Goal: Task Accomplishment & Management: Complete application form

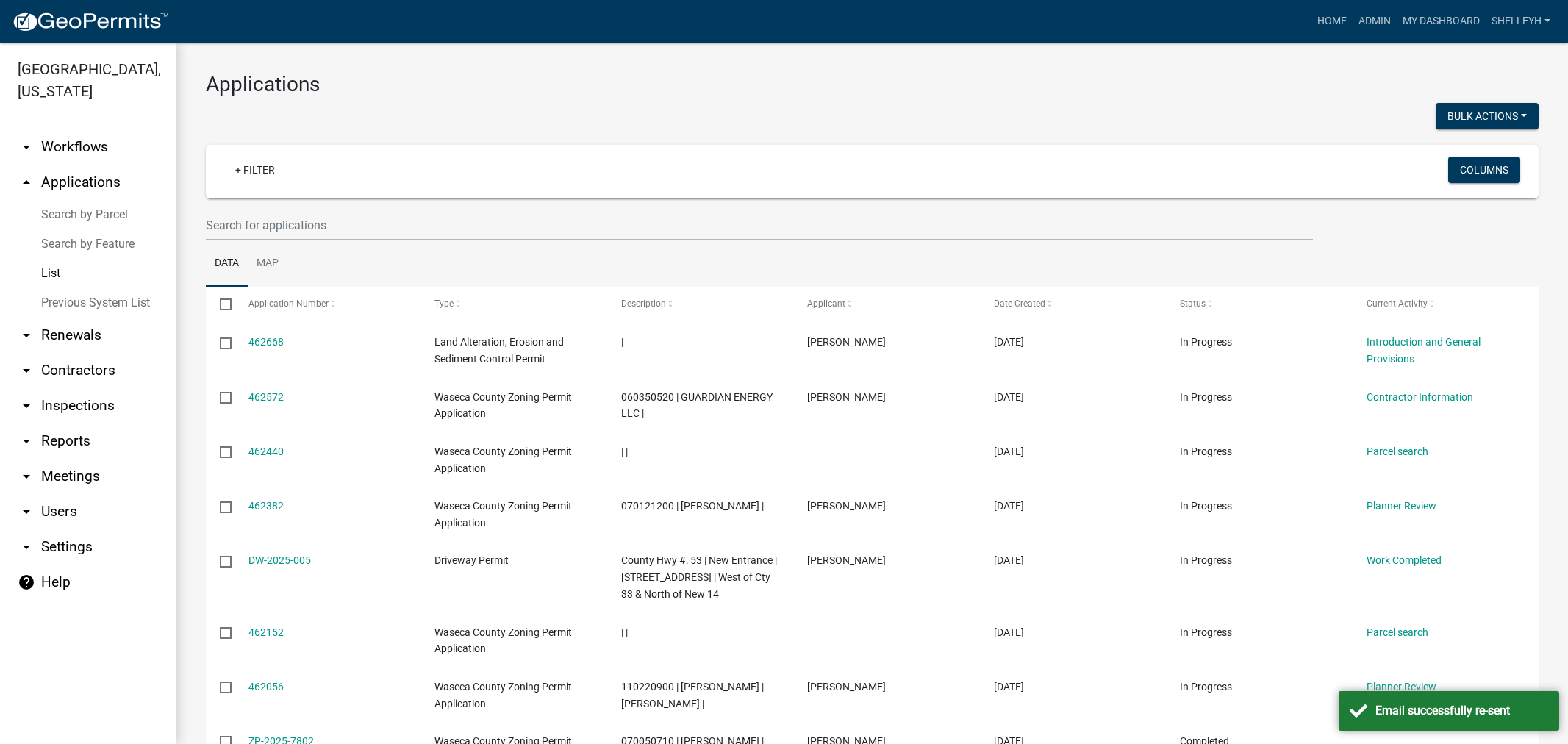
select select "1: 25"
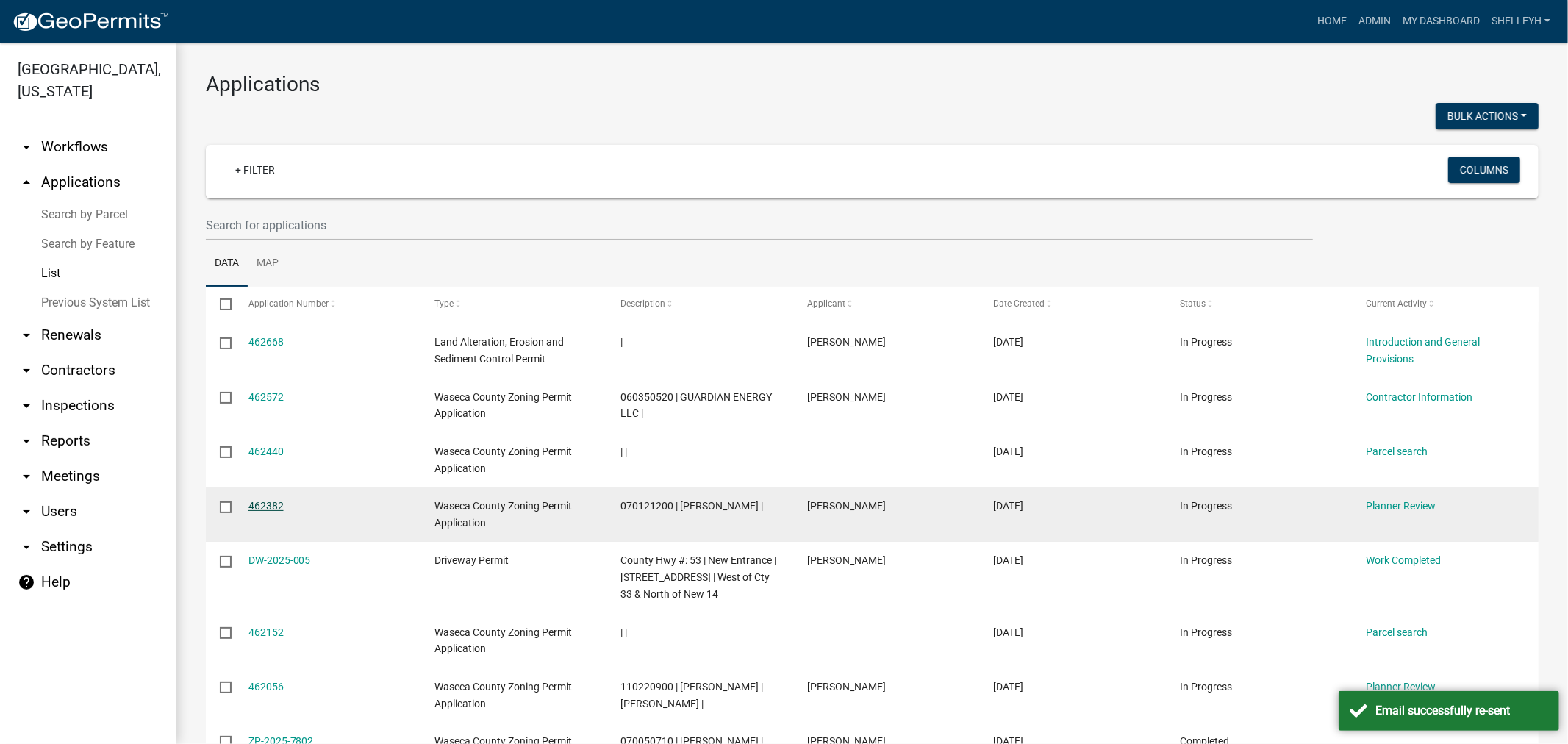
click at [261, 504] on link "462382" at bounding box center [267, 506] width 35 height 12
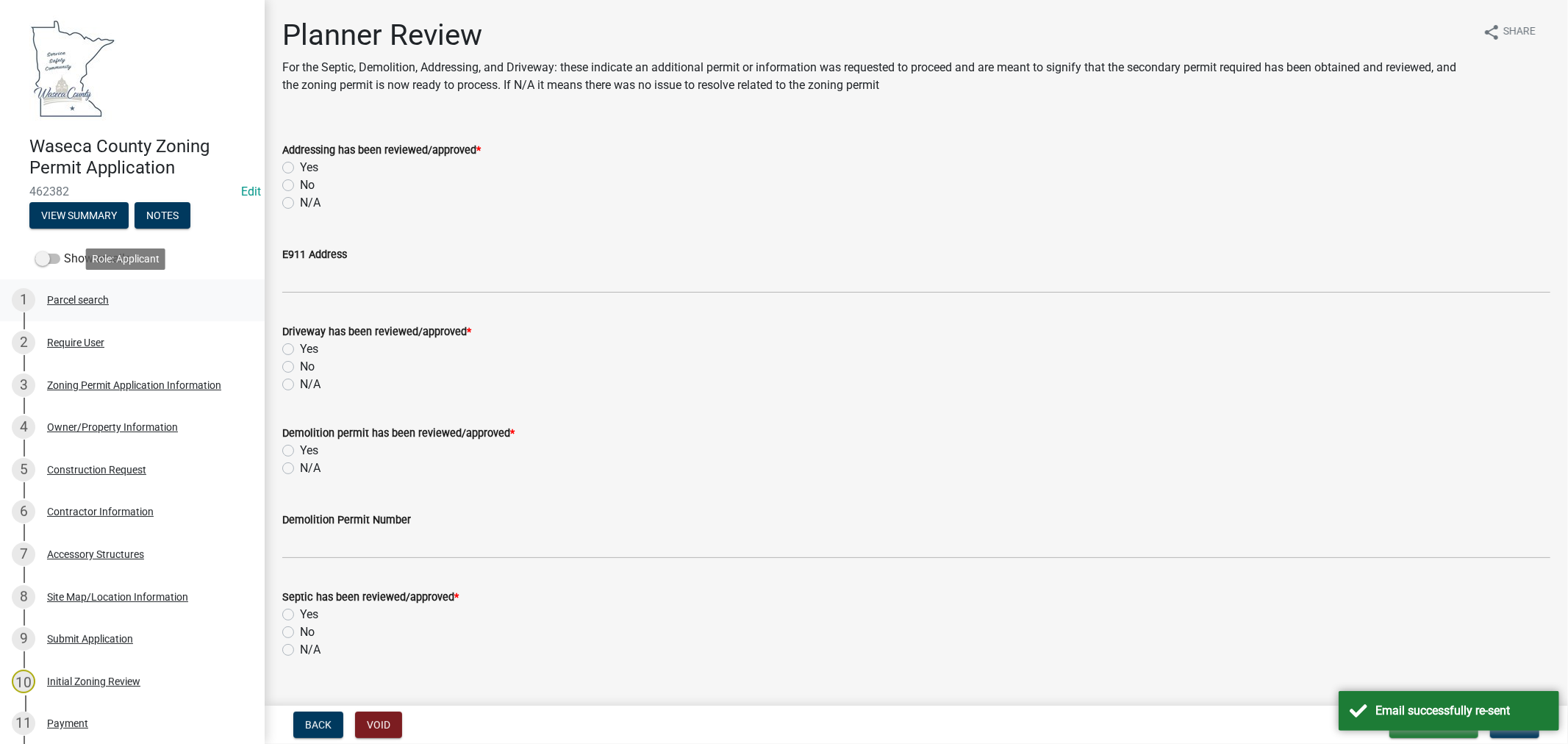
click at [60, 306] on div "1 Parcel search" at bounding box center [127, 300] width 229 height 24
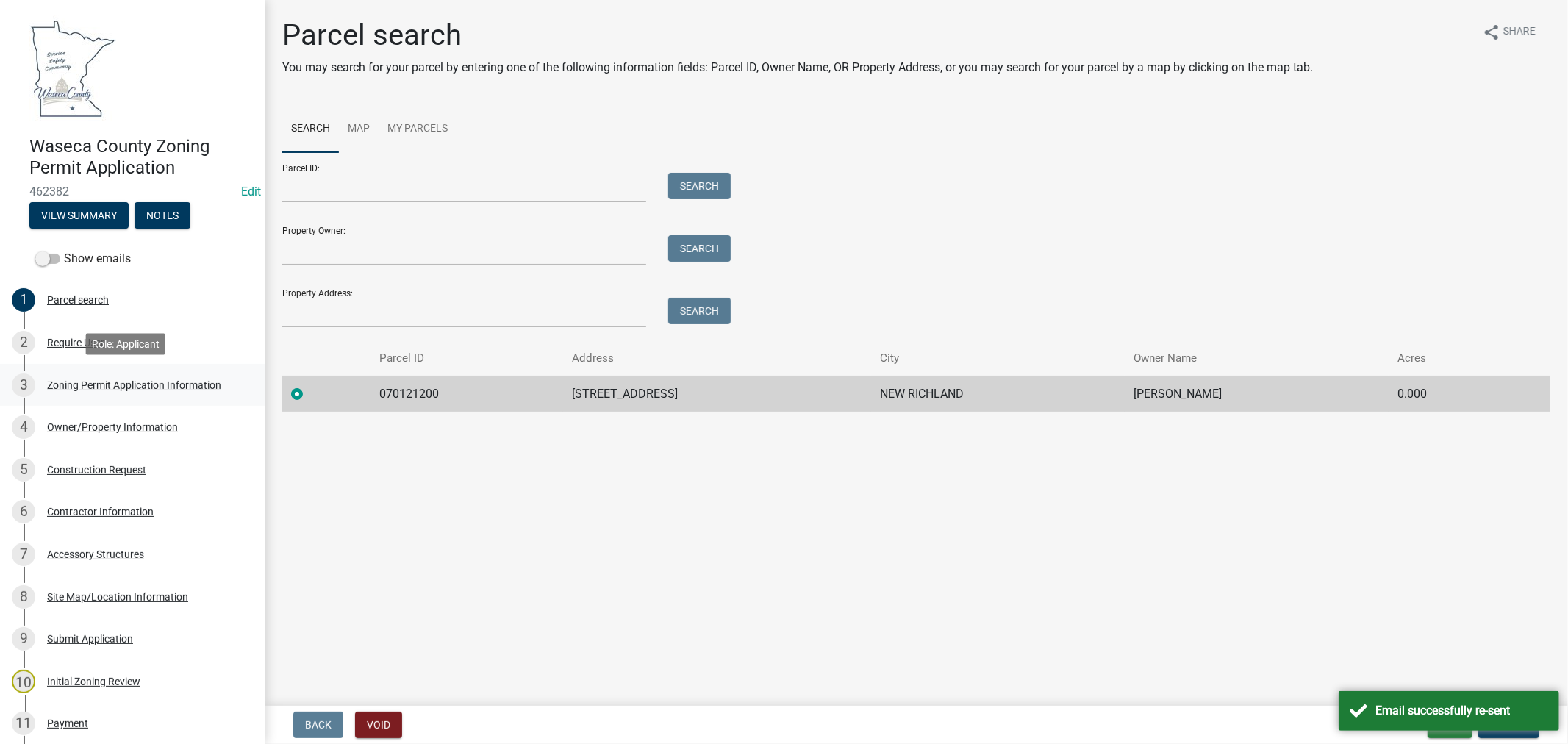
drag, startPoint x: 106, startPoint y: 384, endPoint x: 130, endPoint y: 386, distance: 24.1
click at [106, 384] on div "Zoning Permit Application Information" at bounding box center [134, 385] width 175 height 10
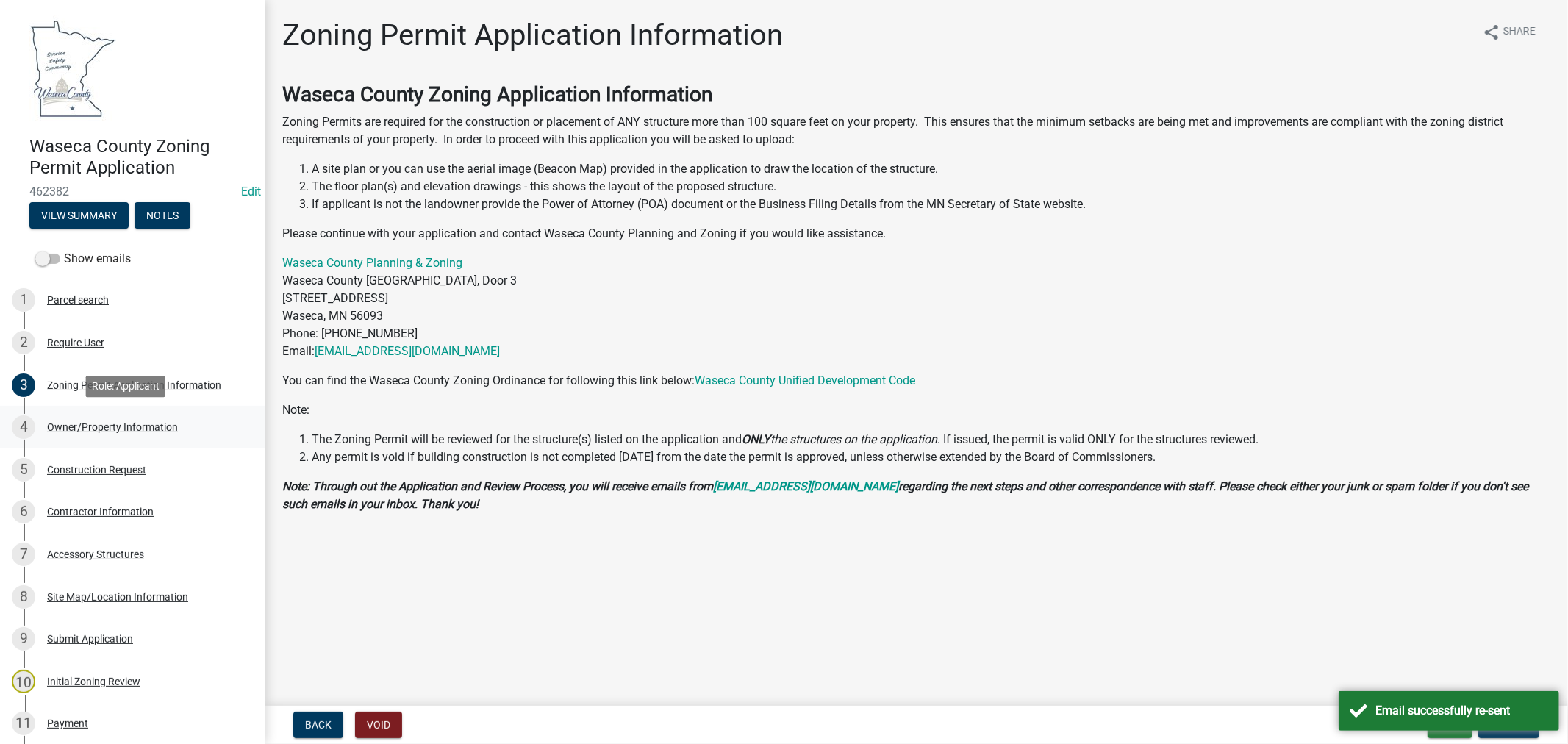
click at [87, 423] on div "Owner/Property Information" at bounding box center [112, 427] width 131 height 10
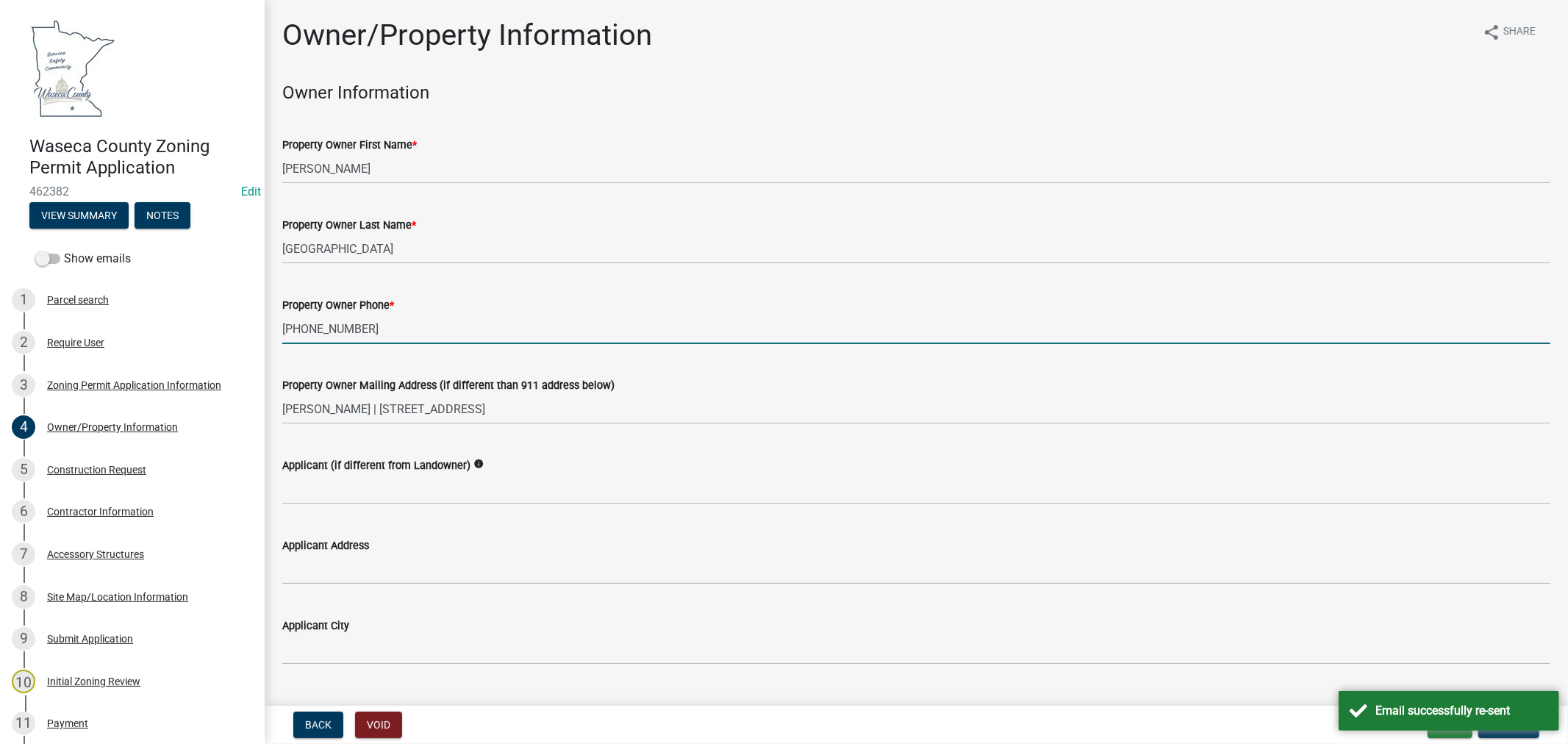
drag, startPoint x: 366, startPoint y: 324, endPoint x: 277, endPoint y: 328, distance: 89.1
click at [277, 328] on div "Property Owner Phone * 507-456-6868" at bounding box center [917, 310] width 1291 height 68
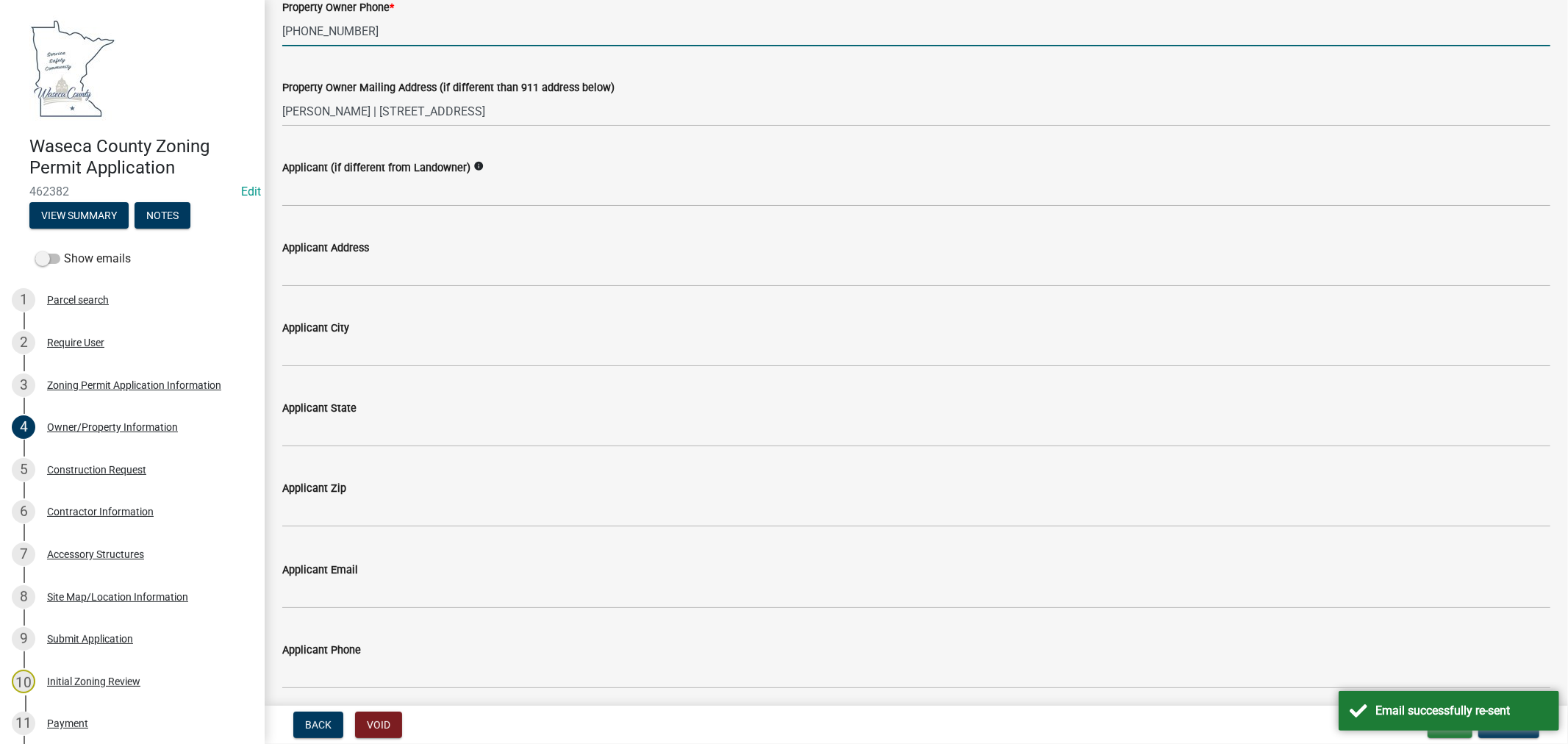
scroll to position [326, 0]
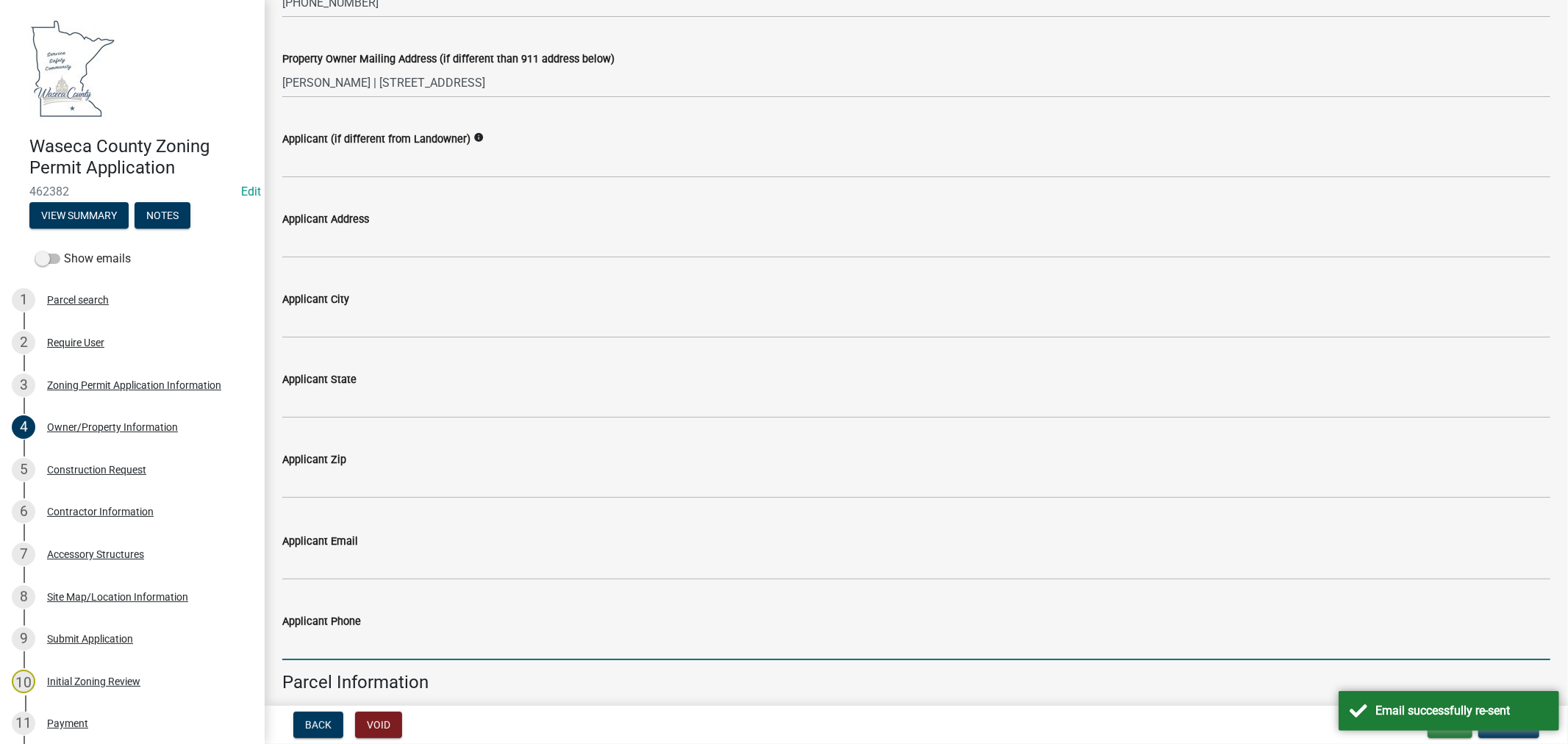
click at [338, 647] on input "Applicant Phone" at bounding box center [916, 645] width 1268 height 30
paste input "[PHONE_NUMBER]"
type input "[PHONE_NUMBER]"
click at [68, 215] on button "View Summary" at bounding box center [79, 215] width 100 height 26
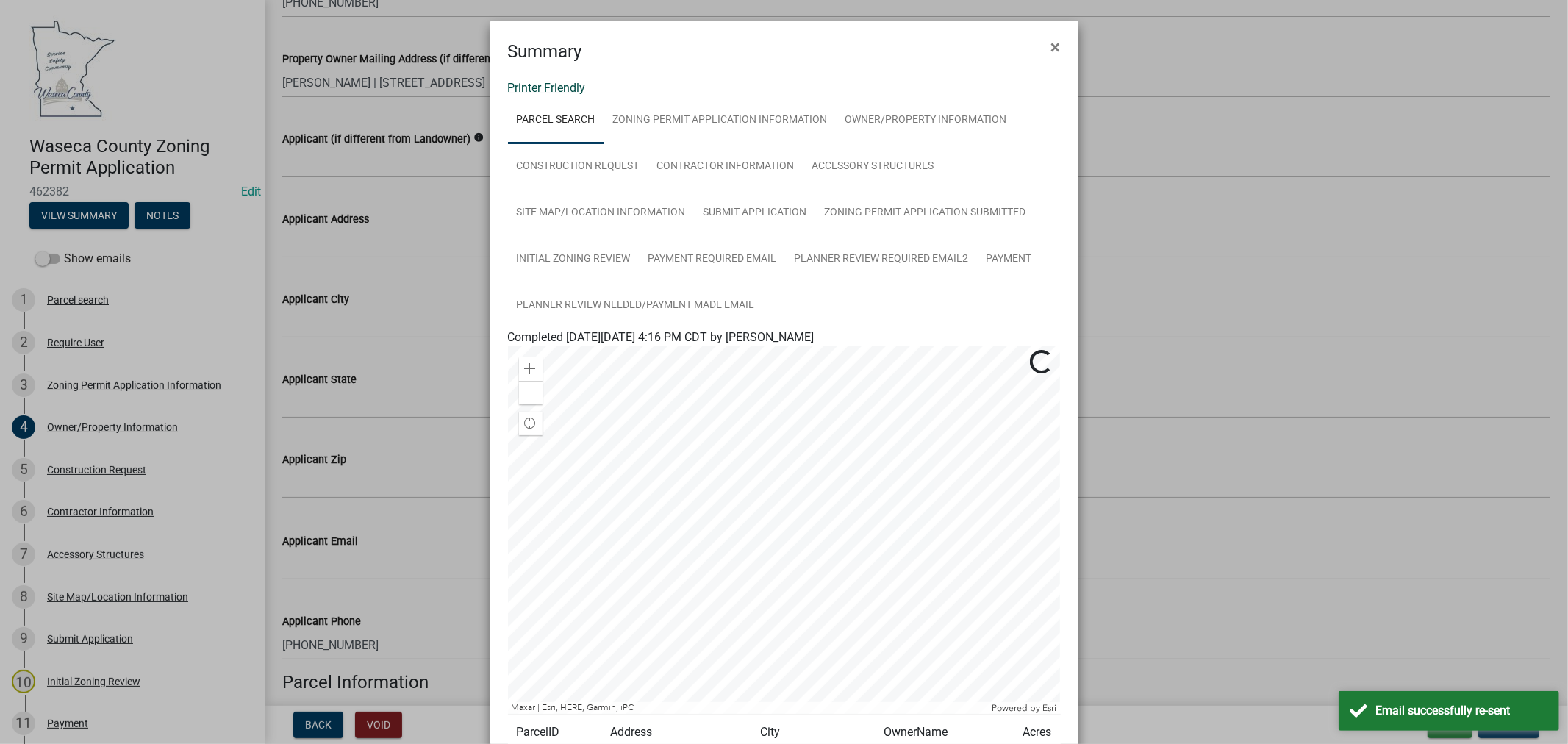
click at [550, 89] on link "Printer Friendly" at bounding box center [547, 88] width 78 height 14
click at [1052, 40] on span "×" at bounding box center [1055, 47] width 9 height 20
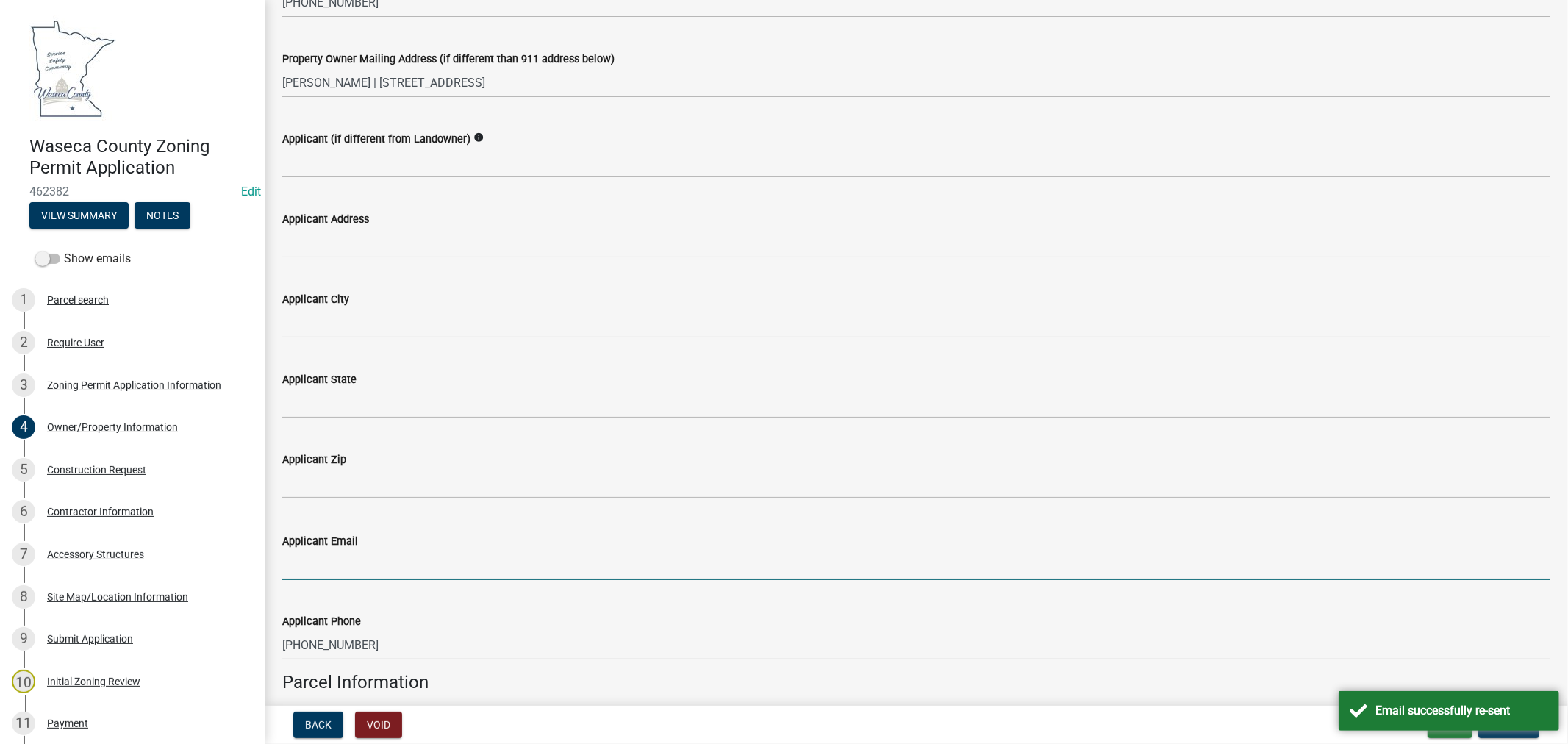
click at [378, 556] on input "Applicant Email" at bounding box center [916, 565] width 1268 height 30
paste input "[EMAIL_ADDRESS][DOMAIN_NAME]"
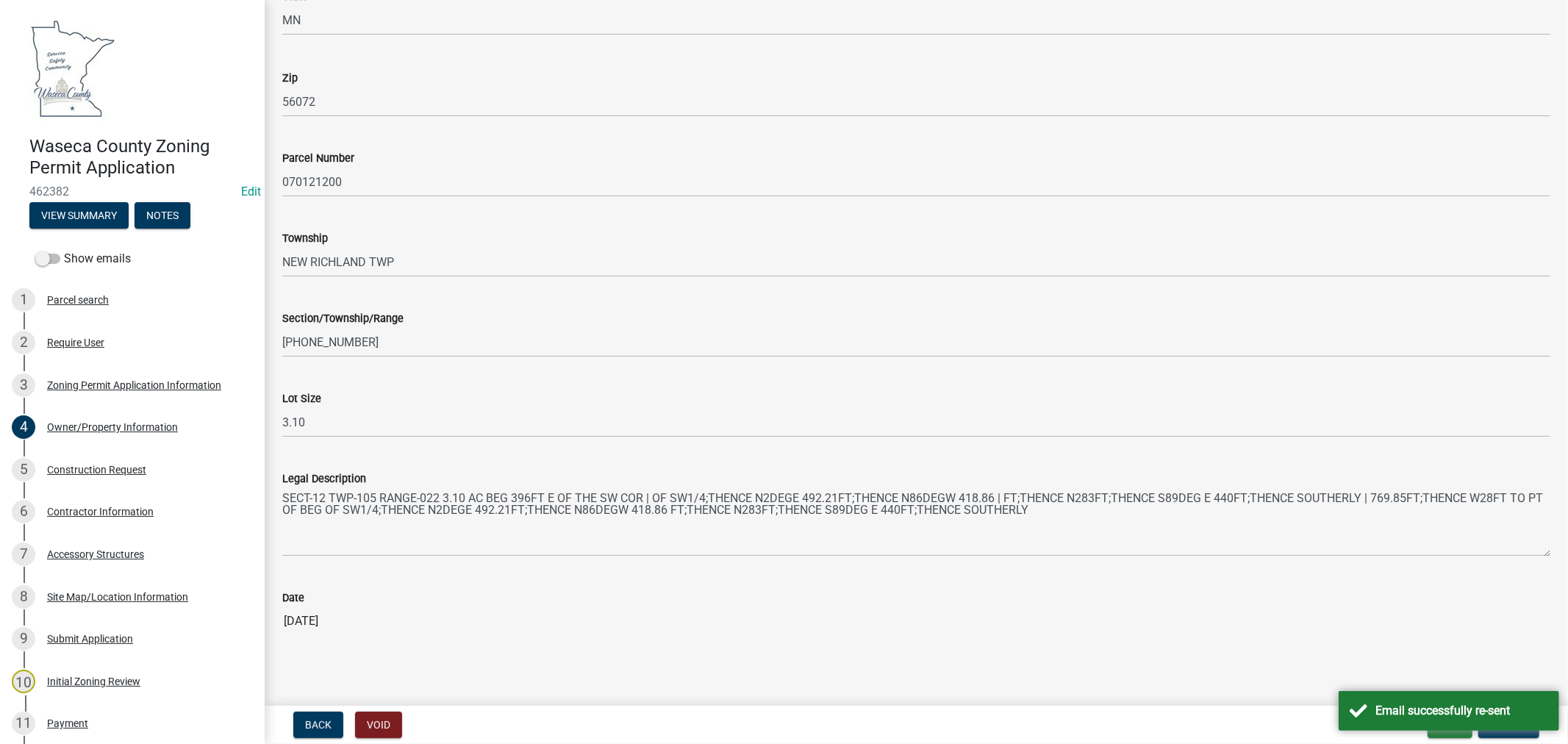
scroll to position [1229, 0]
type input "[EMAIL_ADDRESS][DOMAIN_NAME]"
click at [1457, 731] on button "Exit" at bounding box center [1450, 725] width 45 height 26
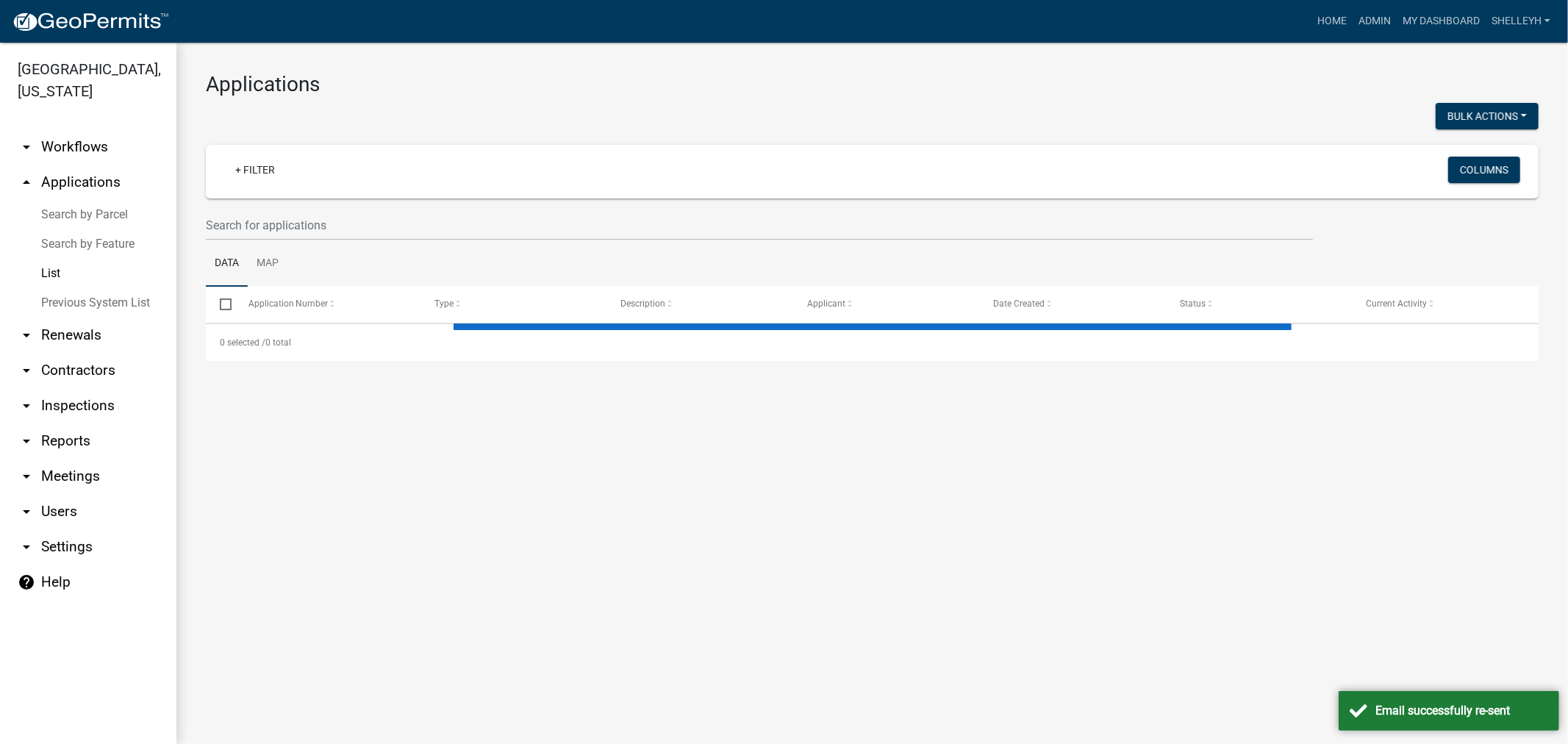
select select "1: 25"
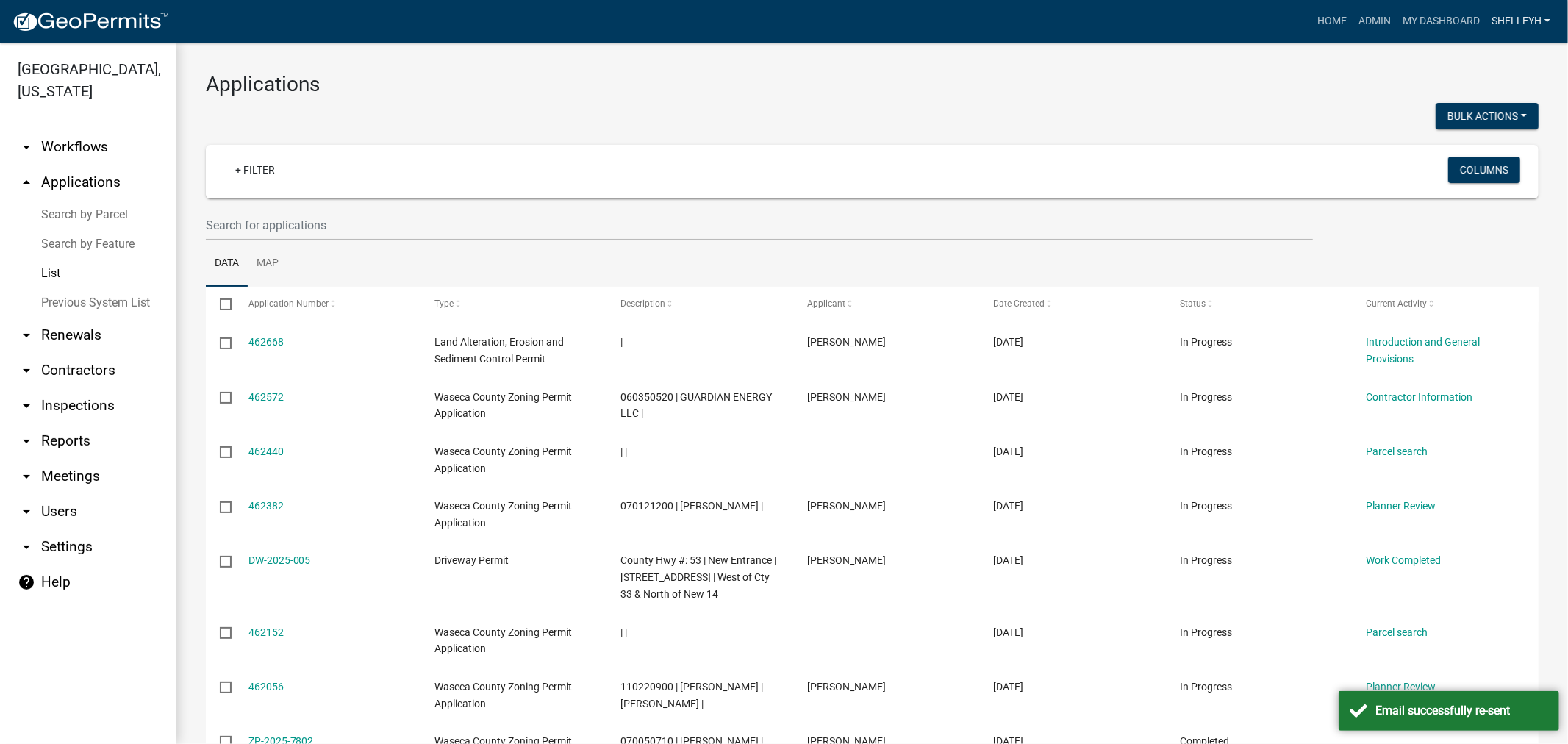
click at [1512, 12] on link "shelleyh" at bounding box center [1521, 21] width 71 height 28
click at [1476, 144] on link "Logout" at bounding box center [1497, 143] width 117 height 35
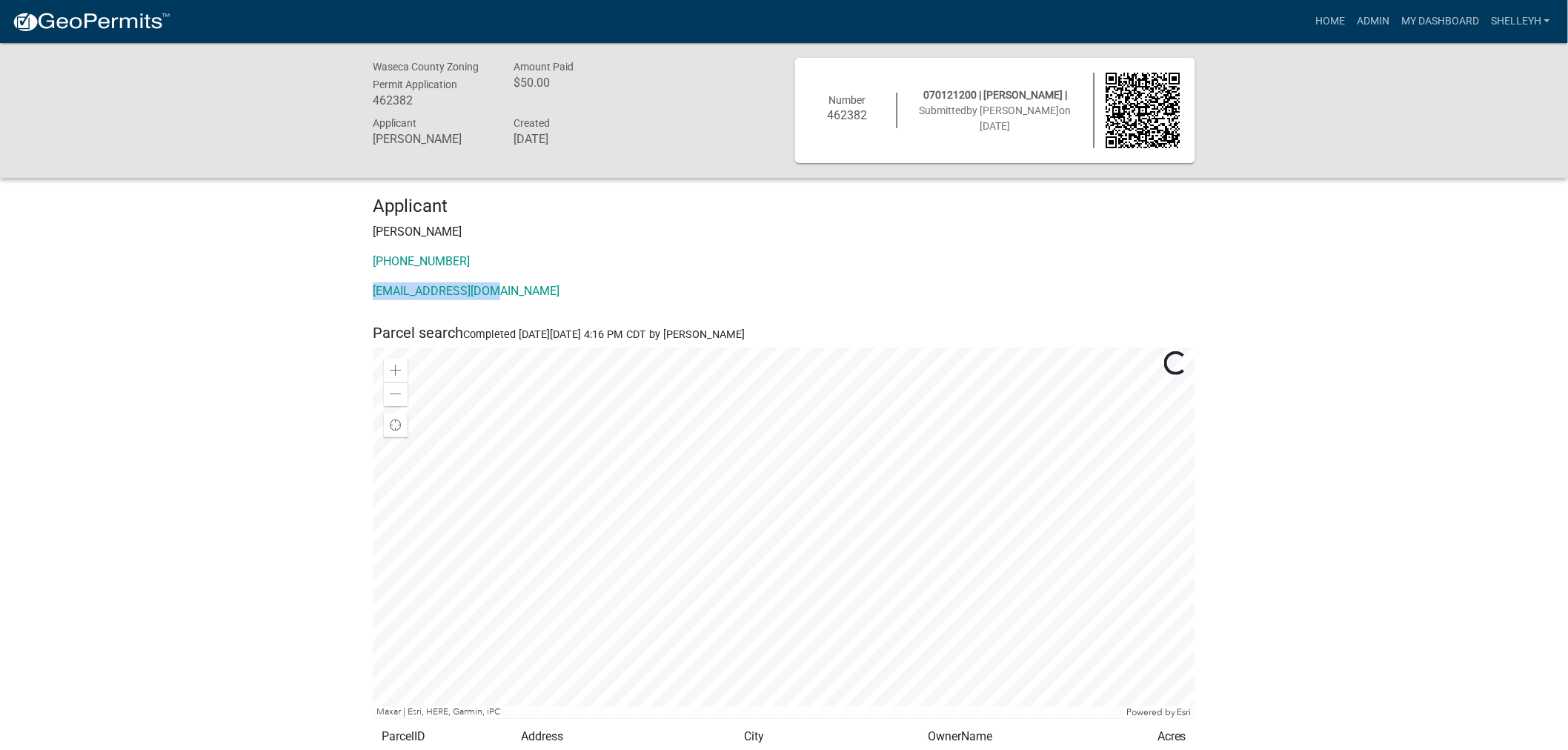
drag, startPoint x: 507, startPoint y: 292, endPoint x: 361, endPoint y: 292, distance: 146.0
copy link "[EMAIL_ADDRESS][DOMAIN_NAME]"
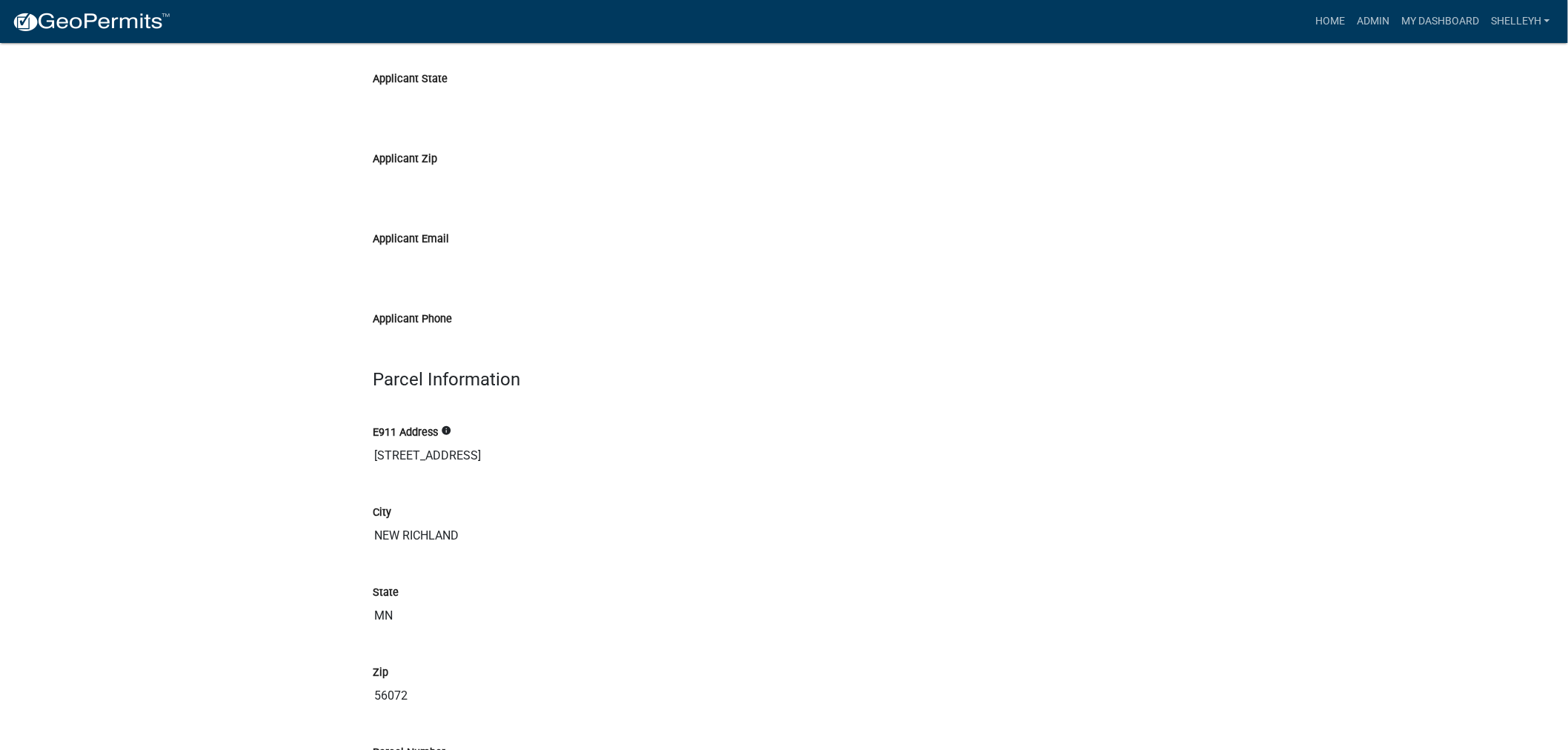
scroll to position [2140, 0]
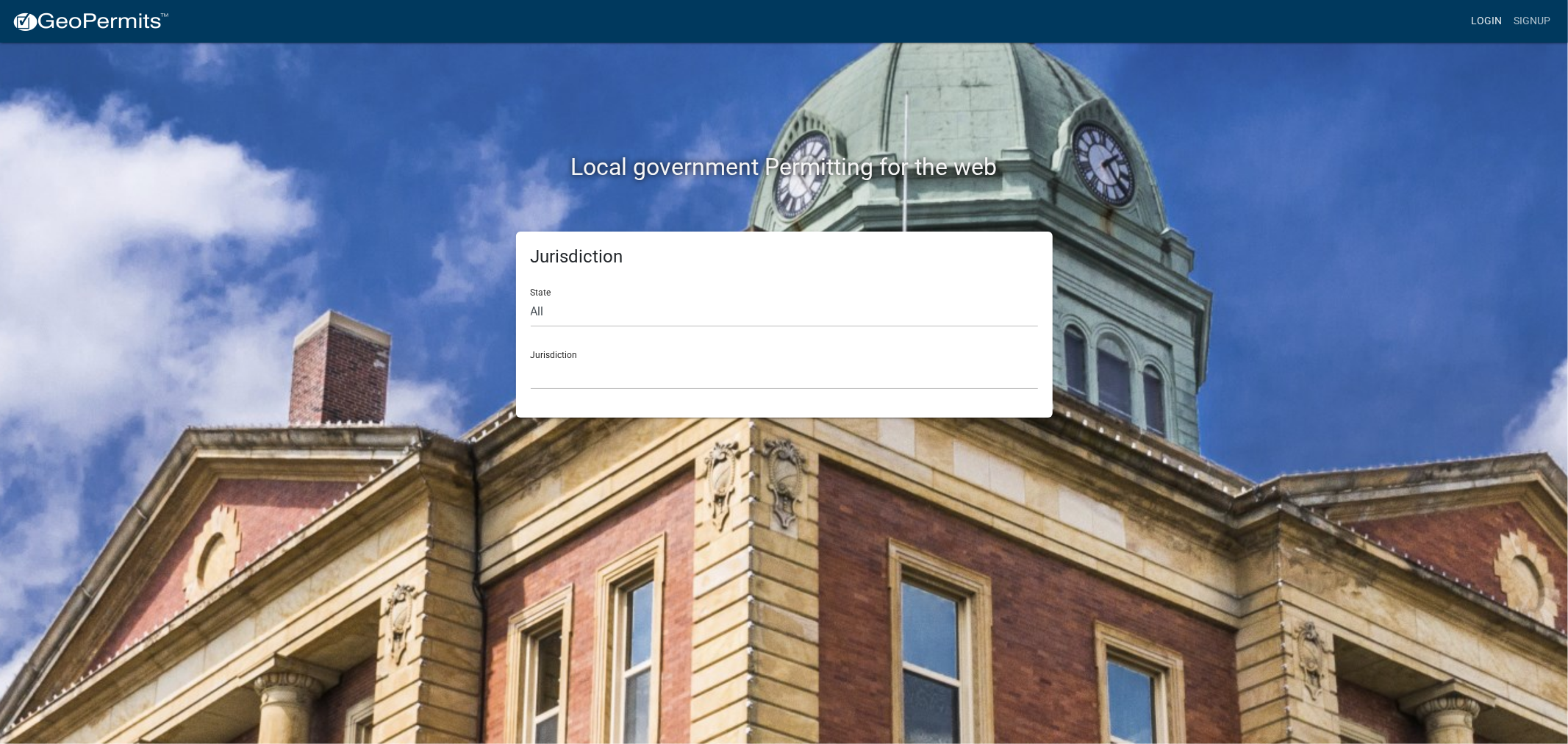
click at [1491, 19] on link "Login" at bounding box center [1486, 21] width 43 height 28
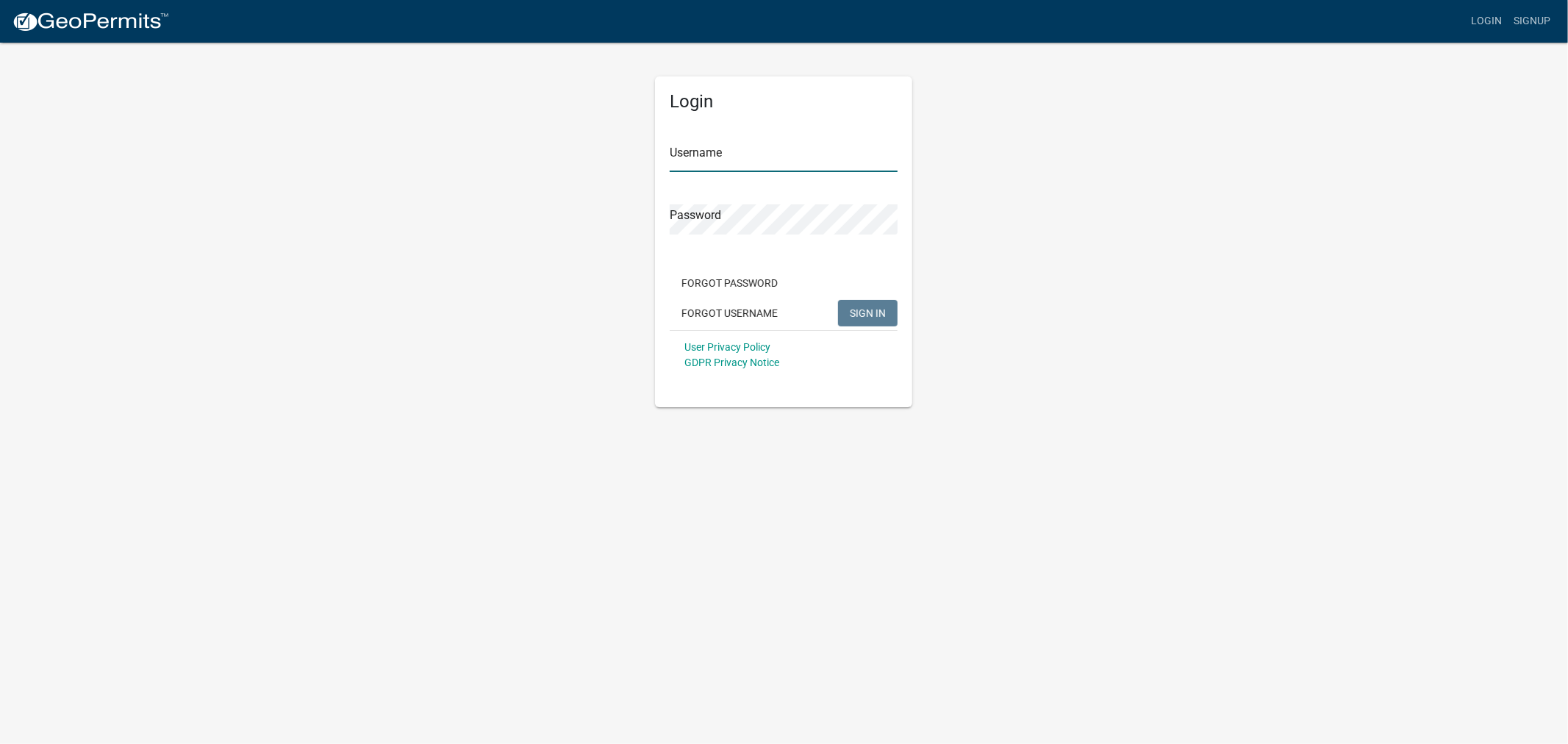
type input "shelleyh"
click at [851, 310] on span "SIGN IN" at bounding box center [868, 312] width 36 height 12
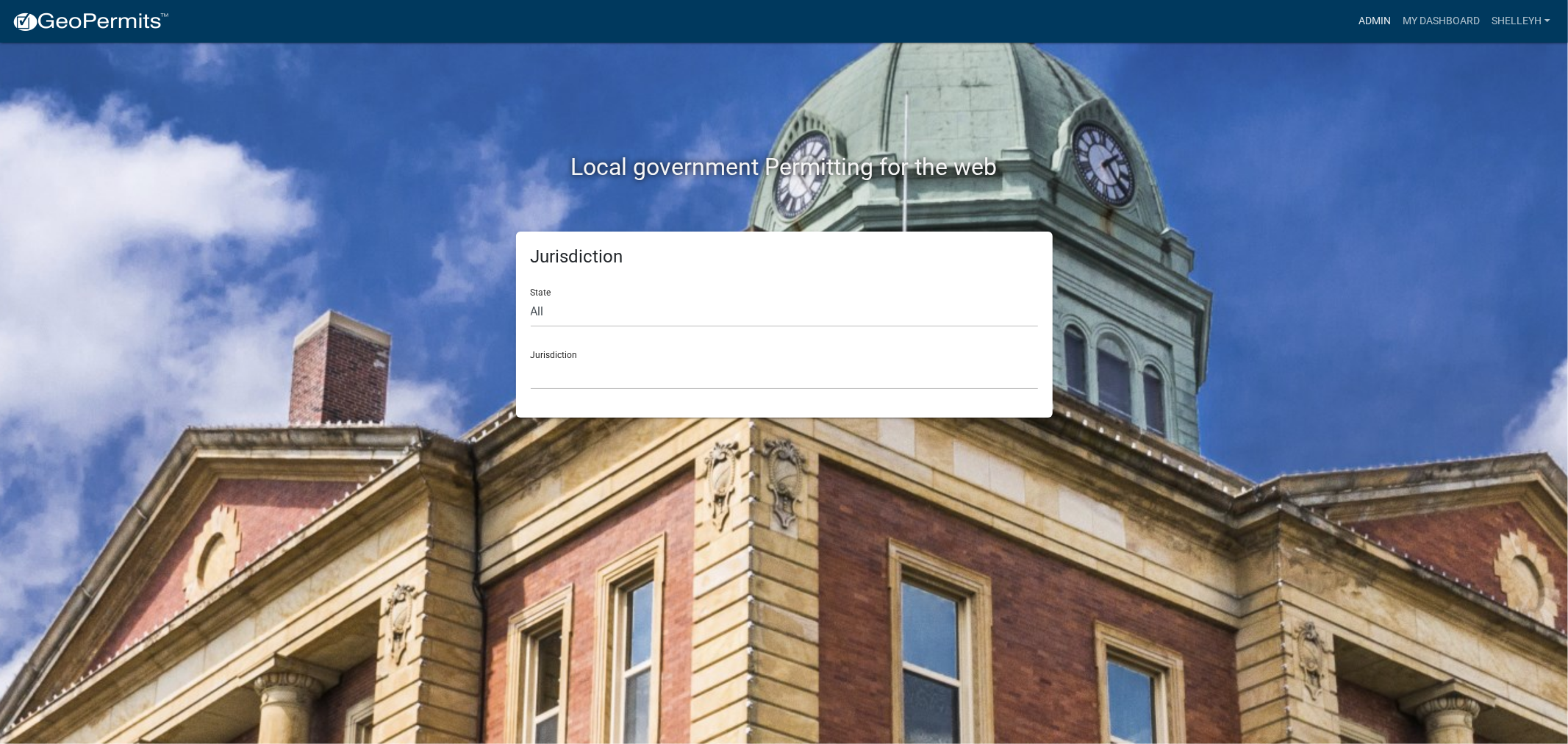
click at [1387, 20] on link "Admin" at bounding box center [1375, 21] width 44 height 28
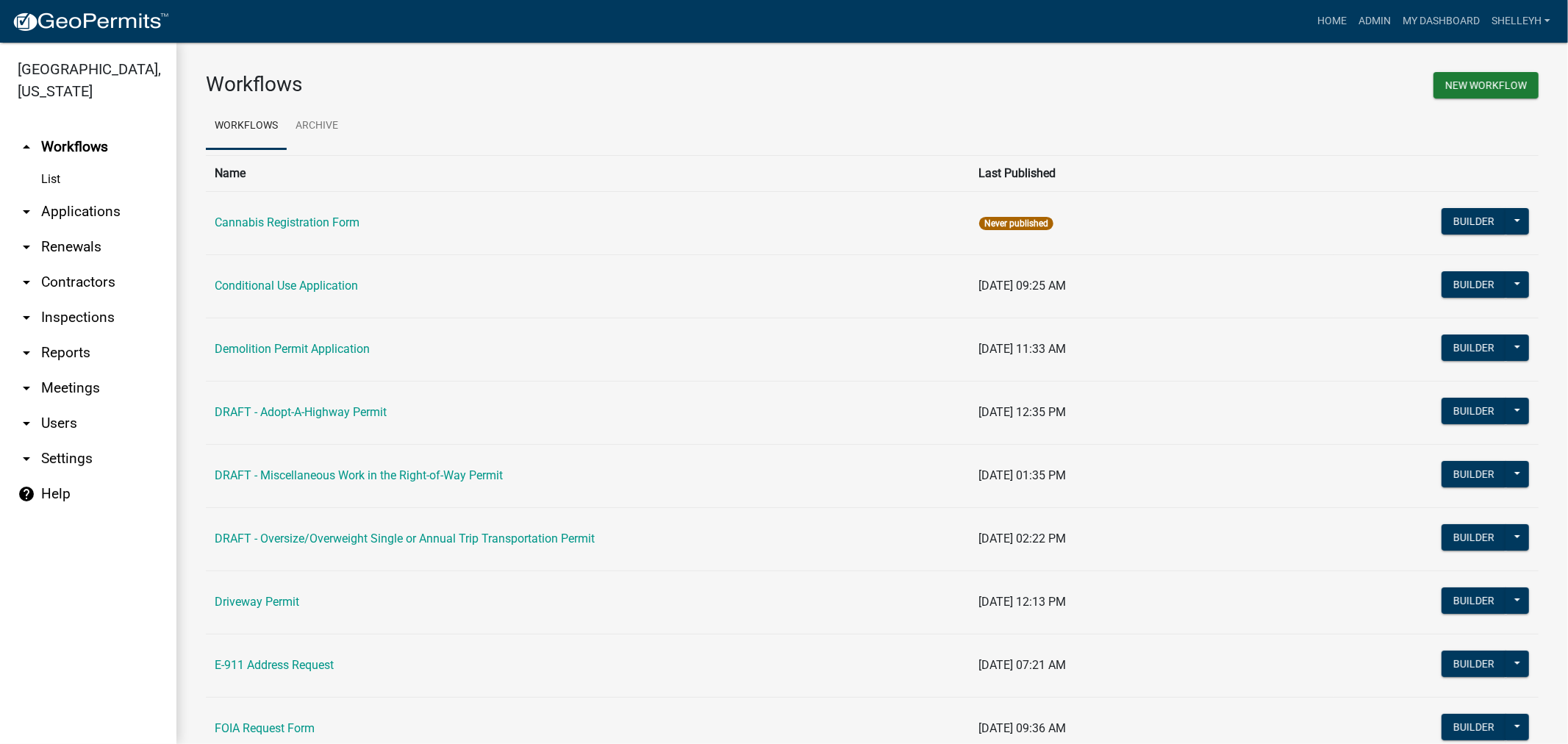
click at [54, 211] on link "arrow_drop_down Applications" at bounding box center [88, 212] width 176 height 35
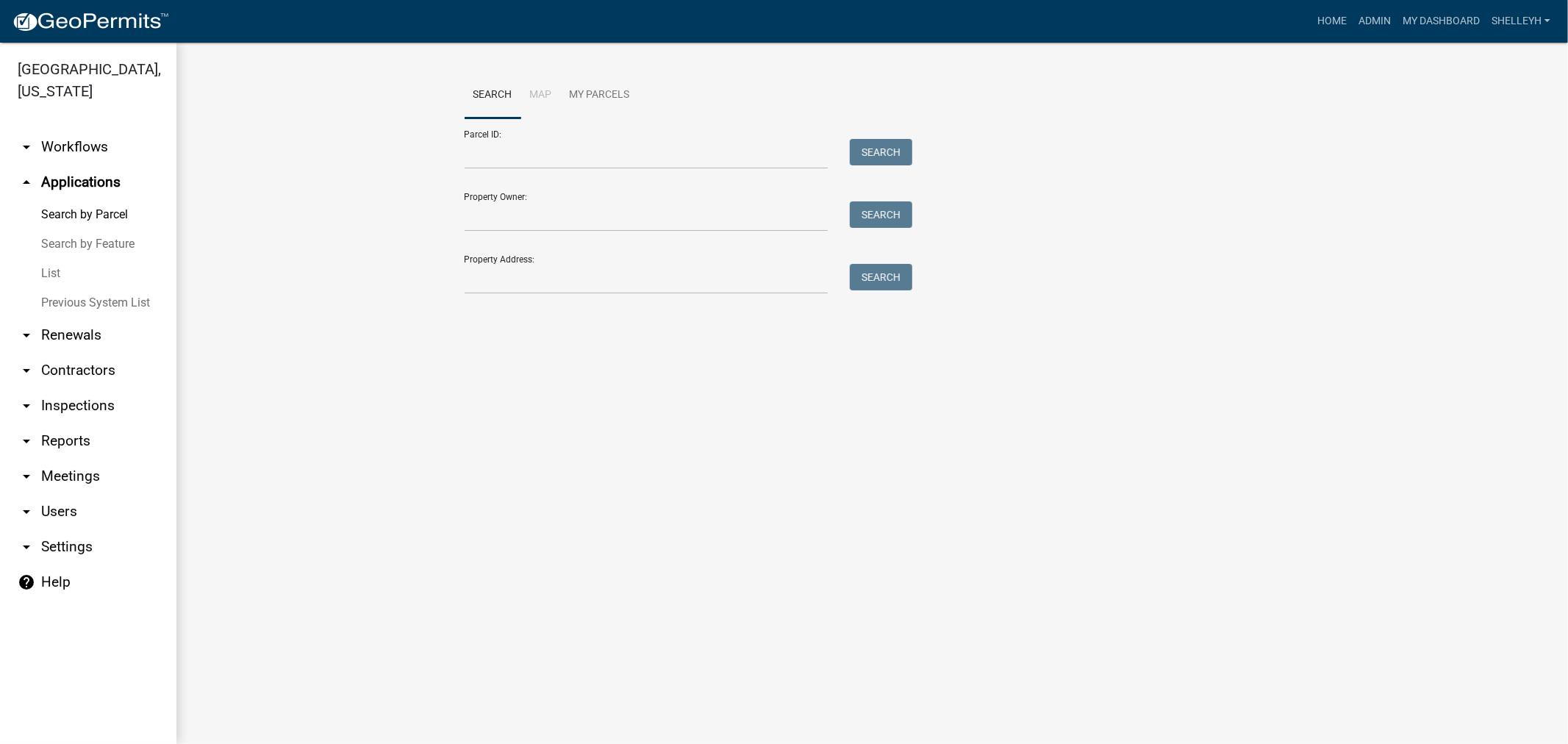
click at [50, 272] on link "List" at bounding box center [88, 273] width 176 height 30
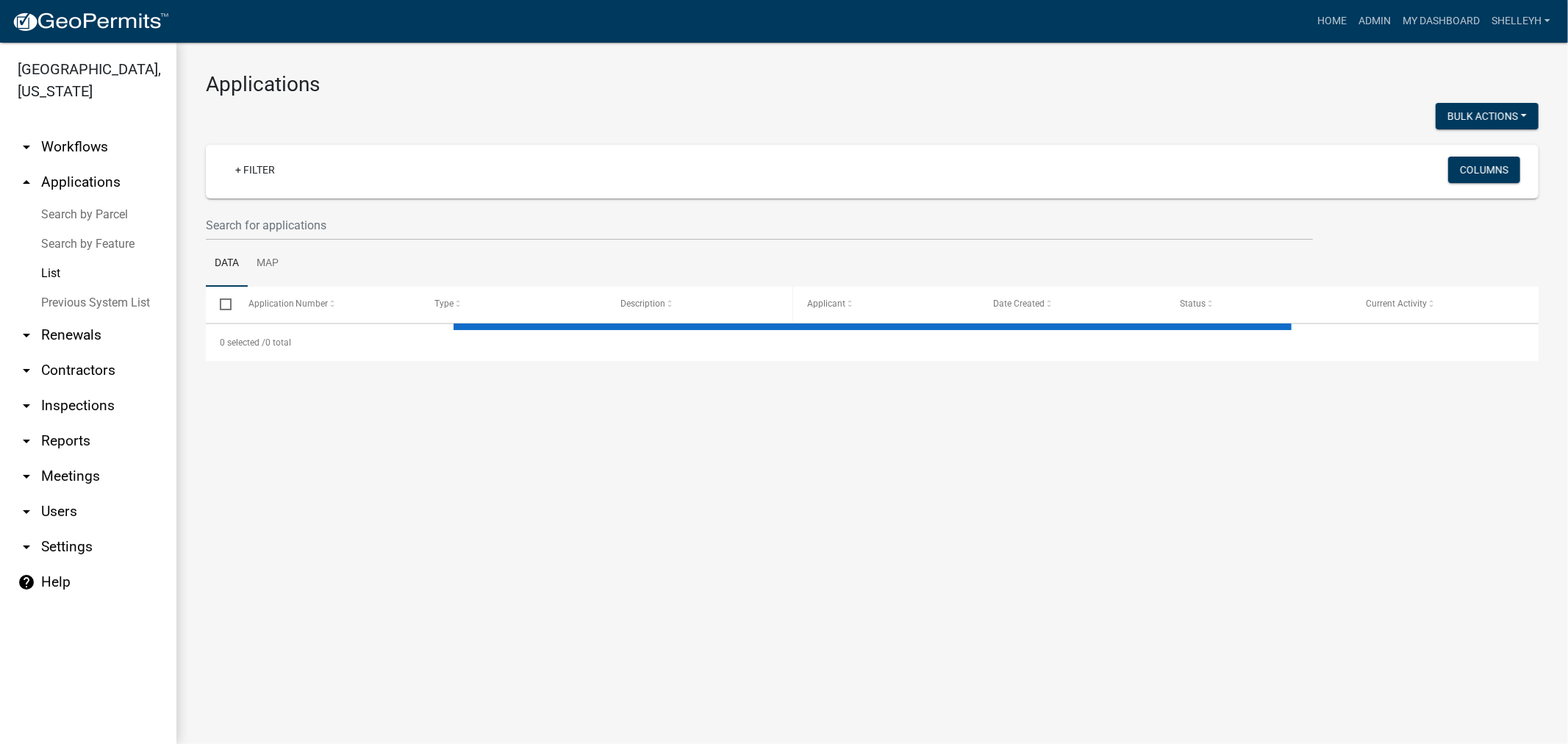
select select "1: 25"
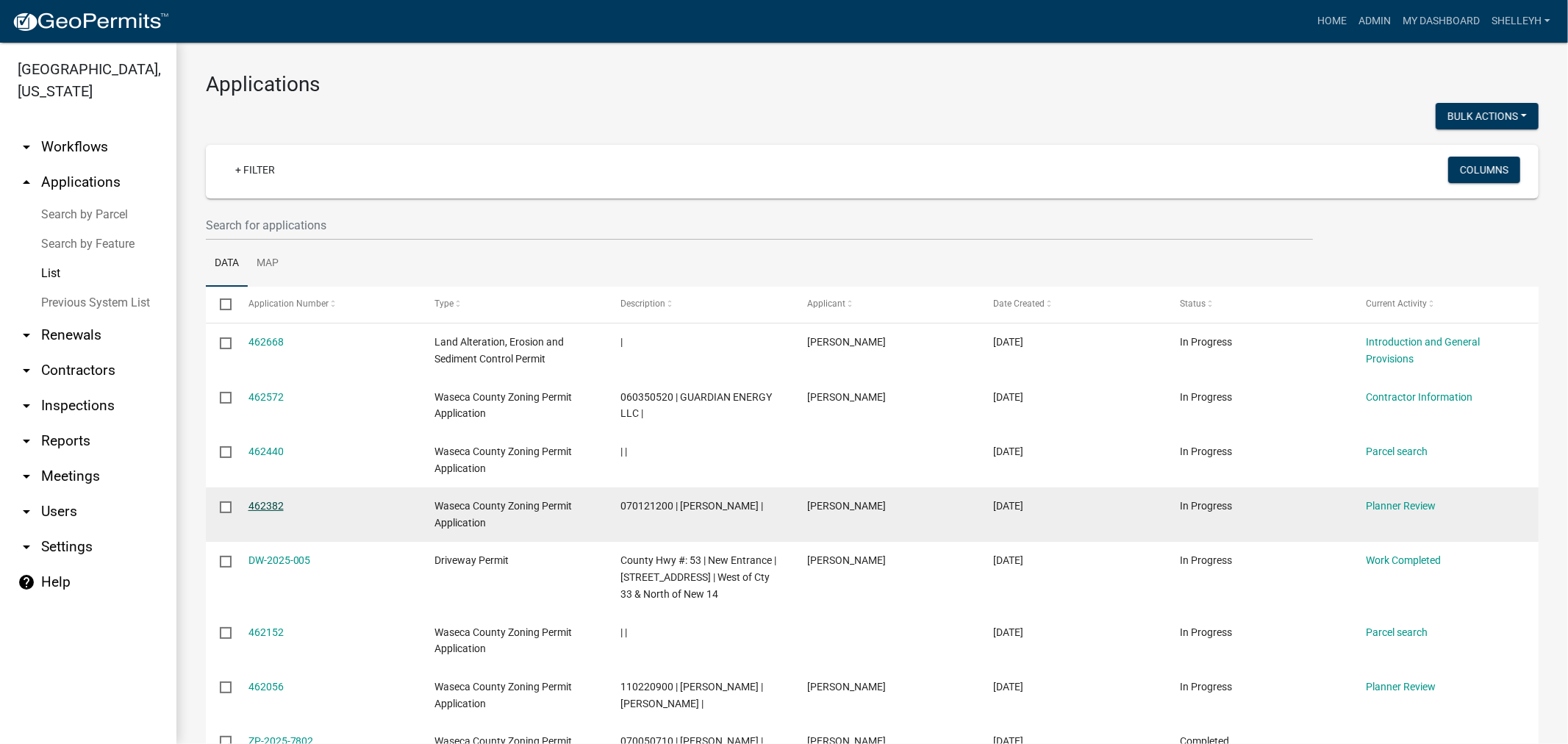
click at [262, 500] on link "462382" at bounding box center [267, 506] width 35 height 12
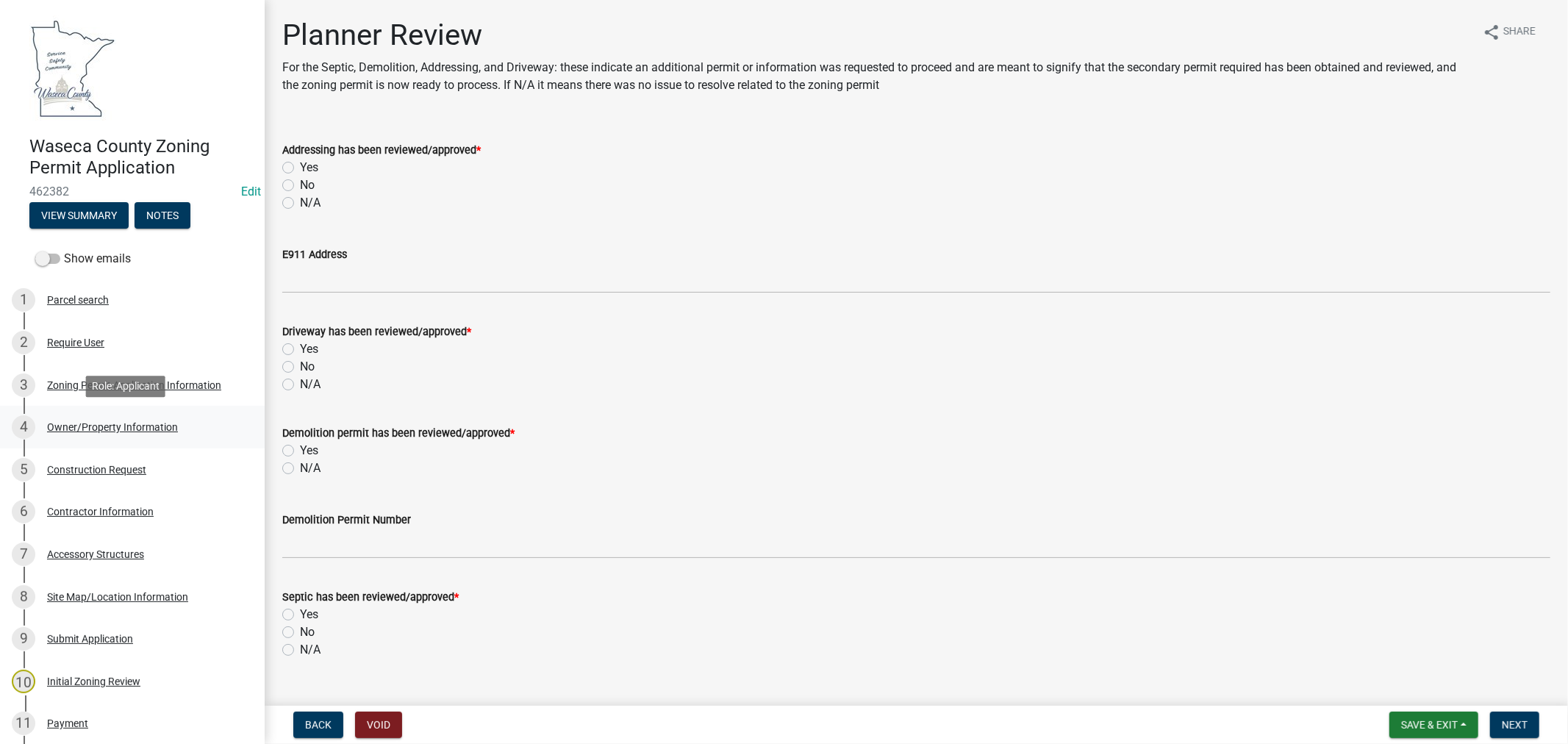
click at [106, 422] on div "Owner/Property Information" at bounding box center [112, 427] width 131 height 10
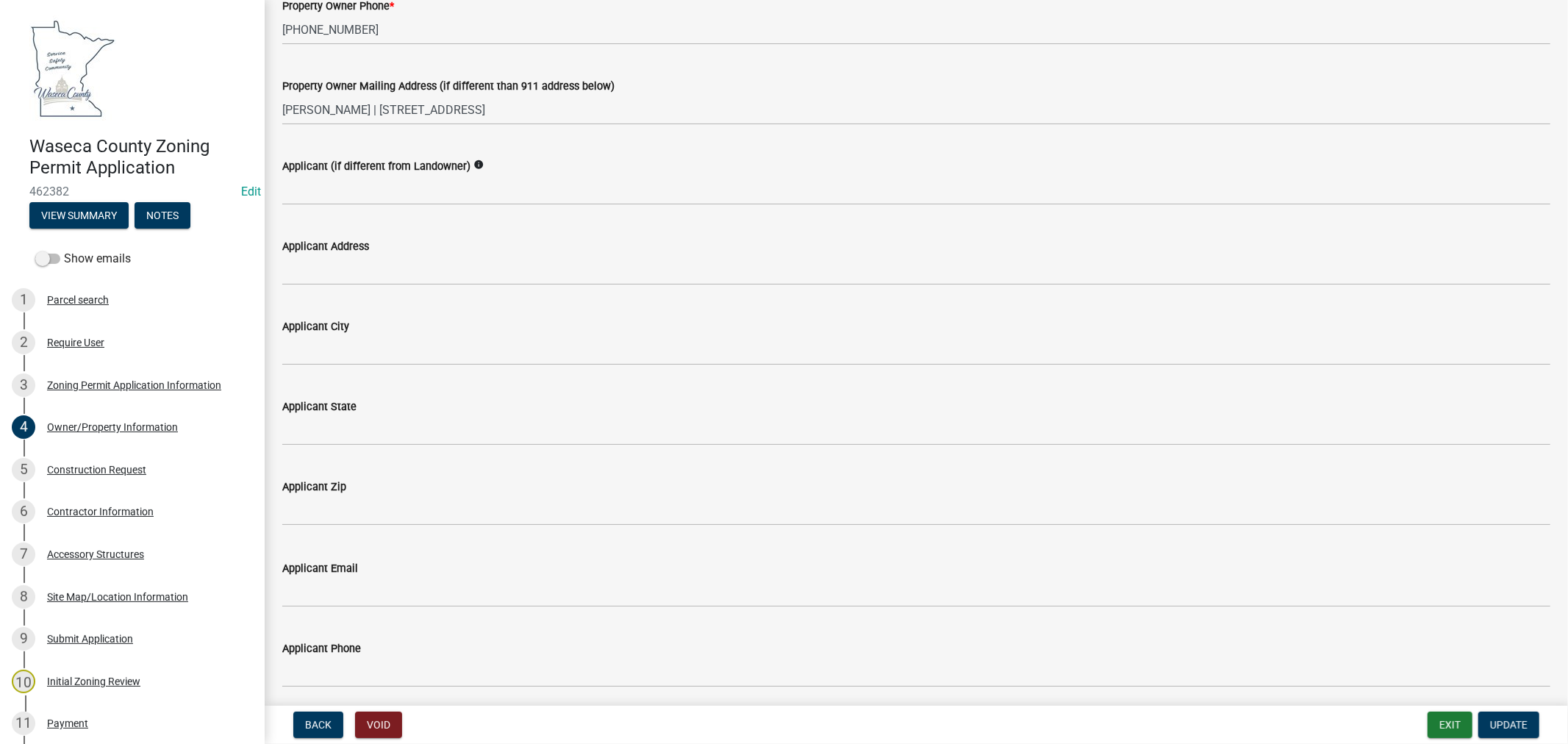
scroll to position [408, 0]
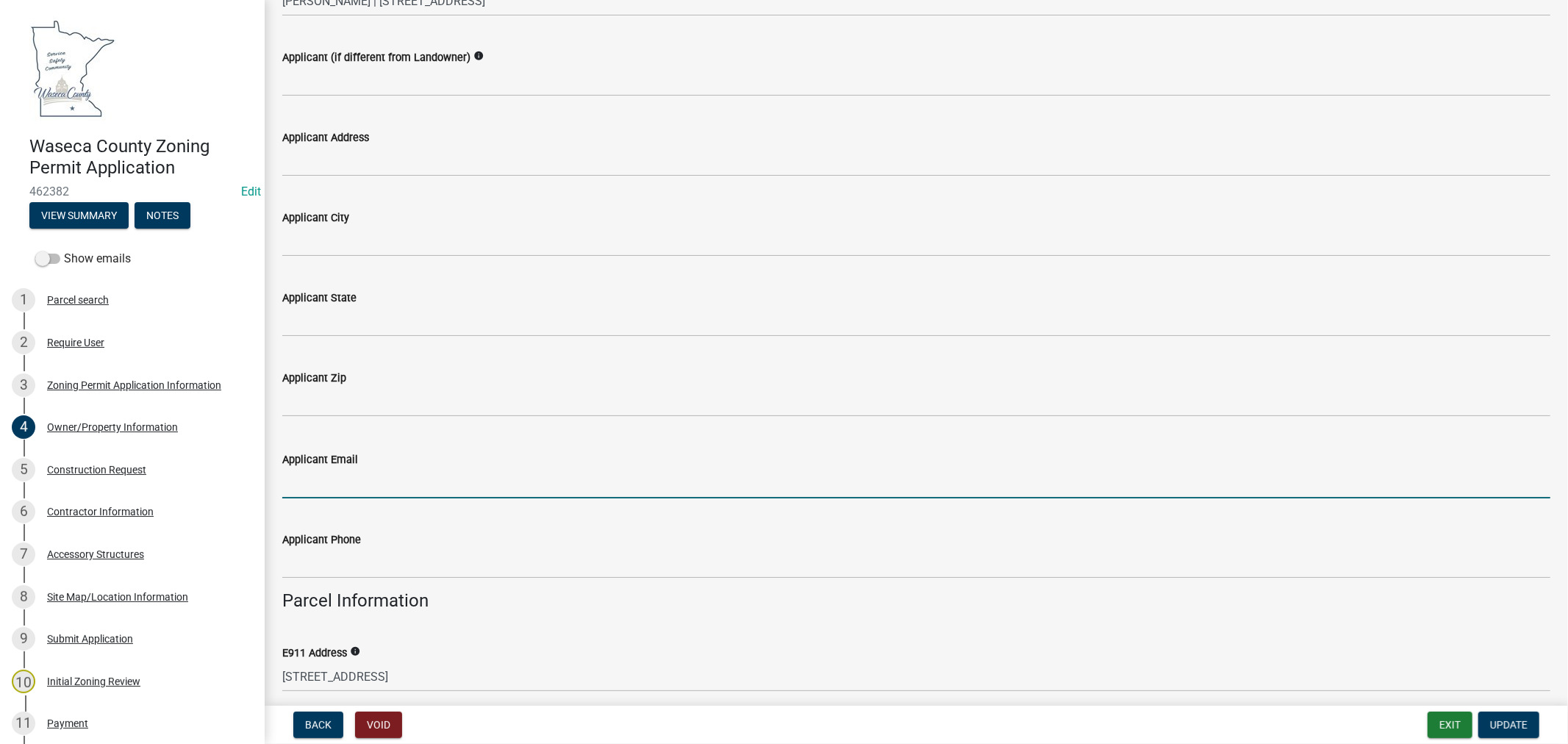
click at [358, 479] on input "Applicant Email" at bounding box center [916, 483] width 1268 height 30
paste input "[EMAIL_ADDRESS][DOMAIN_NAME]"
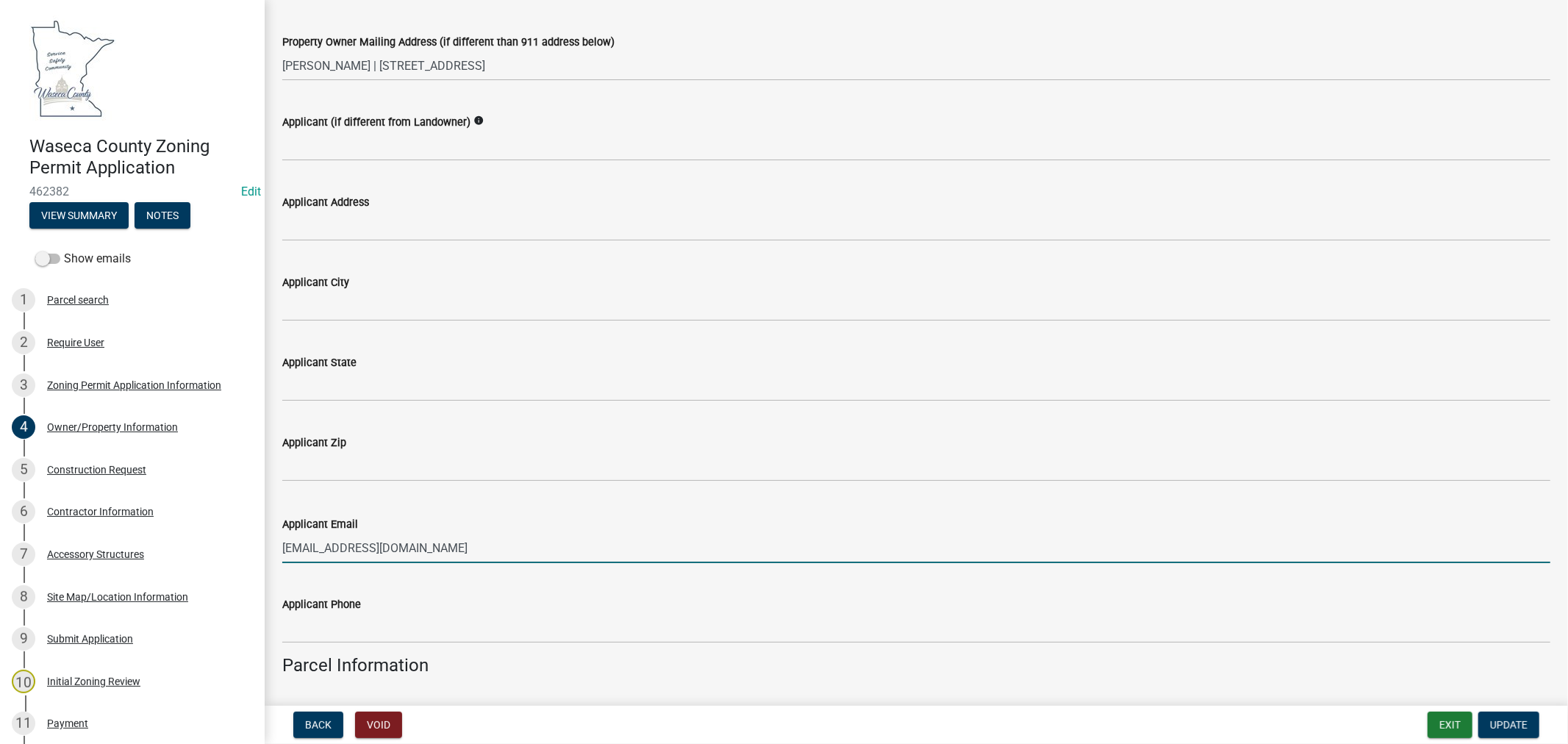
scroll to position [245, 0]
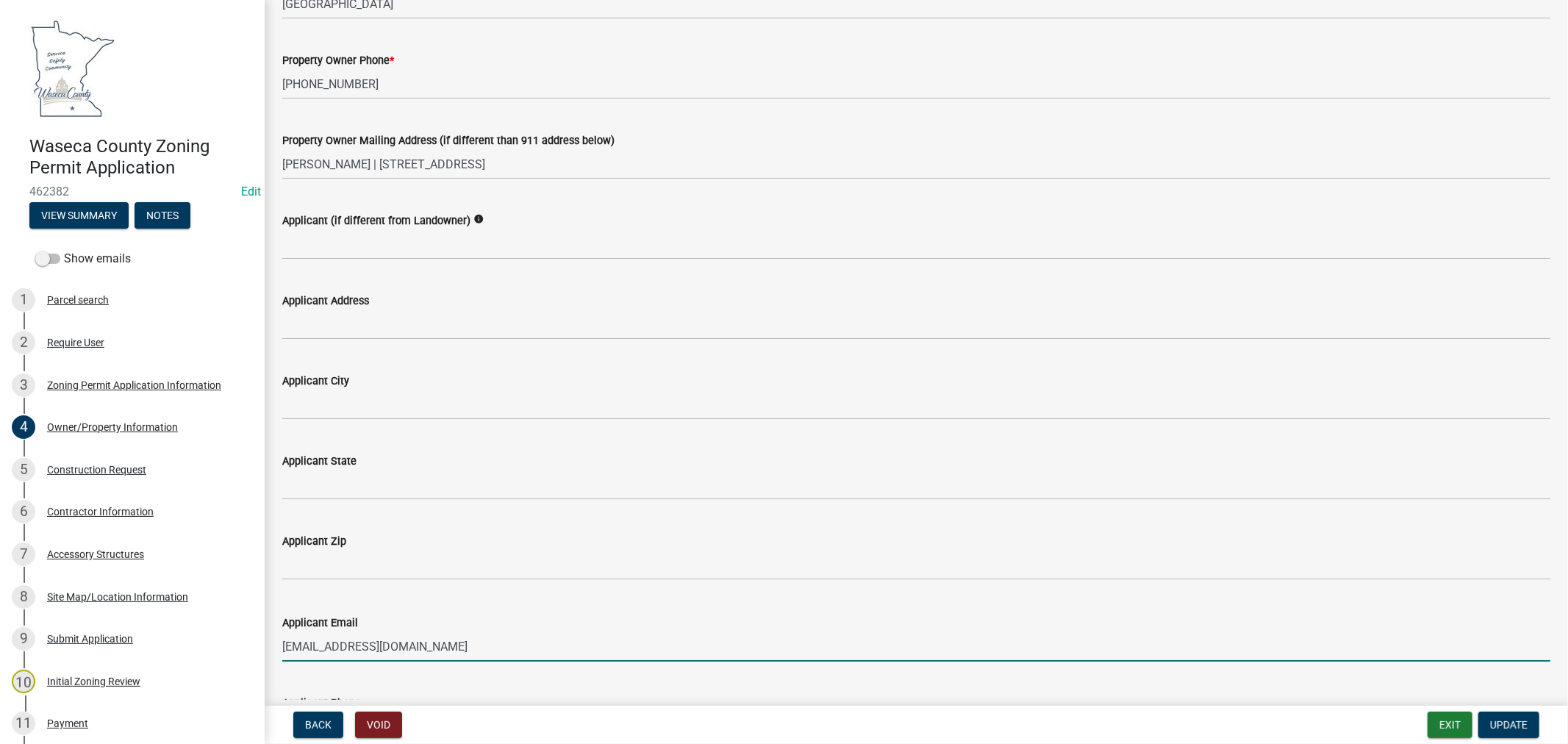
type input "[EMAIL_ADDRESS][DOMAIN_NAME]"
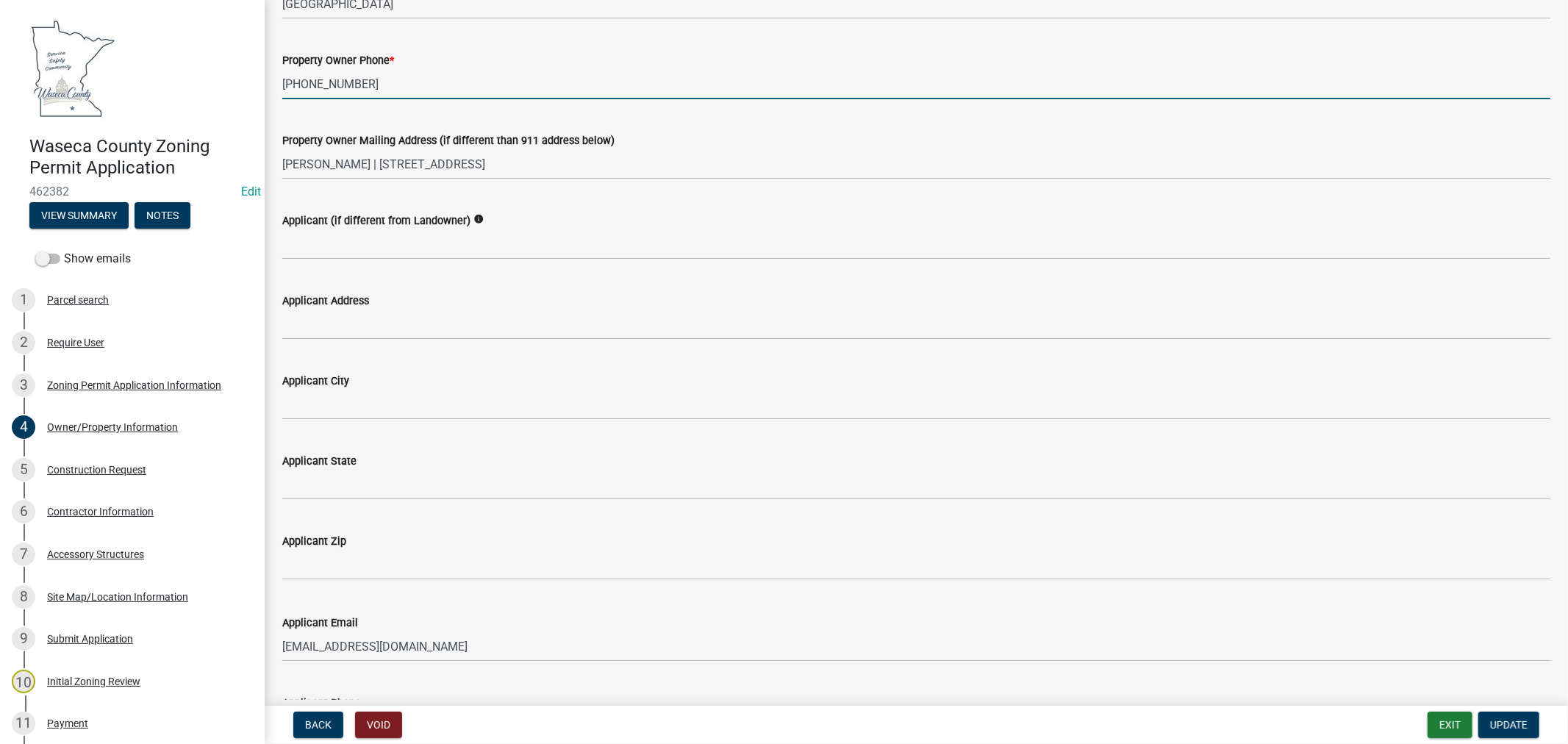
drag, startPoint x: 358, startPoint y: 84, endPoint x: 282, endPoint y: 84, distance: 76.0
click at [283, 84] on input "[PHONE_NUMBER]" at bounding box center [916, 84] width 1268 height 30
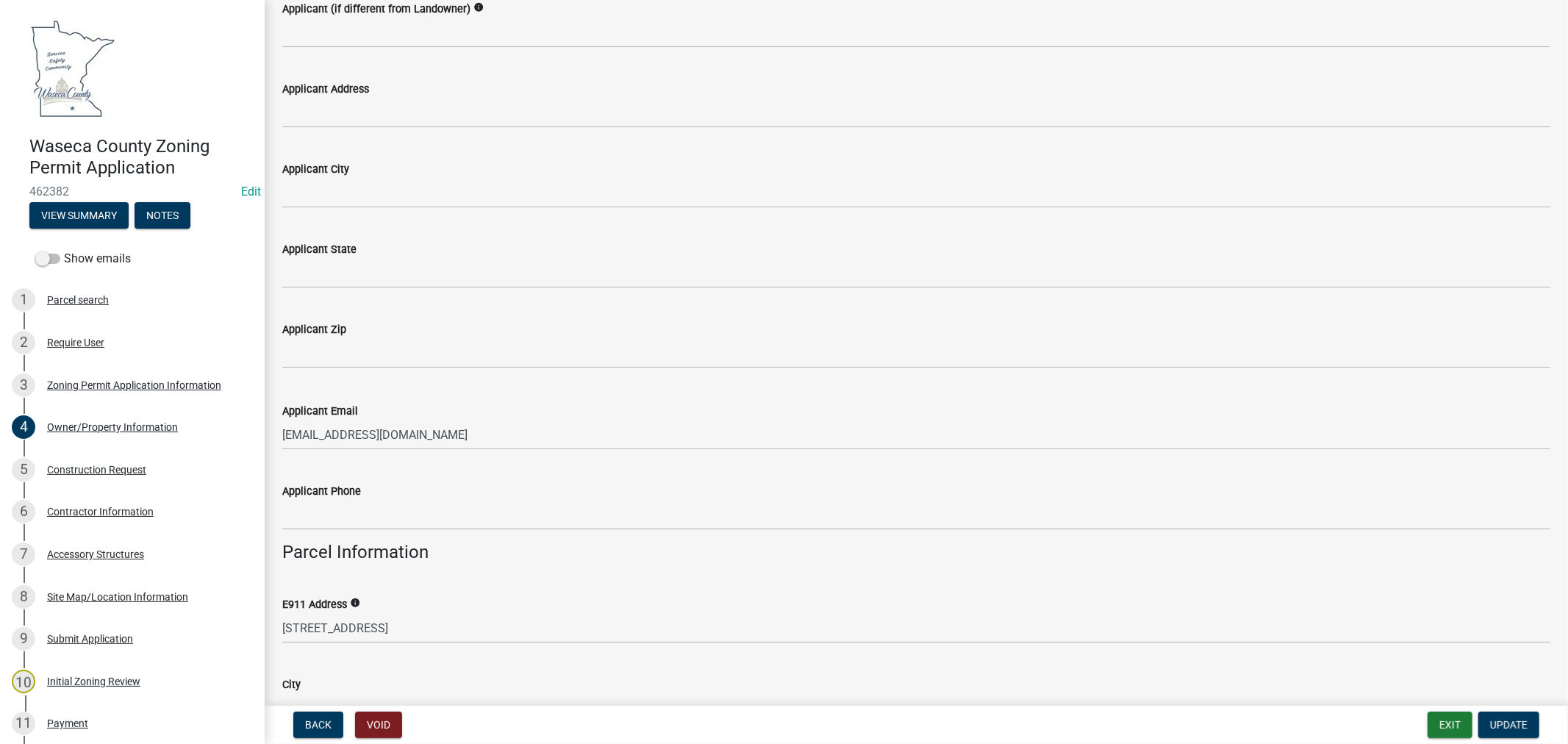
scroll to position [408, 0]
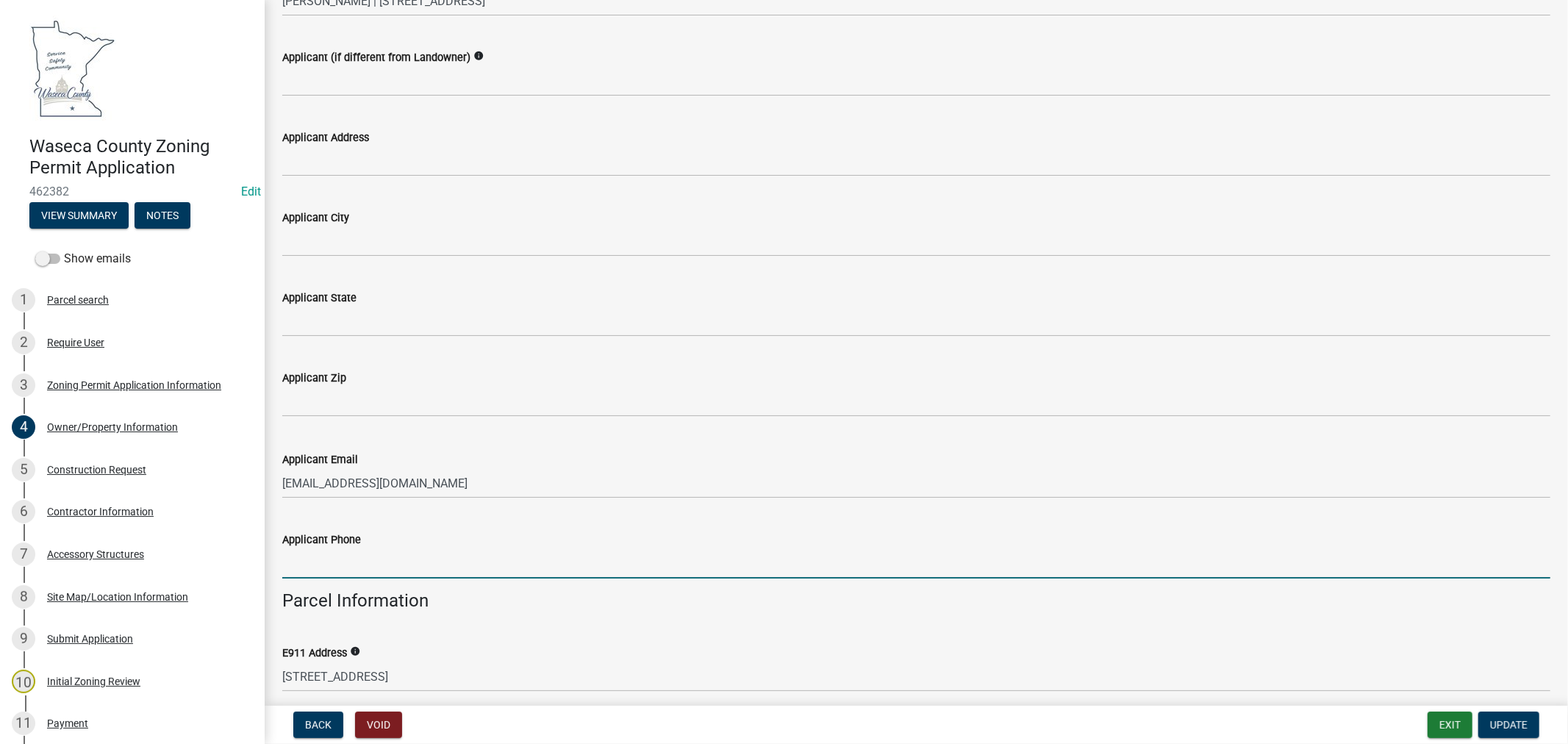
click at [296, 568] on input "Applicant Phone" at bounding box center [916, 563] width 1268 height 30
paste input "[PHONE_NUMBER]"
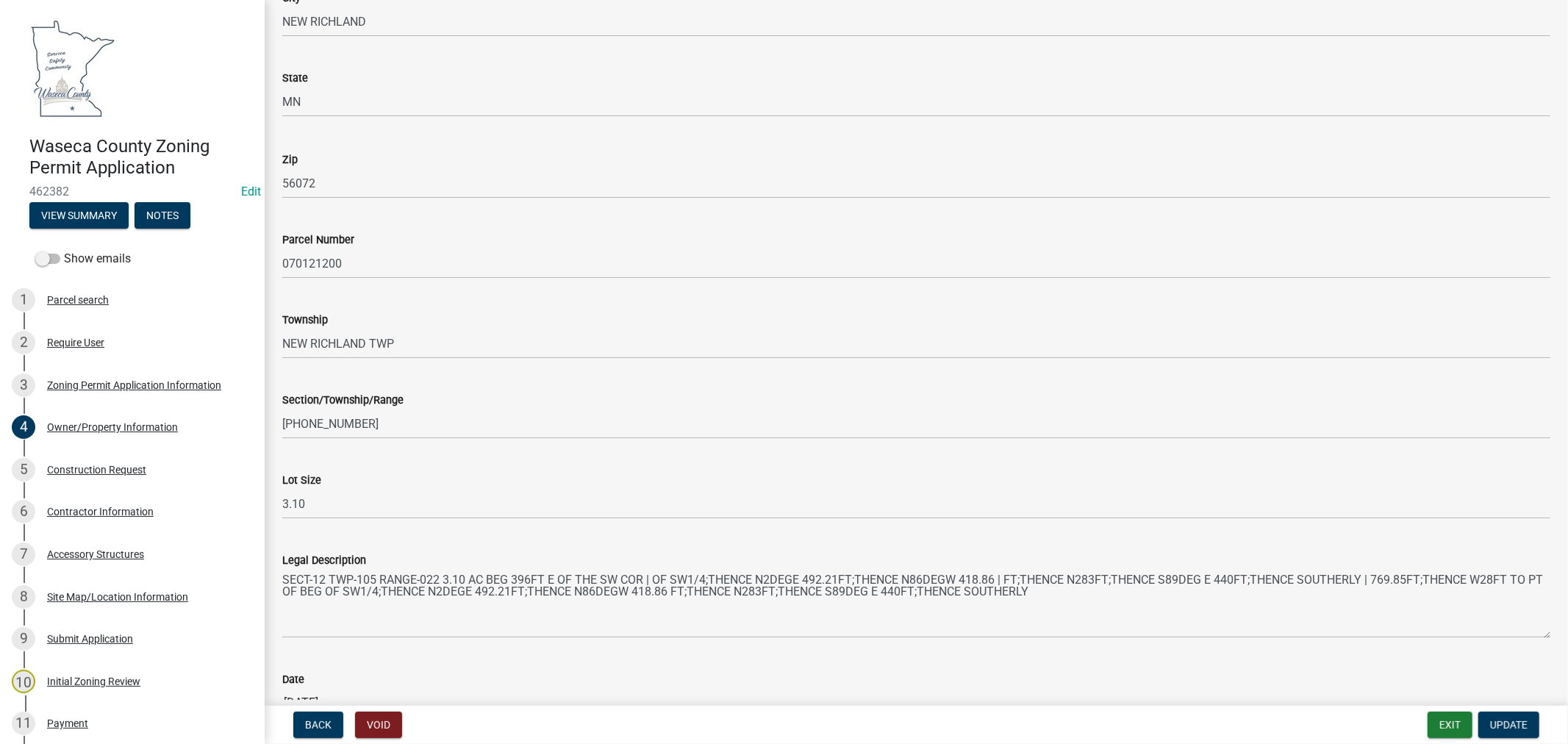
scroll to position [1229, 0]
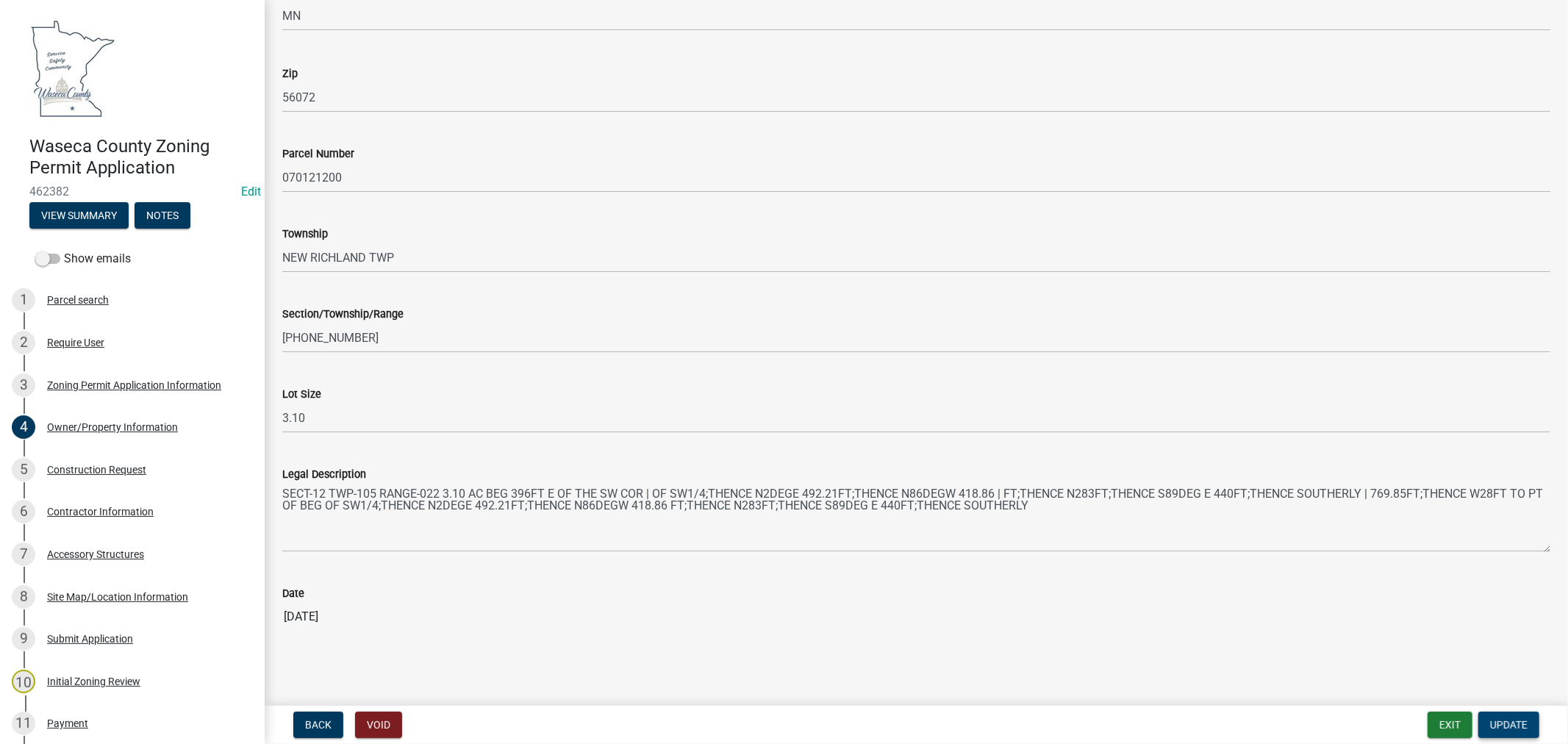
type input "[PHONE_NUMBER]"
click at [1525, 725] on span "Update" at bounding box center [1509, 725] width 37 height 12
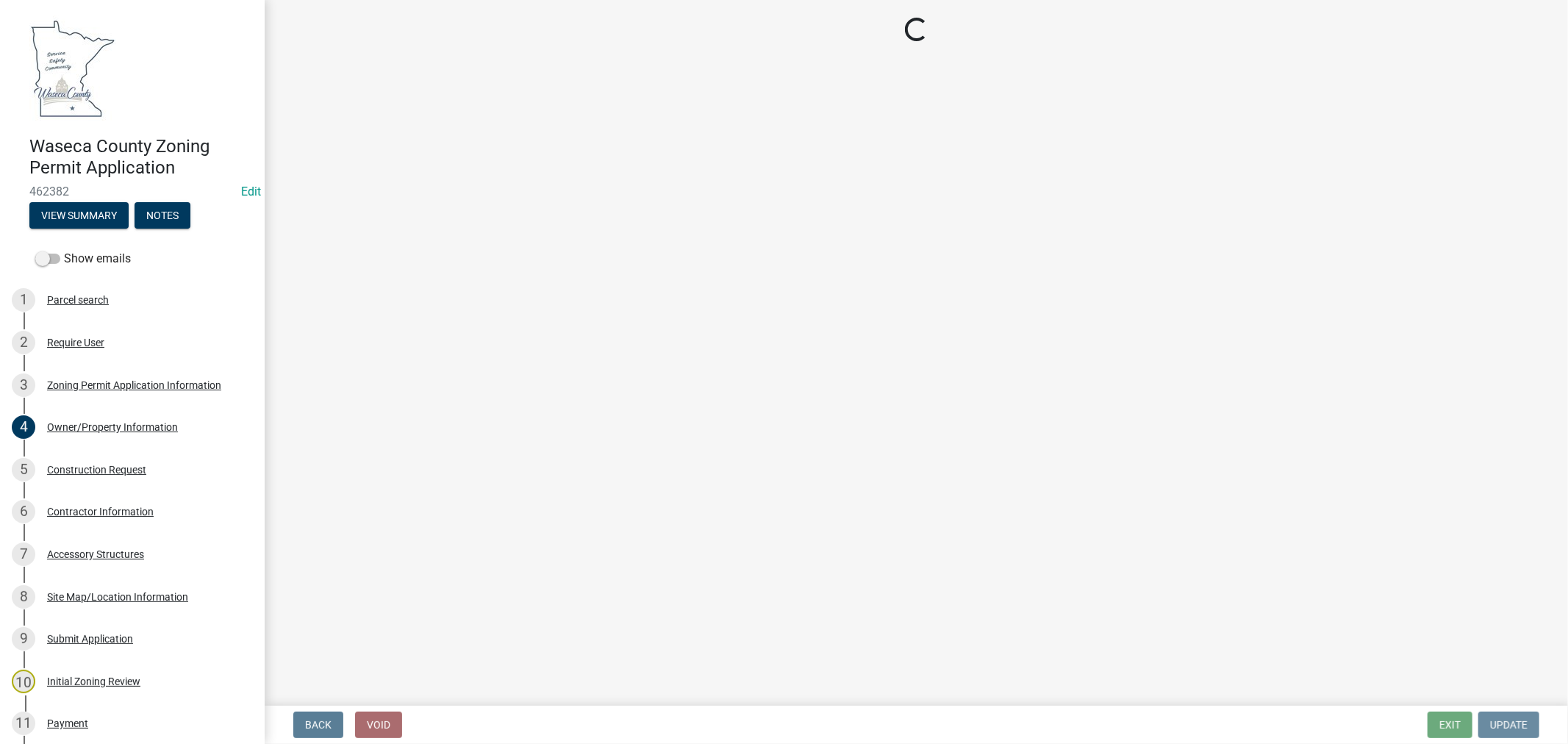
scroll to position [0, 0]
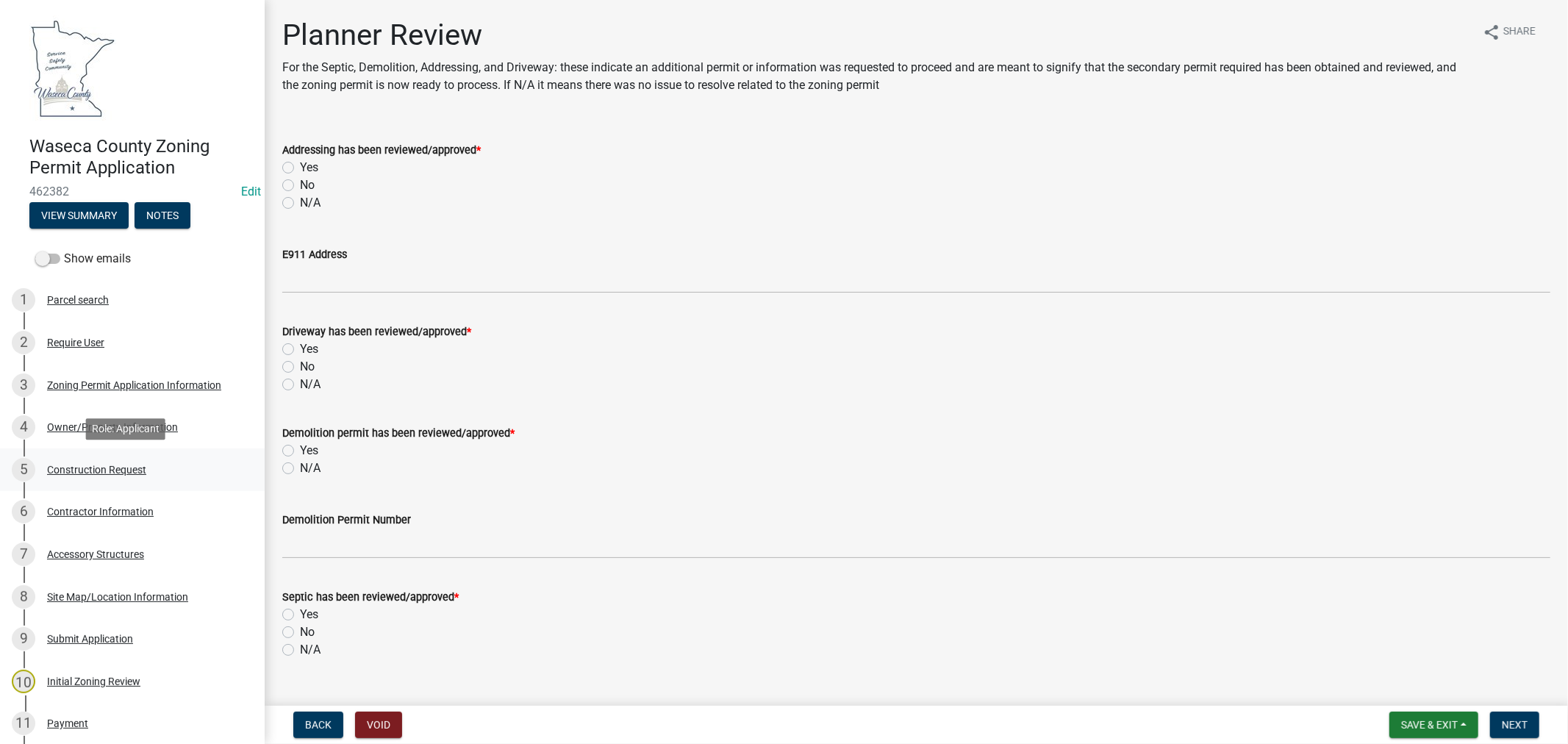
click at [95, 466] on div "Construction Request" at bounding box center [97, 470] width 100 height 10
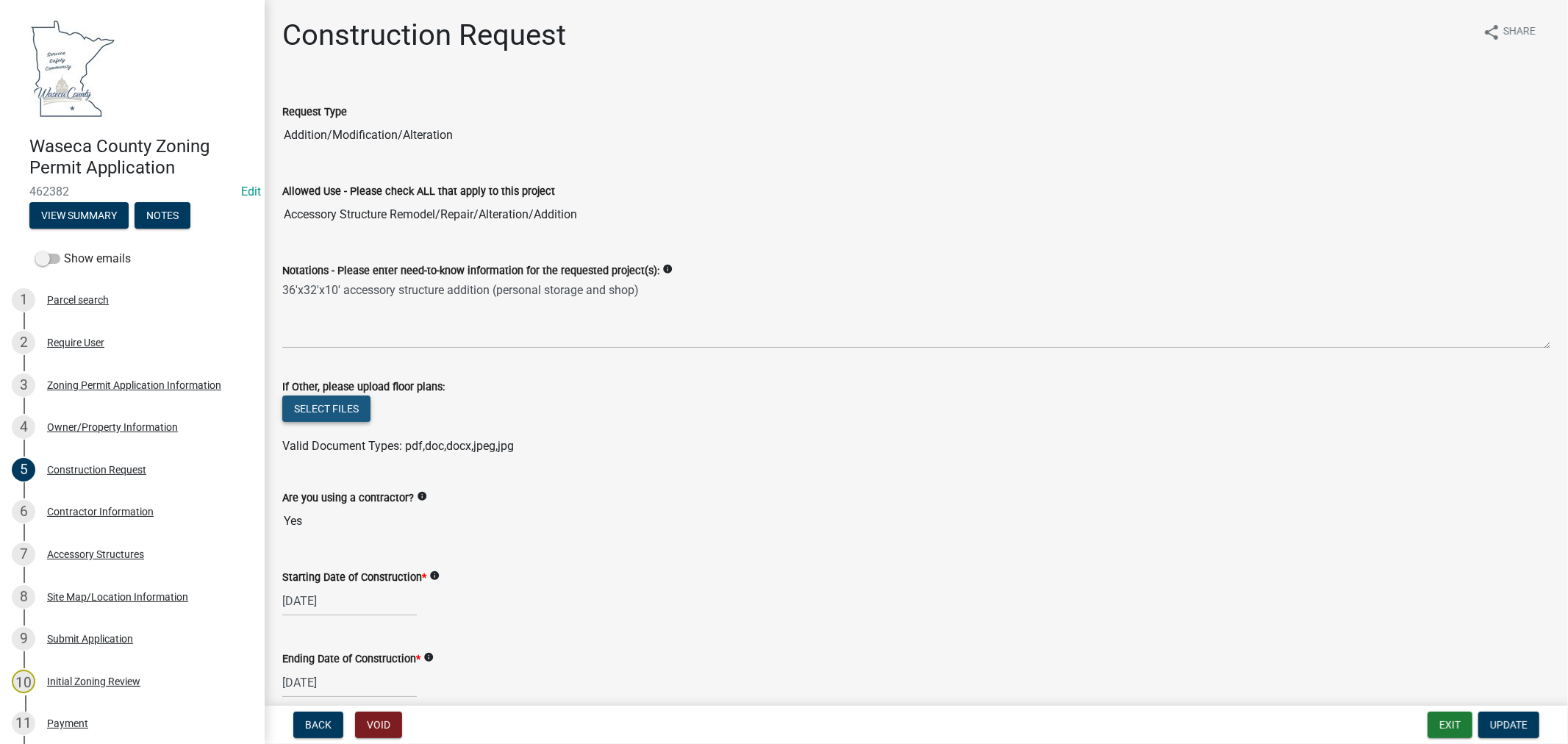
click at [331, 413] on button "Select files" at bounding box center [326, 408] width 89 height 26
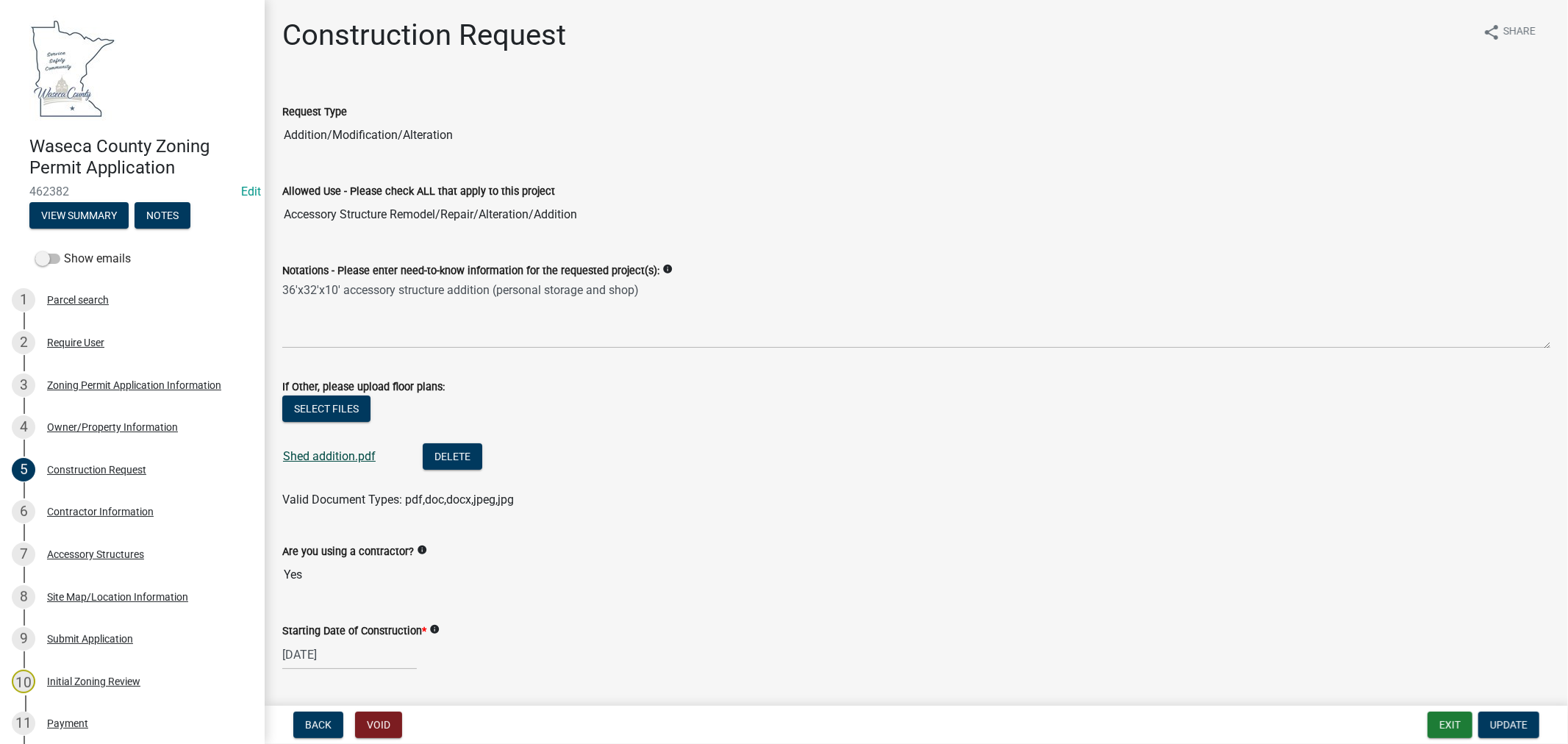
click at [342, 452] on link "Shed addition.pdf" at bounding box center [330, 456] width 93 height 14
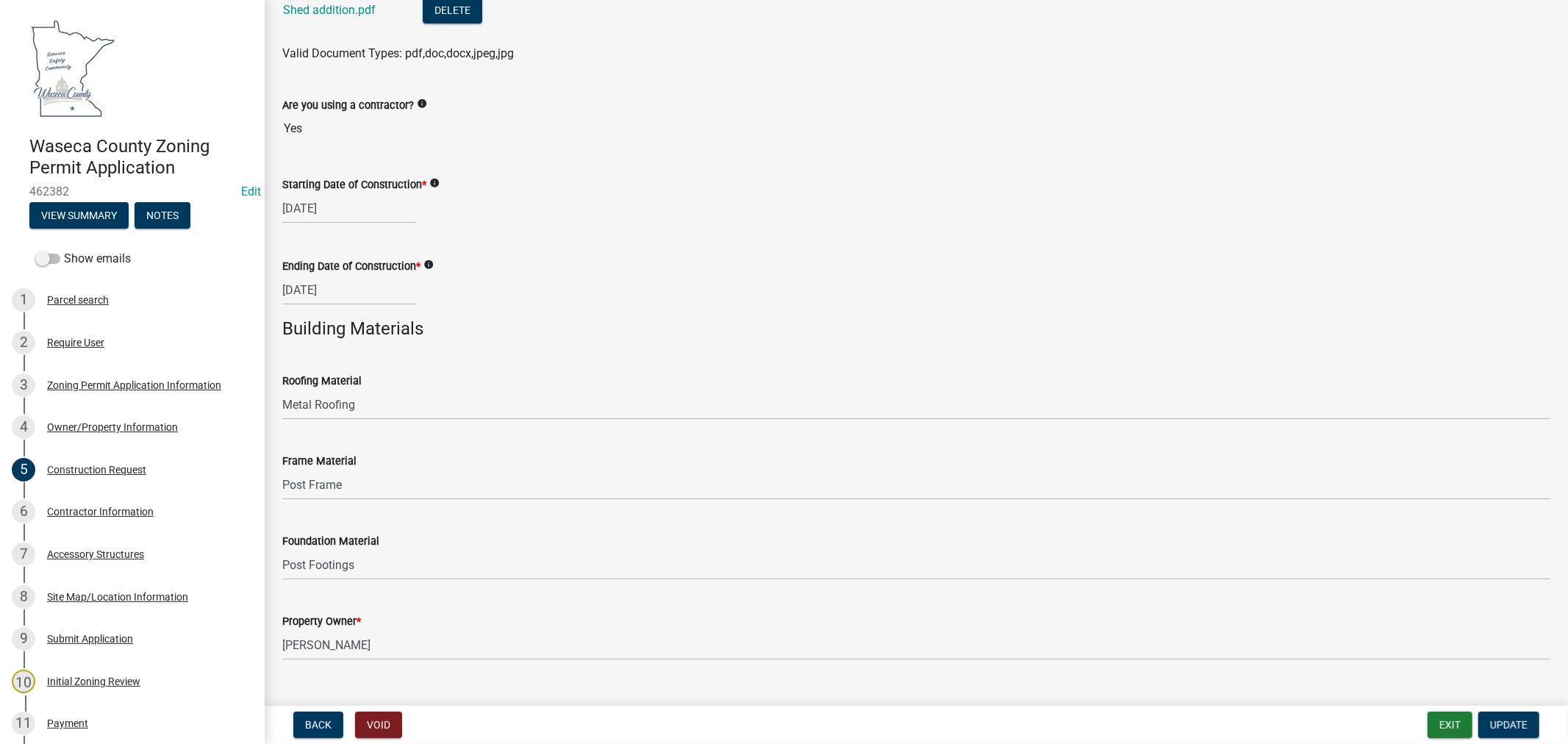
scroll to position [475, 0]
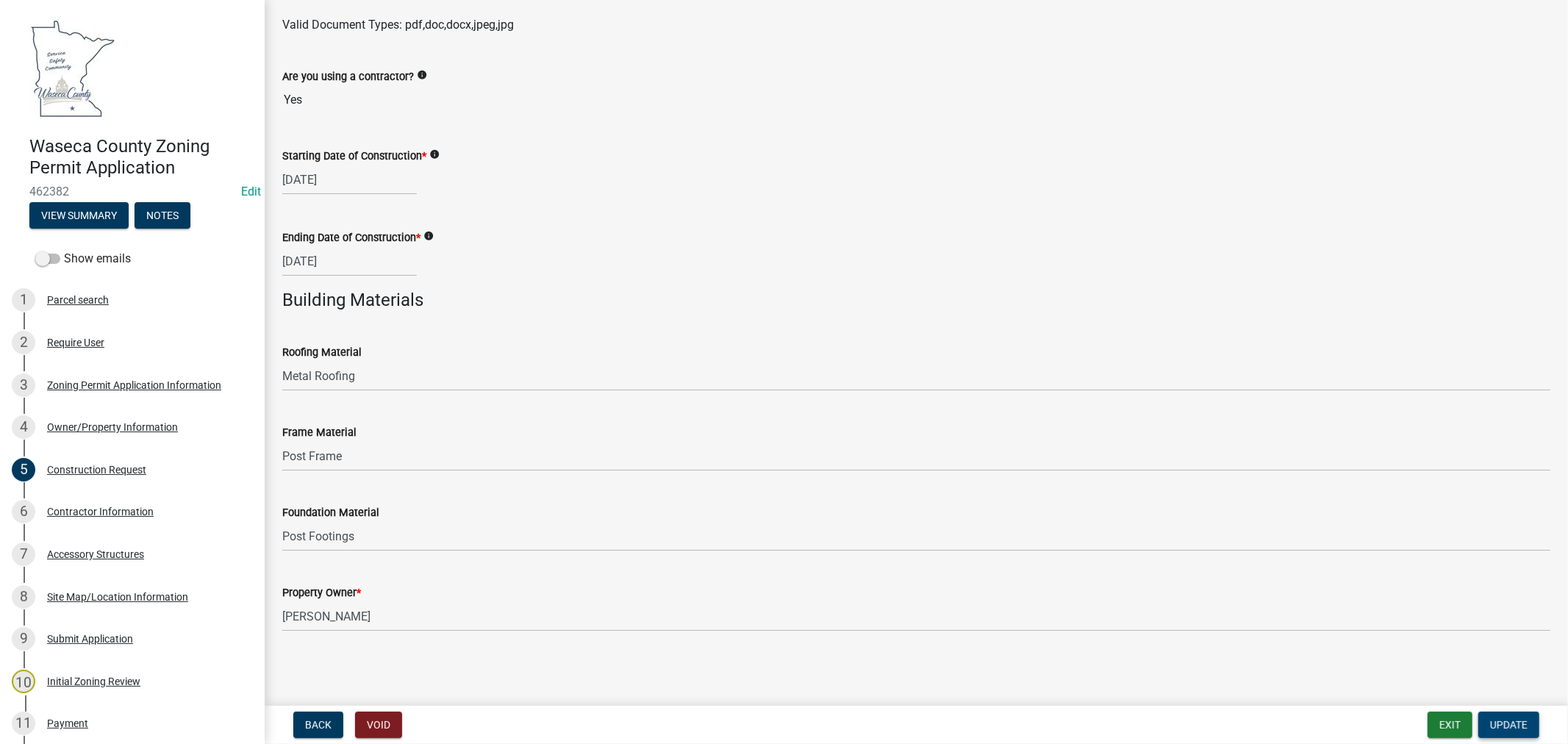
click at [1519, 724] on span "Update" at bounding box center [1509, 725] width 37 height 12
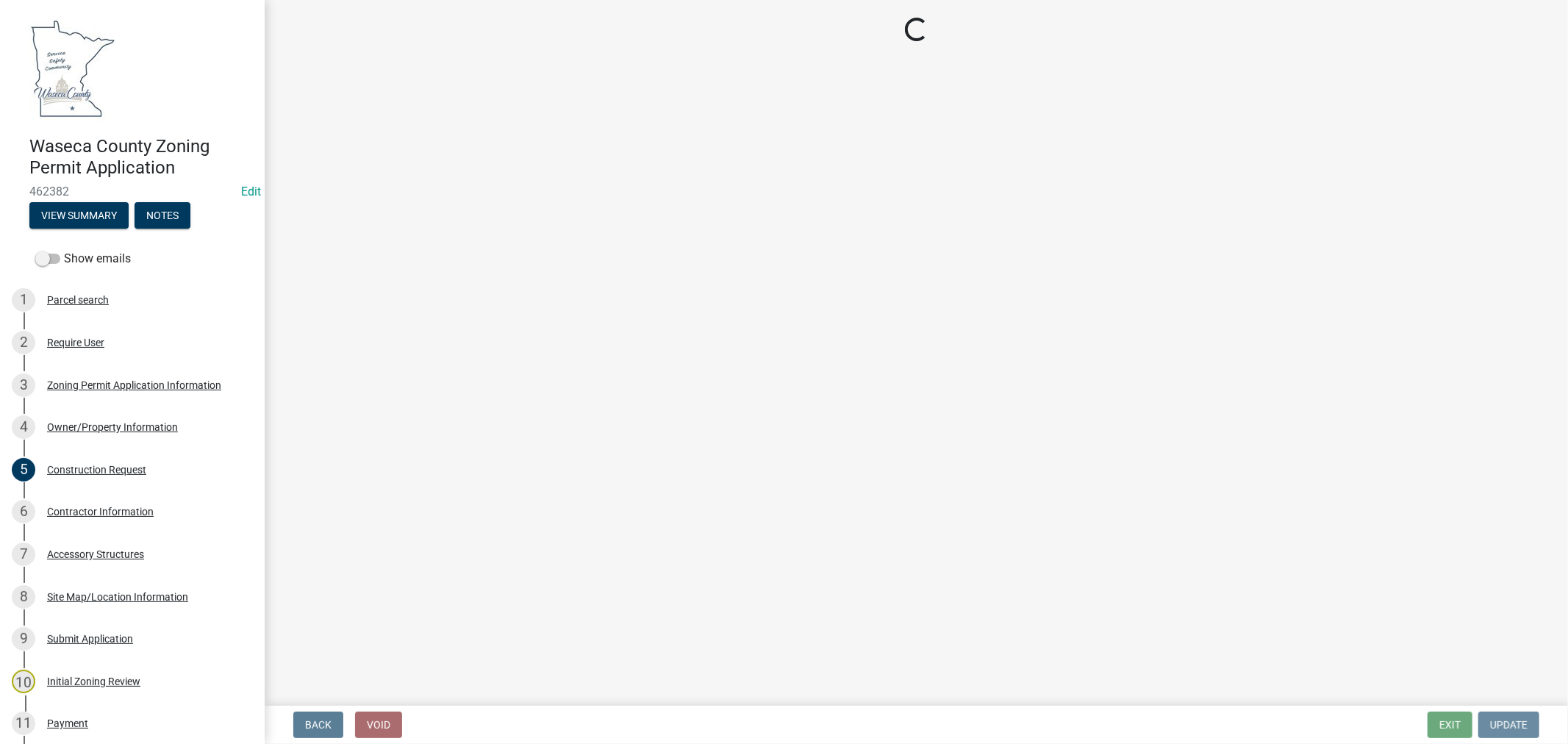
scroll to position [0, 0]
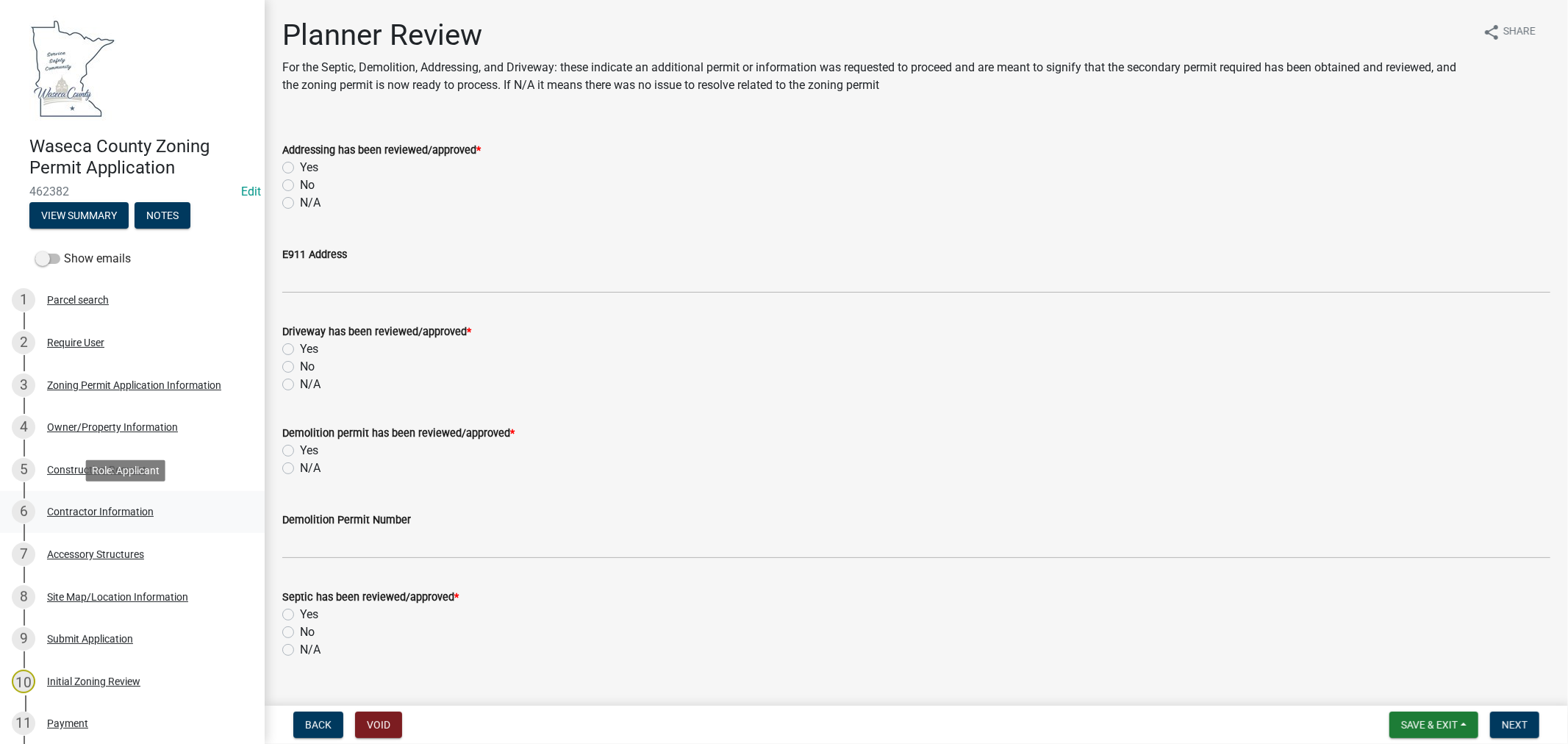
click at [121, 509] on div "Contractor Information" at bounding box center [100, 512] width 106 height 10
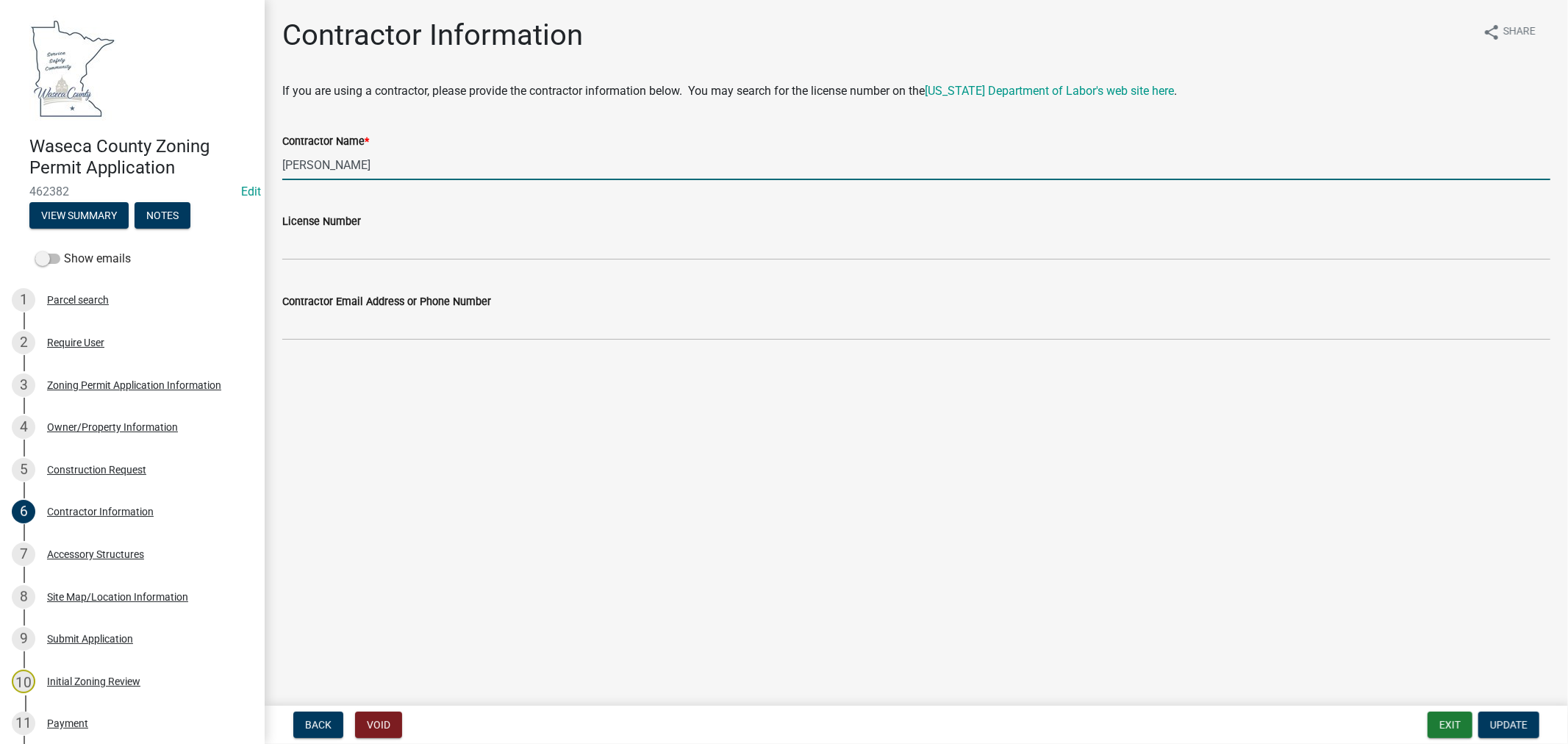
click at [371, 170] on input "[PERSON_NAME]" at bounding box center [916, 165] width 1268 height 30
type input "Jeese Routh, J K Routh Construction LLC"
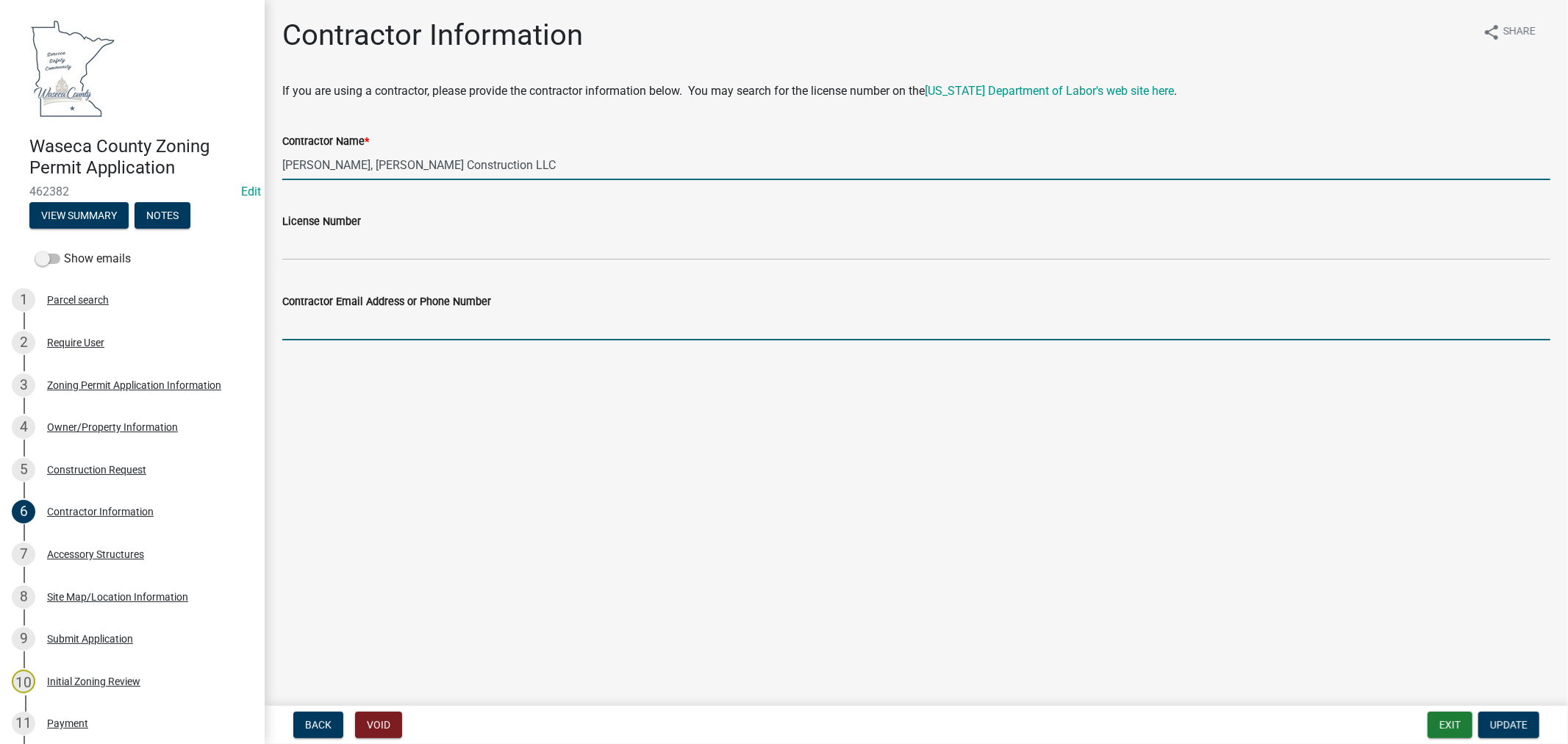
click at [324, 318] on input "Contractor Email Address or Phone Number" at bounding box center [916, 326] width 1268 height 30
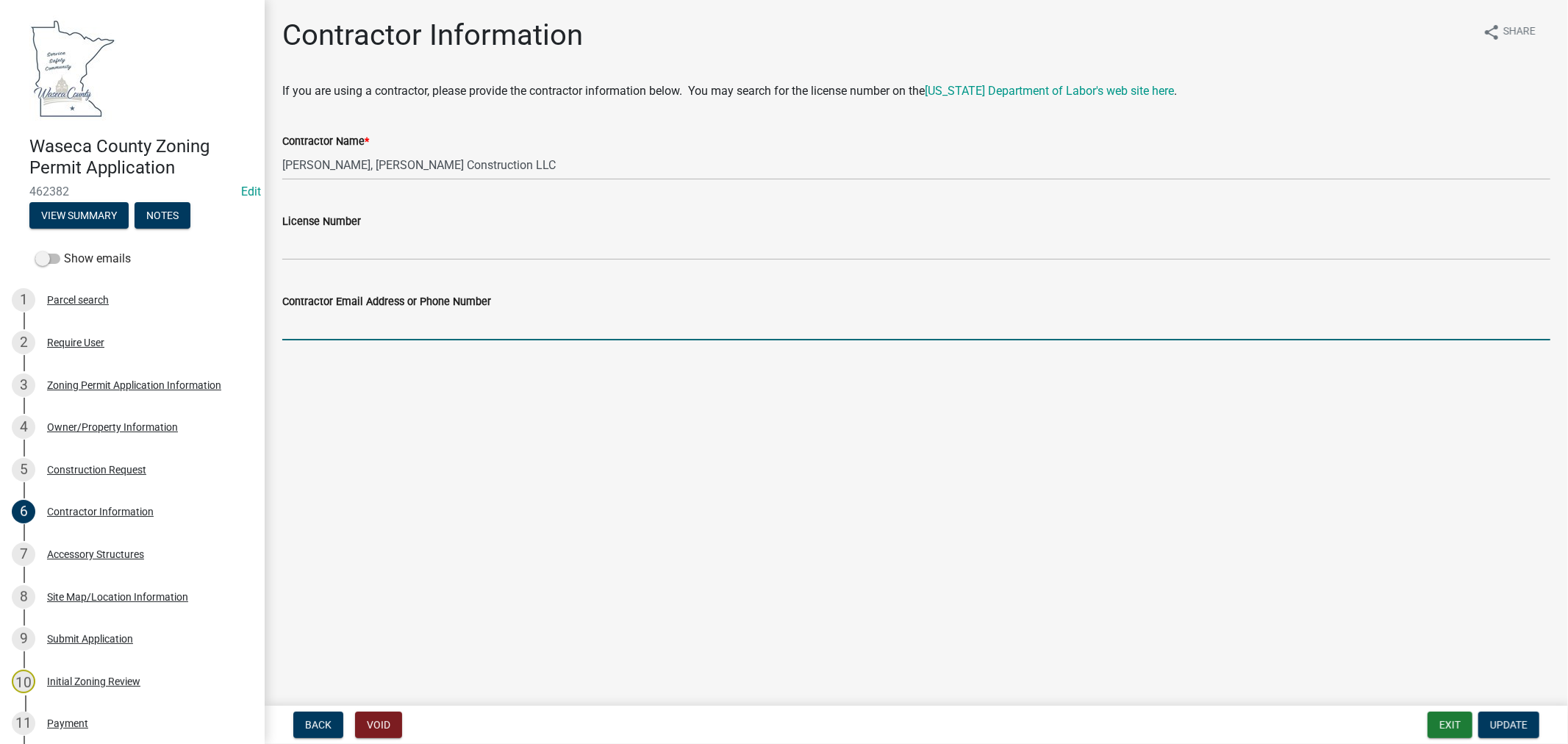
paste input "507-383-7892"
type input "507-383-7892"
click at [1517, 723] on span "Update" at bounding box center [1509, 725] width 37 height 12
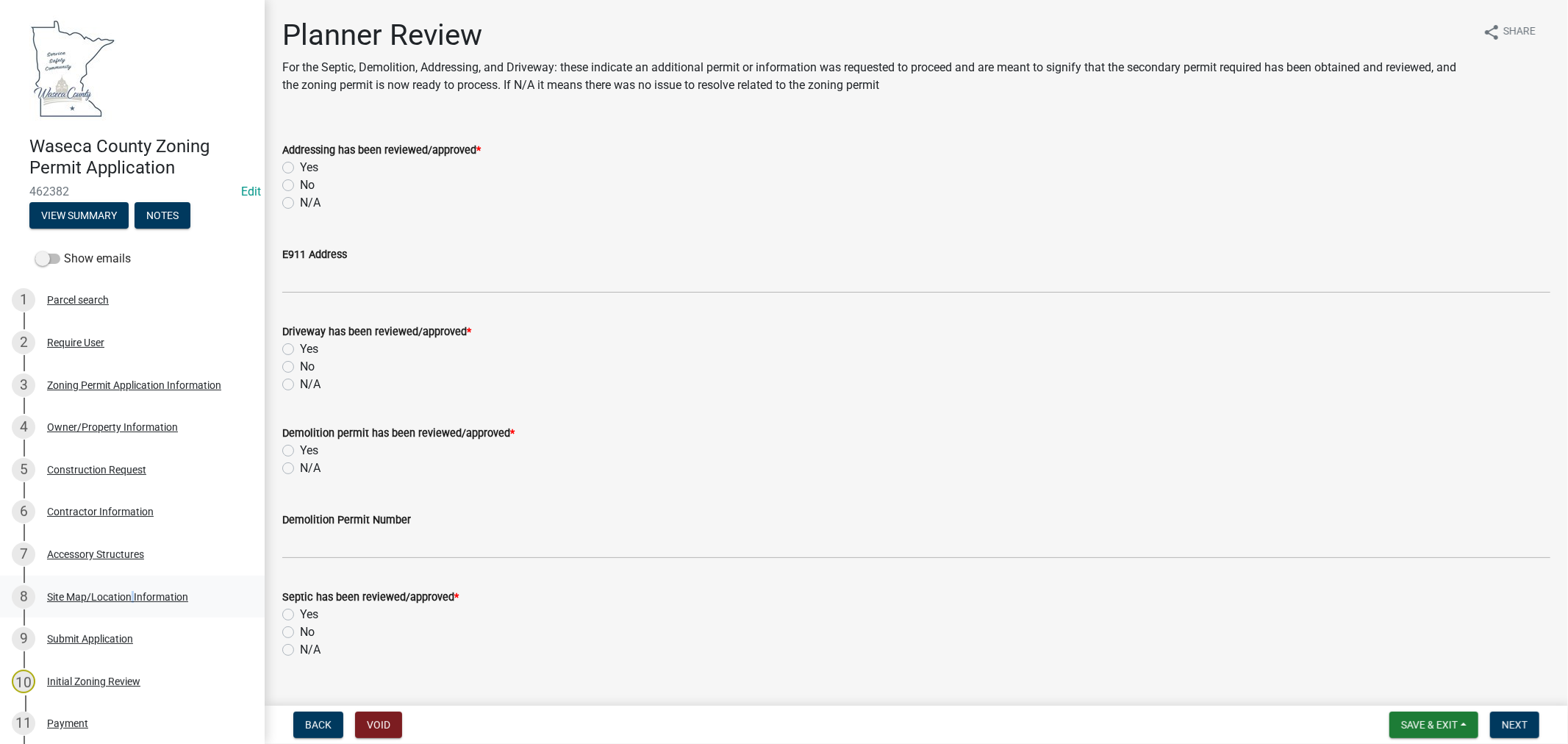
click at [129, 598] on div "Site Map/Location Information" at bounding box center [117, 597] width 141 height 10
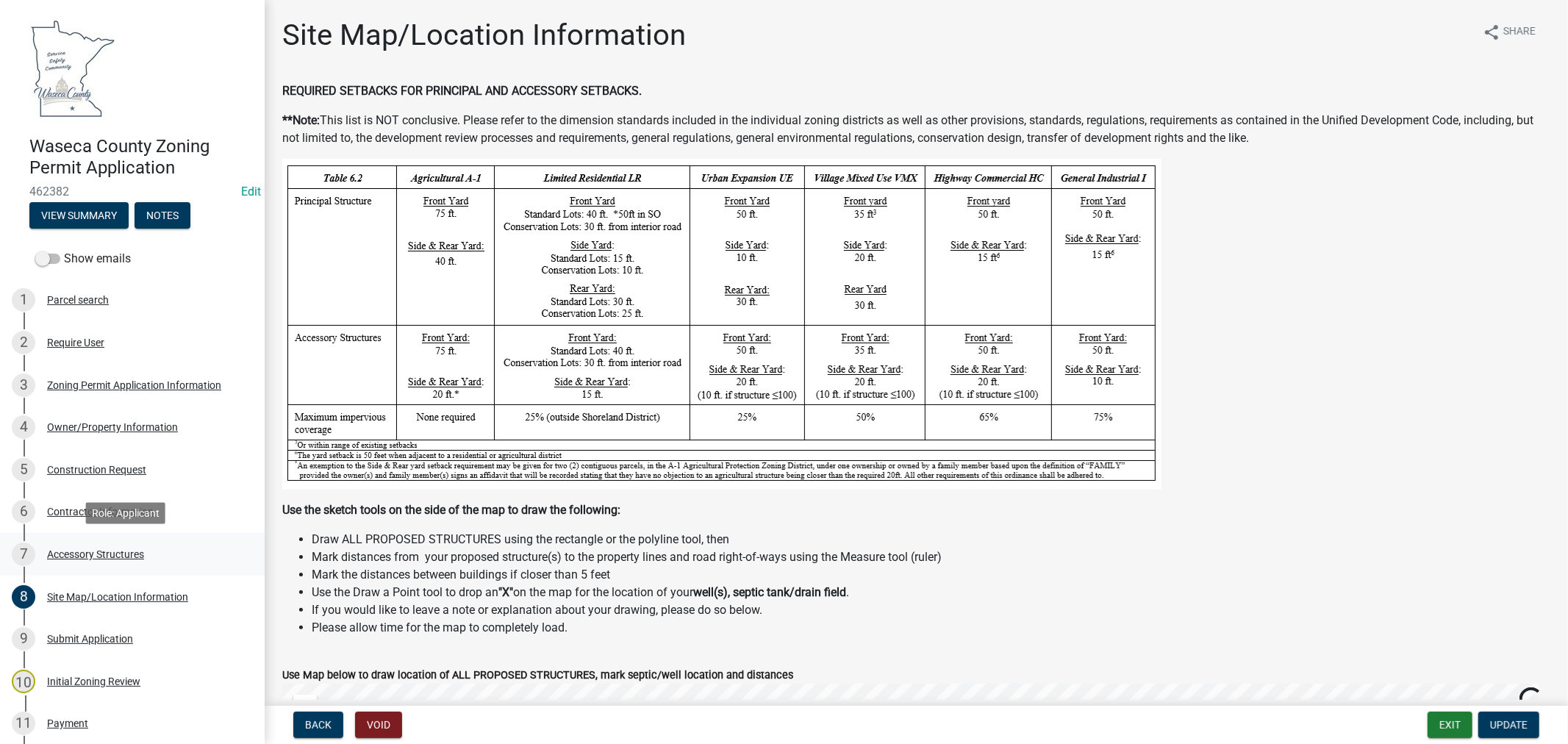
click at [70, 547] on div "7 Accessory Structures" at bounding box center [127, 554] width 229 height 24
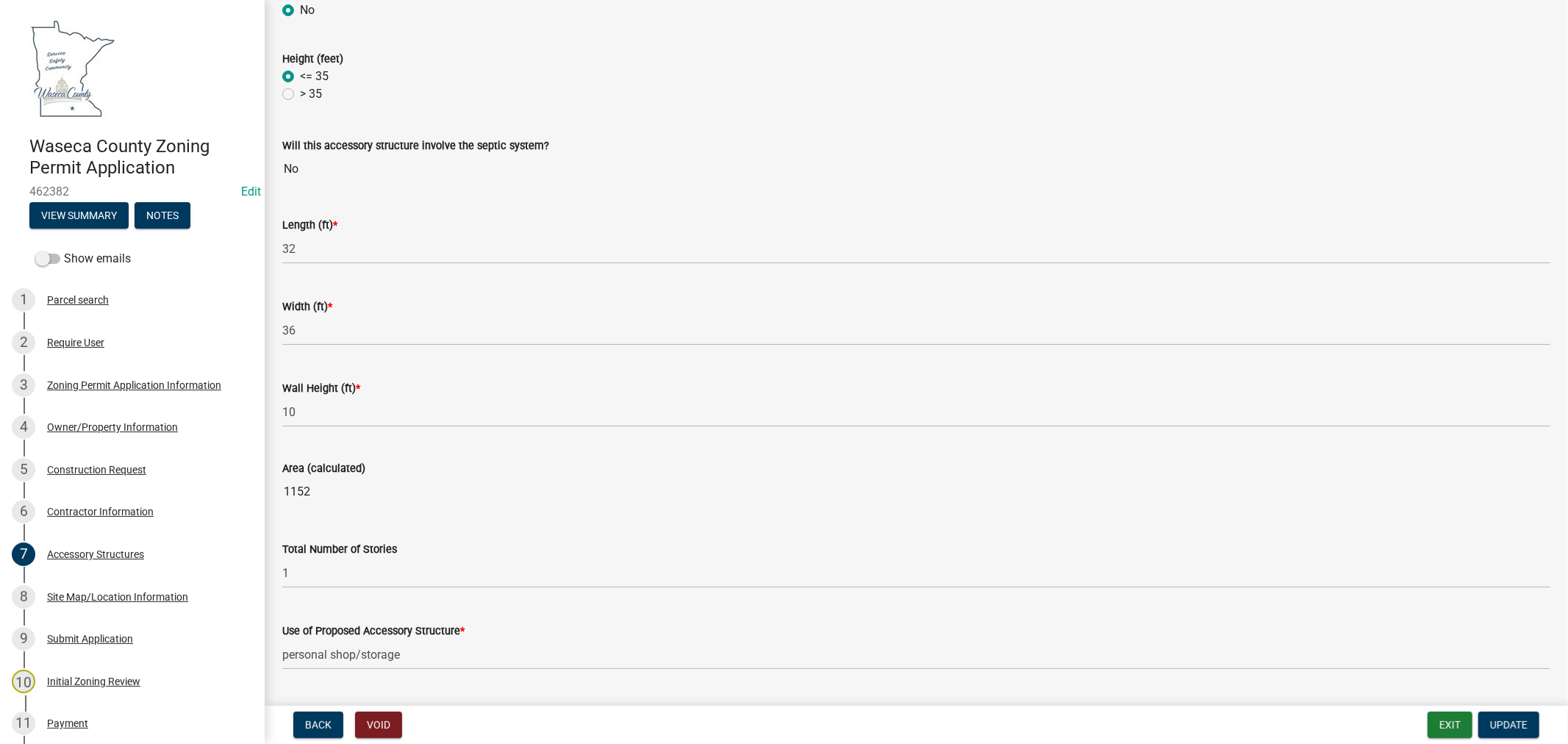
scroll to position [653, 0]
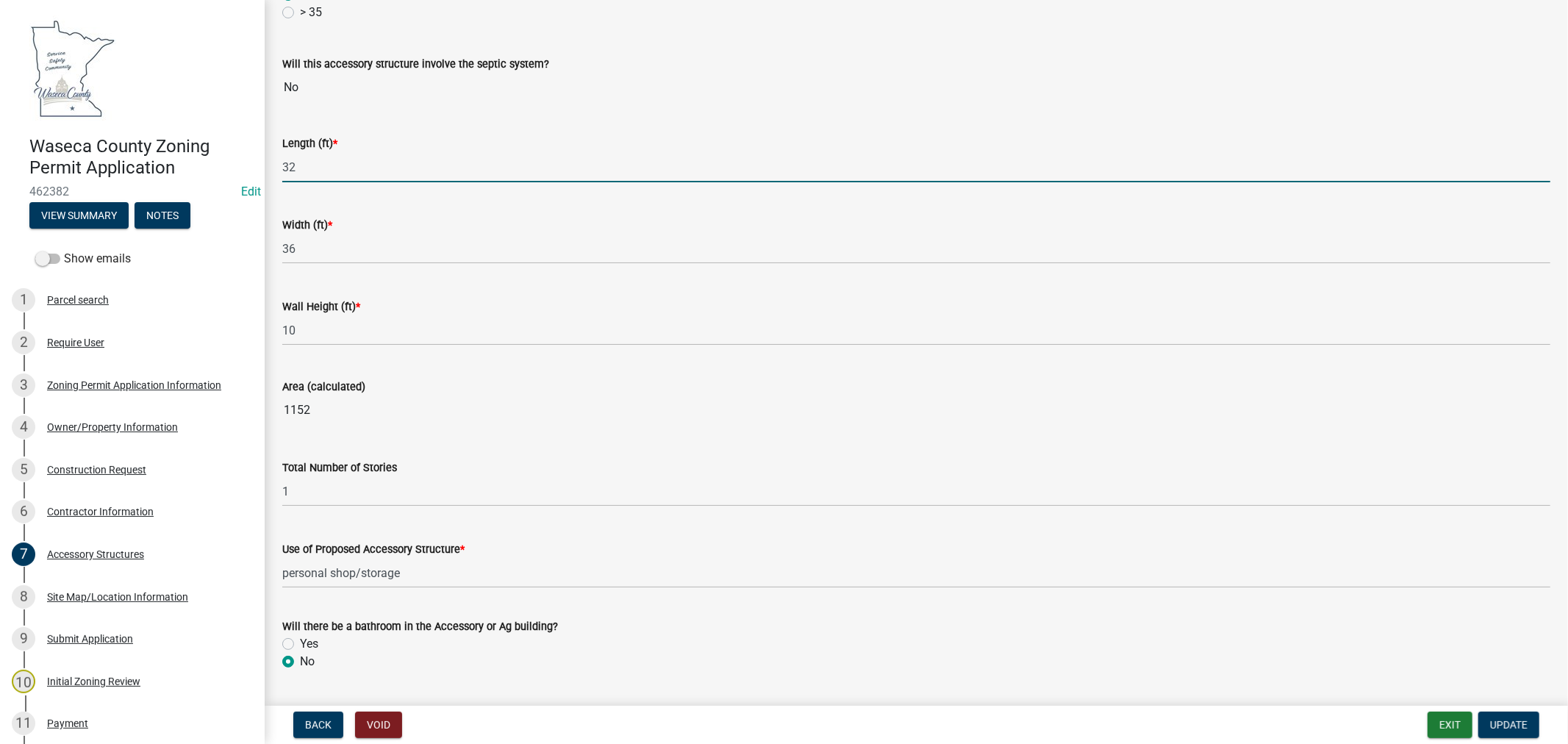
drag, startPoint x: 305, startPoint y: 167, endPoint x: 269, endPoint y: 170, distance: 36.1
click at [270, 168] on div "Accessory Structures share Share Accessory Structures * Garage - detached Shed/…" at bounding box center [916, 125] width 1303 height 1520
type input "36"
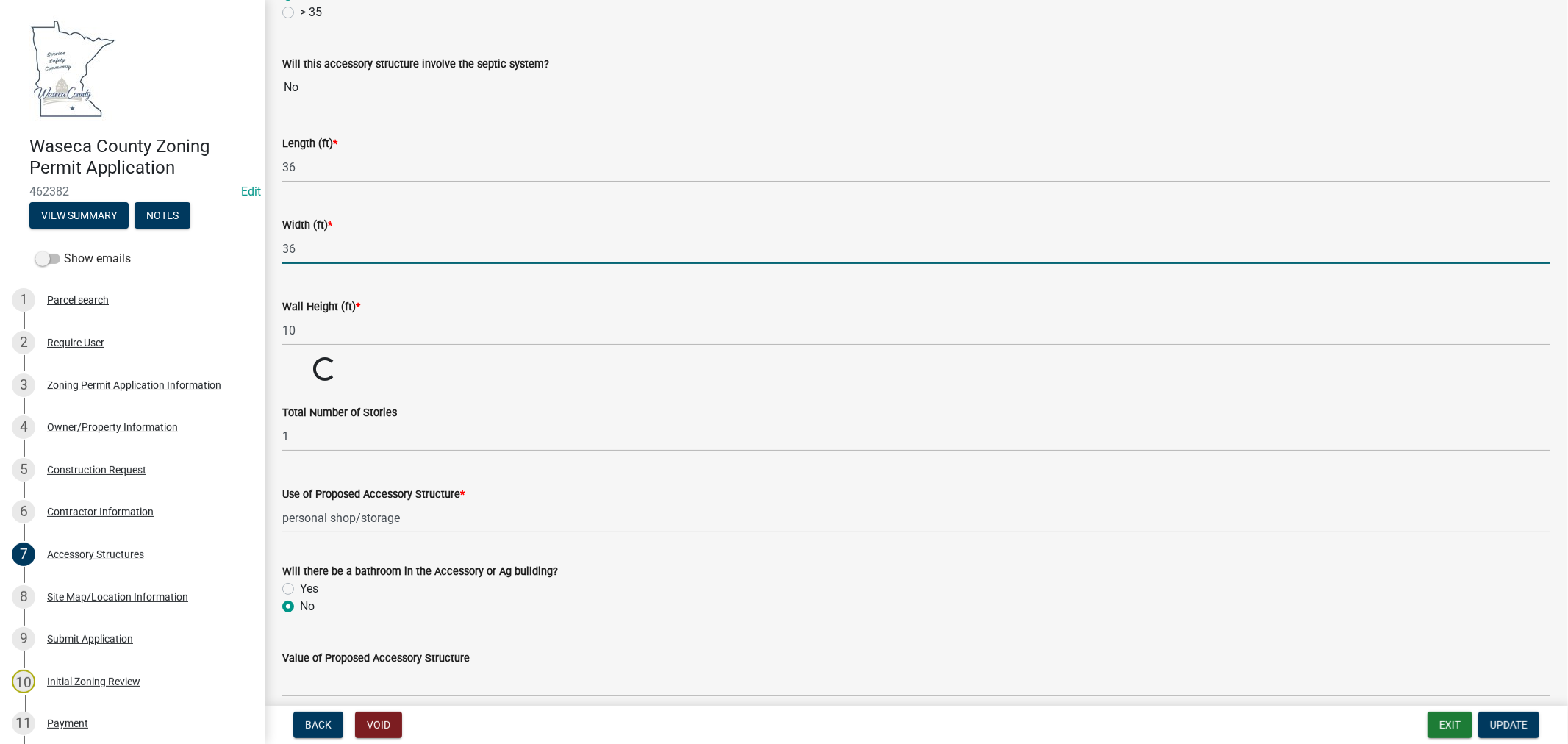
drag, startPoint x: 294, startPoint y: 246, endPoint x: 277, endPoint y: 245, distance: 17.0
click at [277, 245] on div "Width (ft) * 36" at bounding box center [917, 229] width 1291 height 68
type input "2"
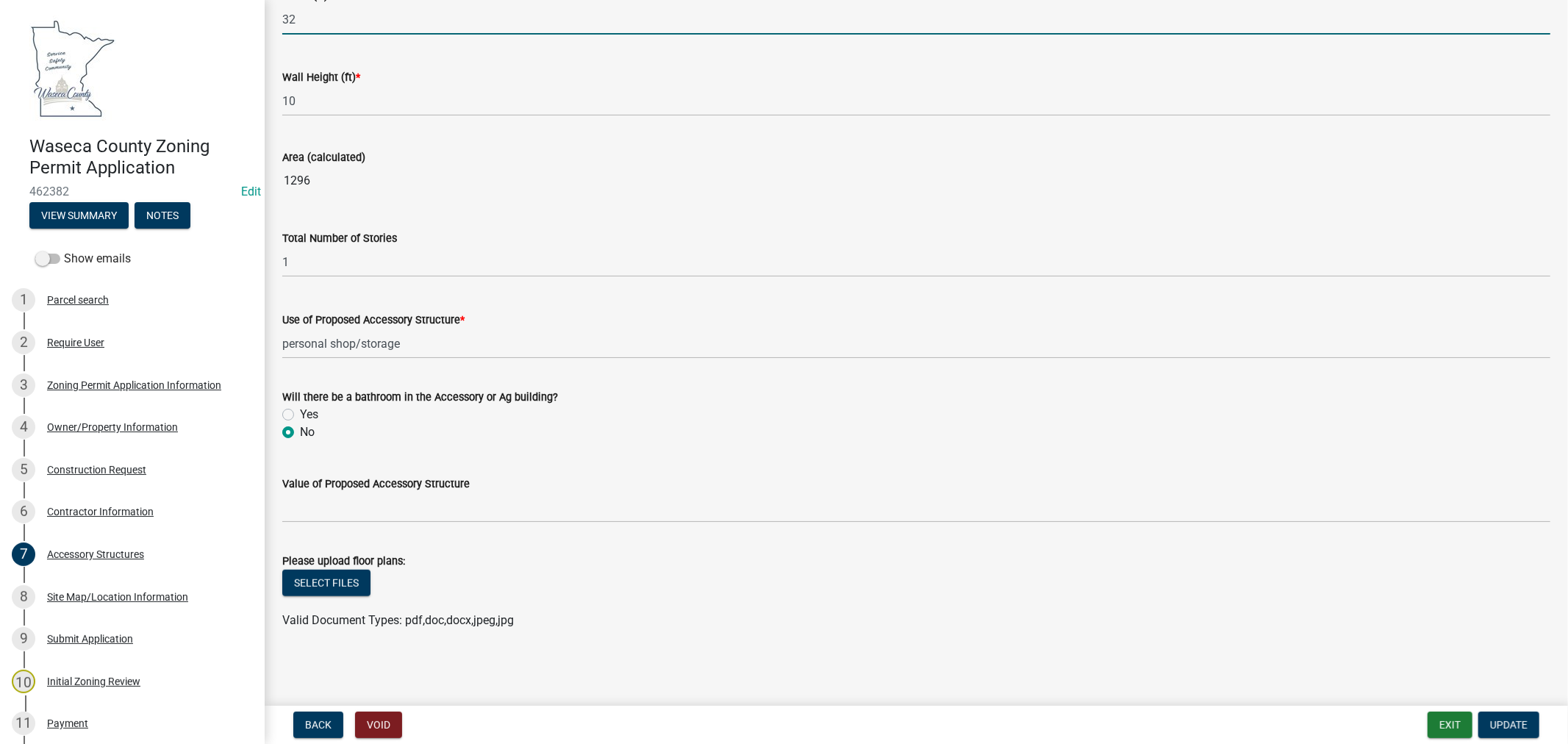
type input "32"
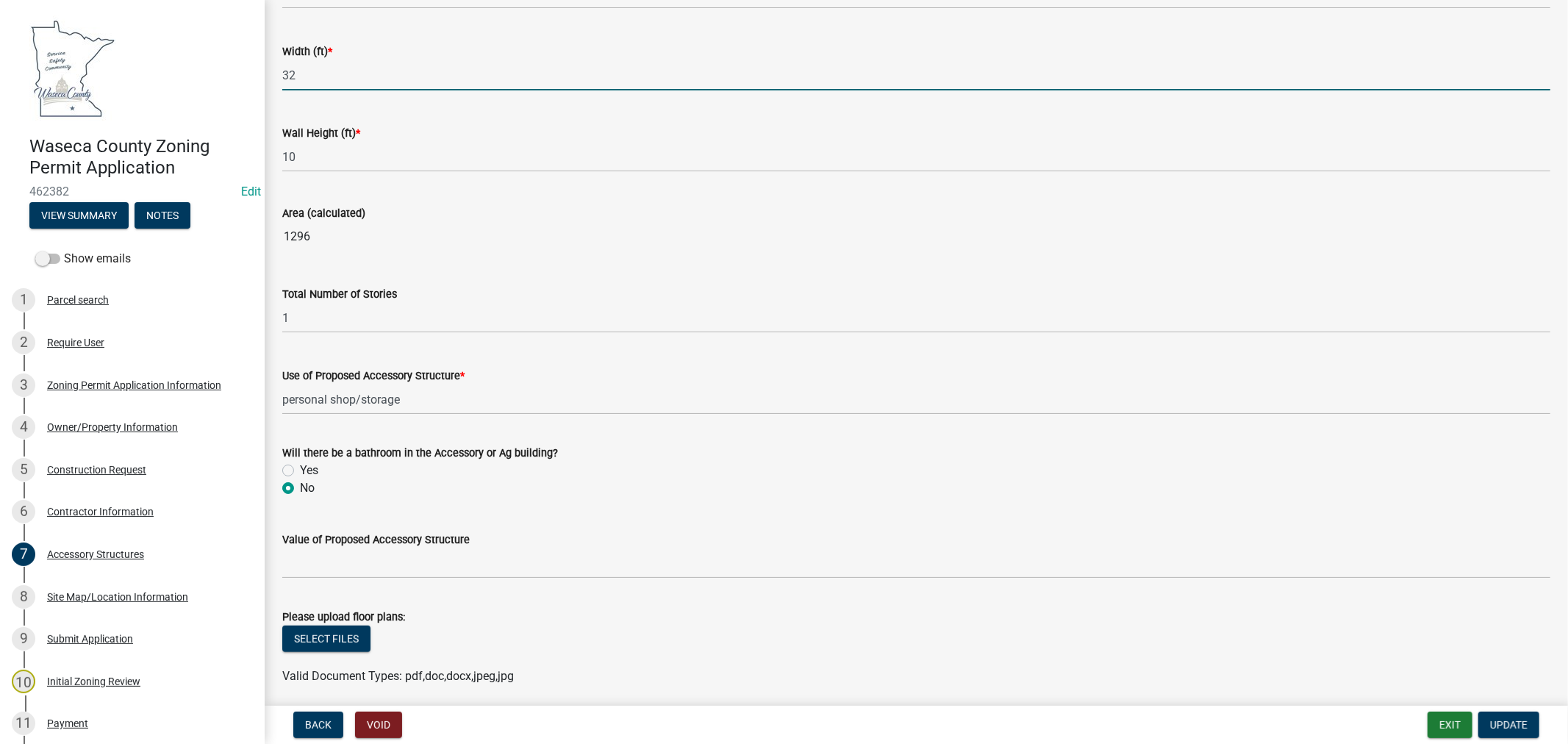
click at [657, 531] on div "Value of Proposed Accessory Structure" at bounding box center [916, 539] width 1268 height 18
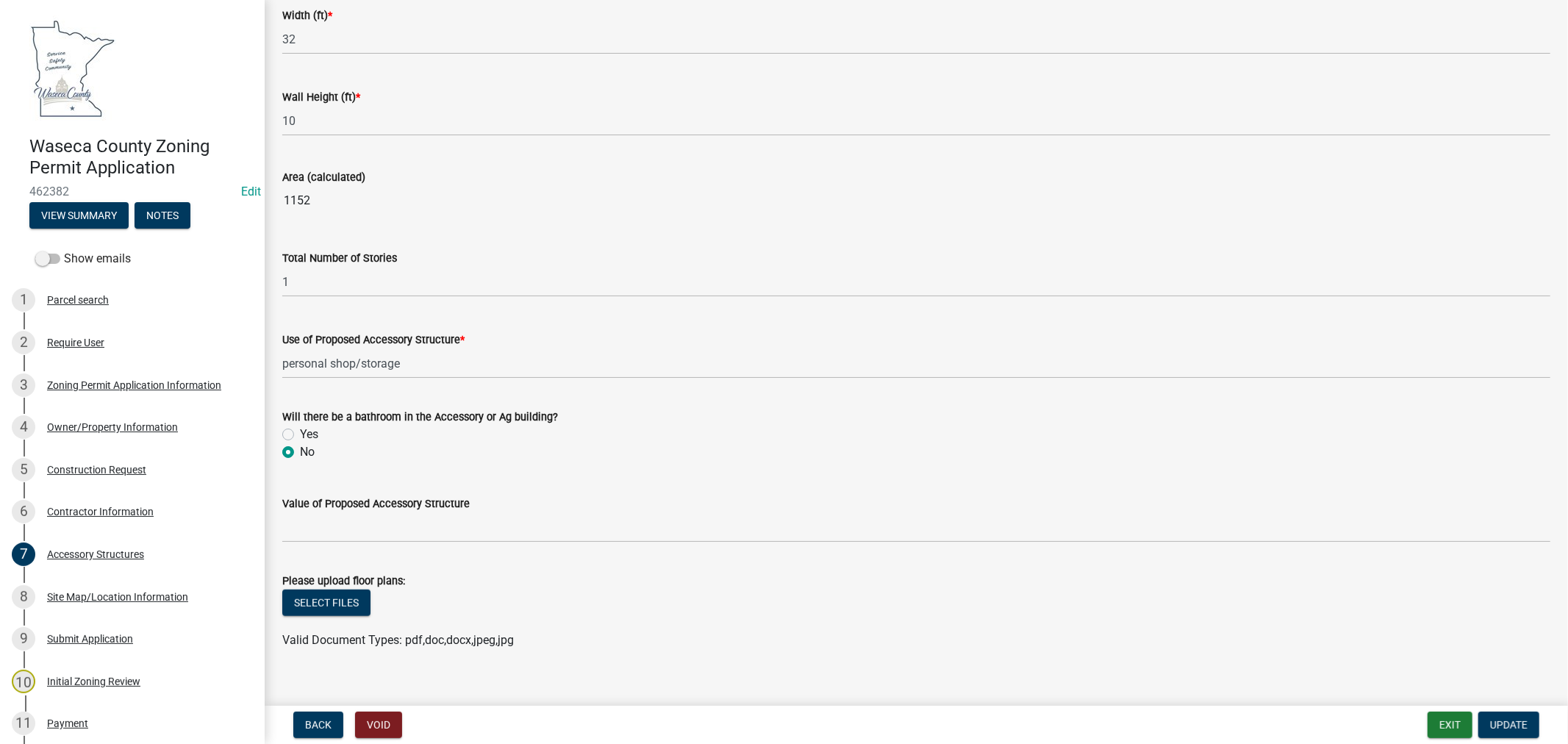
scroll to position [882, 0]
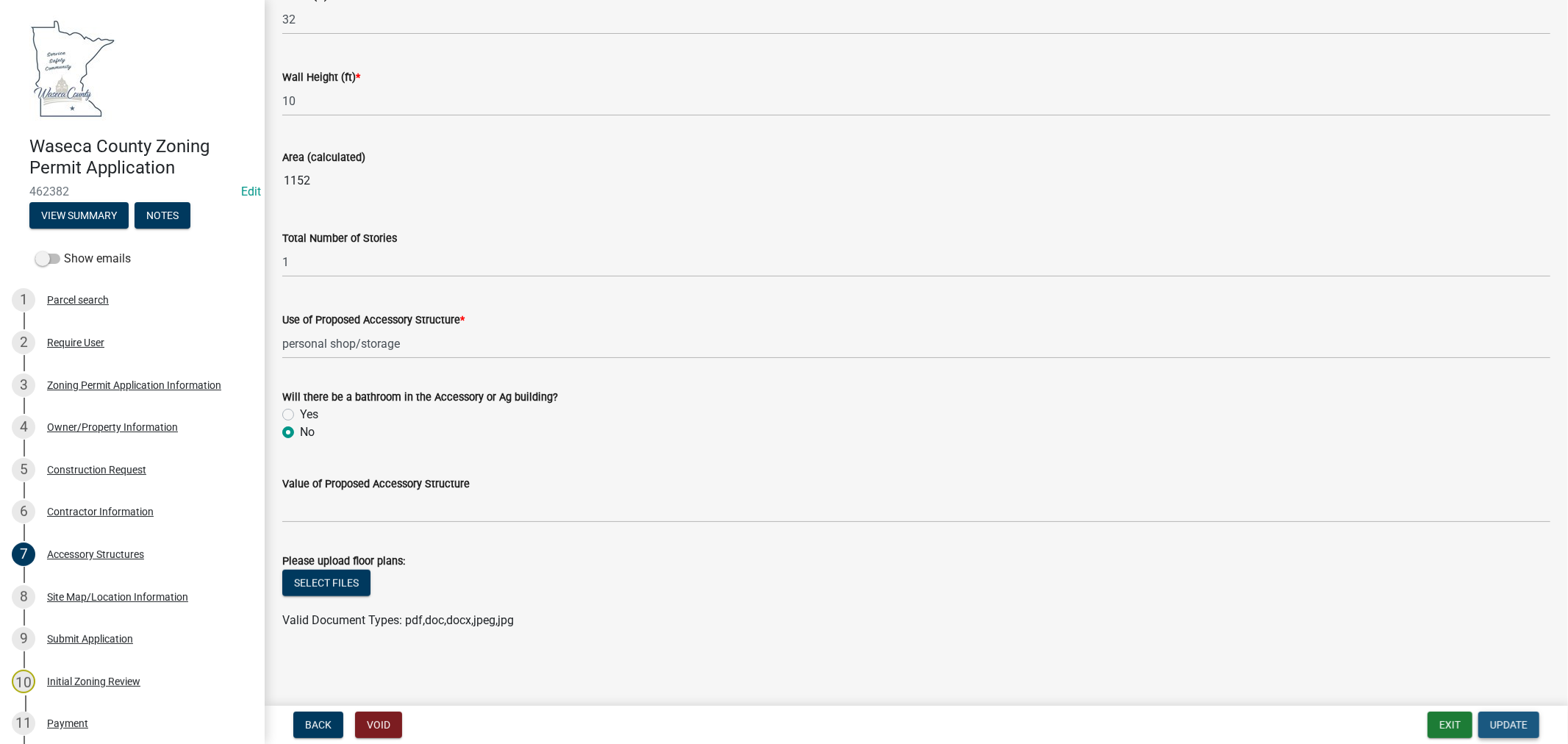
click at [1520, 719] on button "Update" at bounding box center [1509, 725] width 61 height 26
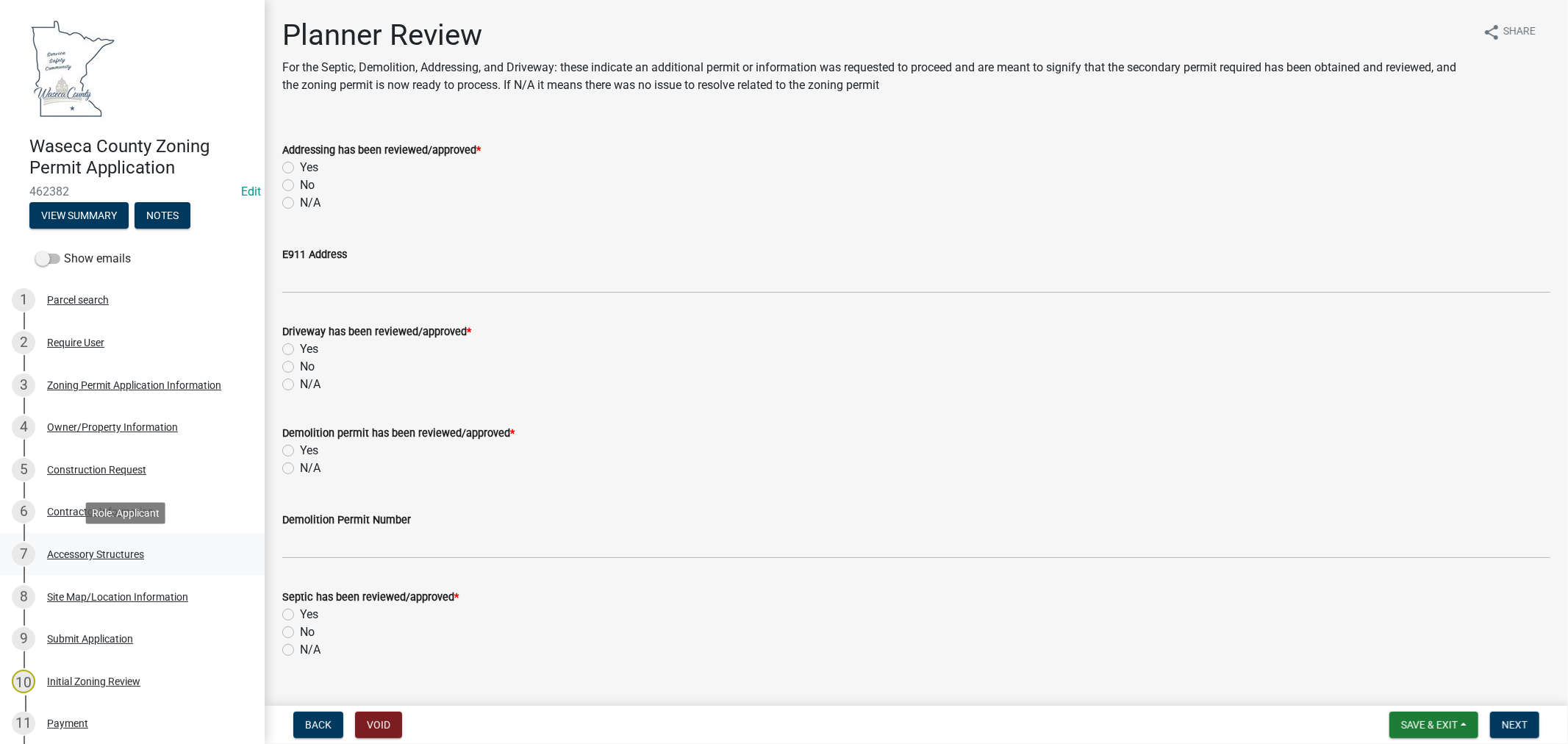
click at [77, 549] on div "Accessory Structures" at bounding box center [95, 554] width 97 height 10
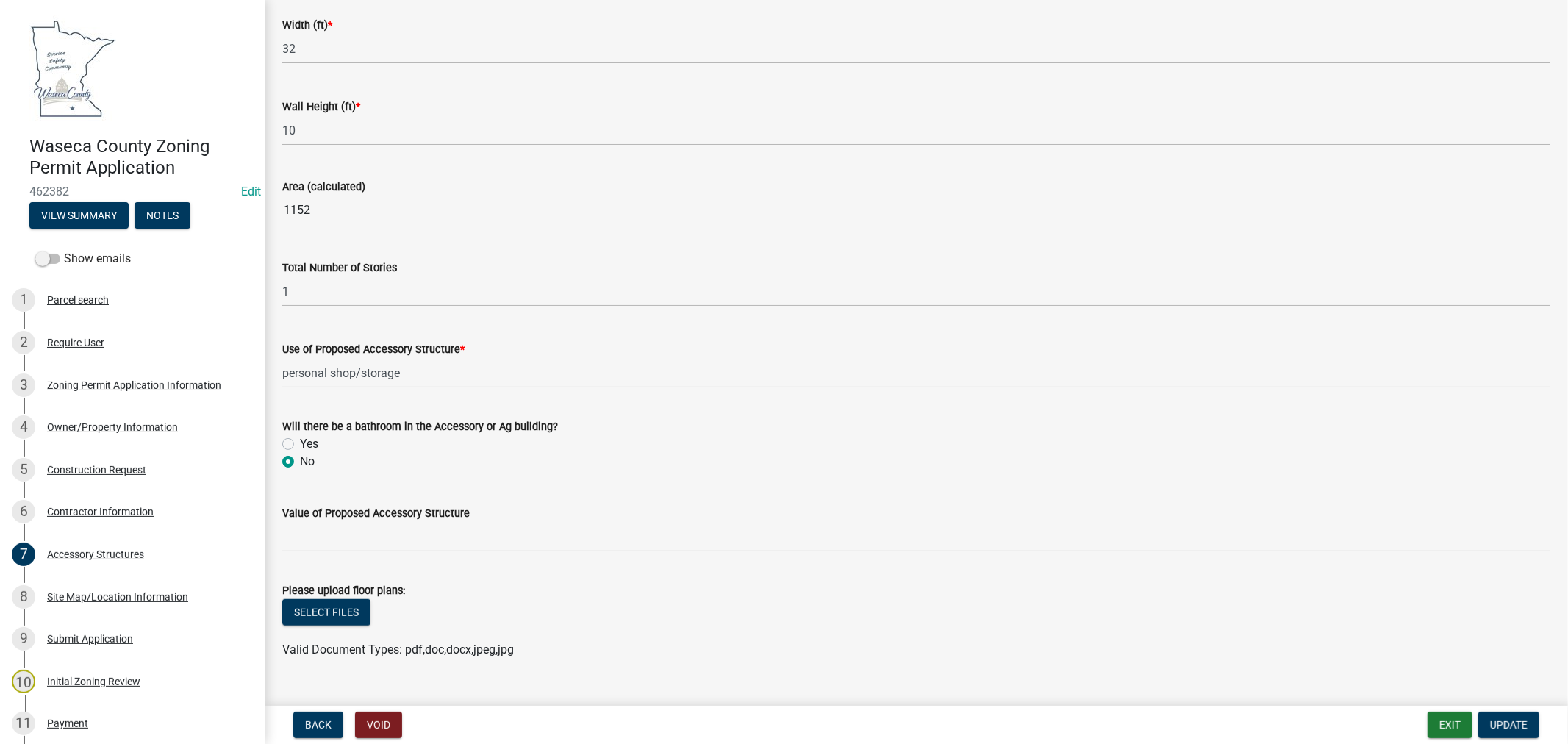
scroll to position [882, 0]
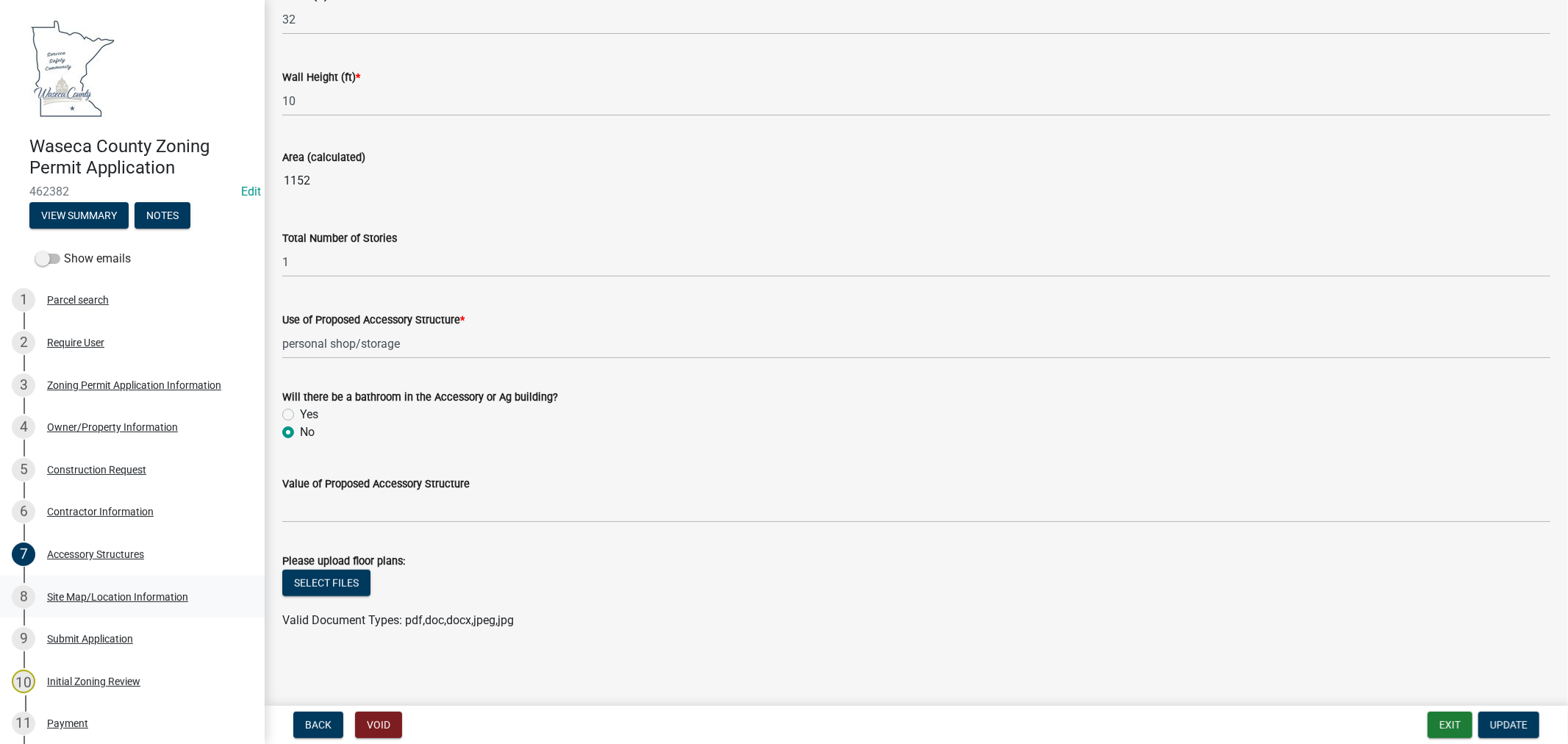
click at [68, 592] on div "Site Map/Location Information" at bounding box center [117, 597] width 141 height 10
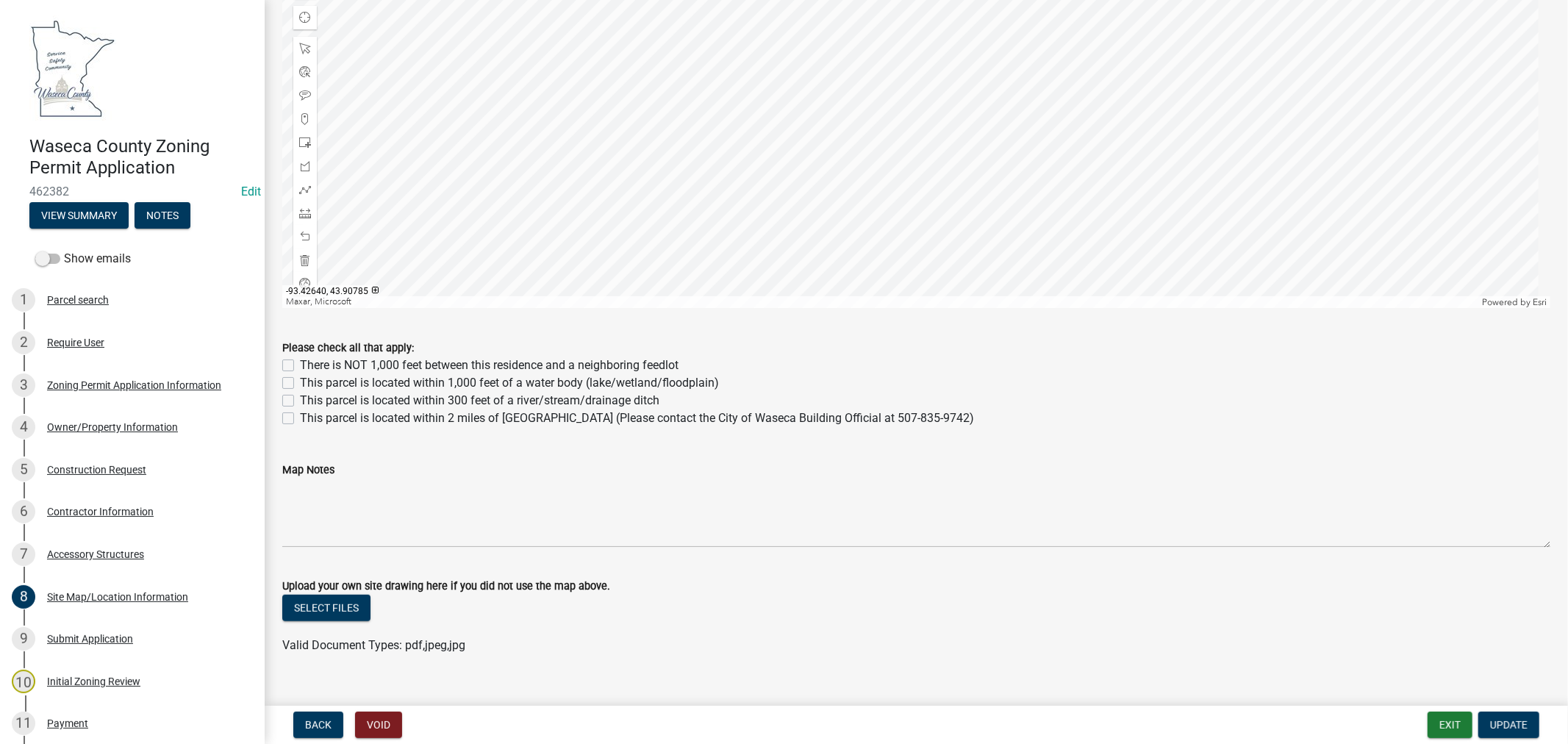
scroll to position [768, 0]
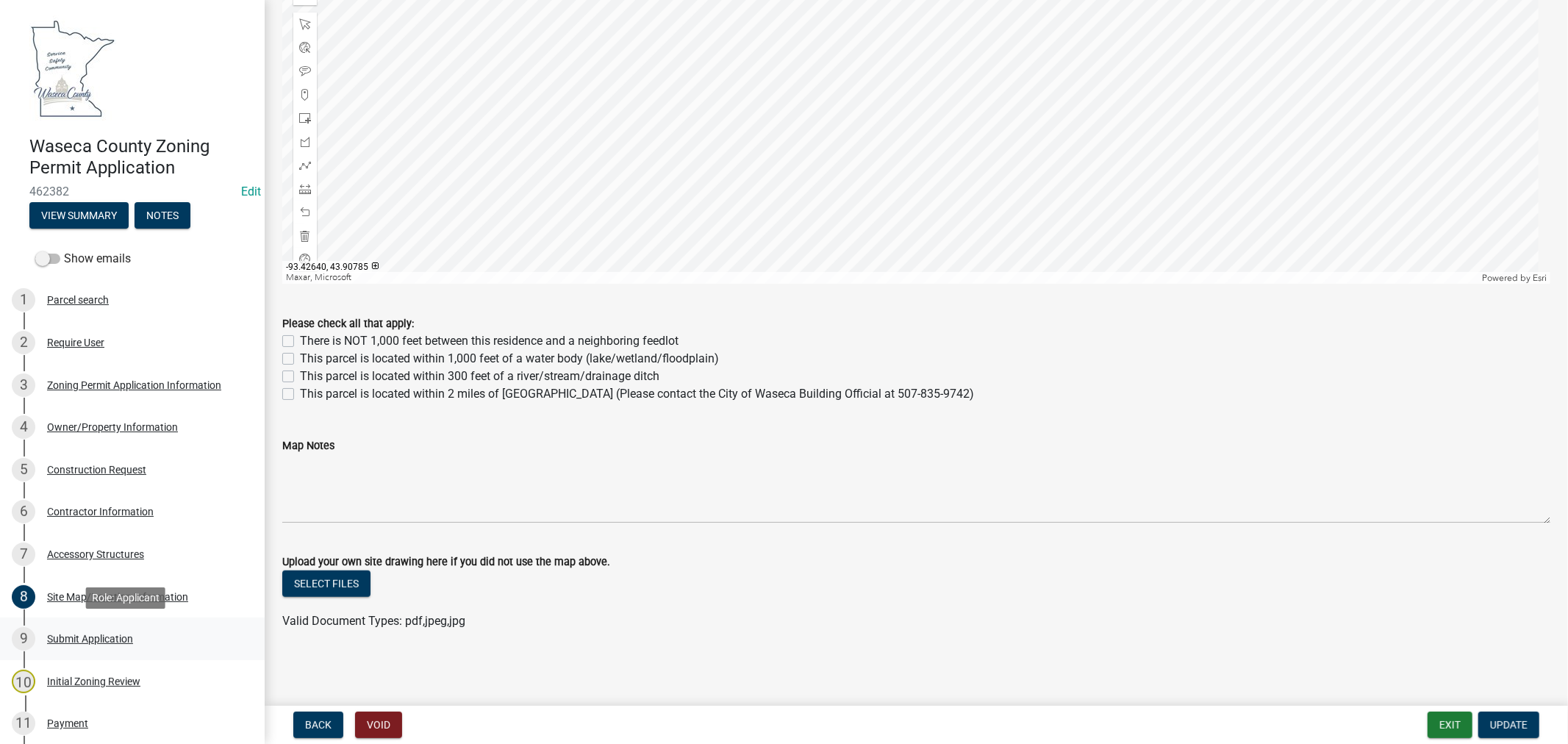
click at [78, 637] on div "Submit Application" at bounding box center [90, 639] width 86 height 10
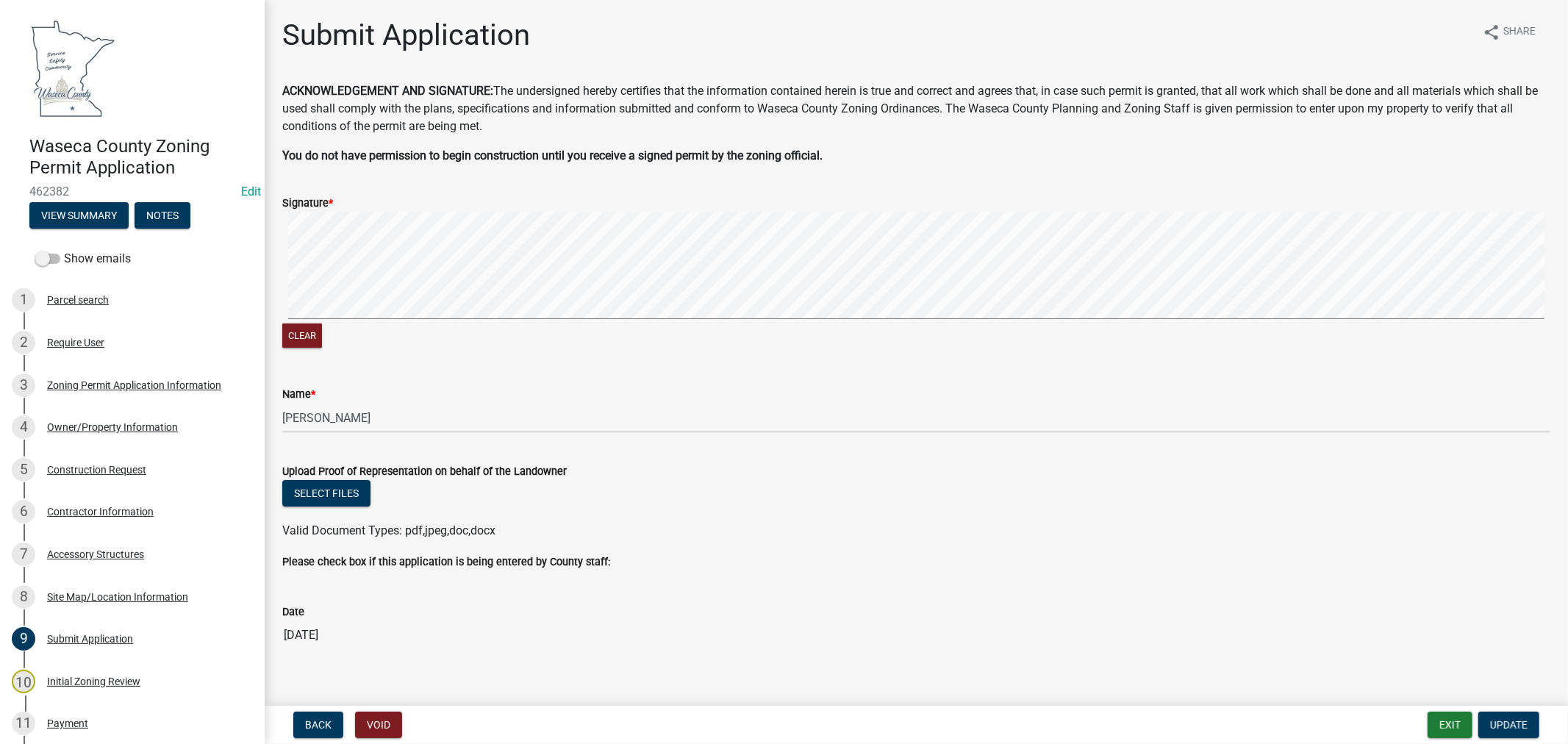
scroll to position [19, 0]
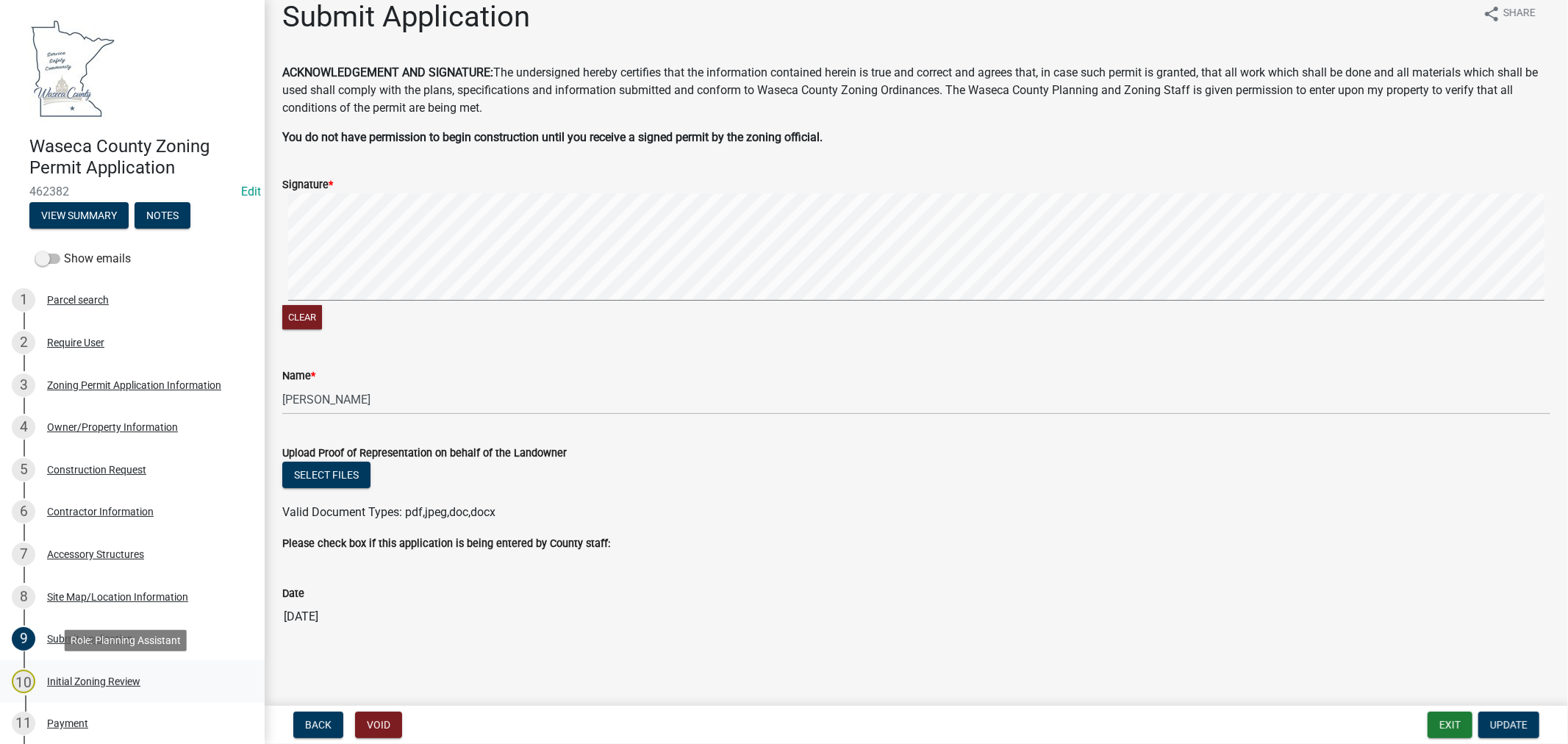
click at [94, 678] on div "Initial Zoning Review" at bounding box center [94, 682] width 94 height 10
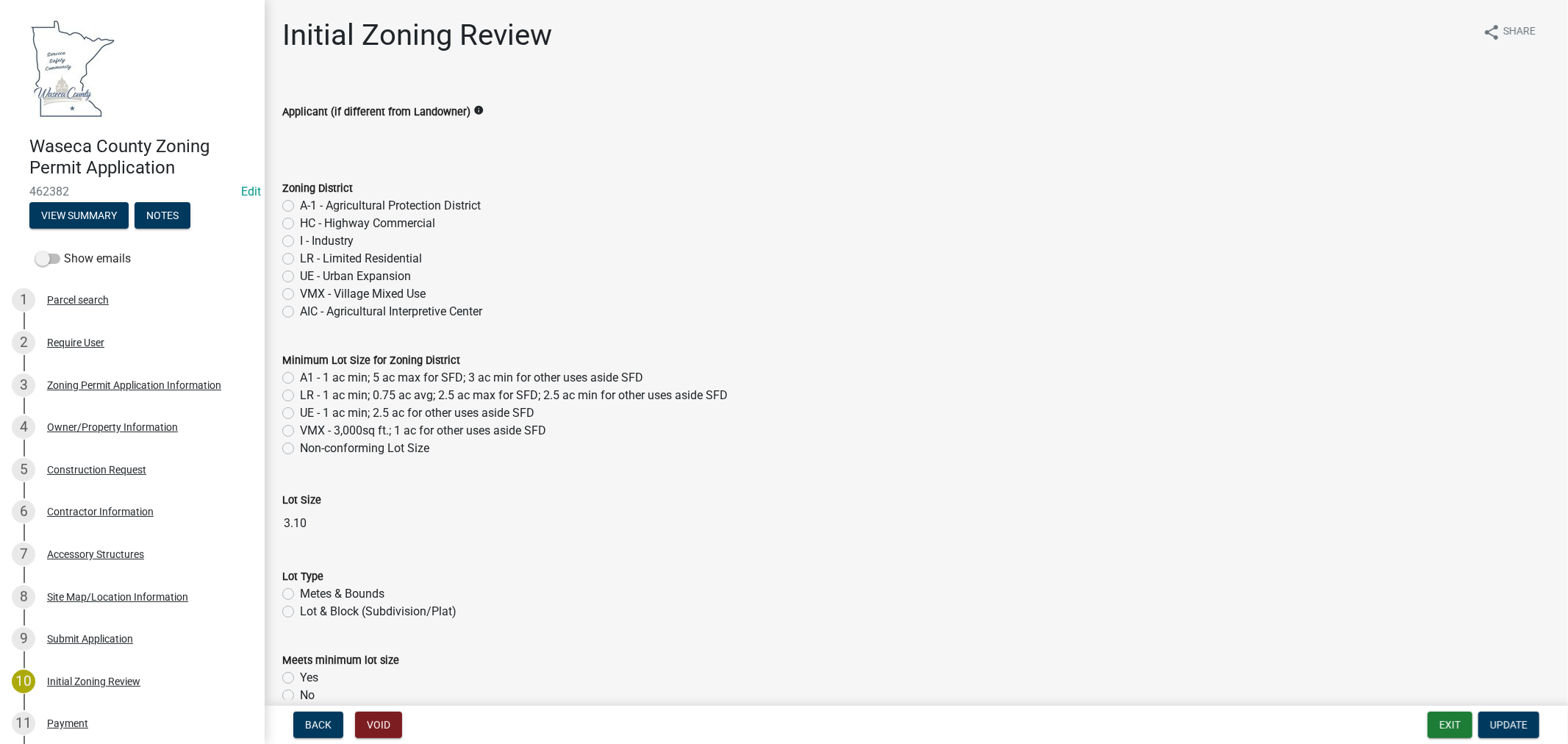
click at [300, 206] on label "A-1 - Agricultural Protection District" at bounding box center [391, 206] width 181 height 18
click at [300, 206] on input "A-1 - Agricultural Protection District" at bounding box center [304, 202] width 9 height 9
radio input "true"
click at [300, 378] on label "A1 - 1 ac min; 5 ac max for SFD; 3 ac min for other uses aside SFD" at bounding box center [471, 378] width 343 height 18
click at [300, 378] on input "A1 - 1 ac min; 5 ac max for SFD; 3 ac min for other uses aside SFD" at bounding box center [304, 374] width 9 height 9
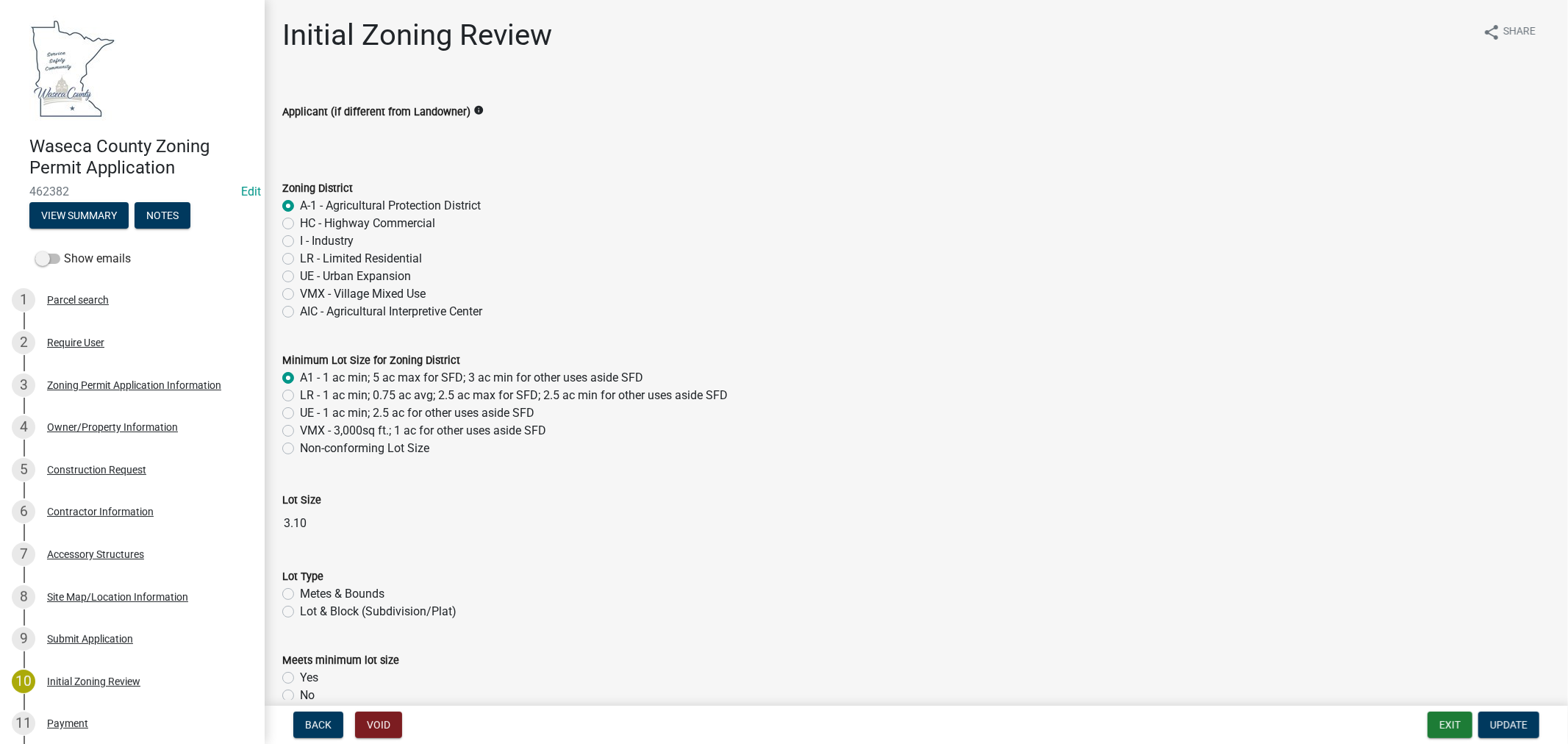
radio input "true"
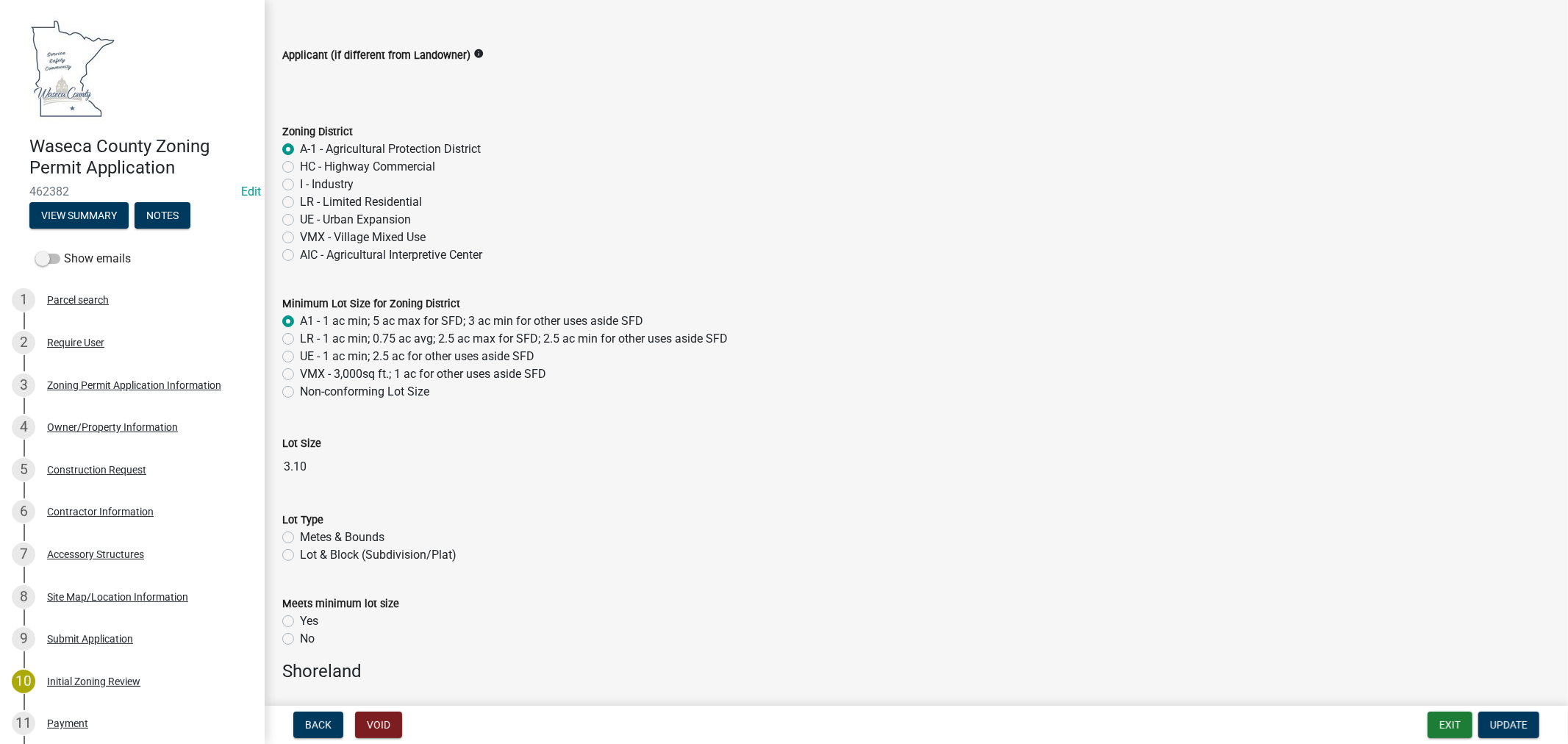
scroll to position [82, 0]
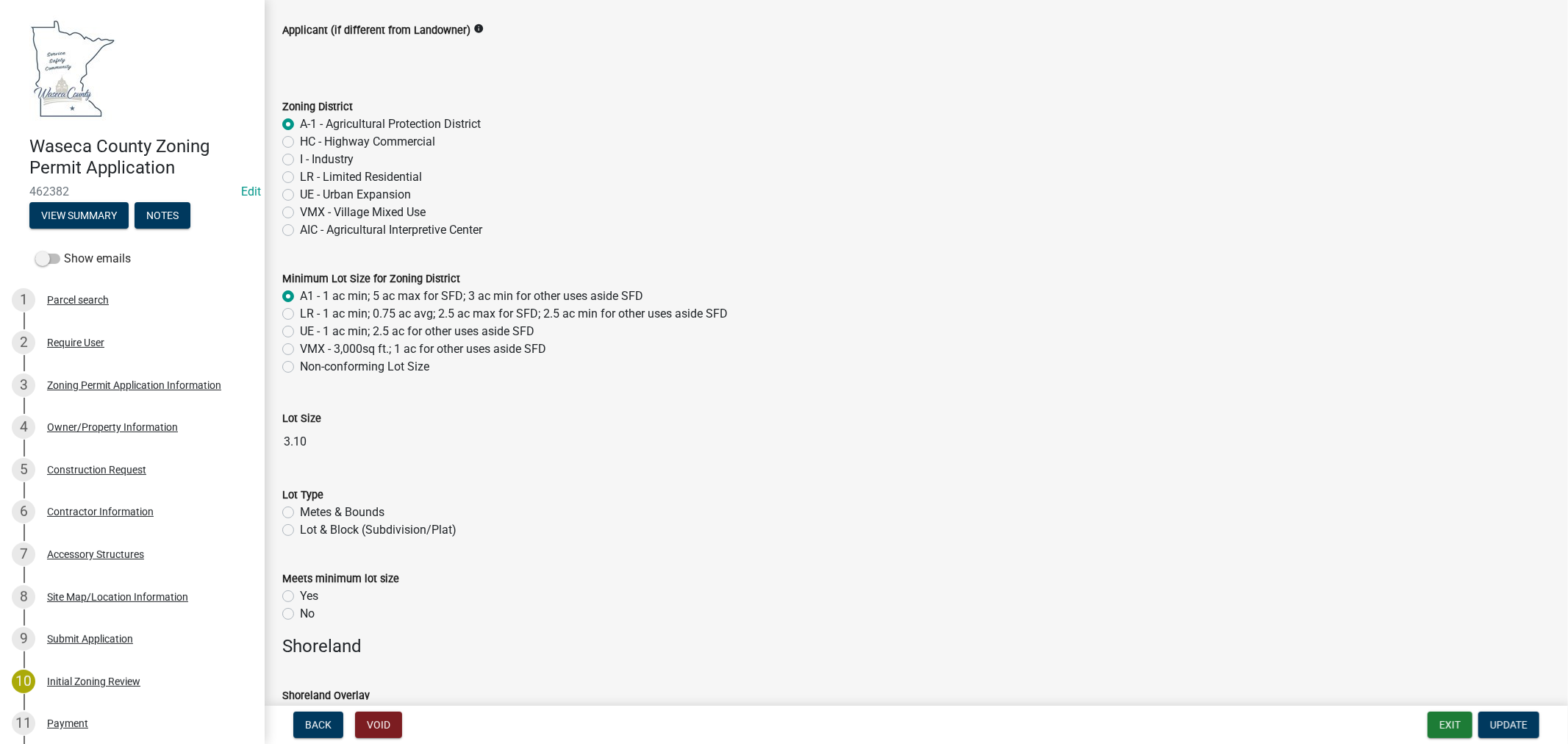
click at [300, 510] on label "Metes & Bounds" at bounding box center [342, 512] width 84 height 18
click at [300, 510] on input "Metes & Bounds" at bounding box center [304, 508] width 9 height 9
radio input "true"
drag, startPoint x: 289, startPoint y: 597, endPoint x: 627, endPoint y: 586, distance: 338.2
click at [300, 598] on label "Yes" at bounding box center [310, 596] width 19 height 18
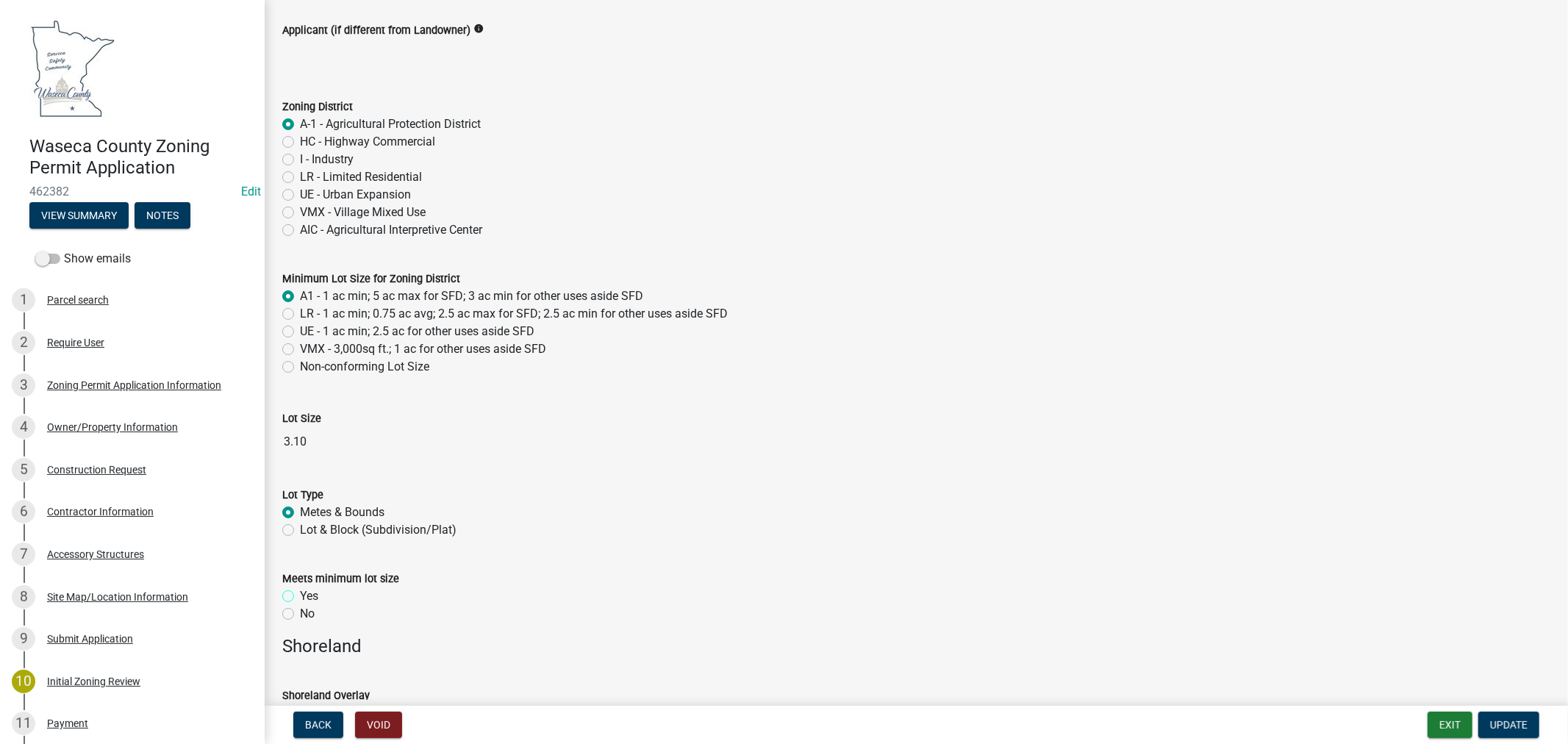
click at [300, 597] on input "Yes" at bounding box center [304, 591] width 9 height 9
radio input "true"
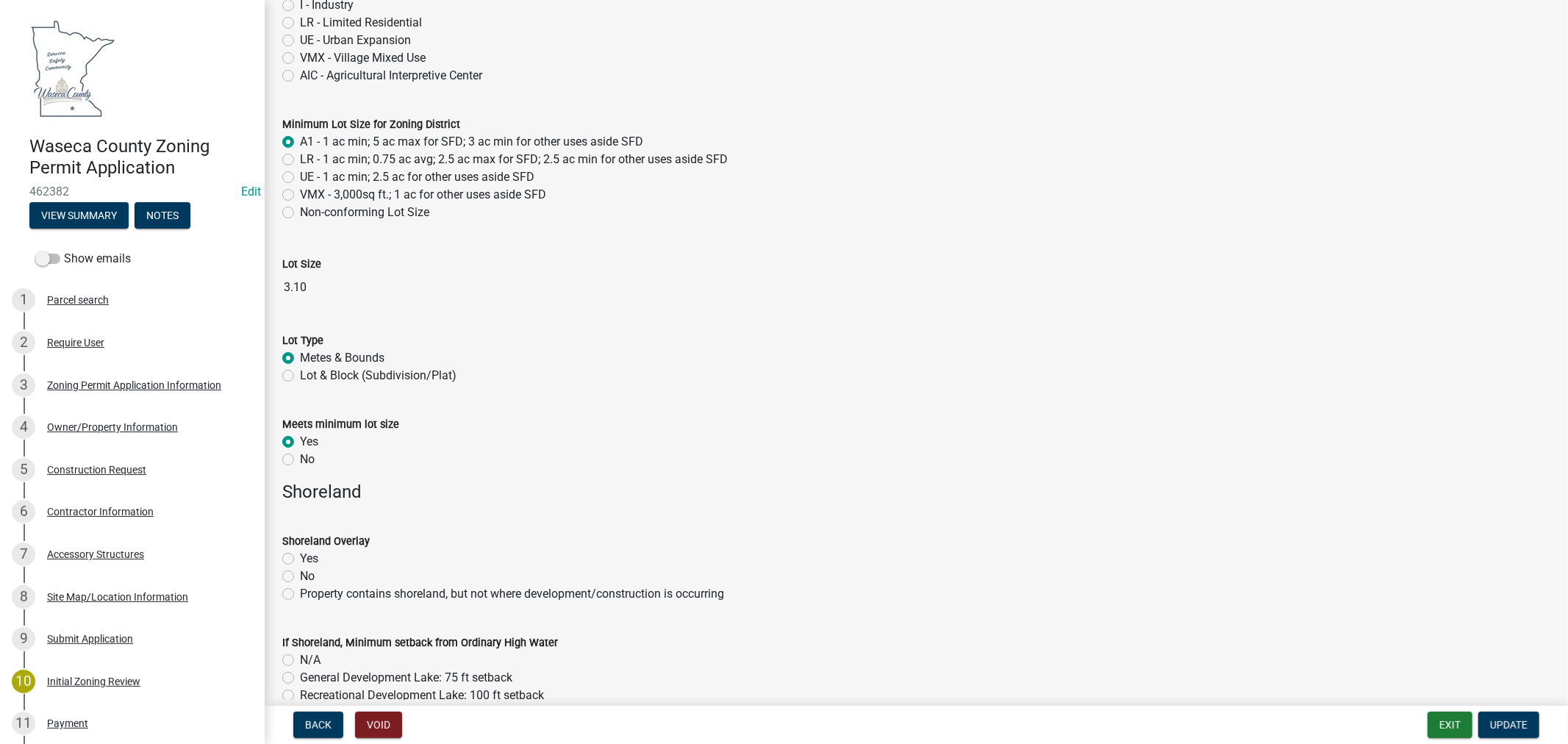
scroll to position [245, 0]
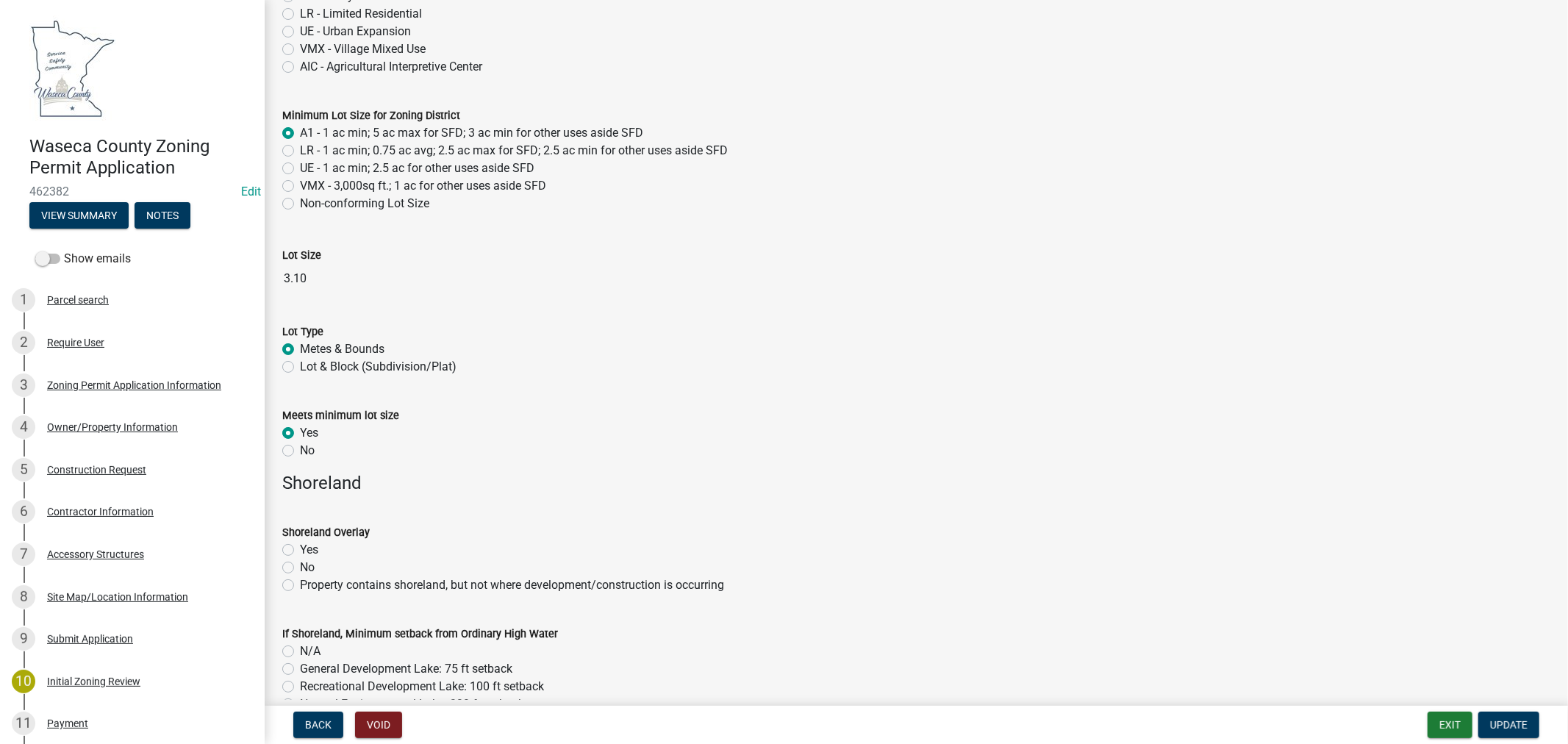
click at [300, 572] on label "No" at bounding box center [307, 567] width 14 height 18
click at [300, 569] on input "No" at bounding box center [304, 563] width 9 height 9
radio input "true"
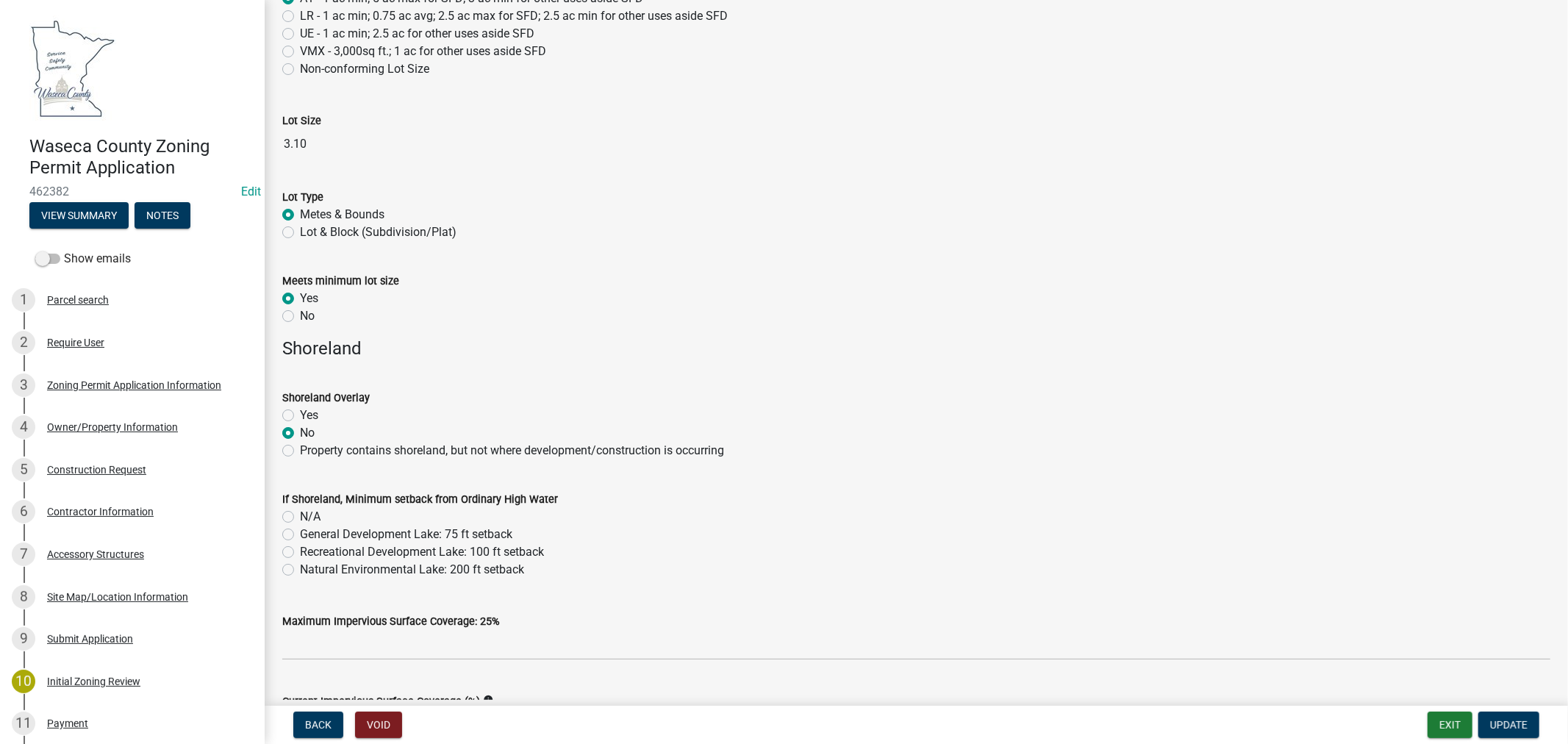
scroll to position [408, 0]
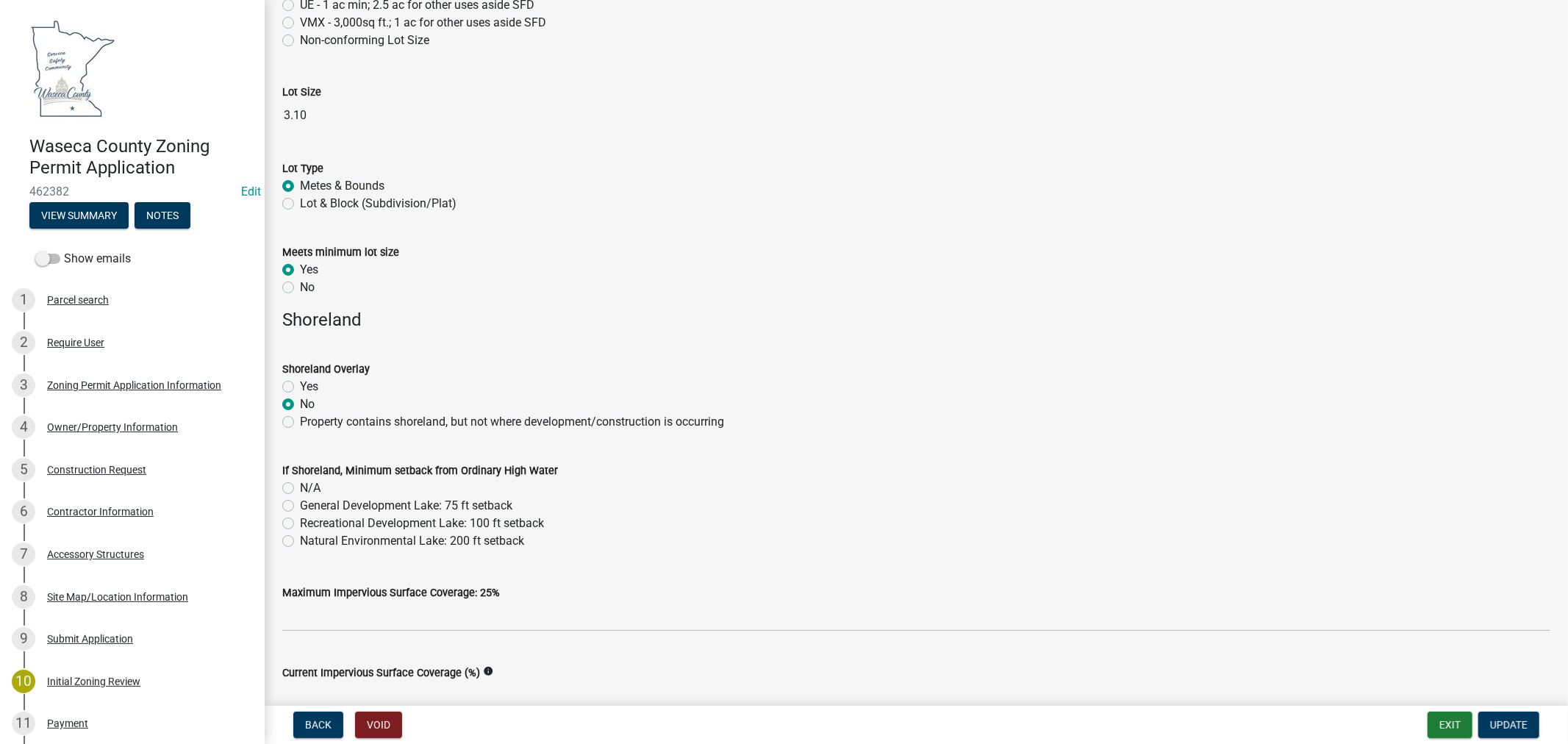
drag, startPoint x: 288, startPoint y: 488, endPoint x: 339, endPoint y: 496, distance: 51.6
click at [300, 488] on label "N/A" at bounding box center [310, 488] width 20 height 18
click at [300, 488] on input "N/A" at bounding box center [304, 483] width 9 height 9
radio input "true"
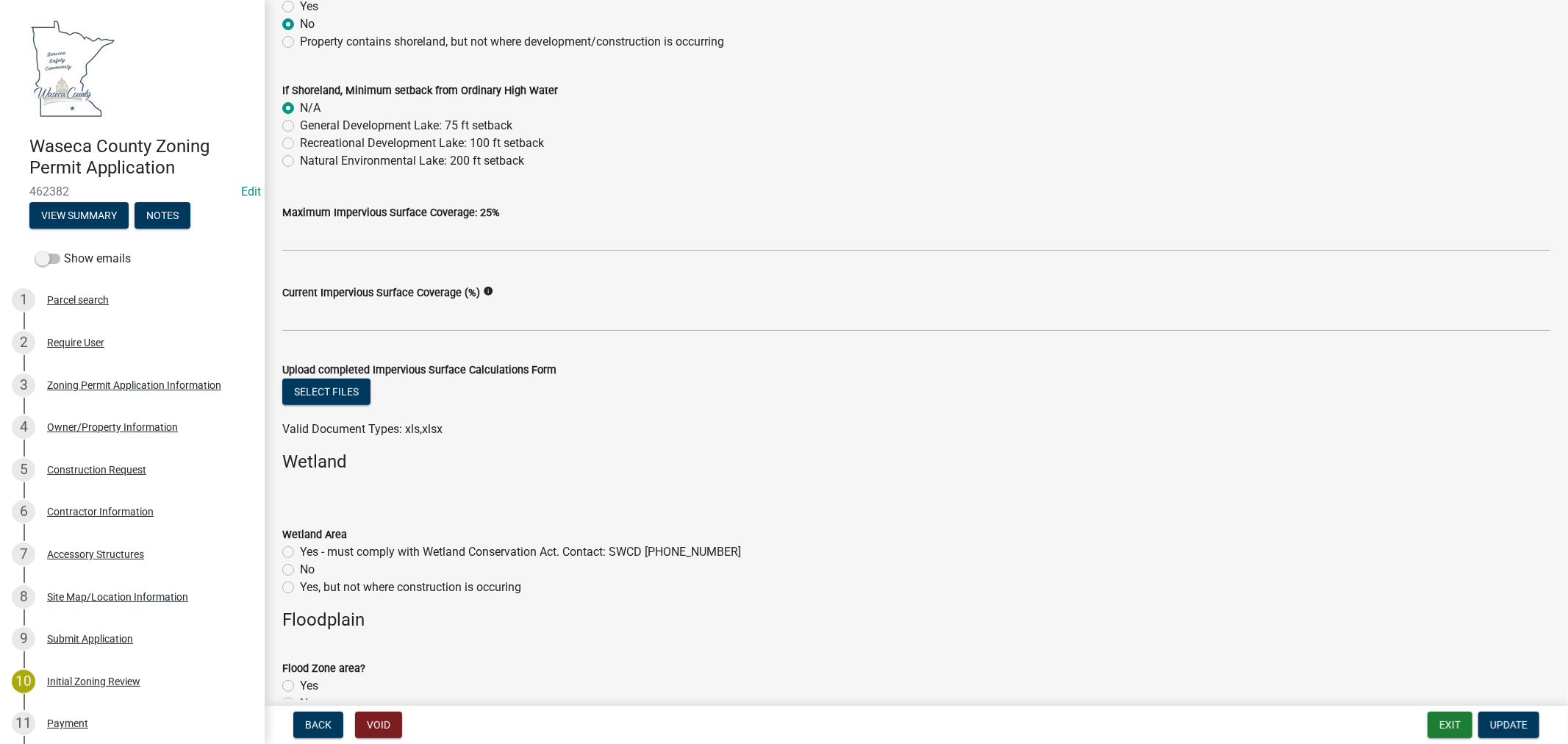
scroll to position [817, 0]
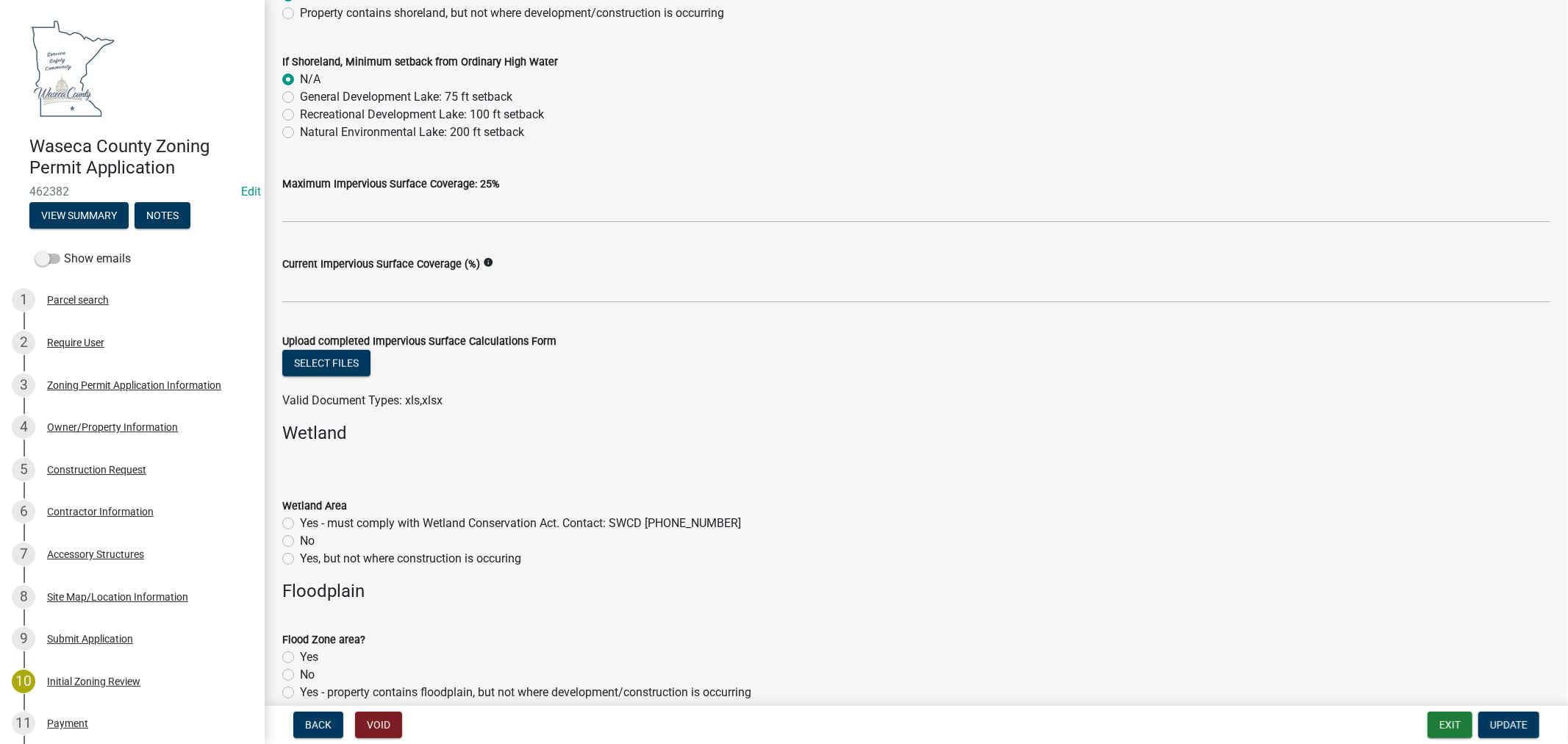
click at [300, 540] on label "No" at bounding box center [307, 541] width 14 height 18
click at [300, 540] on input "No" at bounding box center [304, 536] width 9 height 9
radio input "true"
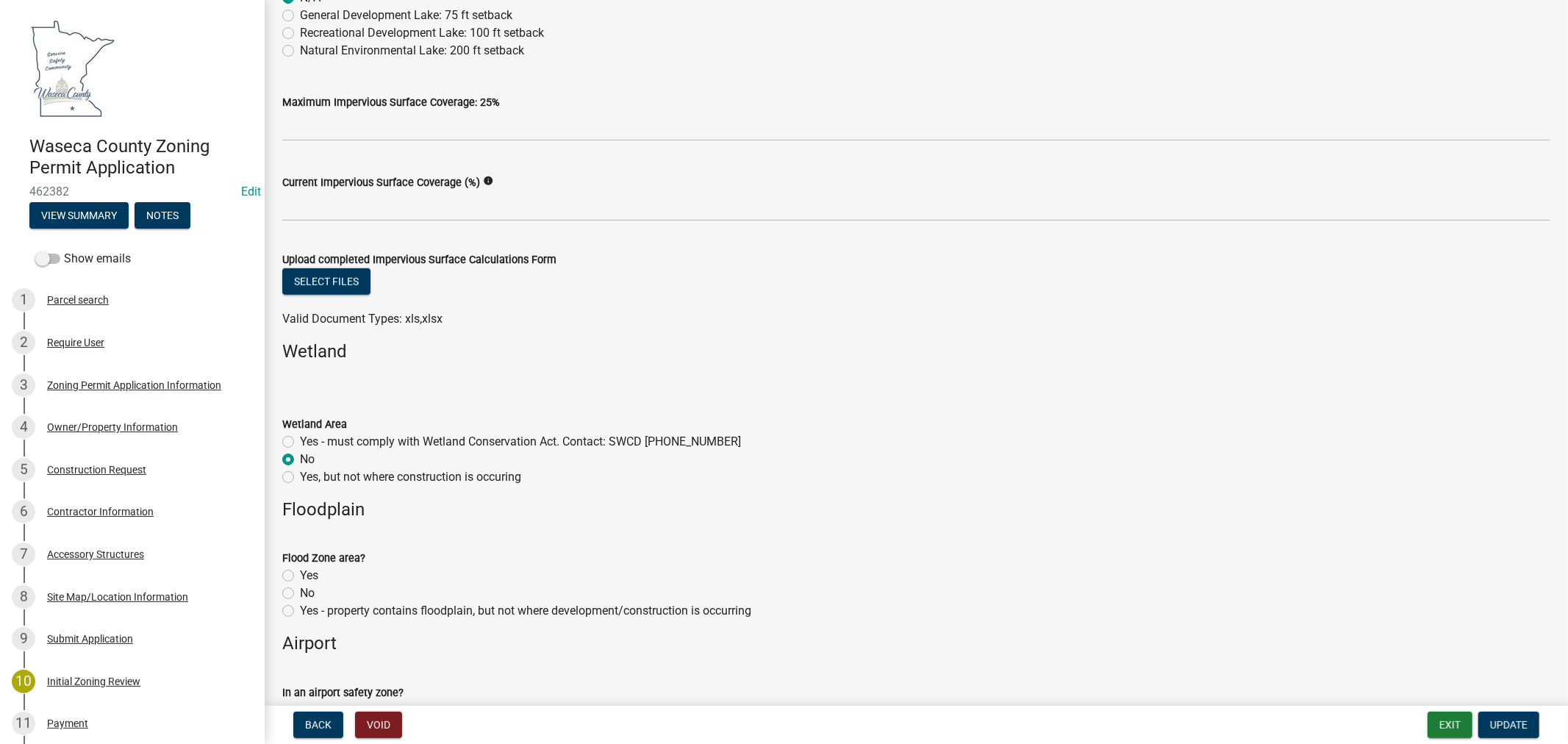
click at [300, 591] on label "No" at bounding box center [307, 593] width 14 height 18
click at [300, 591] on input "No" at bounding box center [304, 589] width 9 height 9
radio input "true"
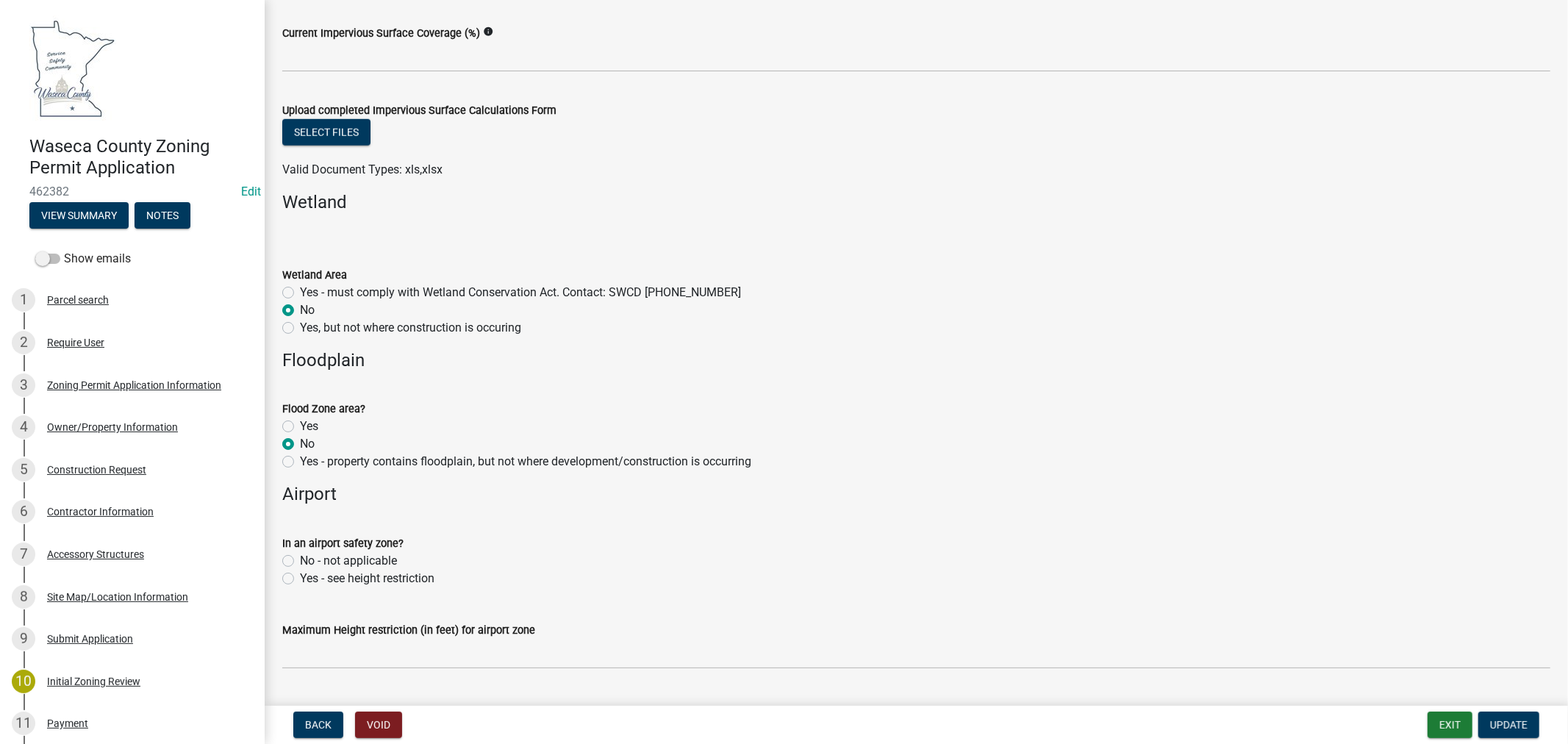
scroll to position [1062, 0]
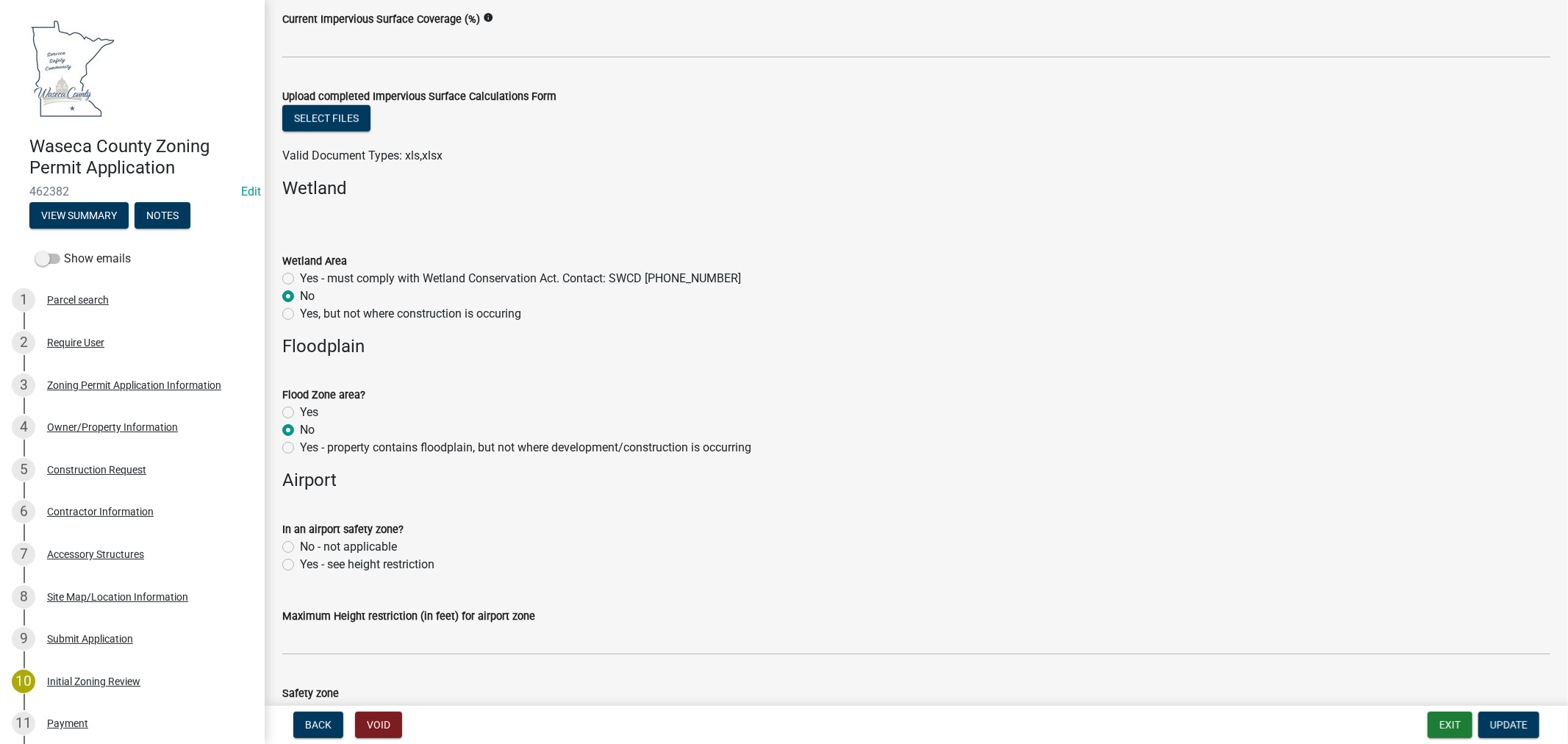
drag, startPoint x: 283, startPoint y: 546, endPoint x: 444, endPoint y: 520, distance: 163.1
click at [300, 546] on label "No - not applicable" at bounding box center [348, 547] width 97 height 18
click at [300, 546] on input "No - not applicable" at bounding box center [304, 542] width 9 height 9
radio input "true"
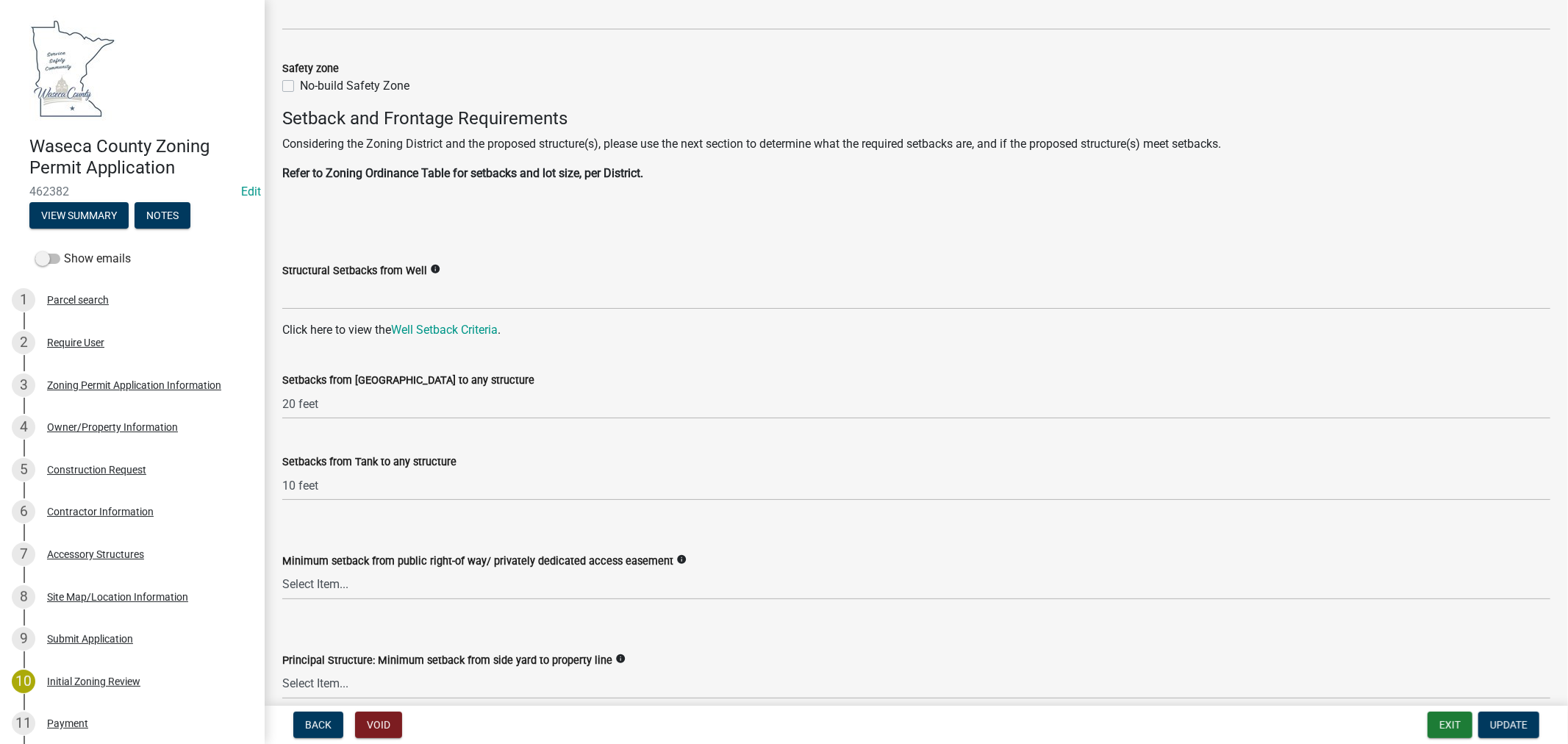
scroll to position [1715, 0]
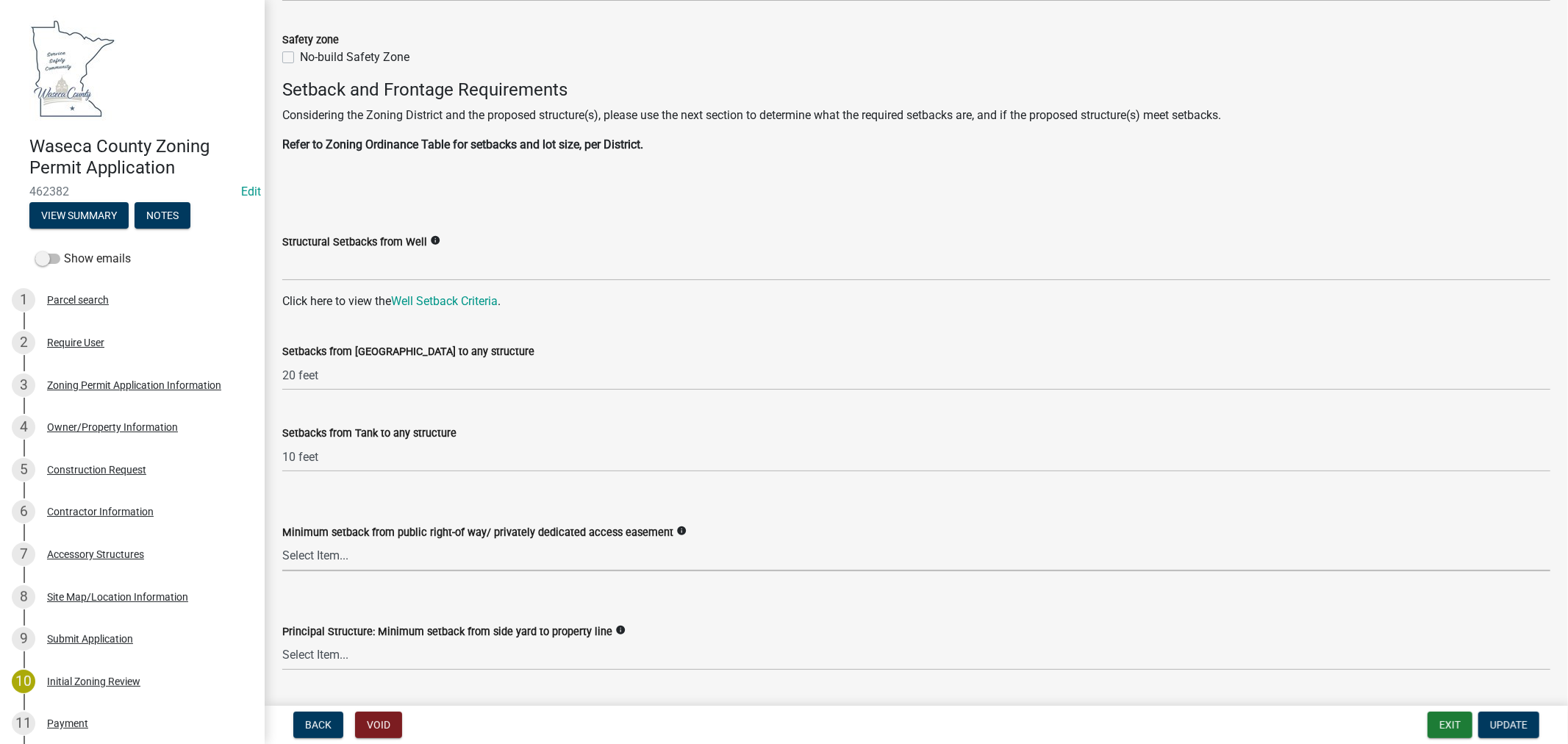
click at [326, 542] on select "Select Item... 35 feet in VMX Zone 40 feet in LR Zone 50 feet in LR Zone & SO 5…" at bounding box center [916, 556] width 1268 height 30
click at [283, 541] on select "Select Item... 35 feet in VMX Zone 40 feet in LR Zone 50 feet in LR Zone & SO 5…" at bounding box center [916, 556] width 1268 height 30
select select "a8061837-3938-4401-a9af-63669178a75f"
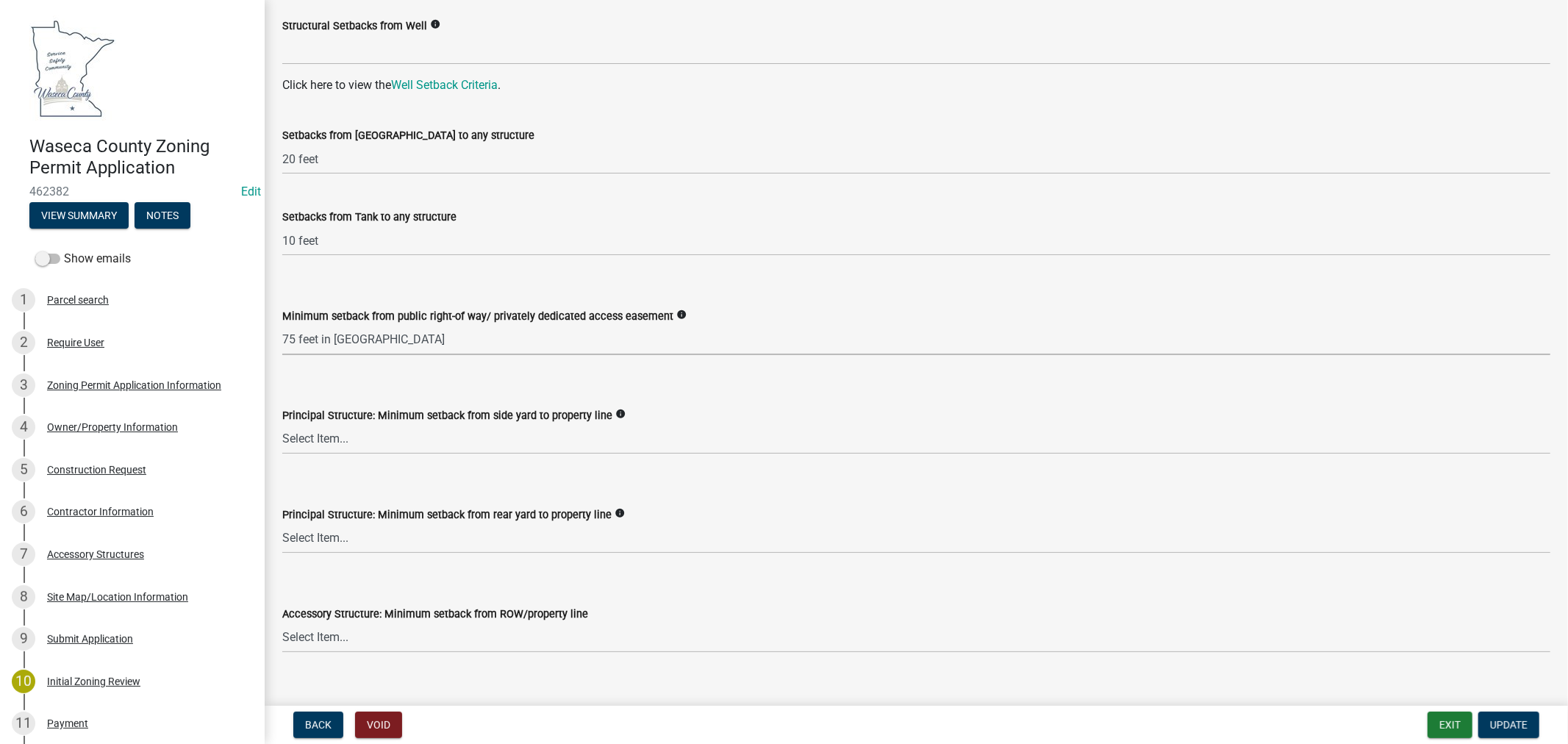
scroll to position [1960, 0]
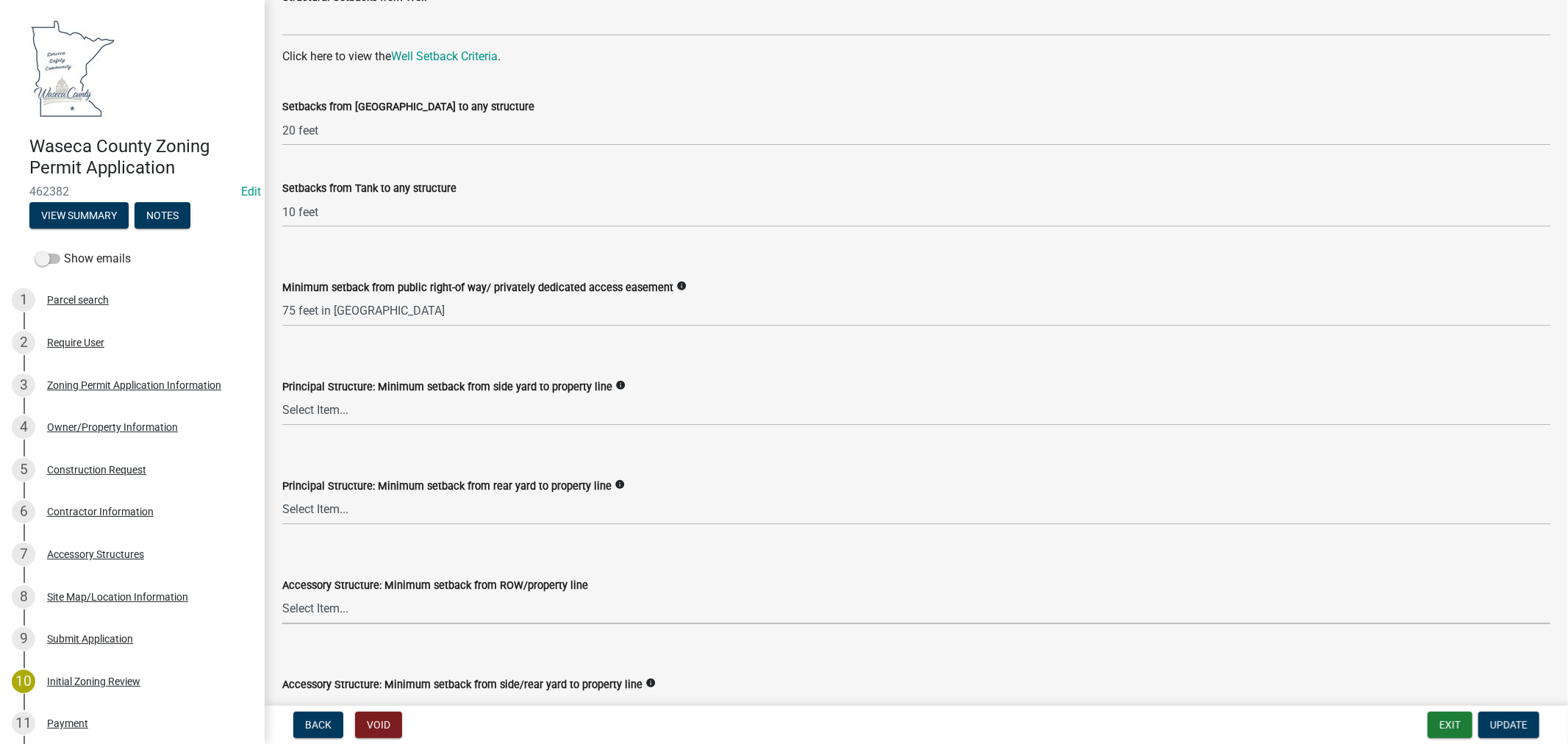
click at [335, 614] on select "Select Item... 75 feet = Ag Zone 40 feet or 30 feet = LR 20 feet = UE, I, HC Zo…" at bounding box center [916, 609] width 1268 height 30
click at [283, 594] on select "Select Item... 75 feet = Ag Zone 40 feet or 30 feet = LR 20 feet = UE, I, HC Zo…" at bounding box center [916, 609] width 1268 height 30
select select "9e7e0f1a-162d-468c-937f-cc7884b0d28a"
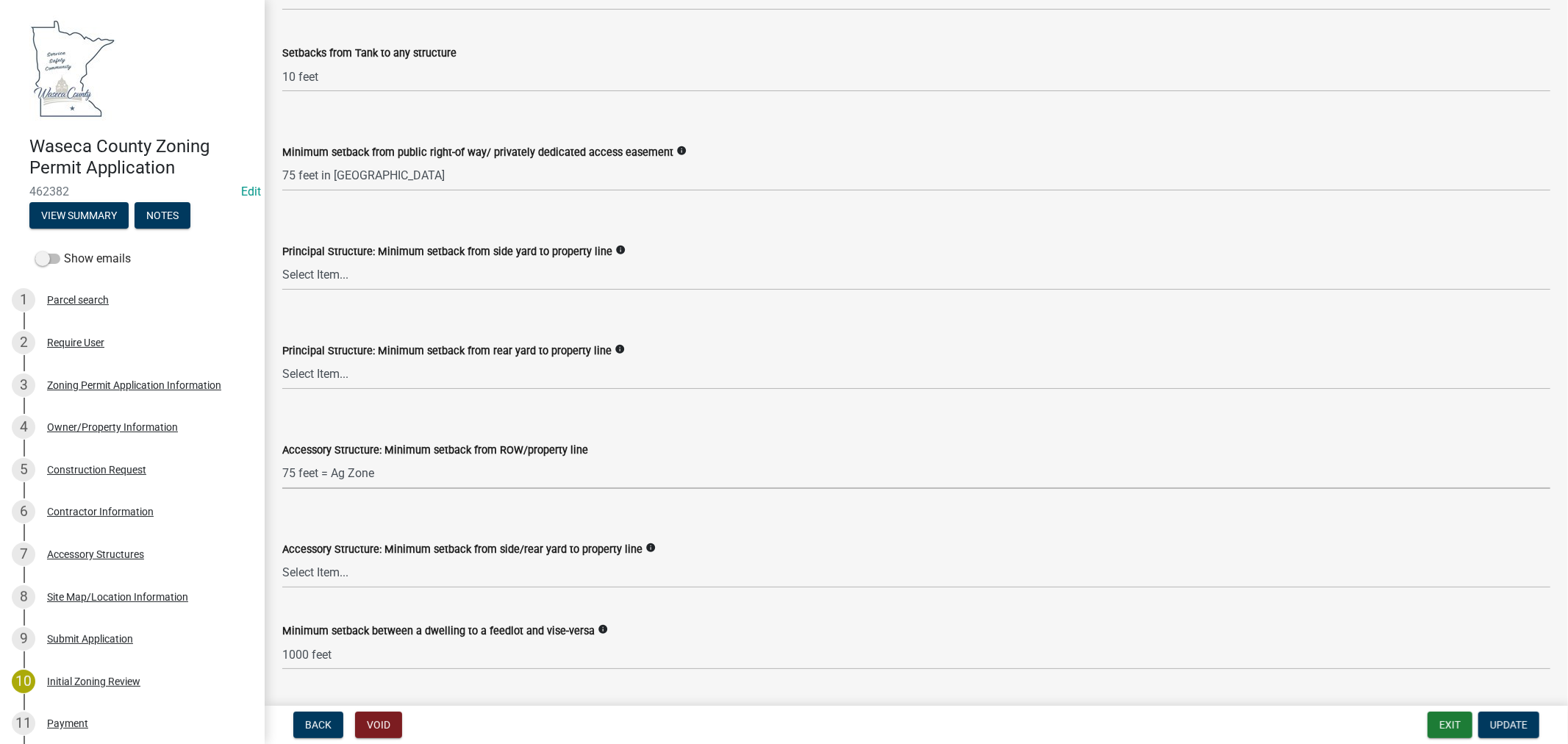
scroll to position [2123, 0]
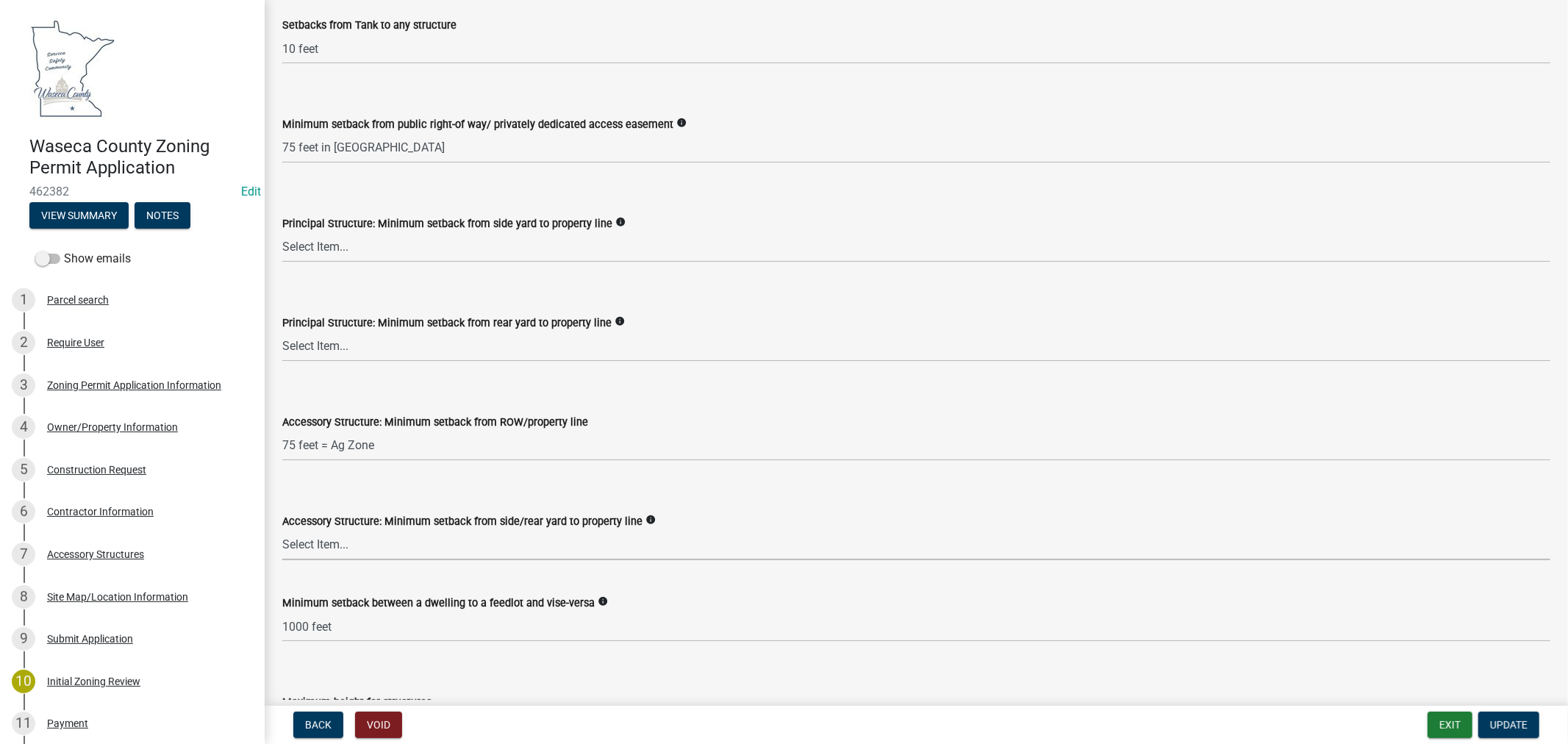
click at [314, 544] on select "Select Item... 15 feet = LR Zone 20 feet = Ag, UE, VMX, HC Zone 10 feet = I Zone" at bounding box center [916, 545] width 1268 height 30
click at [283, 530] on select "Select Item... 15 feet = LR Zone 20 feet = Ag, UE, VMX, HC Zone 10 feet = I Zone" at bounding box center [916, 545] width 1268 height 30
select select "6d839d38-f784-434a-a355-9dbcceaeb93c"
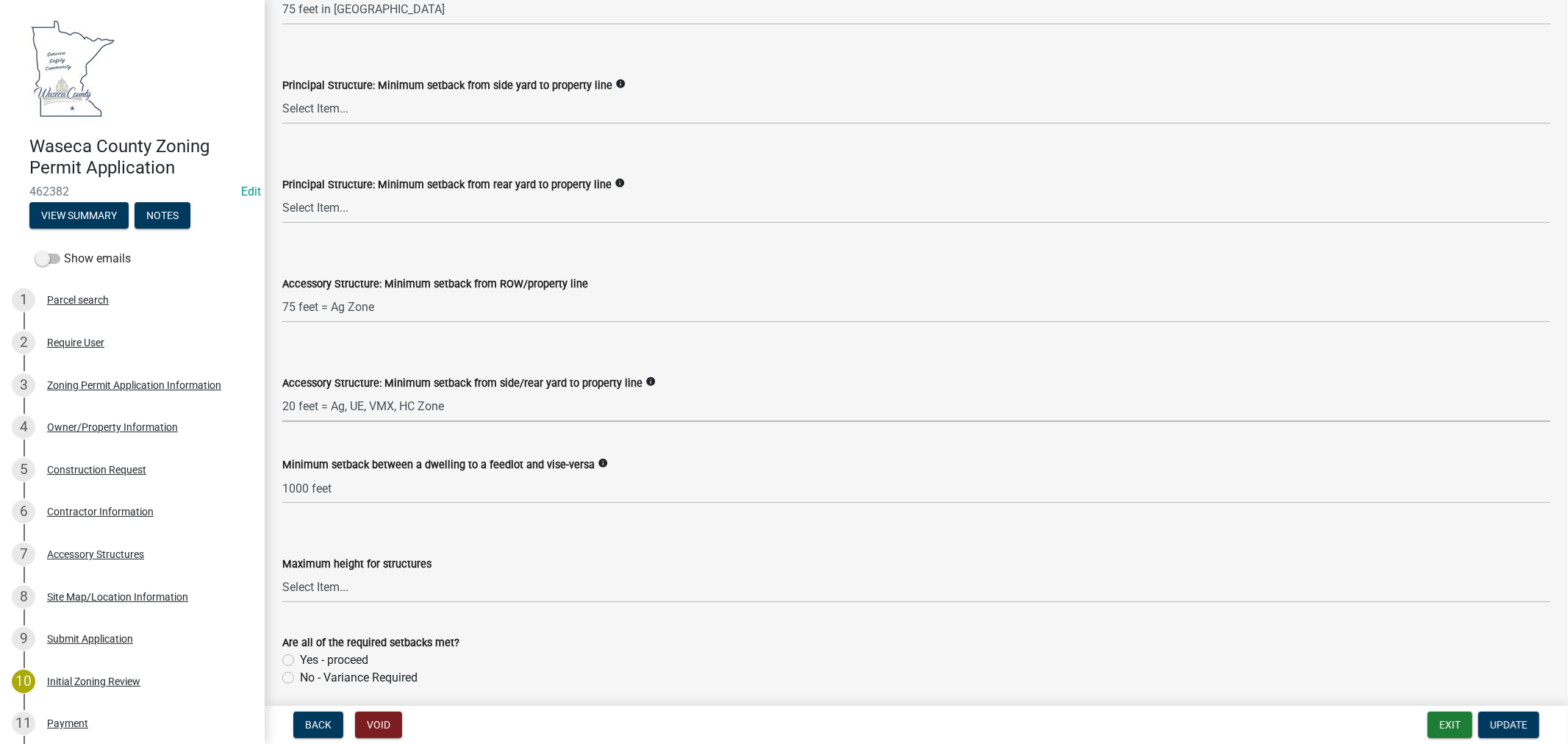
scroll to position [2287, 0]
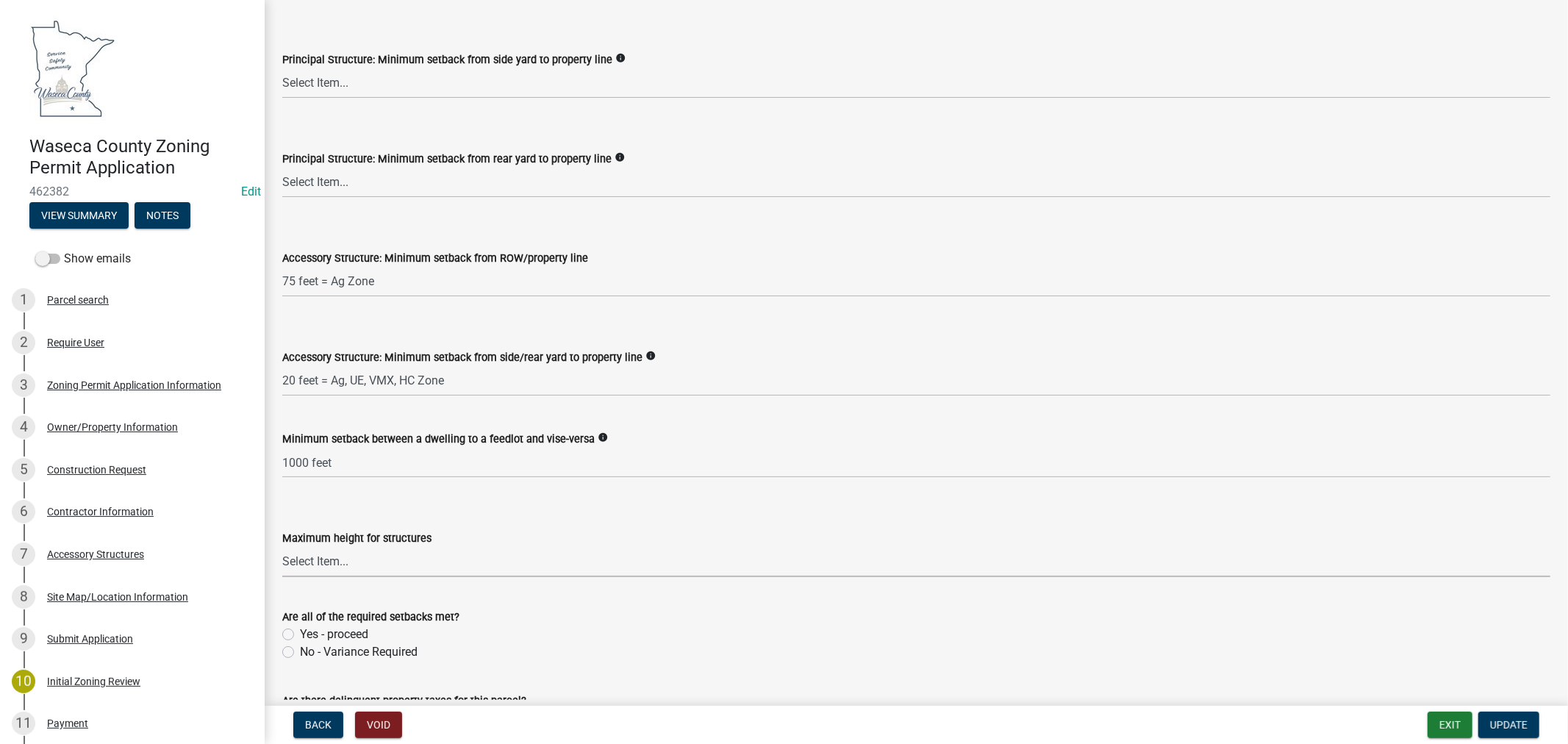
click at [306, 564] on select "Select Item... 35 feet 70 feet" at bounding box center [916, 562] width 1268 height 30
click at [283, 547] on select "Select Item... 35 feet 70 feet" at bounding box center [916, 562] width 1268 height 30
select select "f85b0be6-0ba0-4e52-abd8-9a831d915a76"
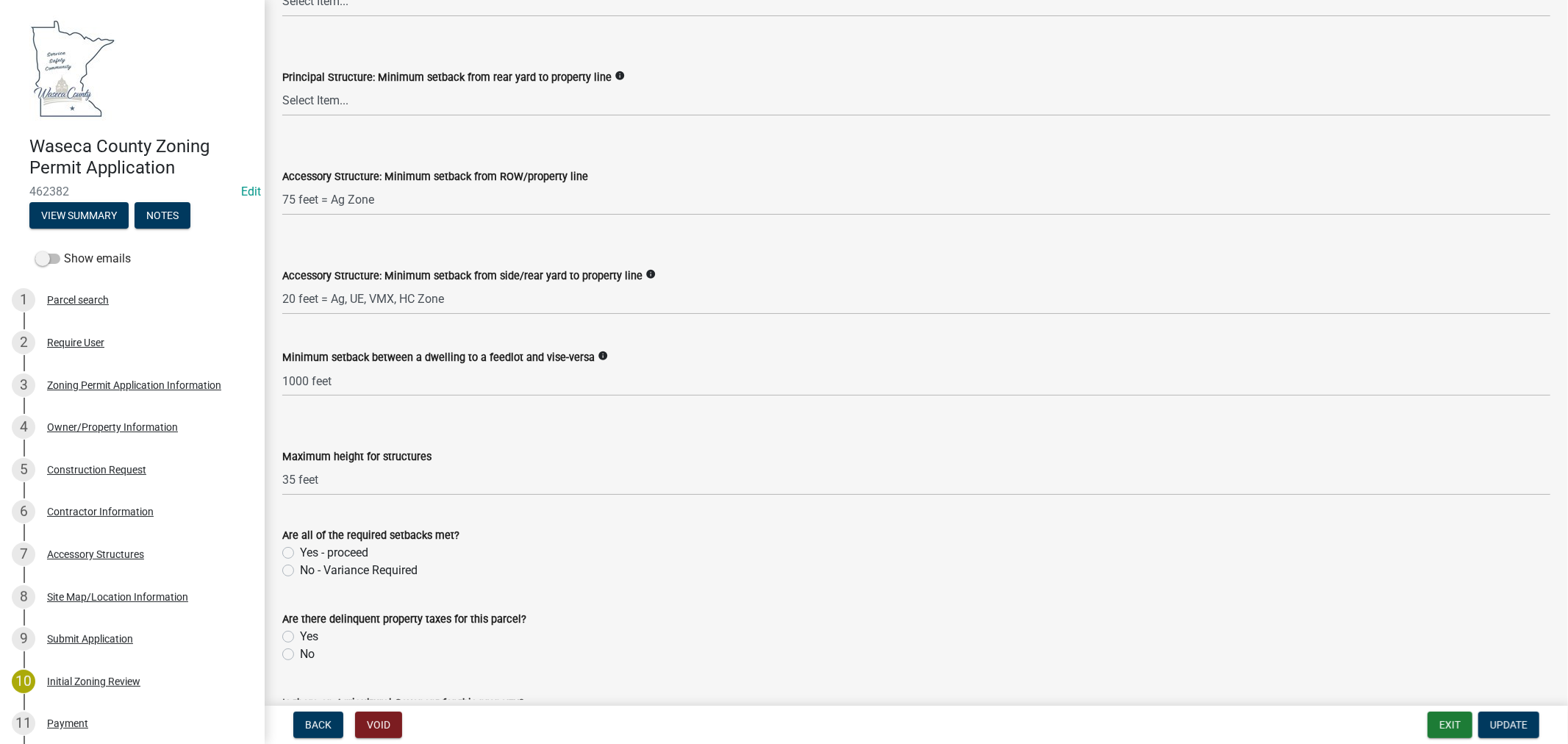
click at [300, 553] on label "Yes - proceed" at bounding box center [334, 553] width 68 height 18
click at [300, 553] on input "Yes - proceed" at bounding box center [304, 548] width 9 height 9
radio input "true"
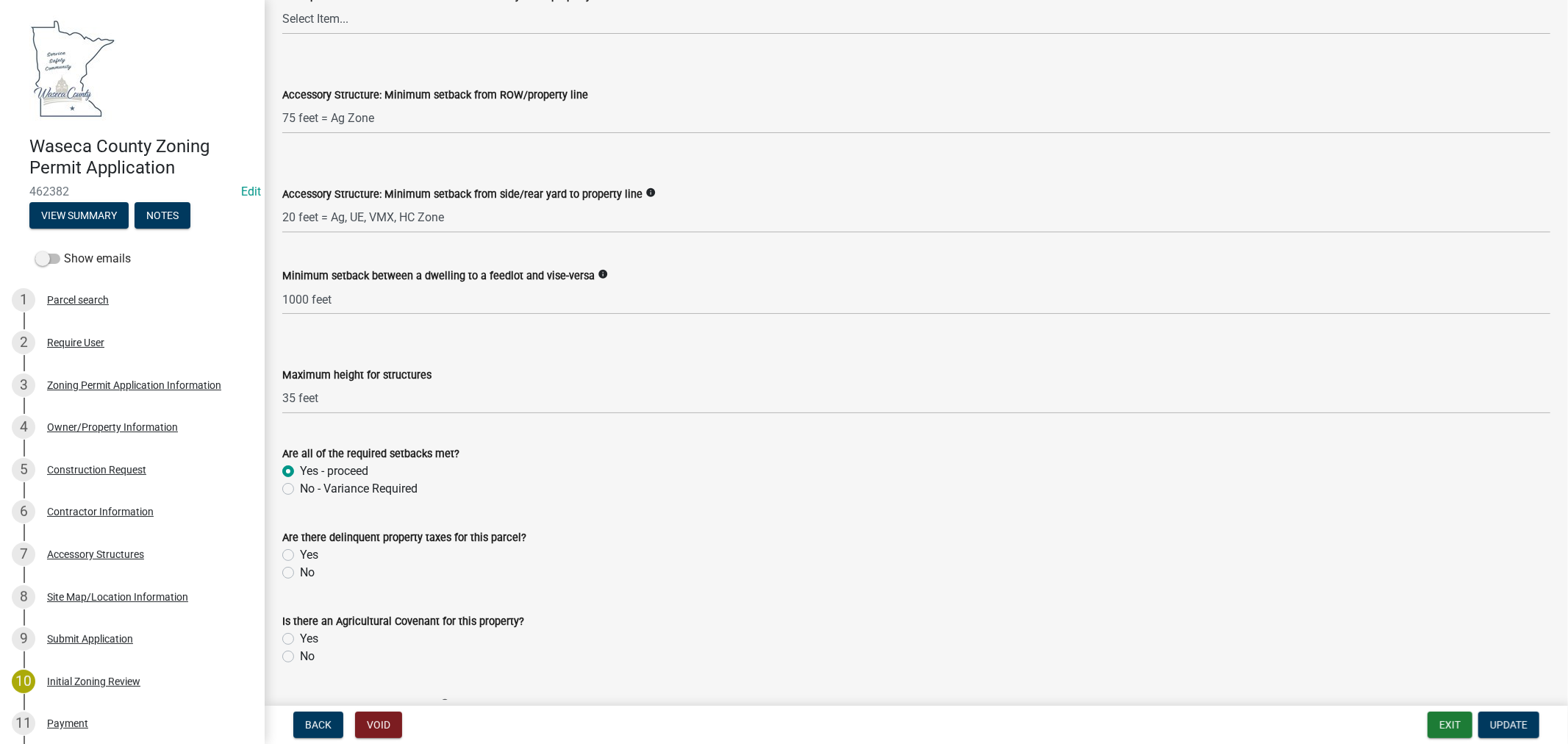
click at [300, 575] on label "No" at bounding box center [307, 573] width 14 height 18
click at [300, 574] on input "No" at bounding box center [304, 569] width 9 height 9
radio input "true"
drag, startPoint x: 290, startPoint y: 657, endPoint x: 346, endPoint y: 647, distance: 56.9
click at [300, 657] on label "No" at bounding box center [307, 656] width 14 height 18
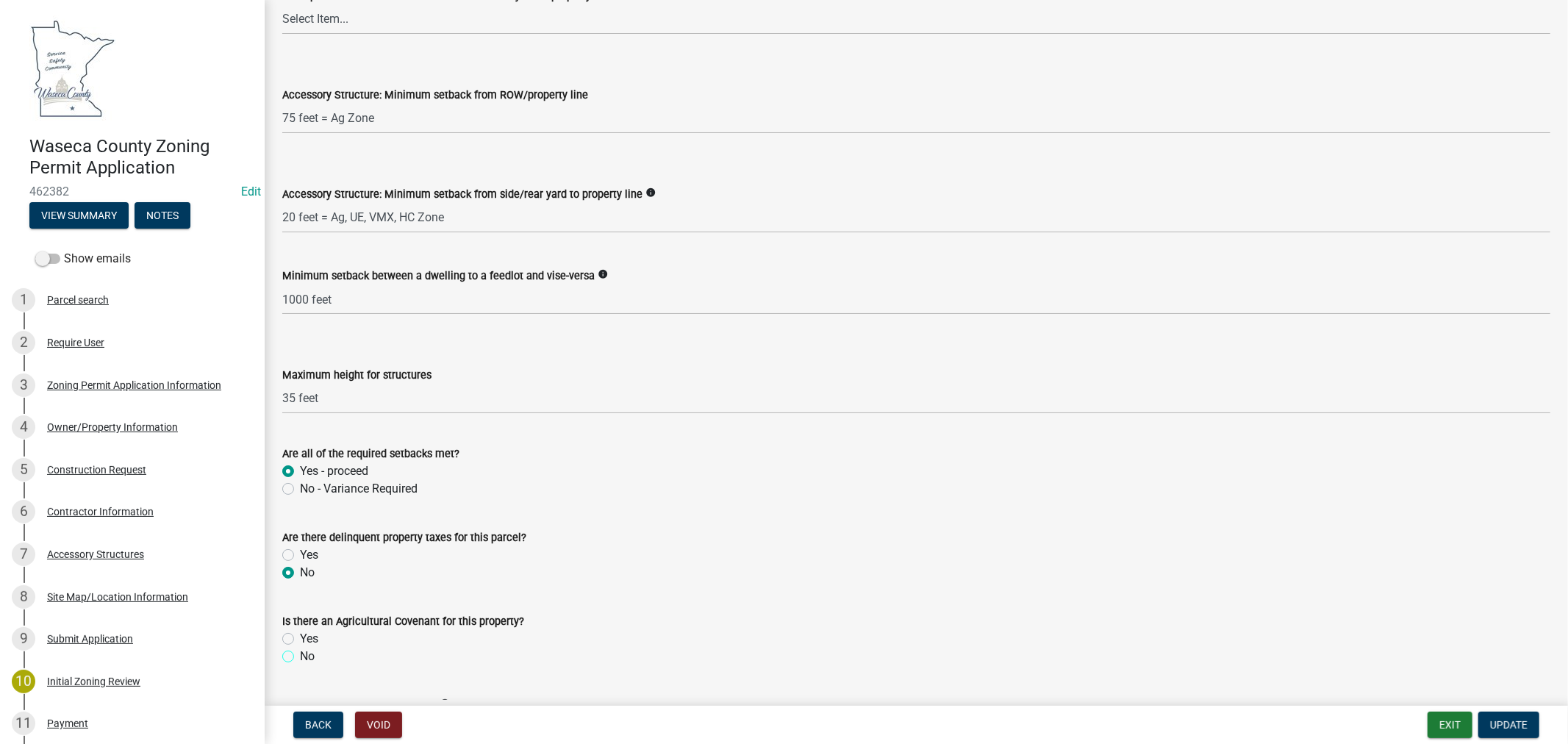
click at [300, 657] on input "No" at bounding box center [304, 652] width 9 height 9
radio input "true"
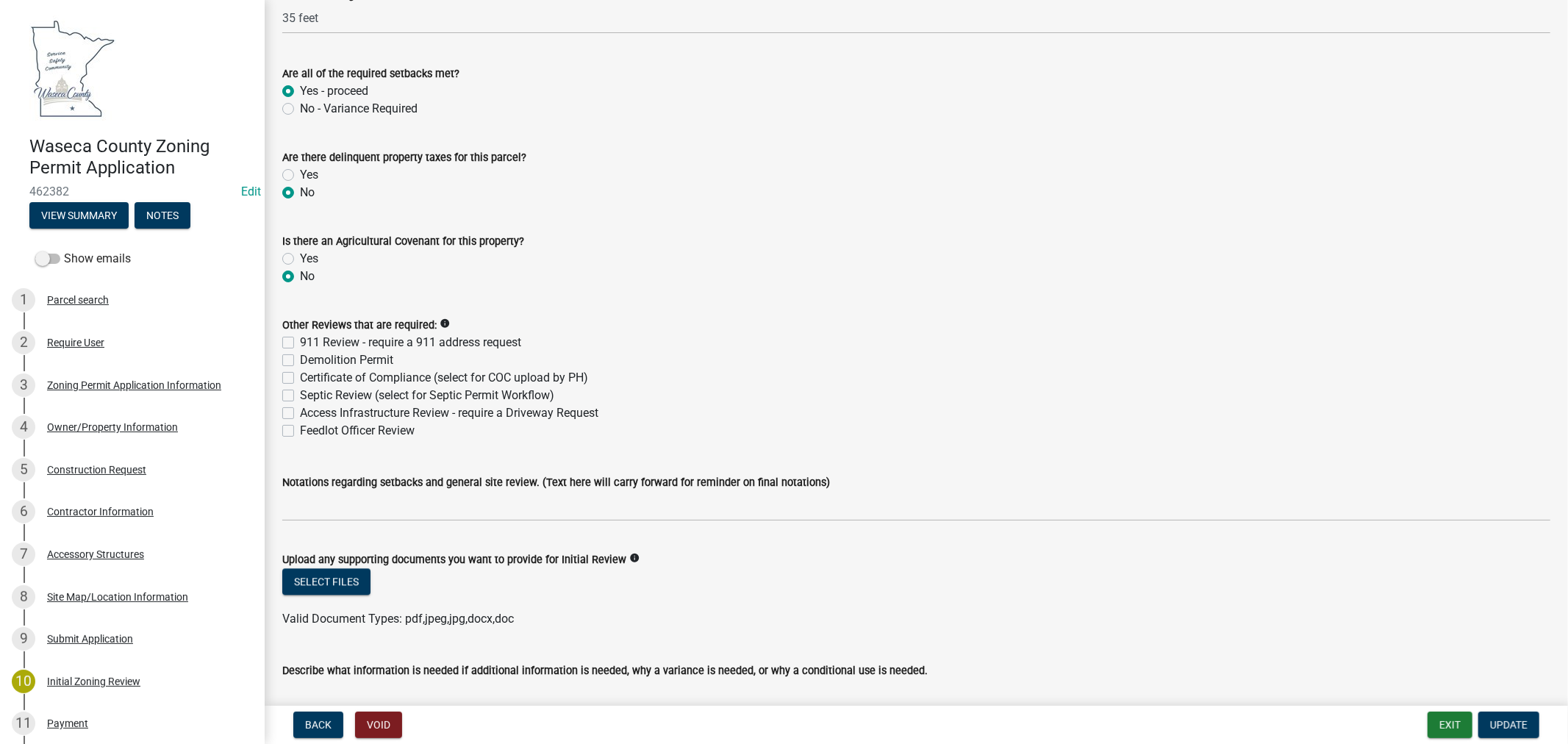
scroll to position [2859, 0]
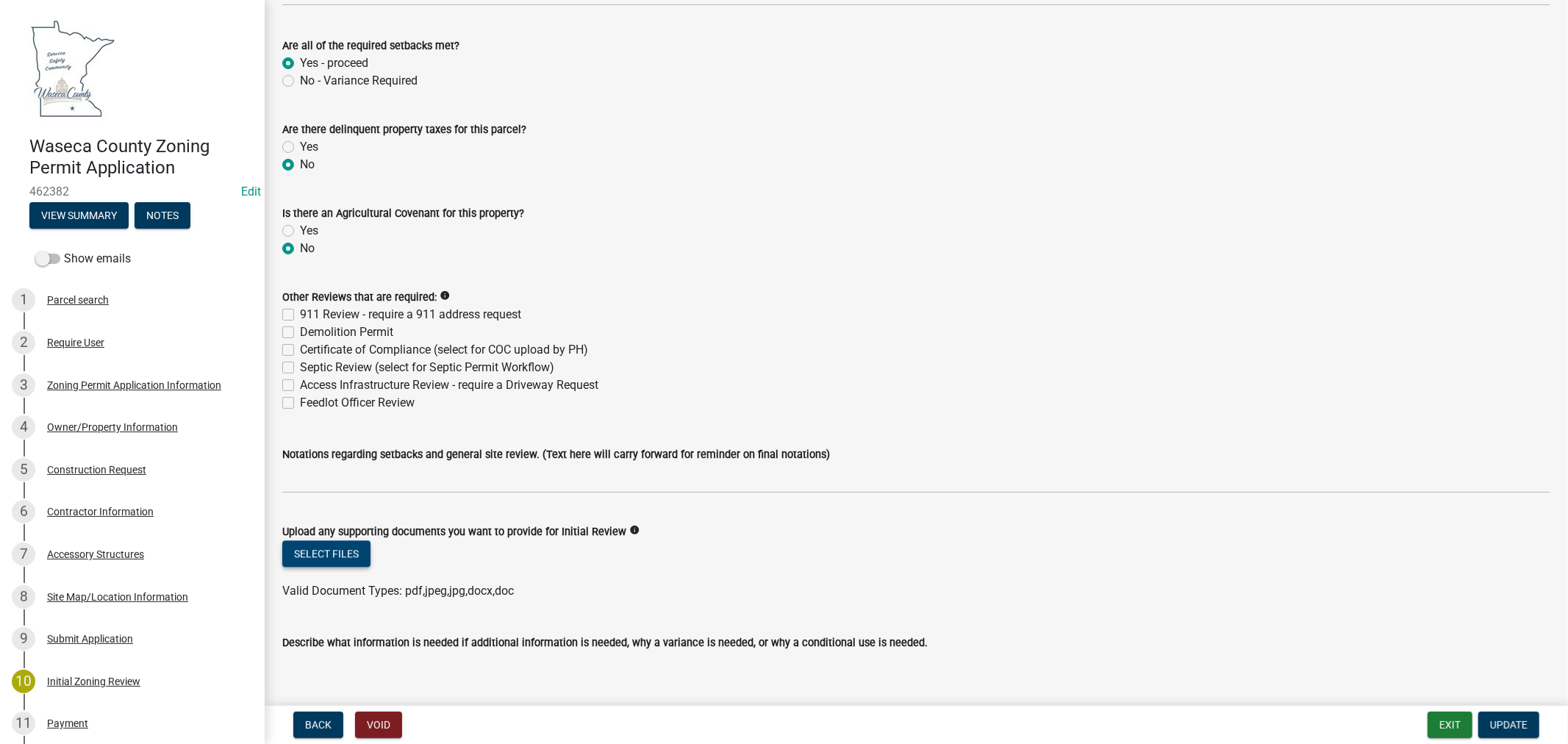
click at [337, 553] on button "Select files" at bounding box center [326, 553] width 89 height 26
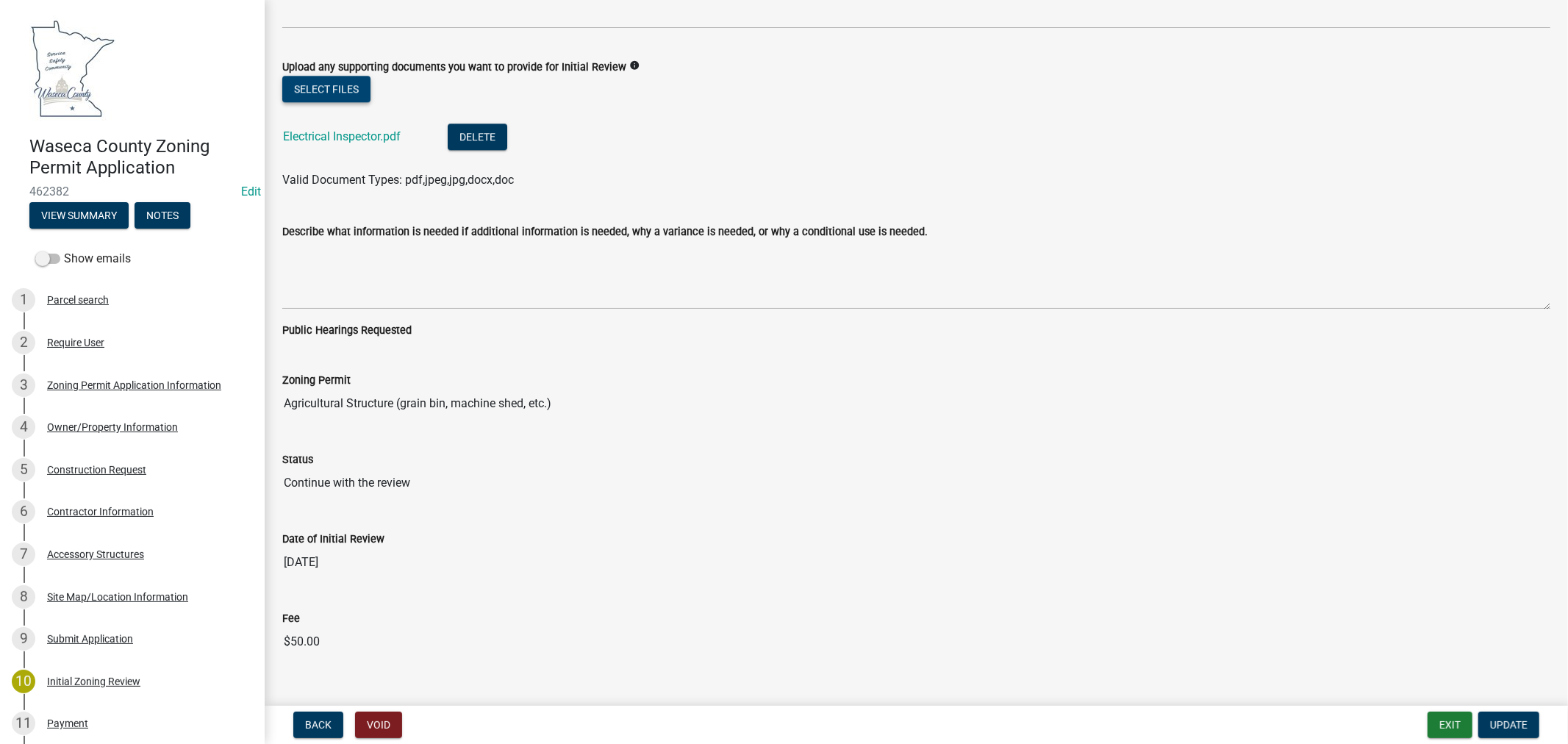
scroll to position [3349, 0]
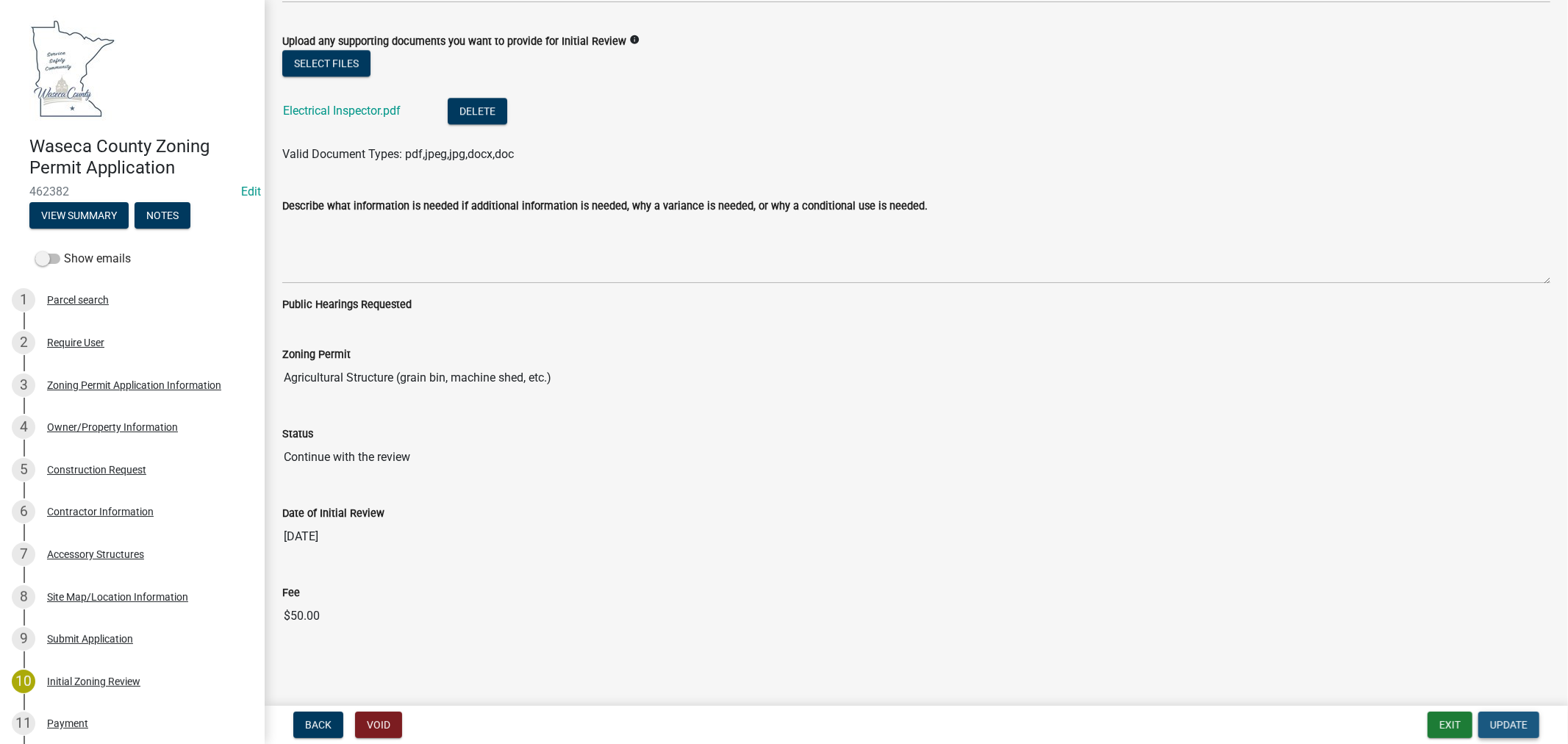
click at [1506, 724] on span "Update" at bounding box center [1509, 725] width 37 height 12
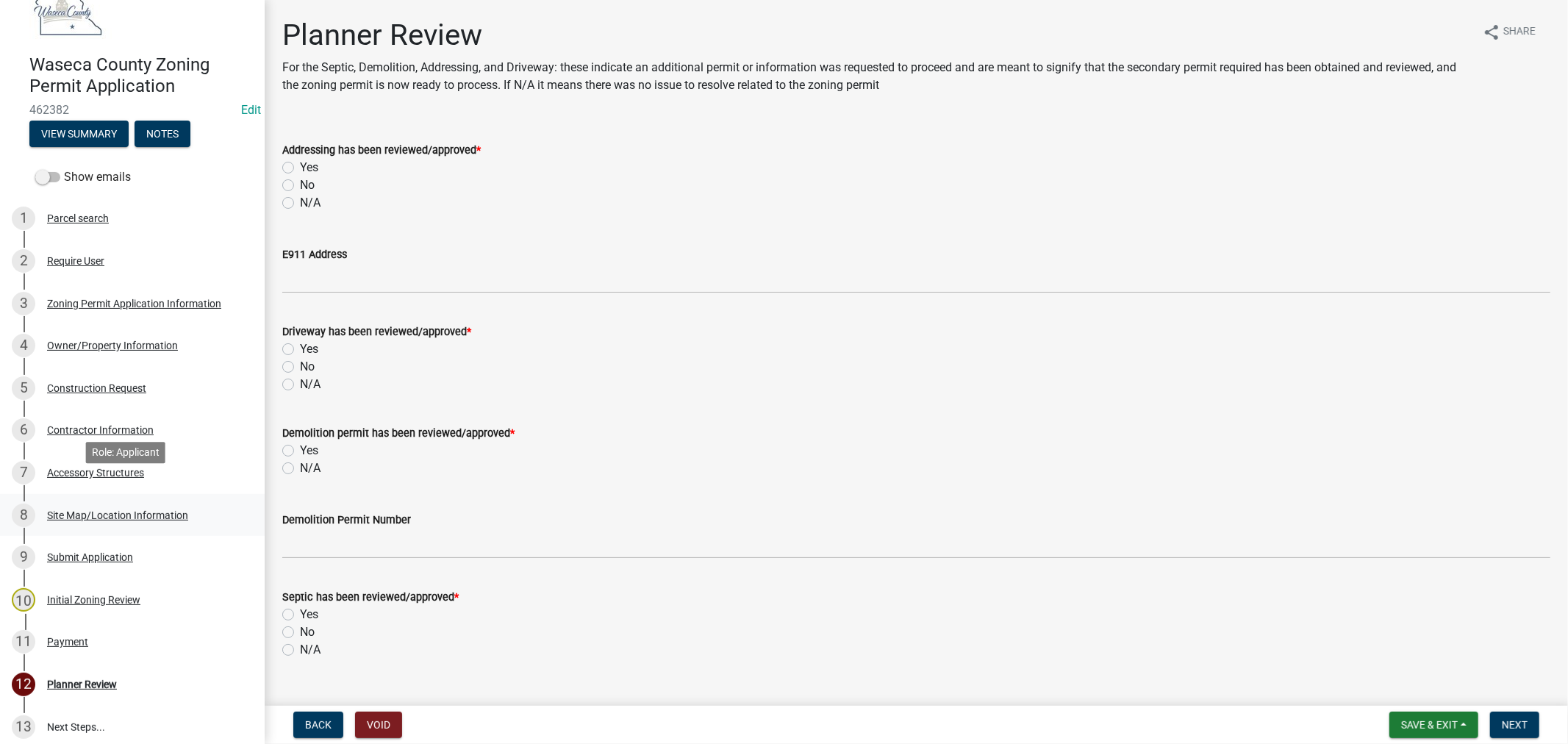
scroll to position [163, 0]
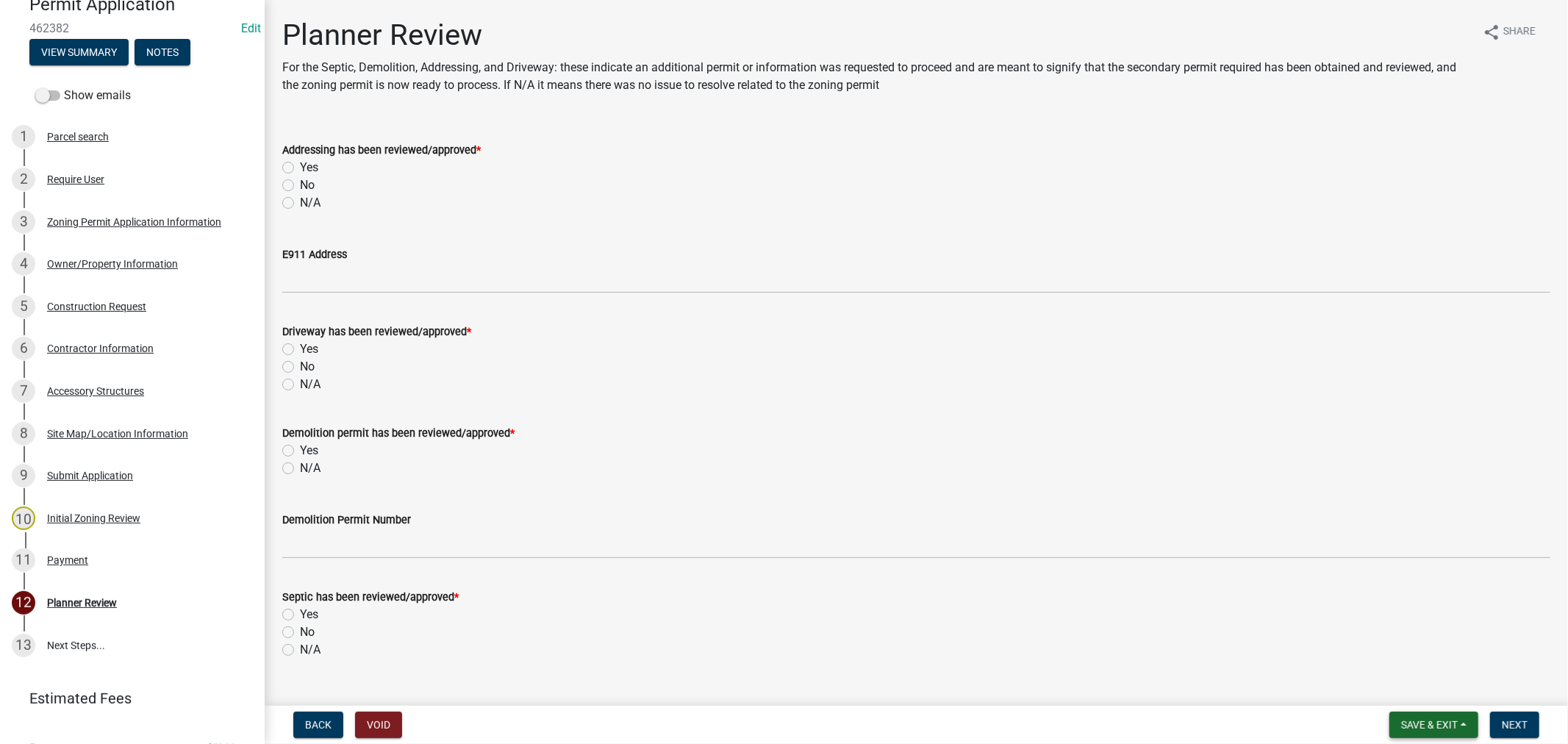
click at [1441, 725] on span "Save & Exit" at bounding box center [1429, 725] width 57 height 12
click at [1409, 691] on button "Save & Exit" at bounding box center [1419, 687] width 117 height 35
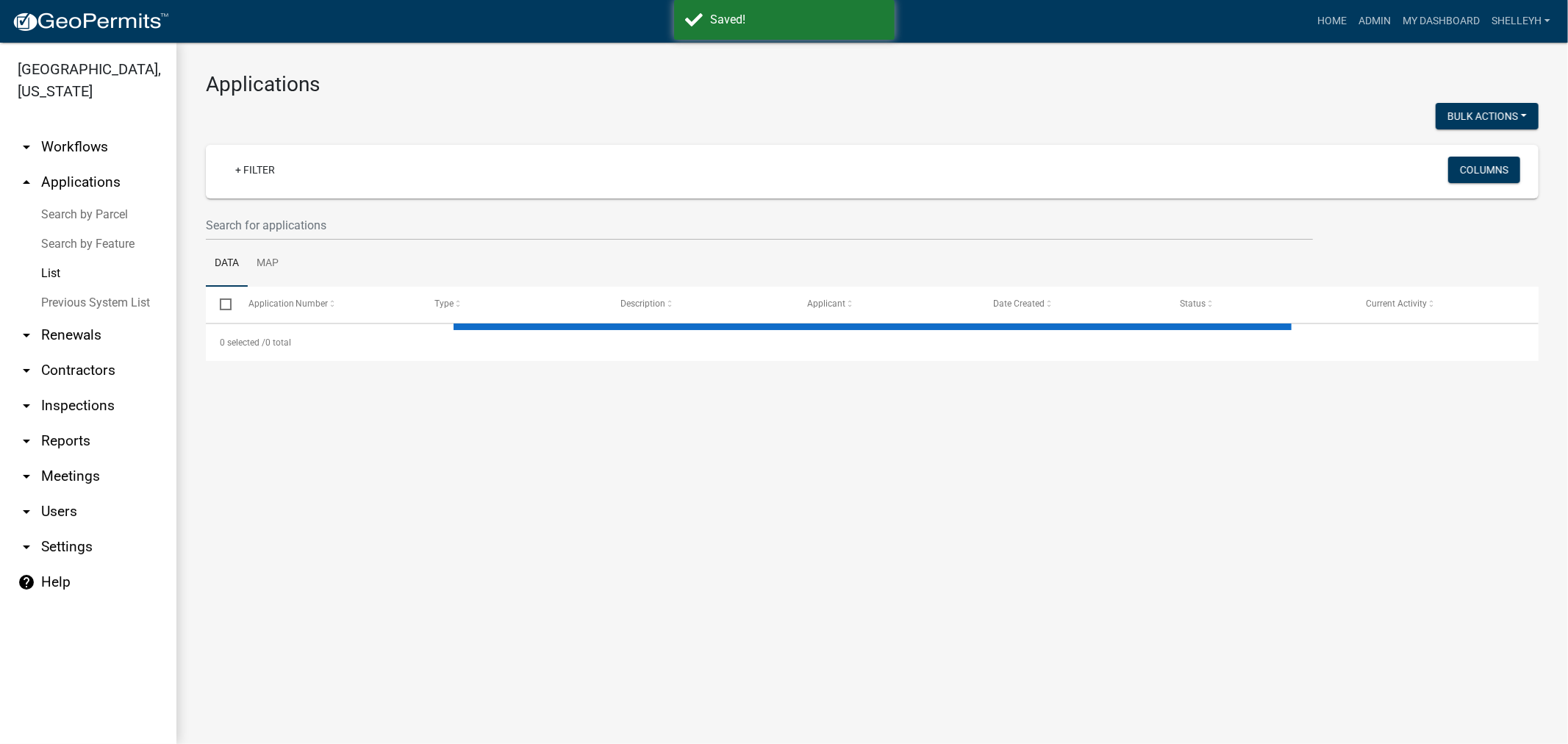
select select "1: 25"
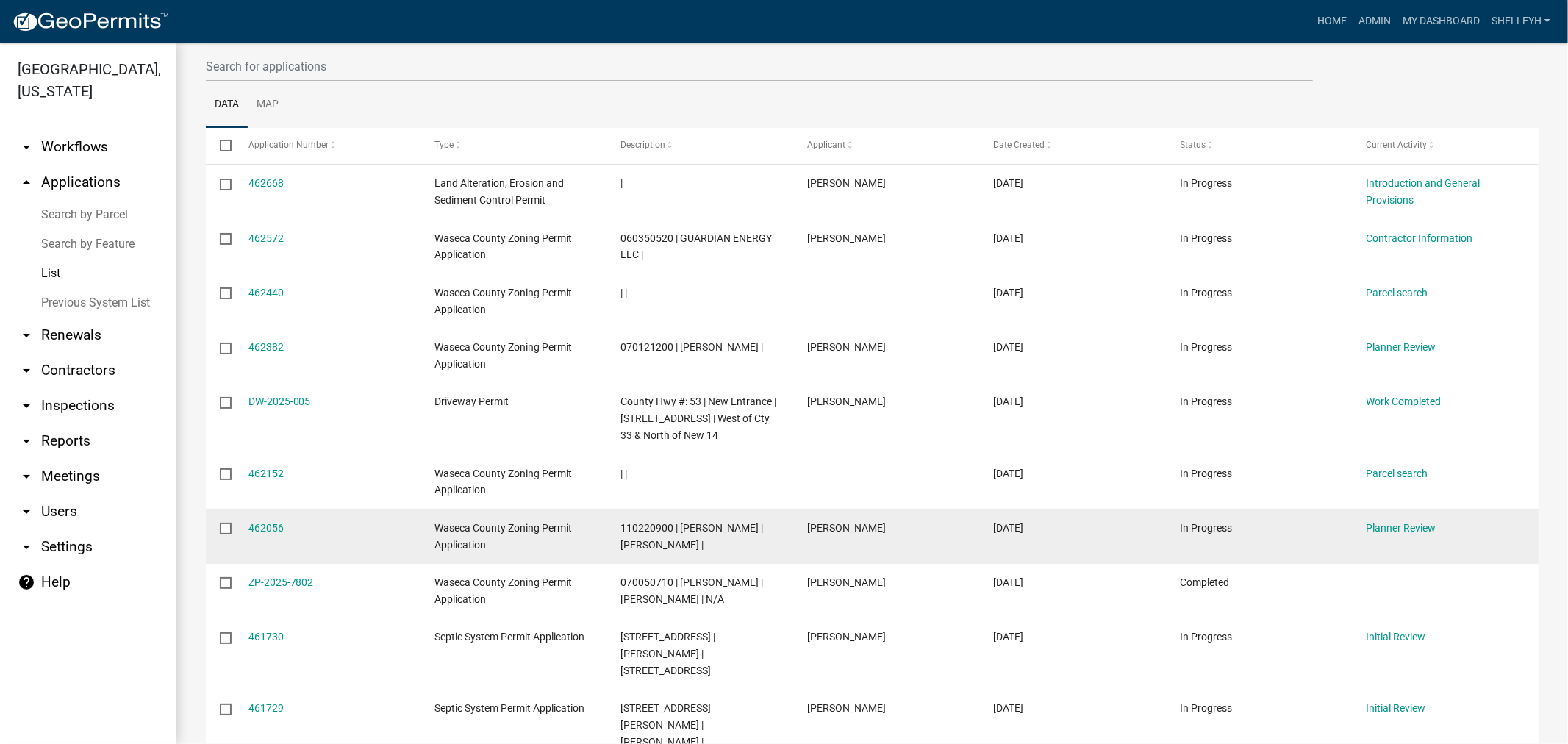
scroll to position [163, 0]
click at [261, 520] on link "462056" at bounding box center [267, 524] width 35 height 12
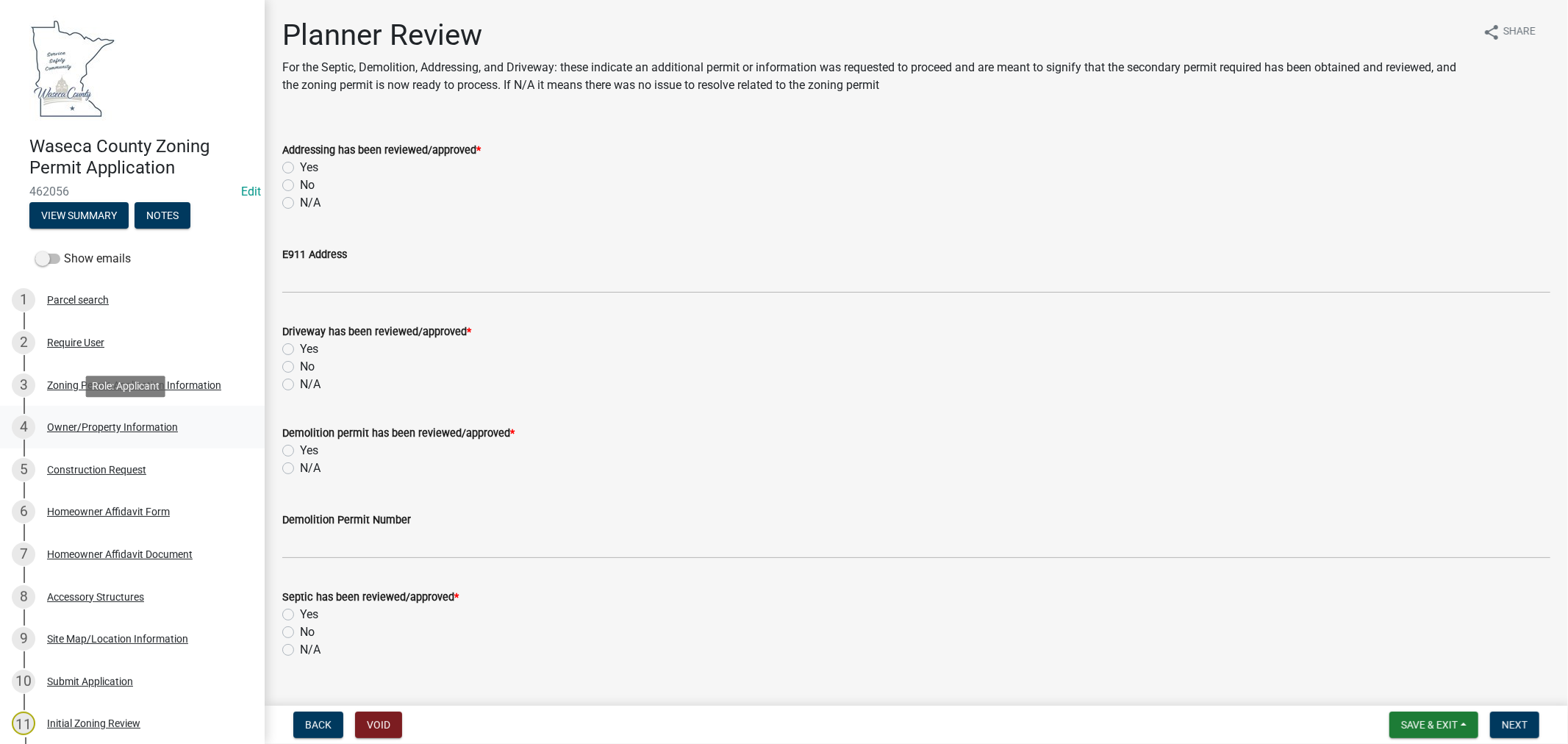
click at [74, 427] on div "Owner/Property Information" at bounding box center [112, 427] width 131 height 10
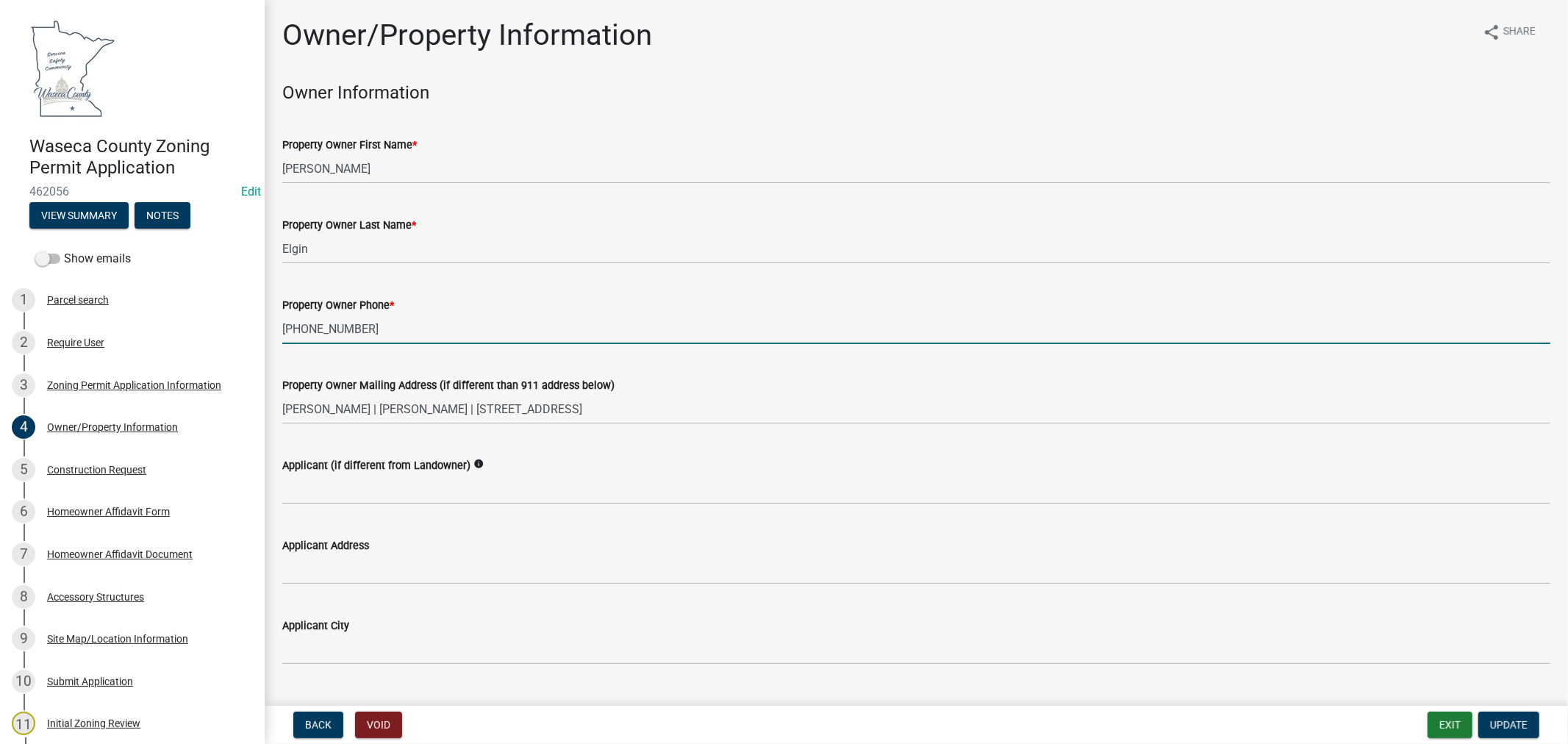
drag, startPoint x: 363, startPoint y: 324, endPoint x: 301, endPoint y: 331, distance: 62.4
click at [277, 329] on div "Property Owner Phone * 507-461-2269" at bounding box center [917, 310] width 1291 height 68
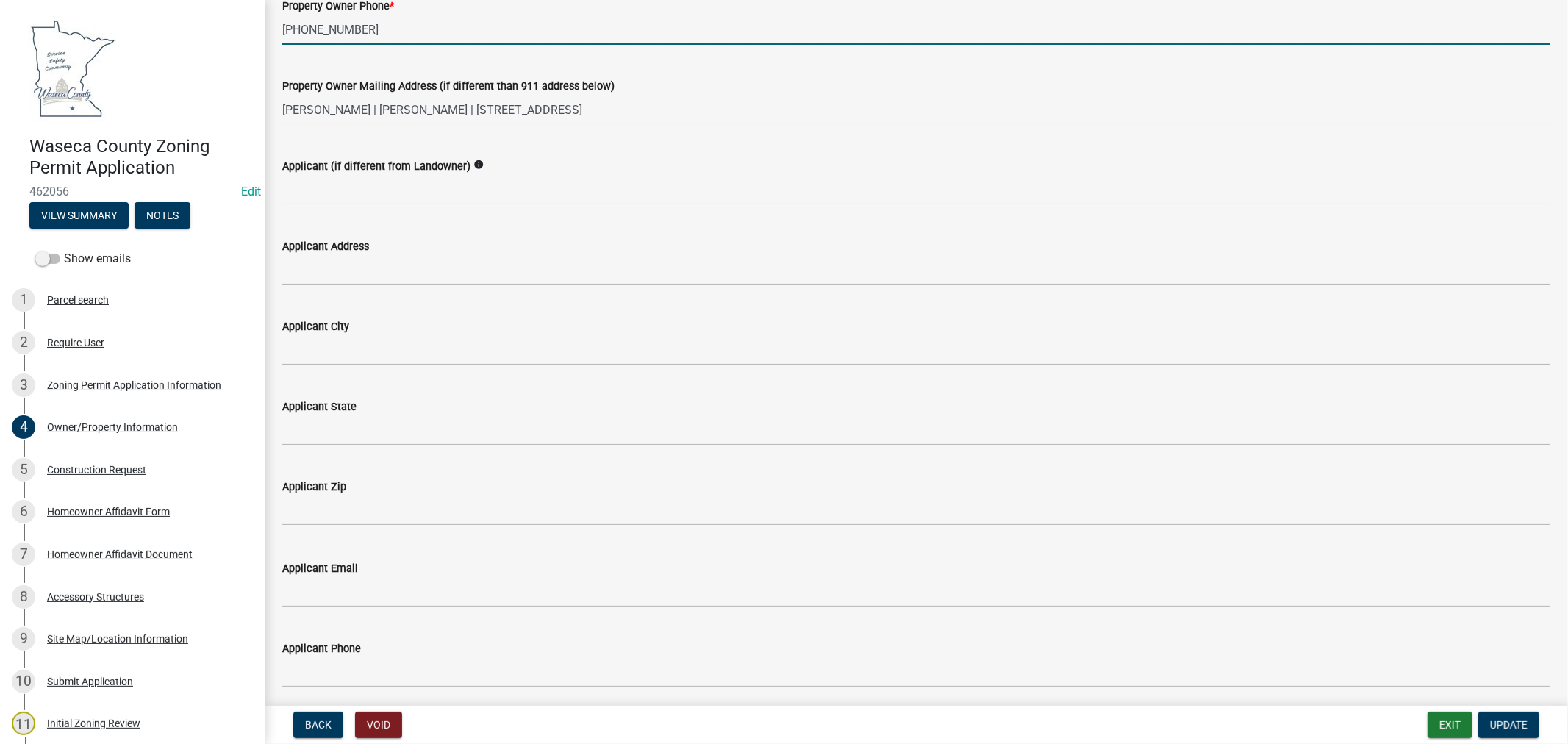
scroll to position [326, 0]
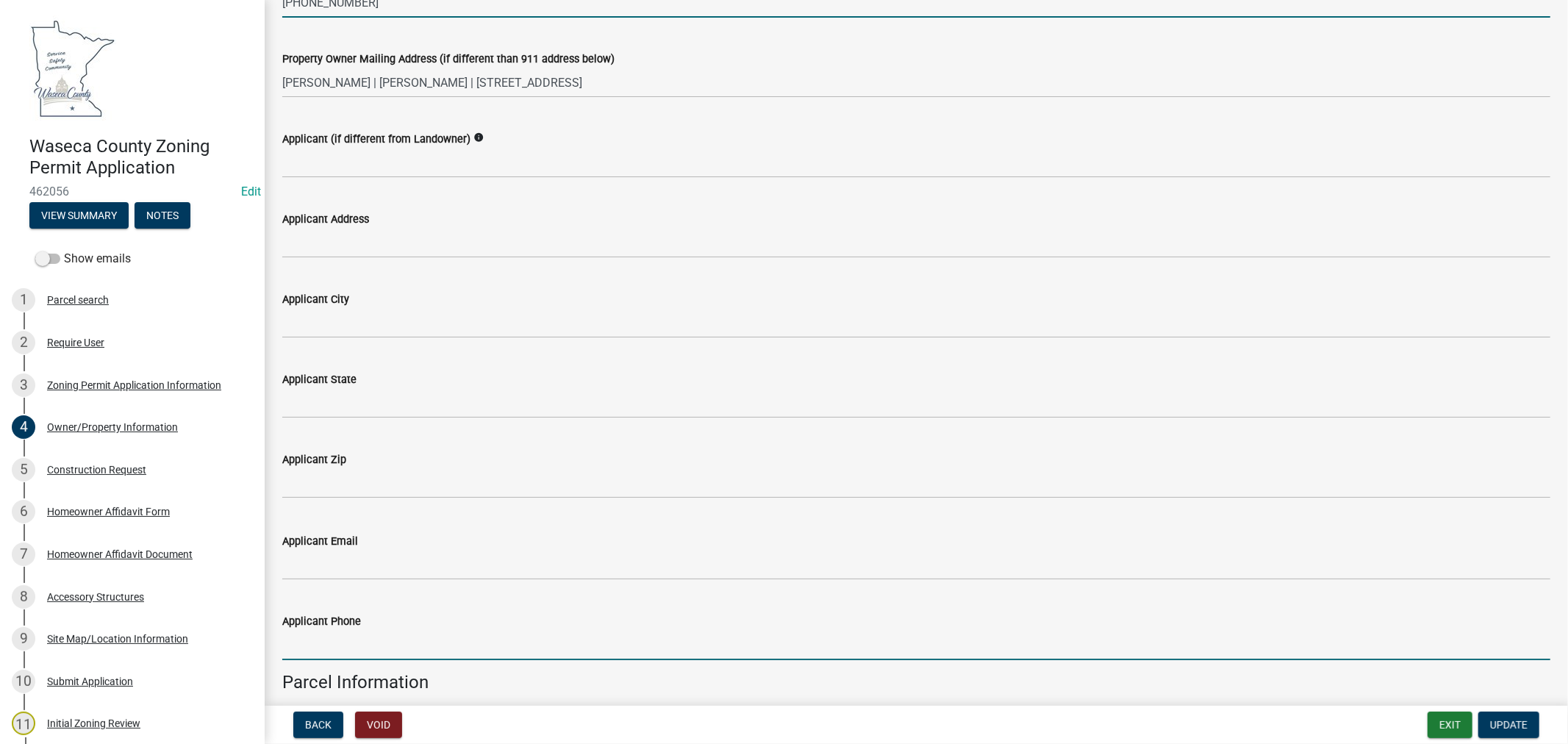
click at [333, 642] on input "Applicant Phone" at bounding box center [916, 645] width 1268 height 30
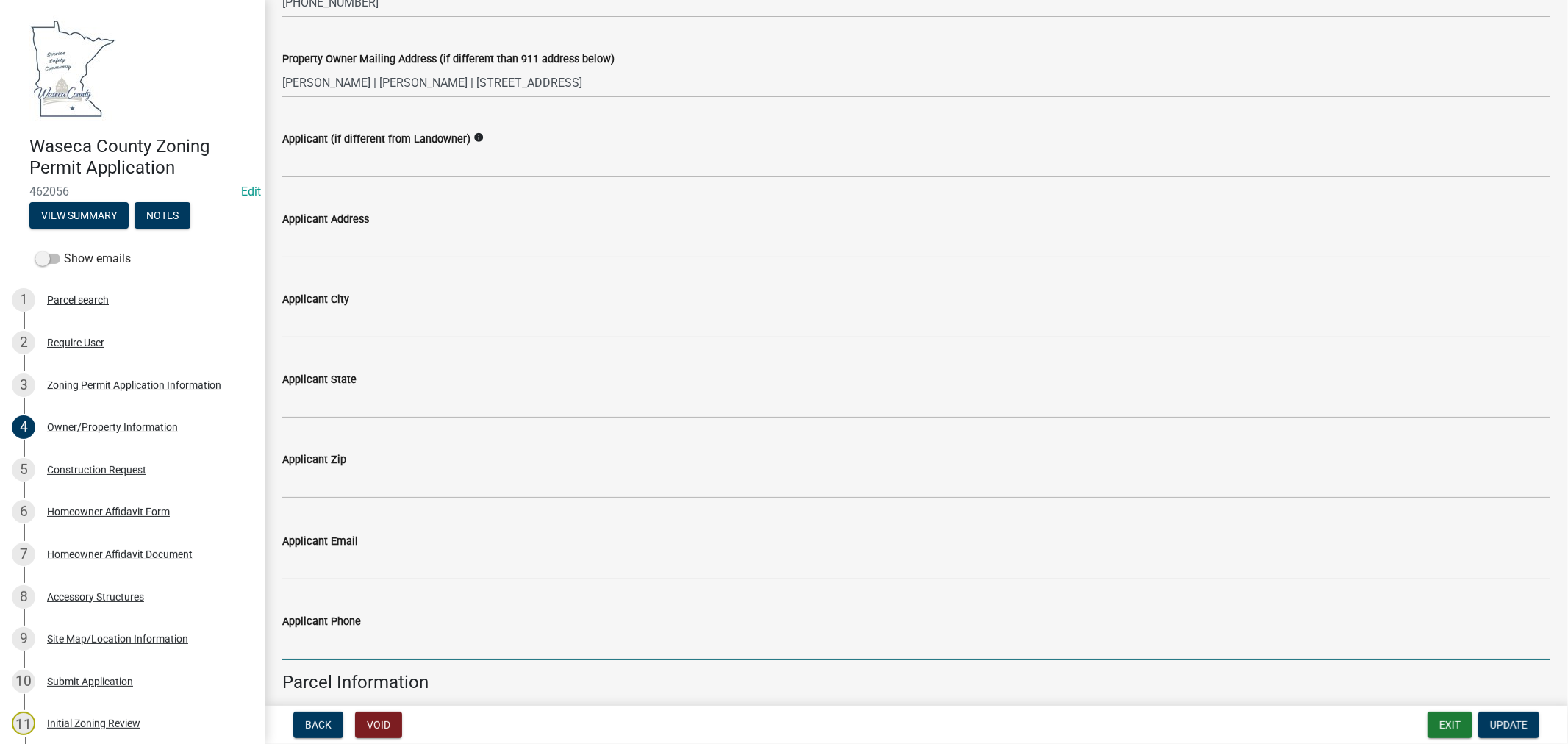
paste input "507-461-2269"
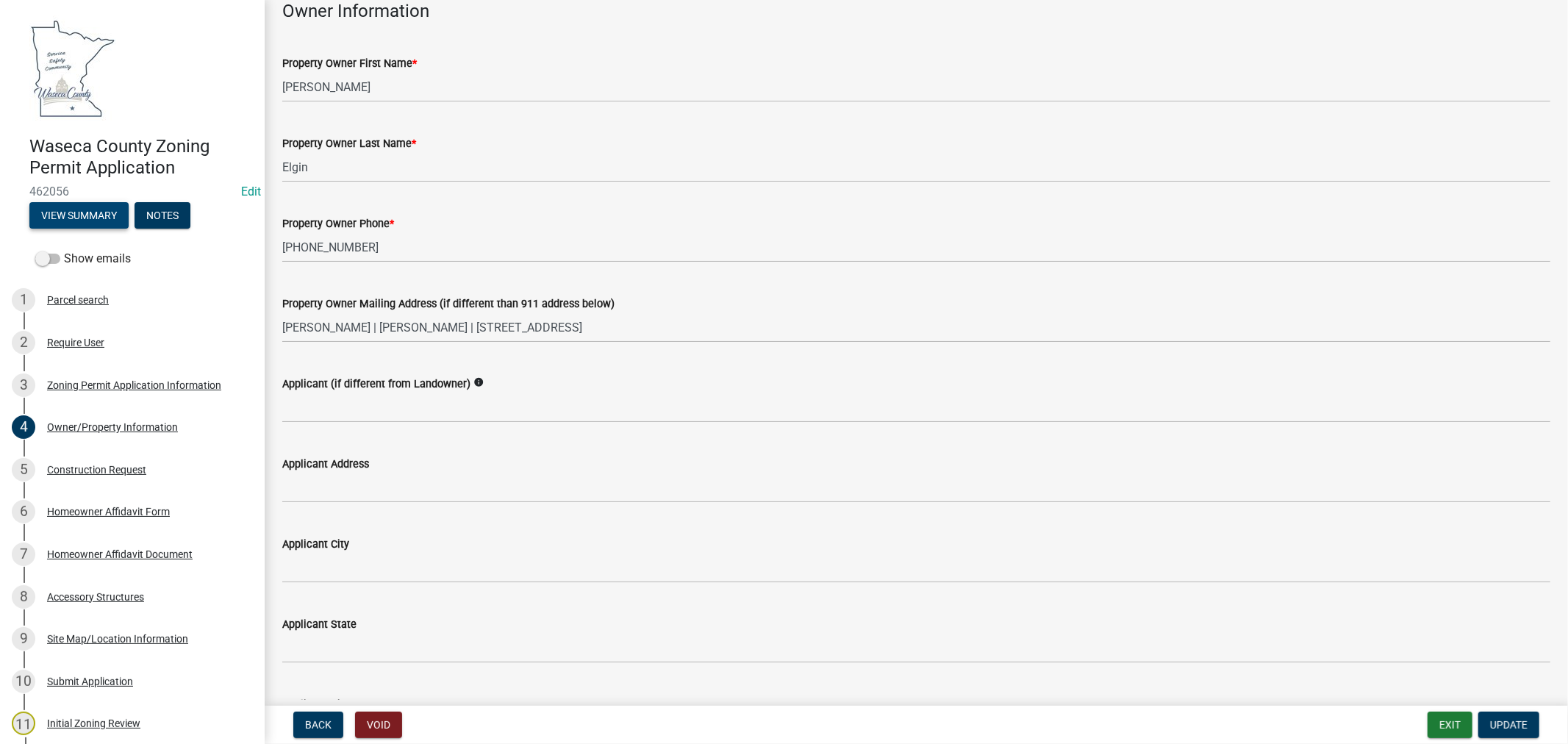
type input "507-461-2269"
click at [98, 211] on button "View Summary" at bounding box center [79, 215] width 100 height 26
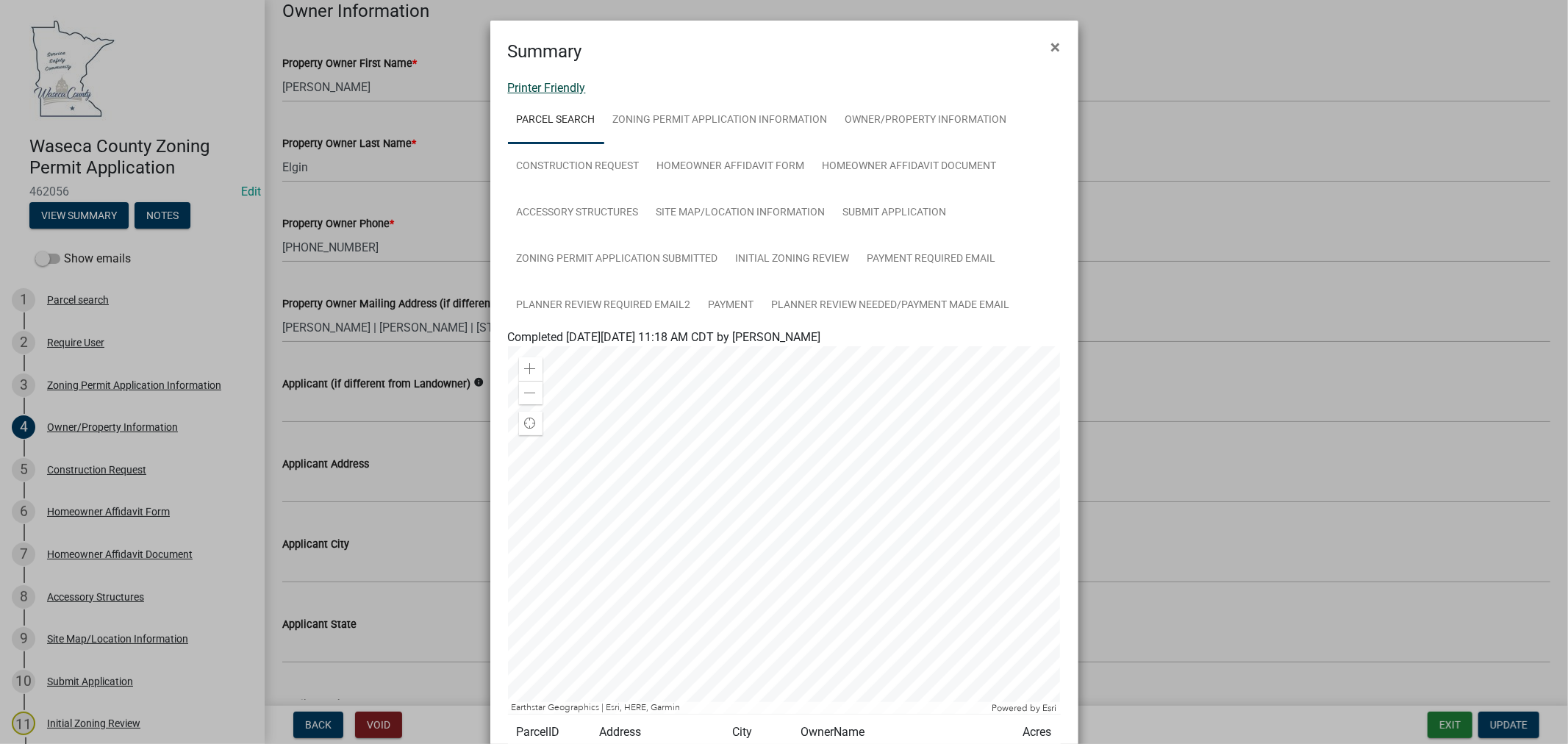
click at [536, 84] on link "Printer Friendly" at bounding box center [547, 88] width 78 height 14
click at [1052, 49] on span "×" at bounding box center [1055, 47] width 9 height 20
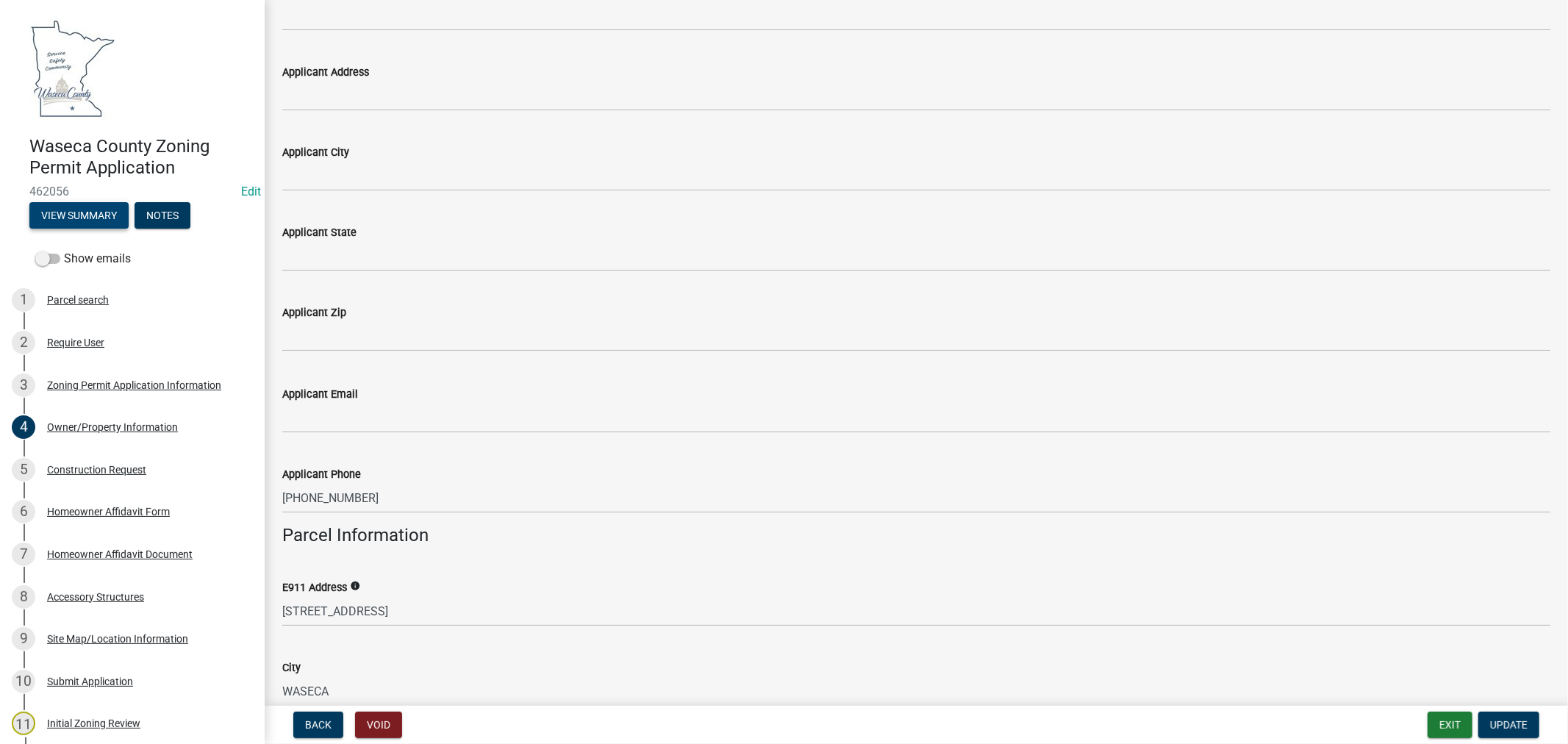
scroll to position [489, 0]
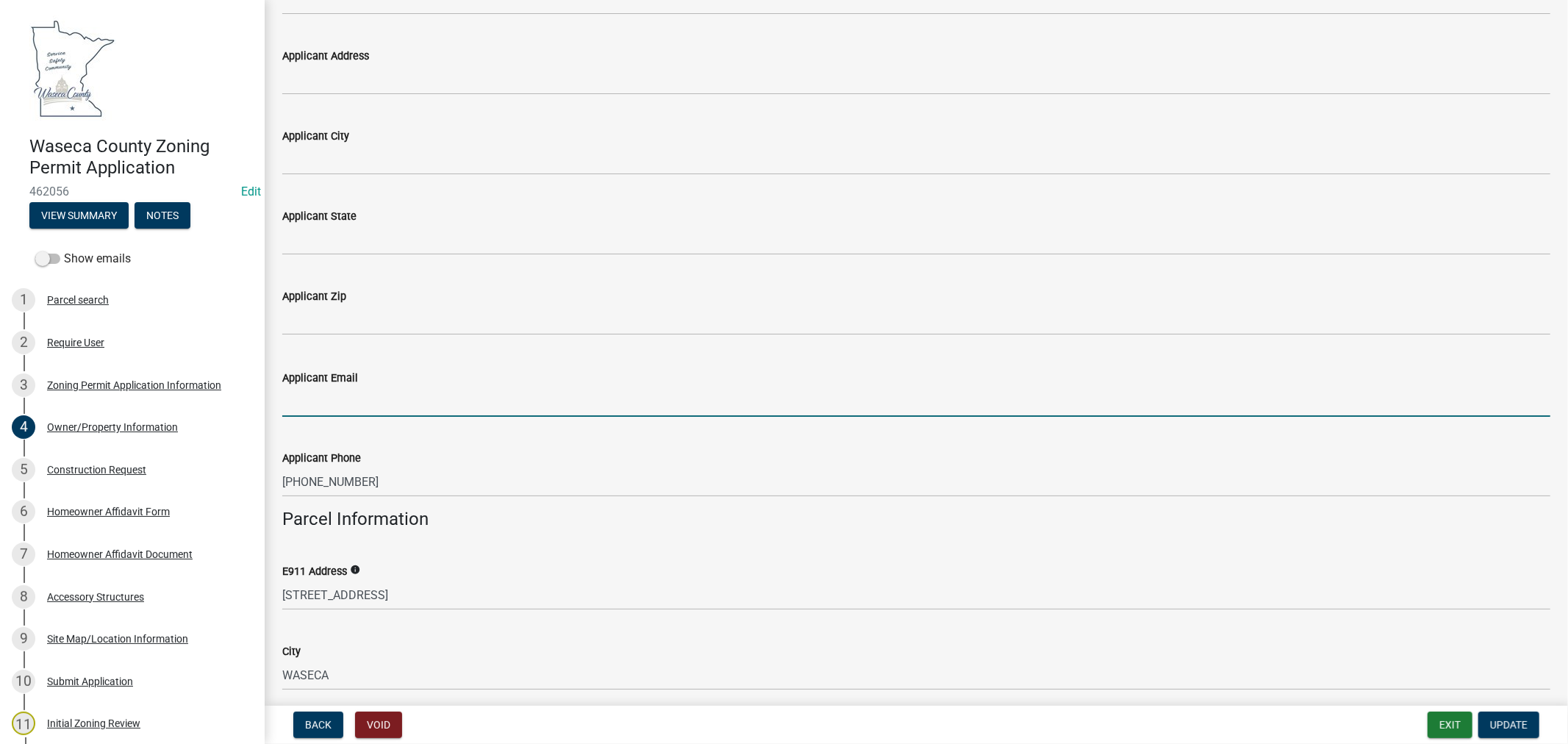
click at [358, 391] on input "Applicant Email" at bounding box center [916, 402] width 1268 height 30
paste input "geraldelgin@gmail.com"
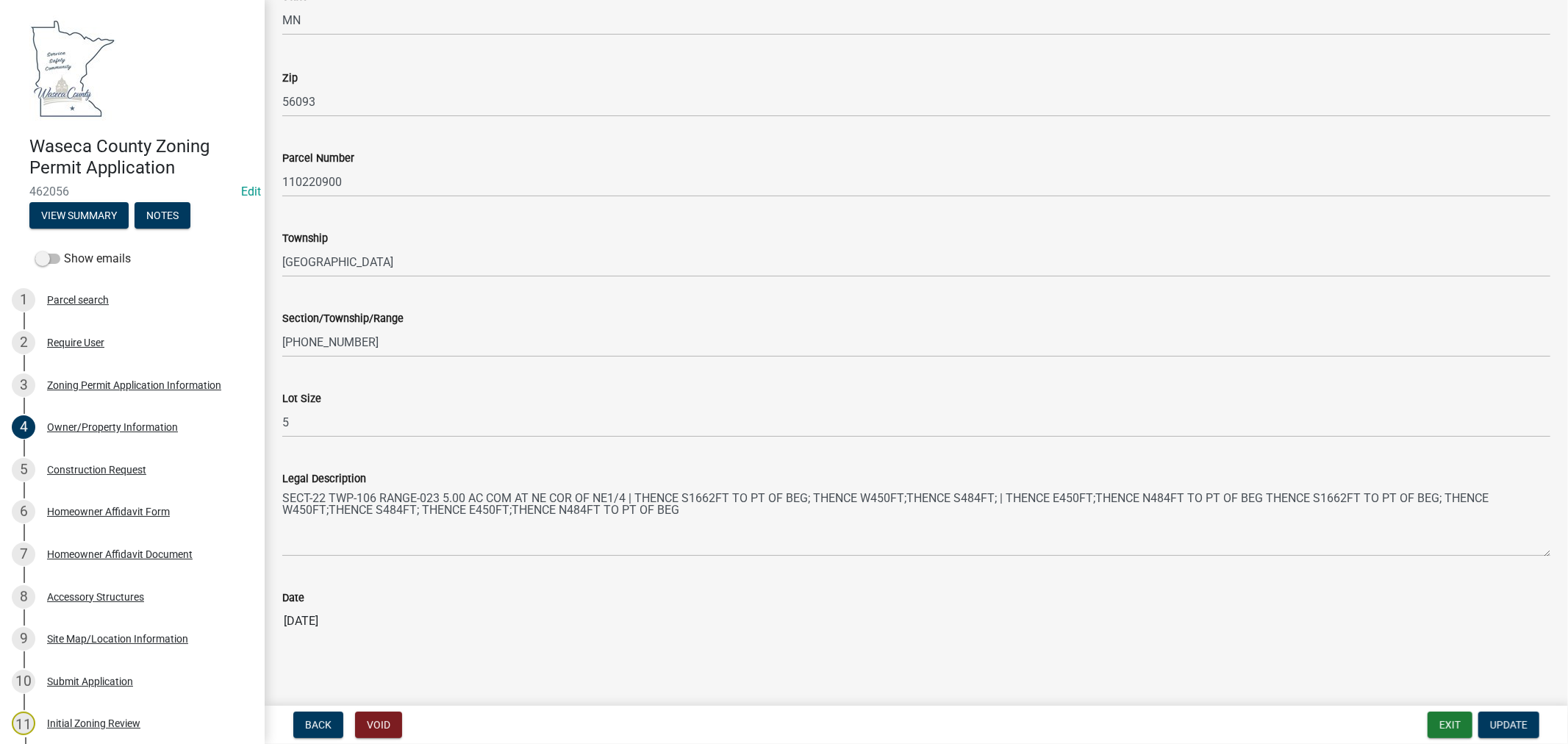
scroll to position [1229, 0]
type input "geraldelgin@gmail.com"
click at [1490, 722] on span "Update" at bounding box center [1509, 725] width 37 height 12
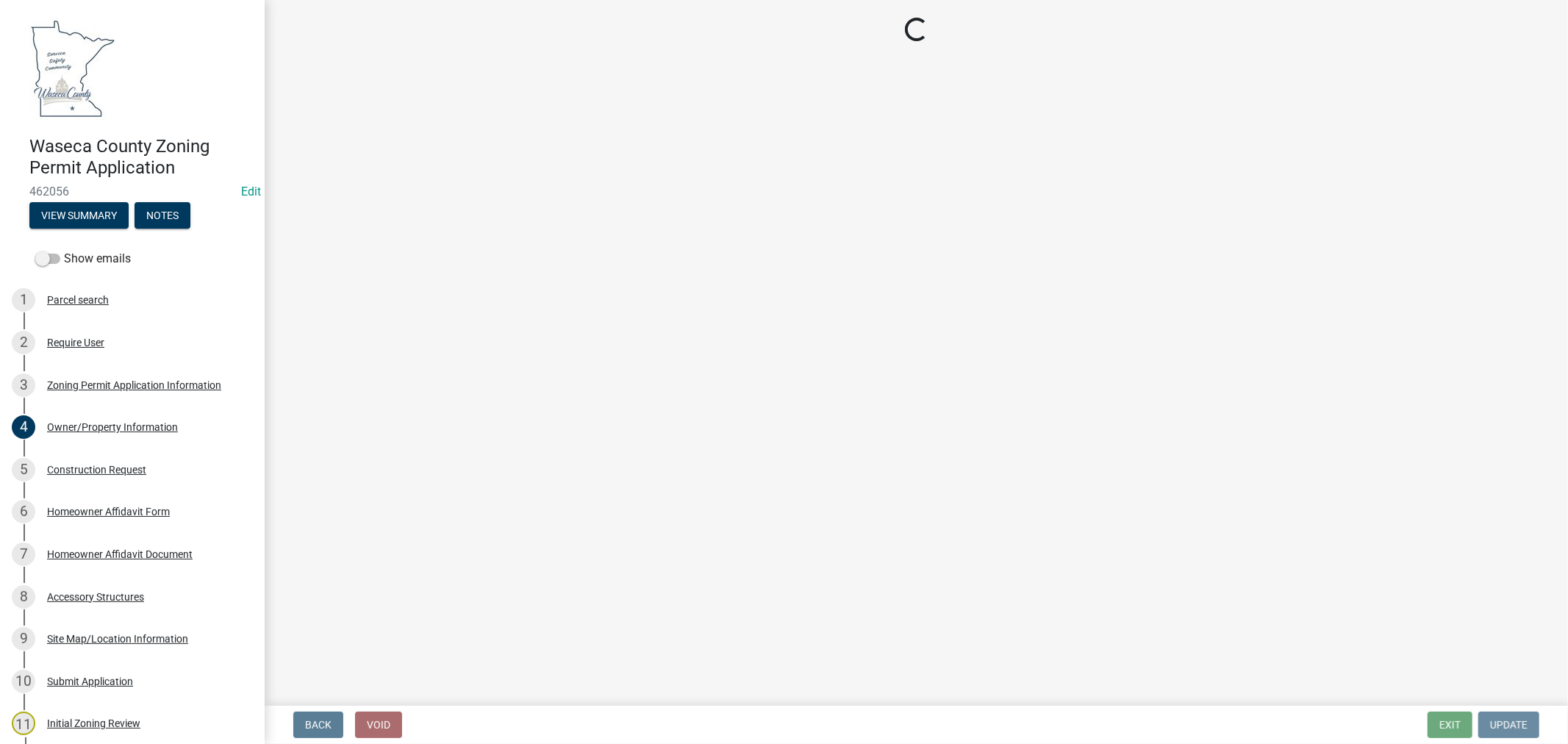
scroll to position [0, 0]
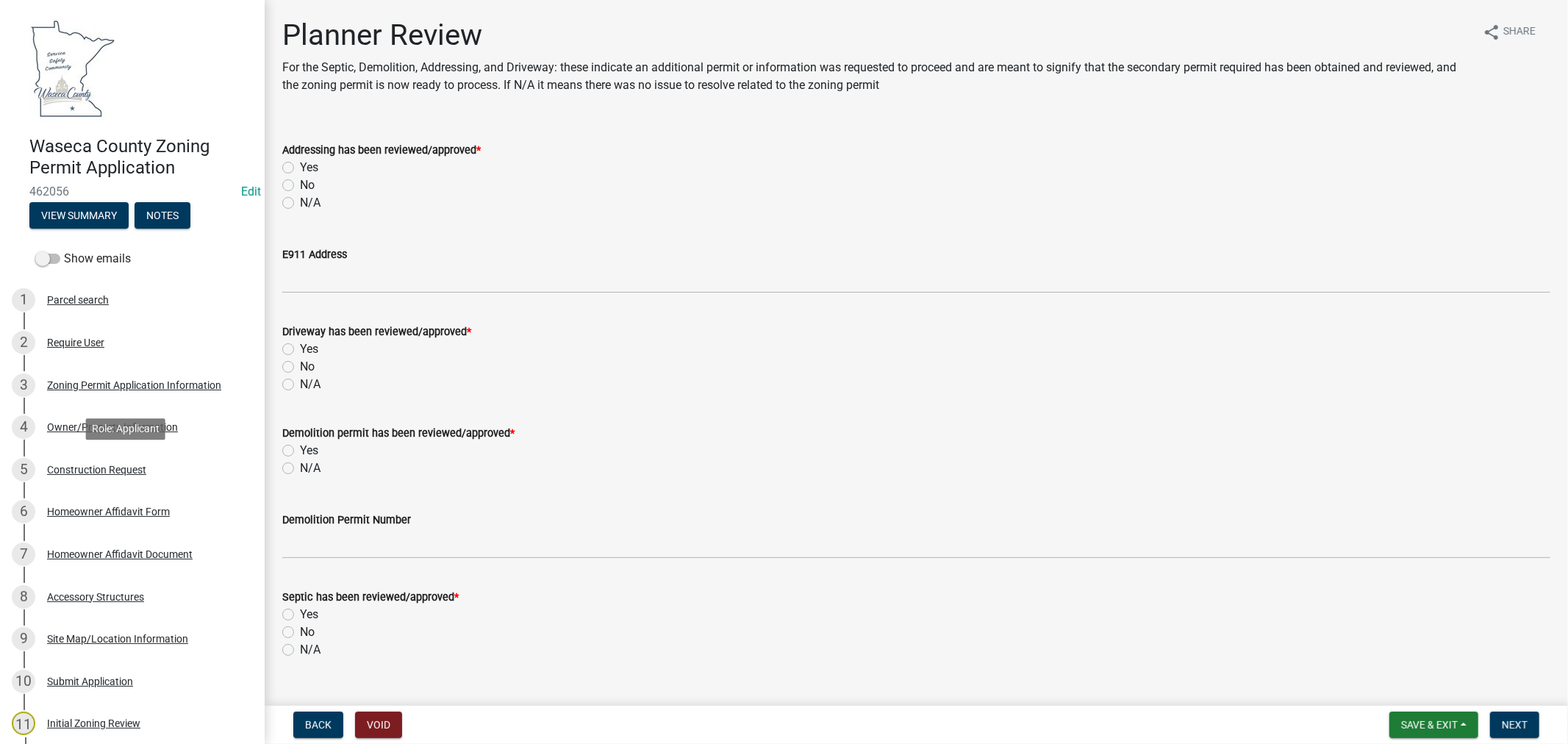
click at [118, 466] on div "Construction Request" at bounding box center [97, 470] width 100 height 10
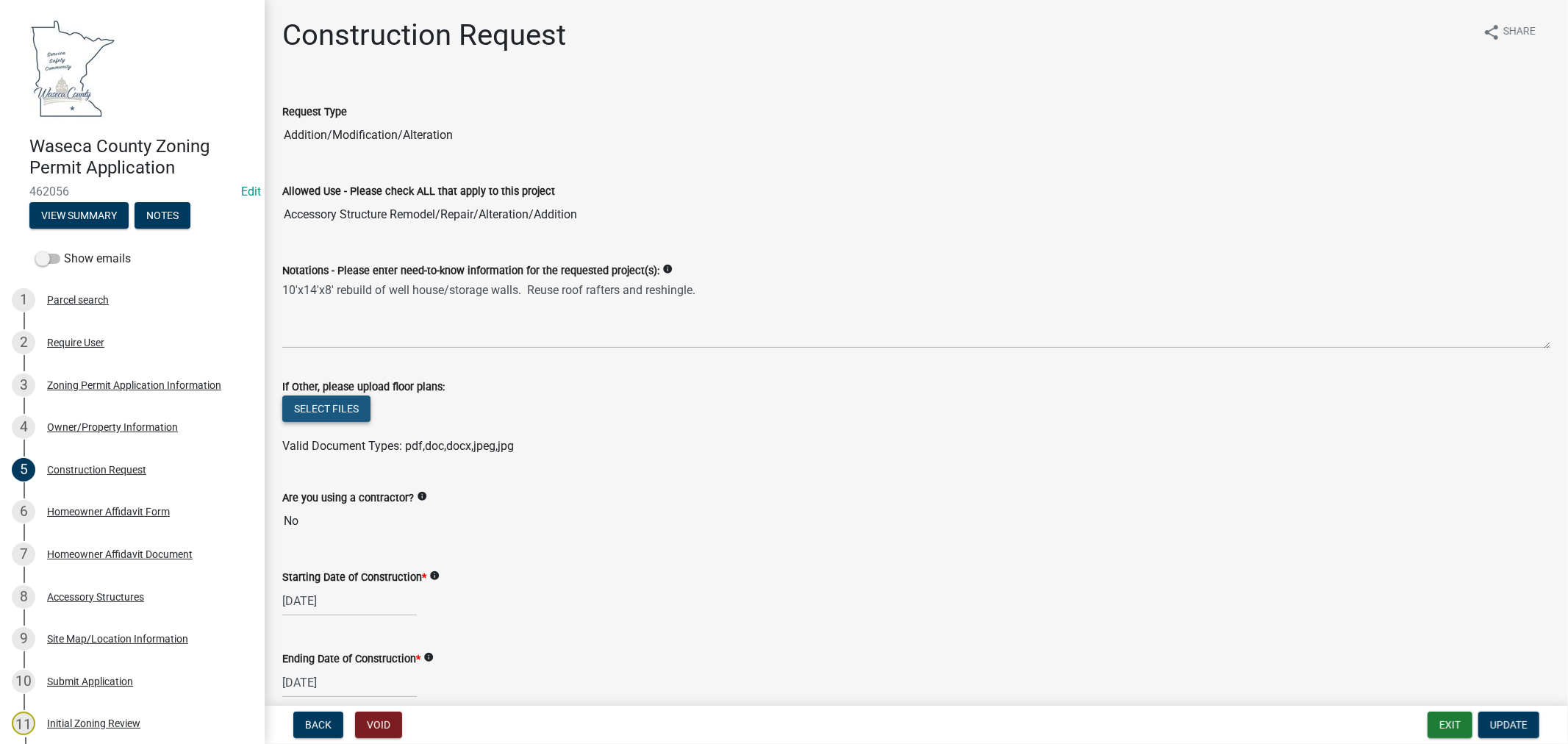
click at [331, 415] on button "Select files" at bounding box center [326, 408] width 89 height 26
click at [331, 402] on button "Select files" at bounding box center [326, 408] width 89 height 26
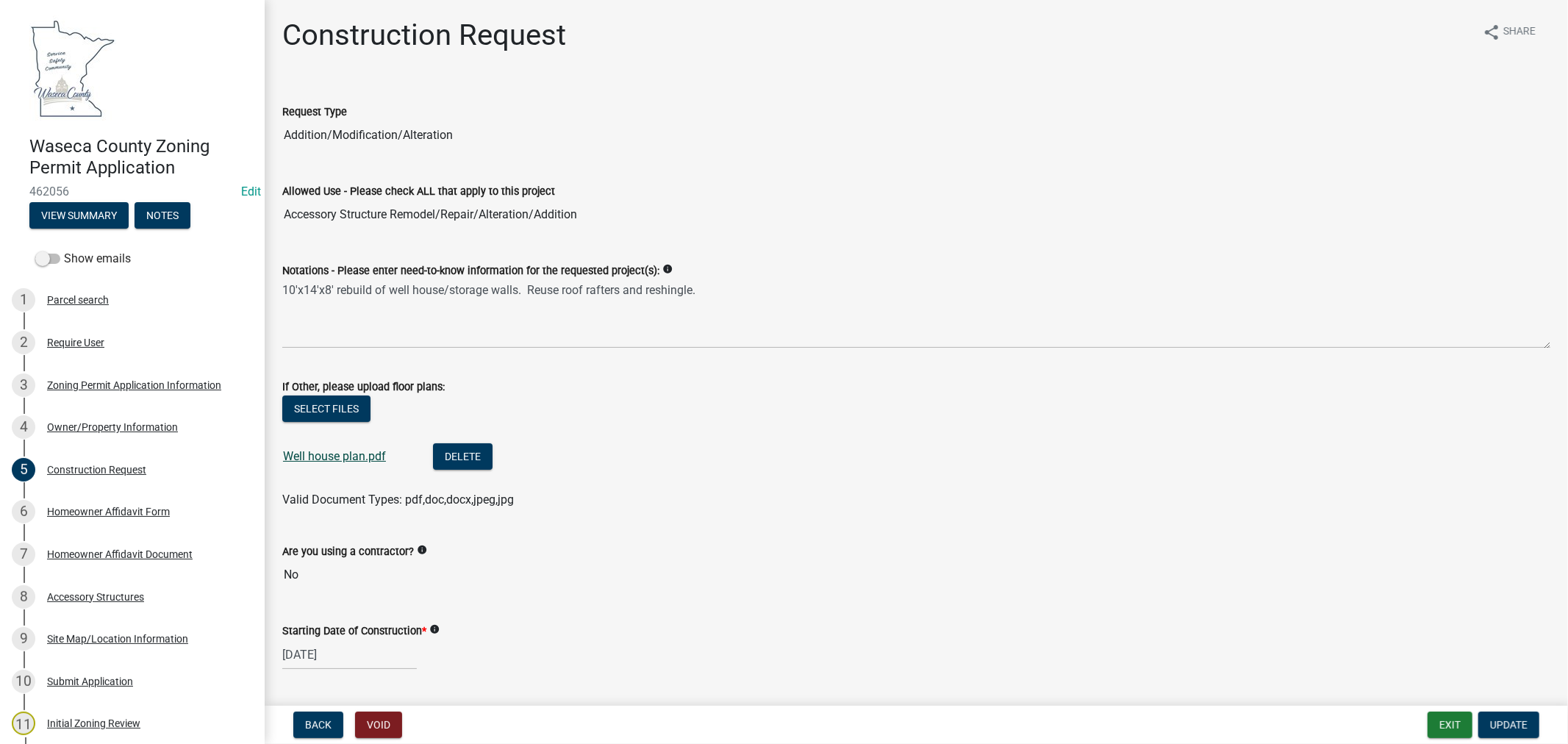
click at [360, 457] on link "Well house plan.pdf" at bounding box center [335, 456] width 103 height 14
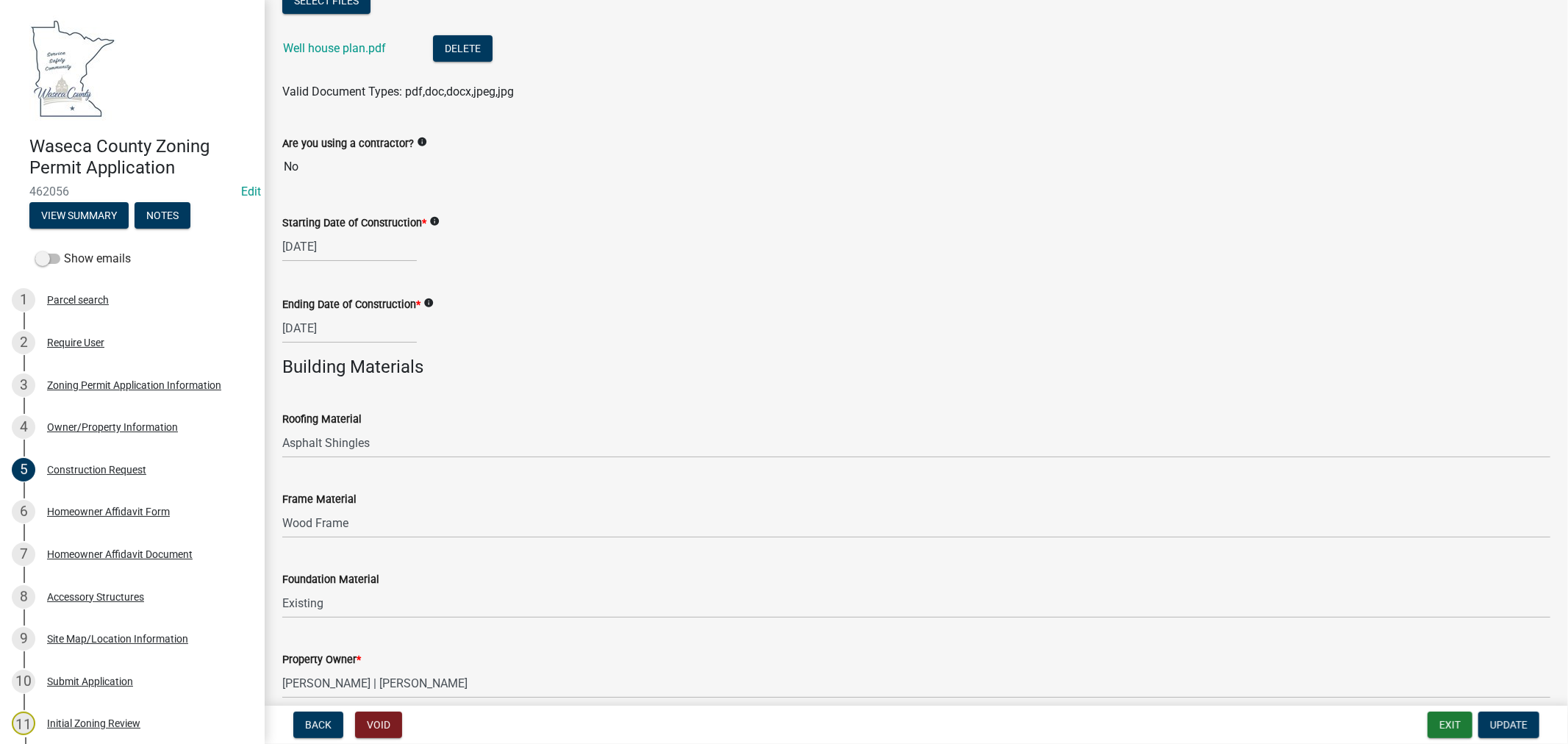
scroll to position [475, 0]
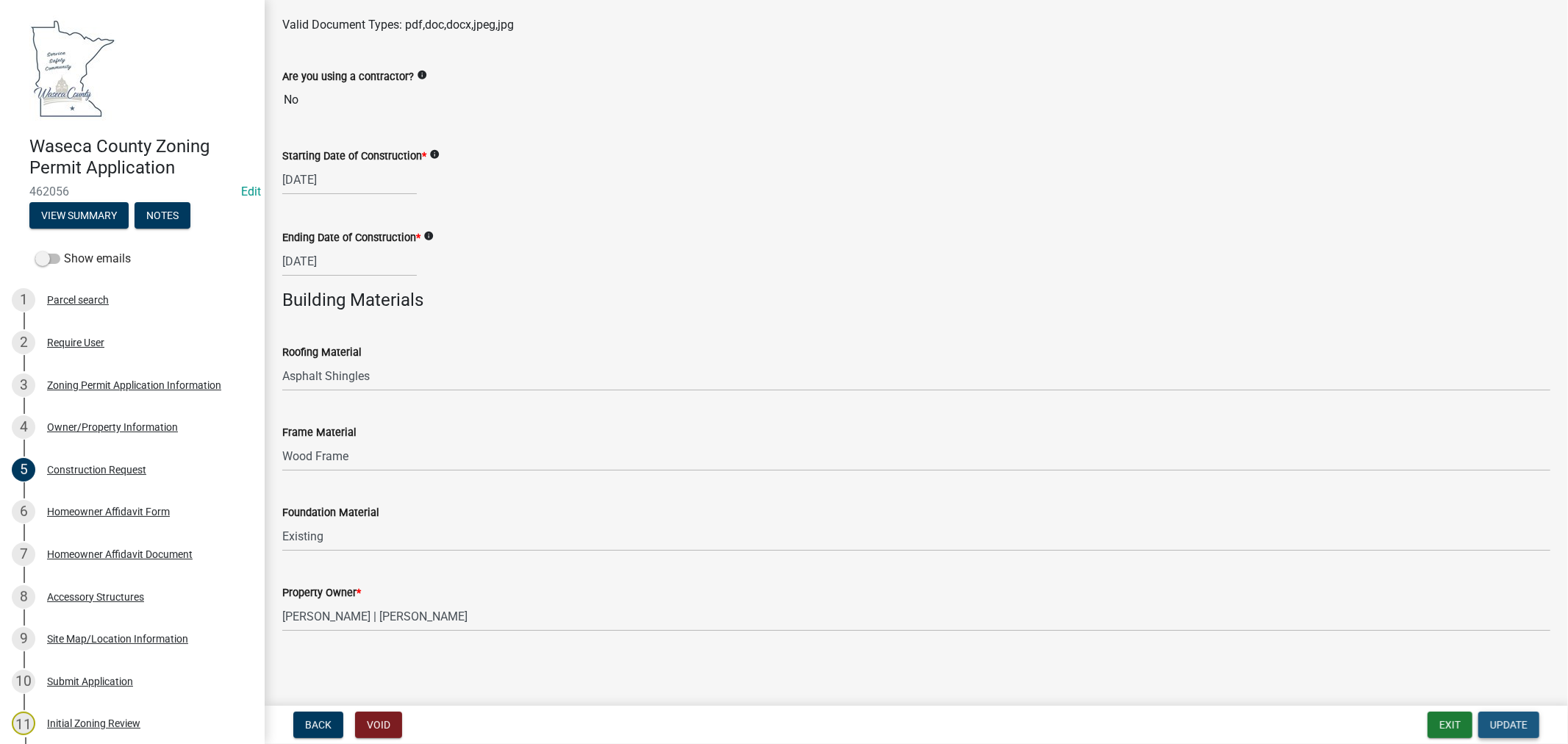
click at [1503, 725] on span "Update" at bounding box center [1509, 725] width 37 height 12
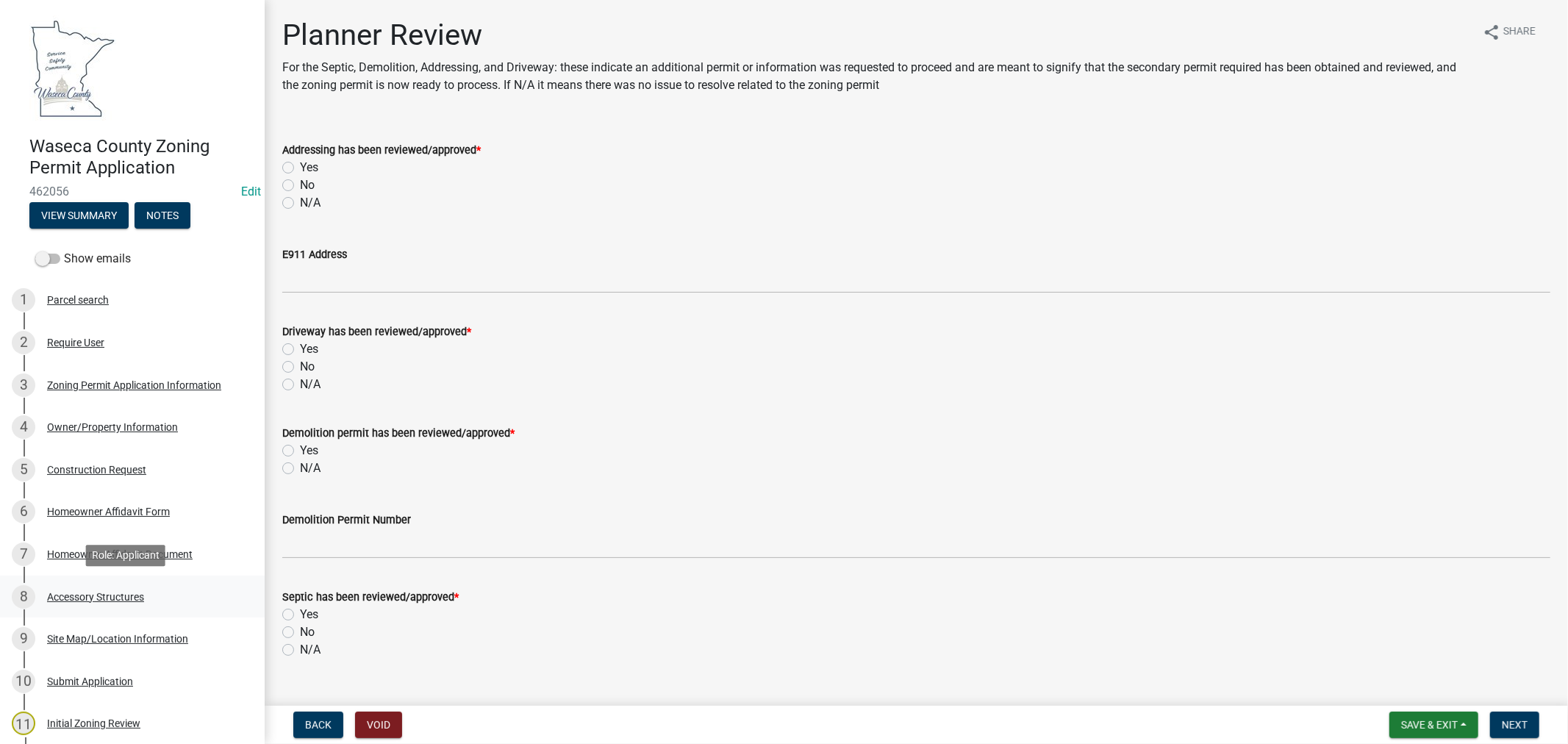
click at [90, 592] on div "Accessory Structures" at bounding box center [95, 597] width 97 height 10
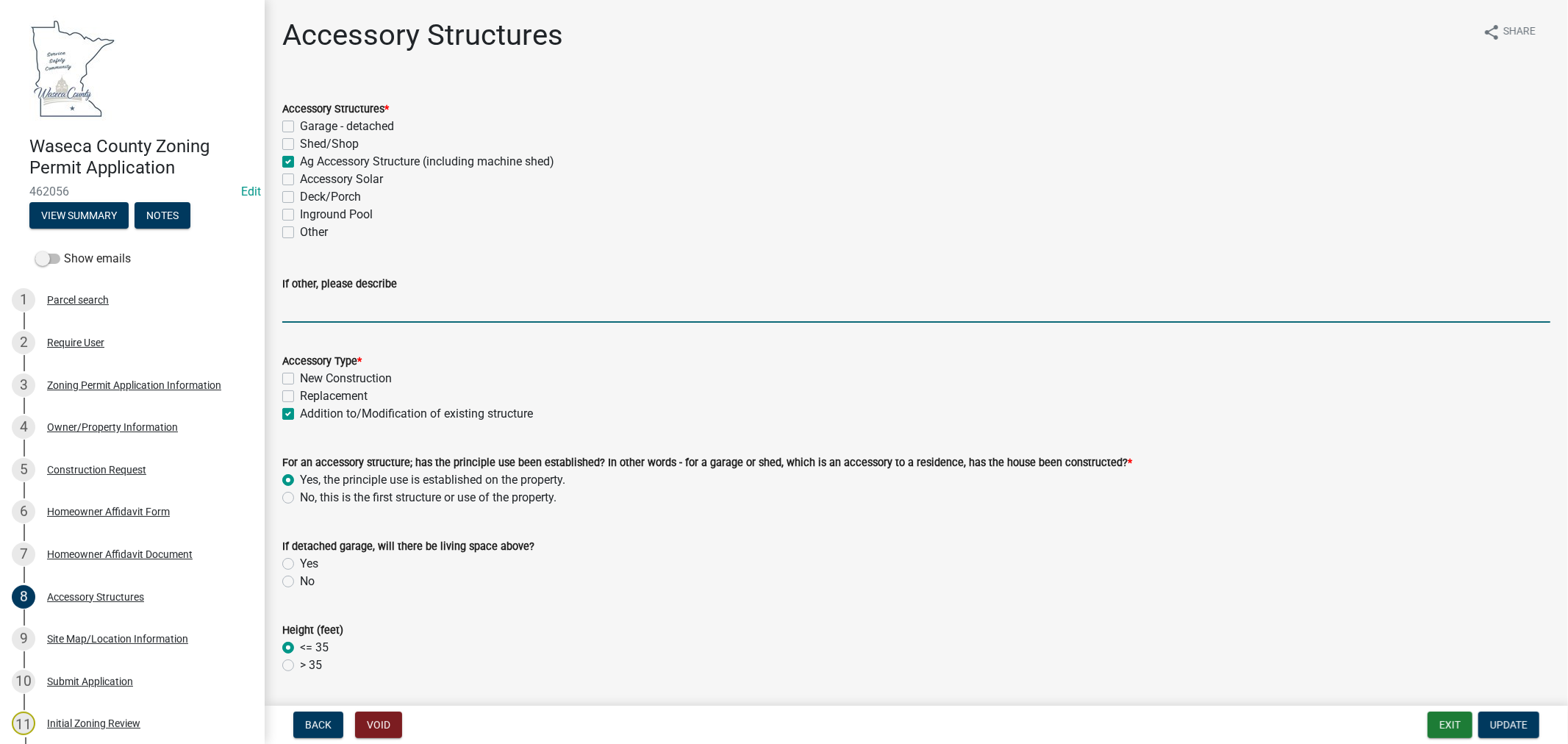
click at [358, 319] on input "If other, please describe" at bounding box center [916, 308] width 1268 height 30
type input "Well house"
click at [300, 396] on label "Replacement" at bounding box center [334, 396] width 67 height 18
click at [300, 396] on input "Replacement" at bounding box center [304, 391] width 9 height 9
checkbox input "true"
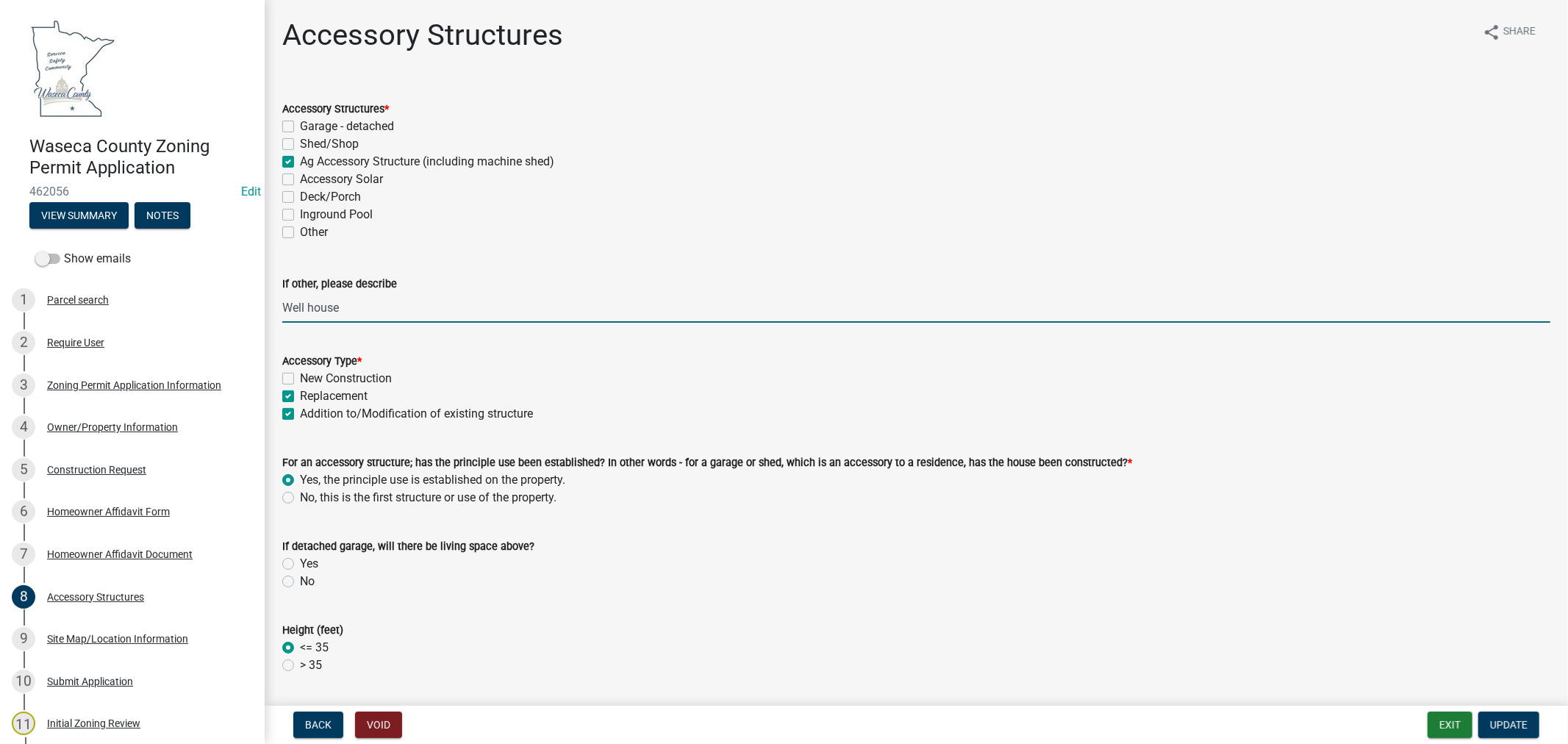
checkbox input "false"
checkbox input "true"
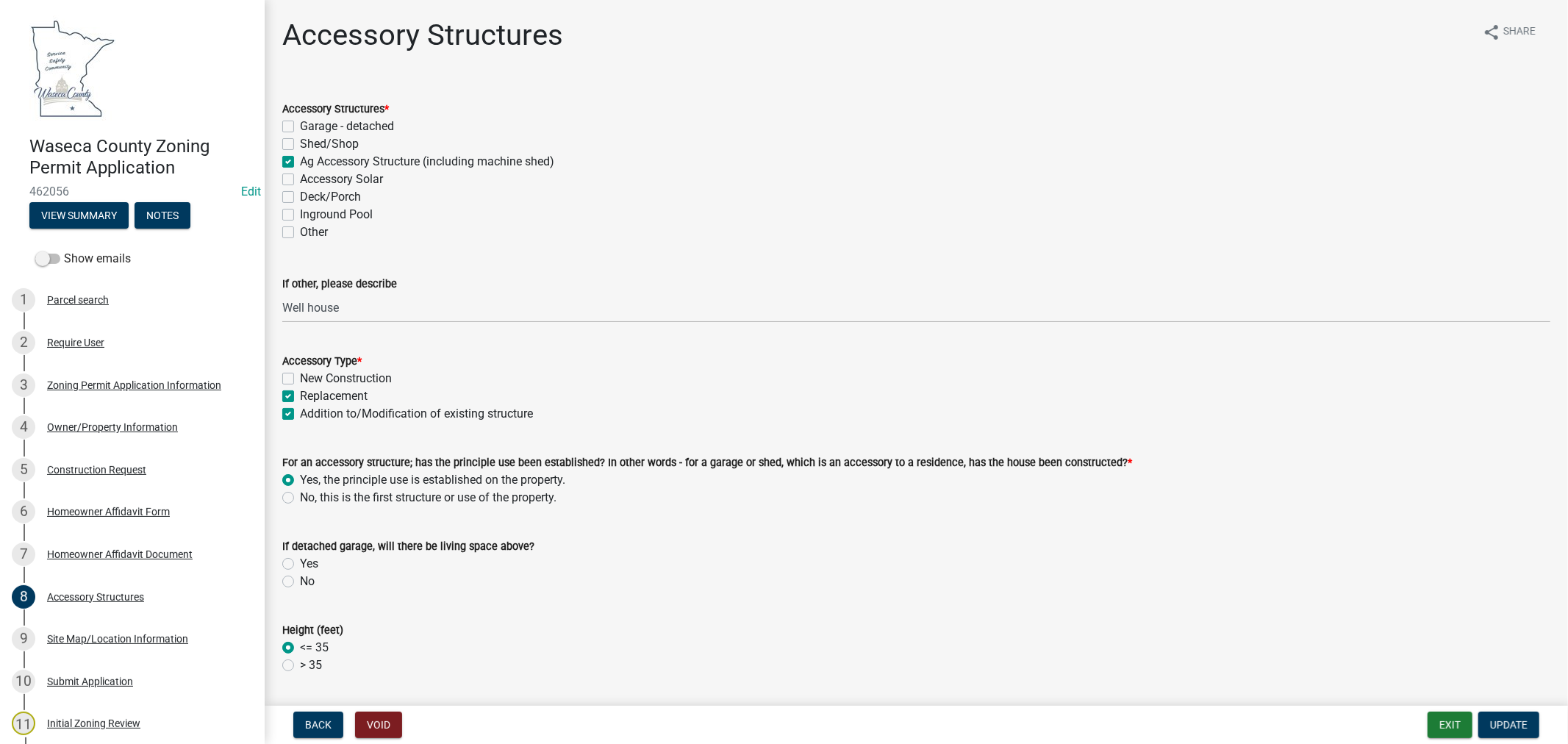
click at [300, 412] on label "Addition to/Modification of existing structure" at bounding box center [417, 413] width 233 height 18
click at [300, 412] on input "Addition to/Modification of existing structure" at bounding box center [304, 409] width 9 height 9
checkbox input "false"
checkbox input "true"
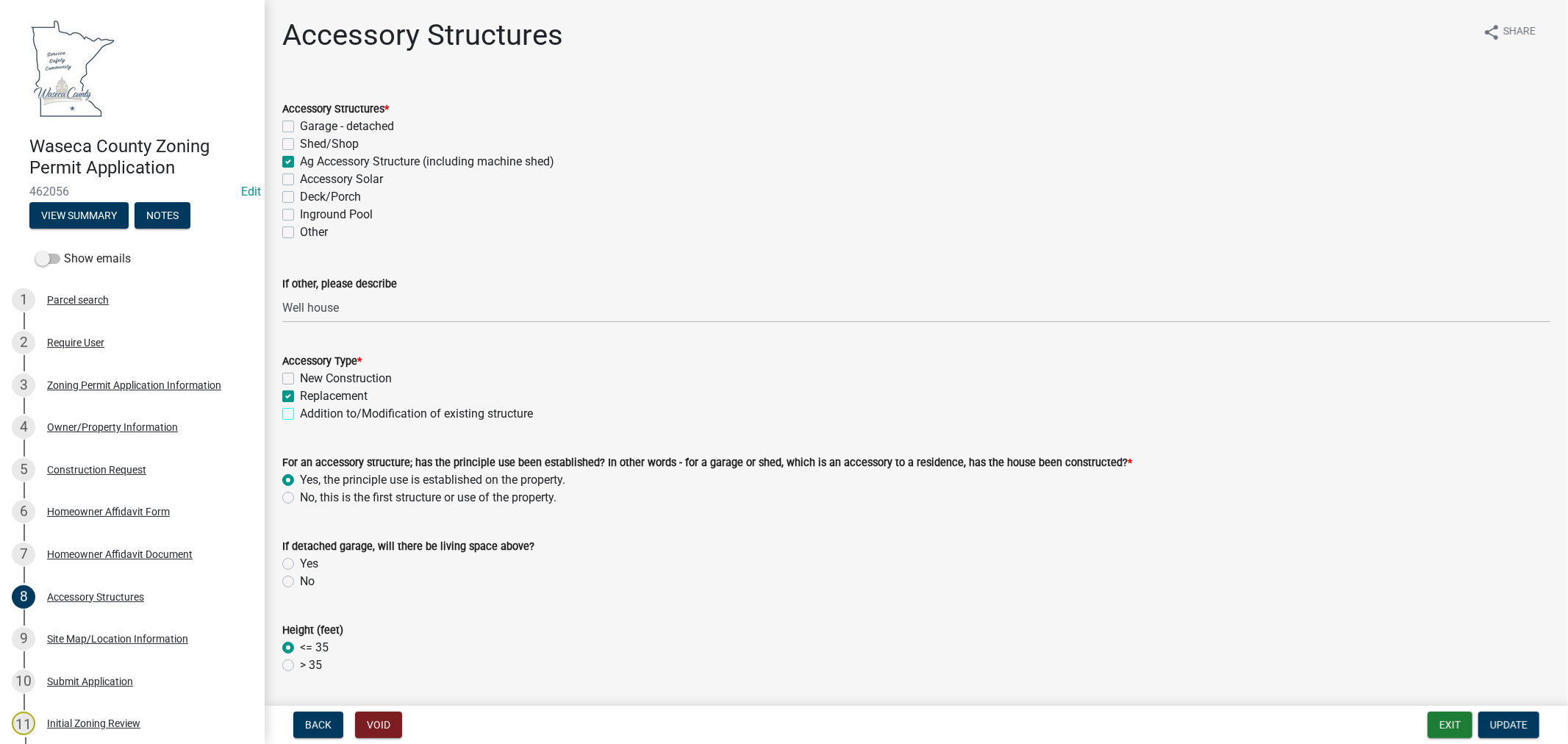
checkbox input "false"
click at [295, 583] on div "No" at bounding box center [916, 581] width 1268 height 18
click at [300, 583] on label "No" at bounding box center [307, 581] width 14 height 18
click at [300, 582] on input "No" at bounding box center [304, 577] width 9 height 9
radio input "true"
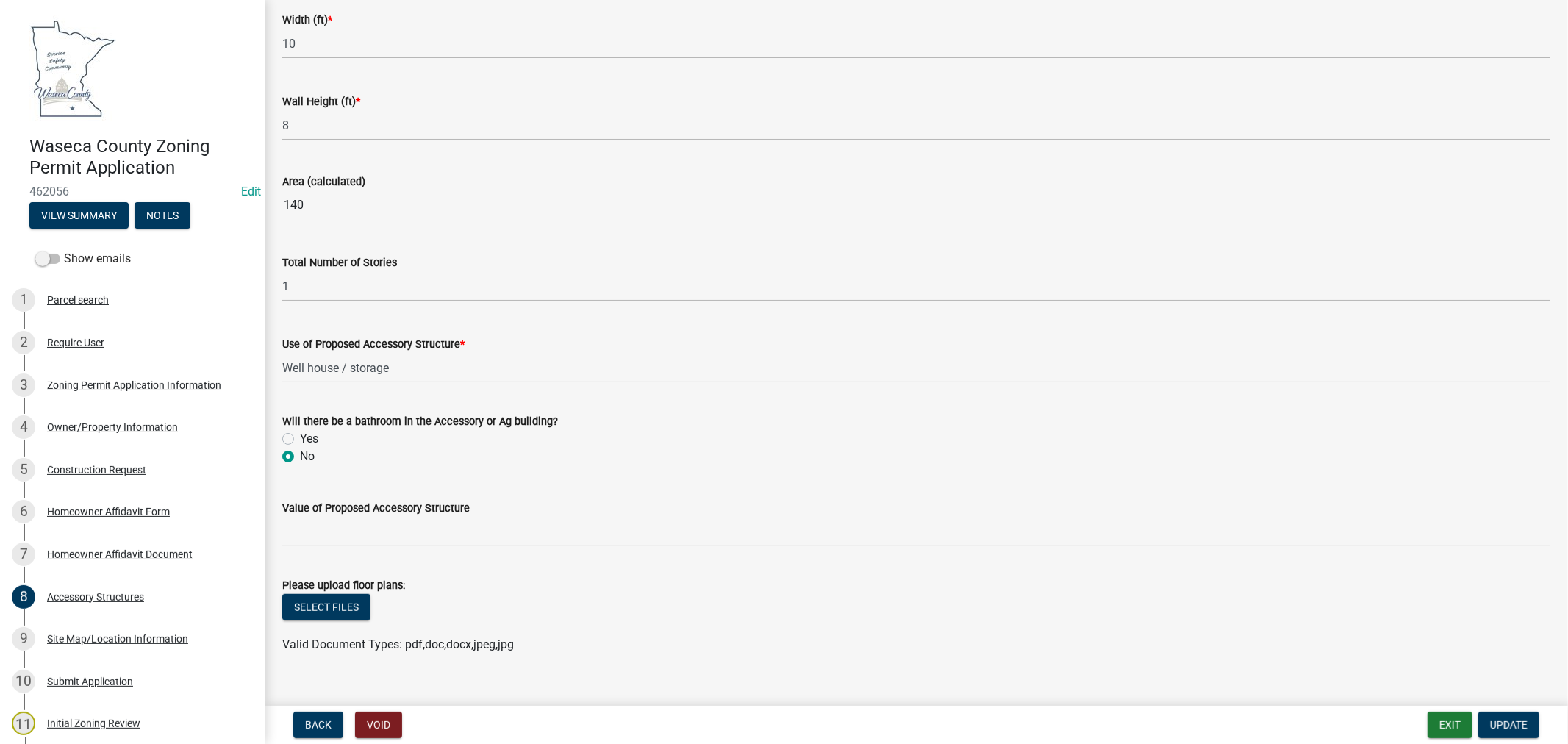
scroll to position [882, 0]
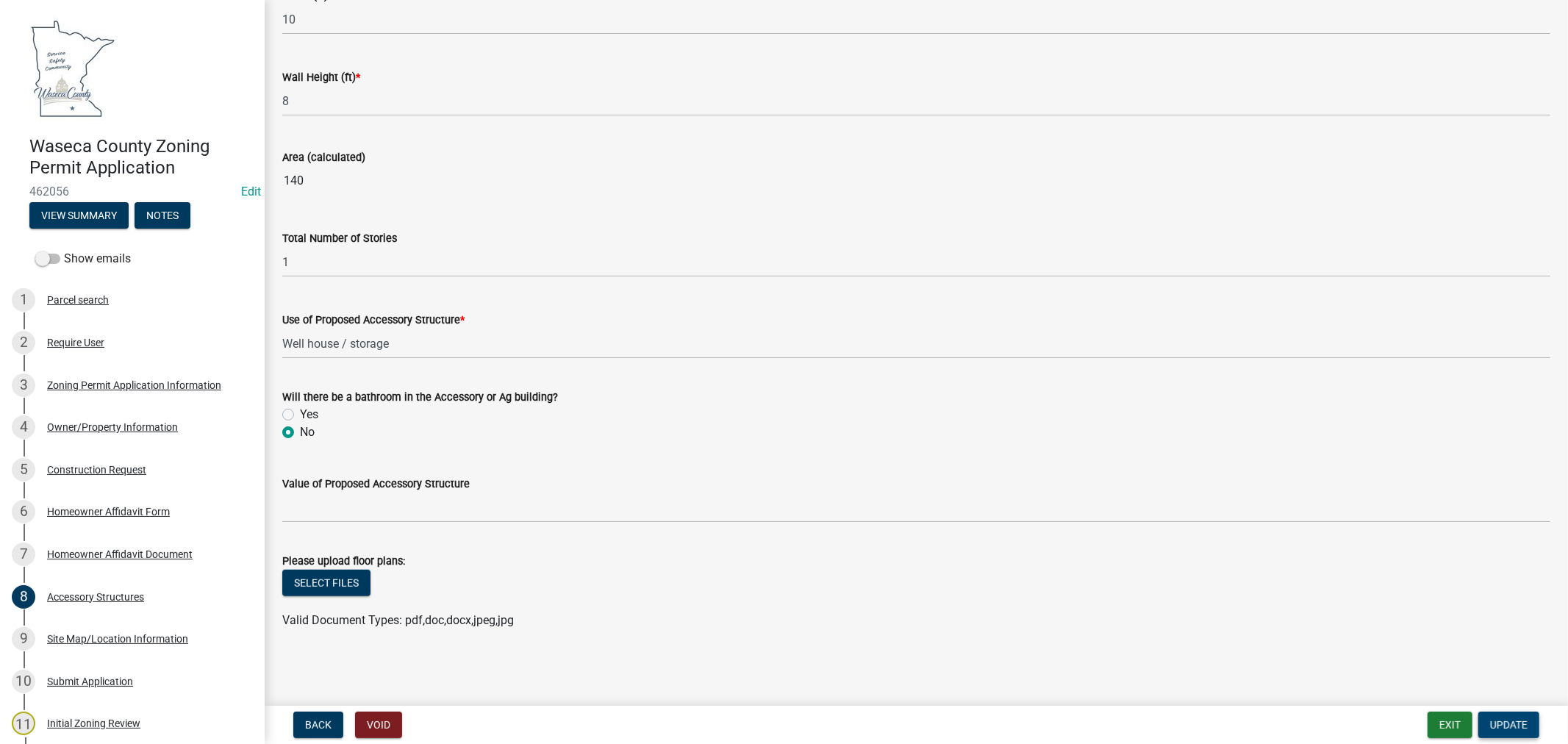
click at [1517, 728] on span "Update" at bounding box center [1509, 725] width 37 height 12
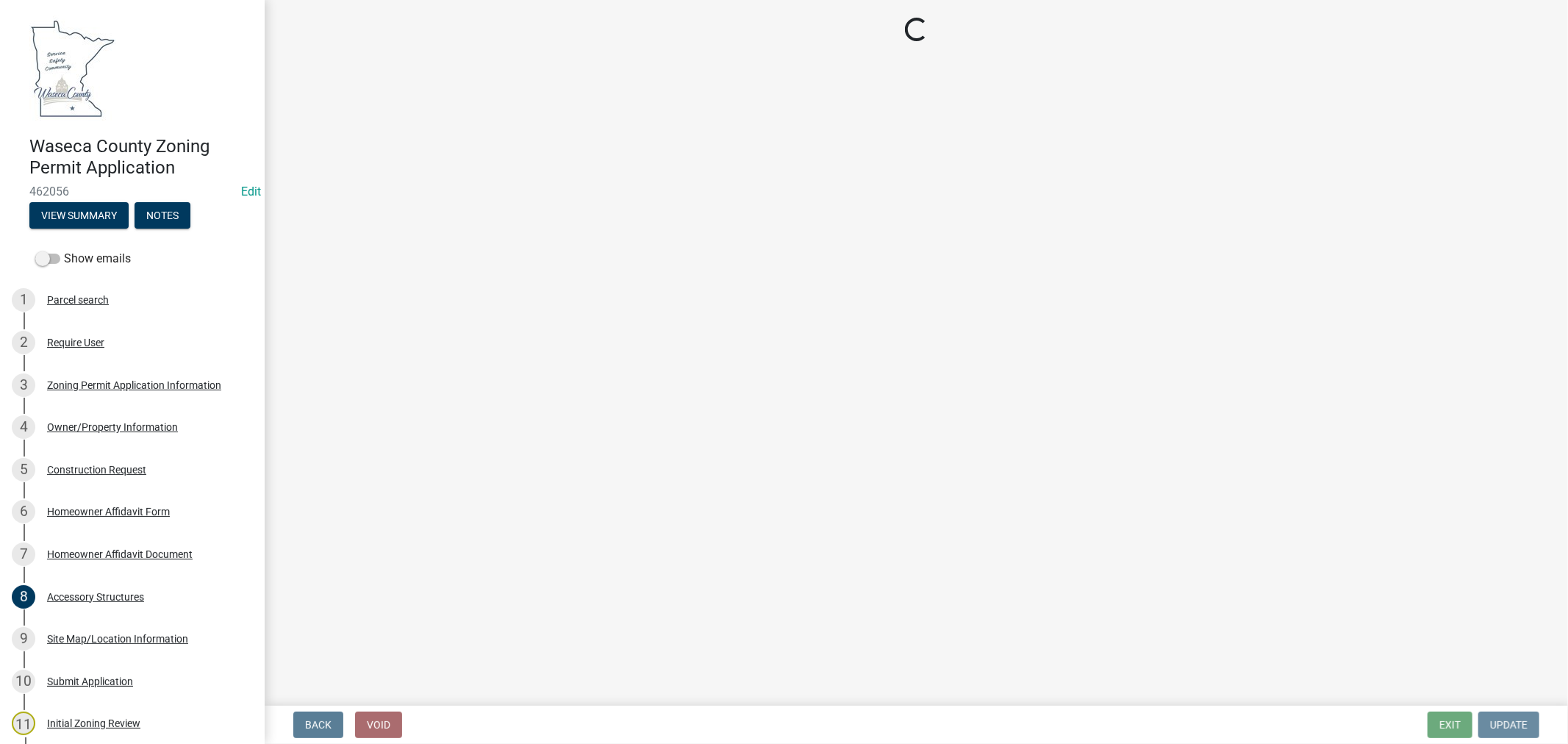
scroll to position [0, 0]
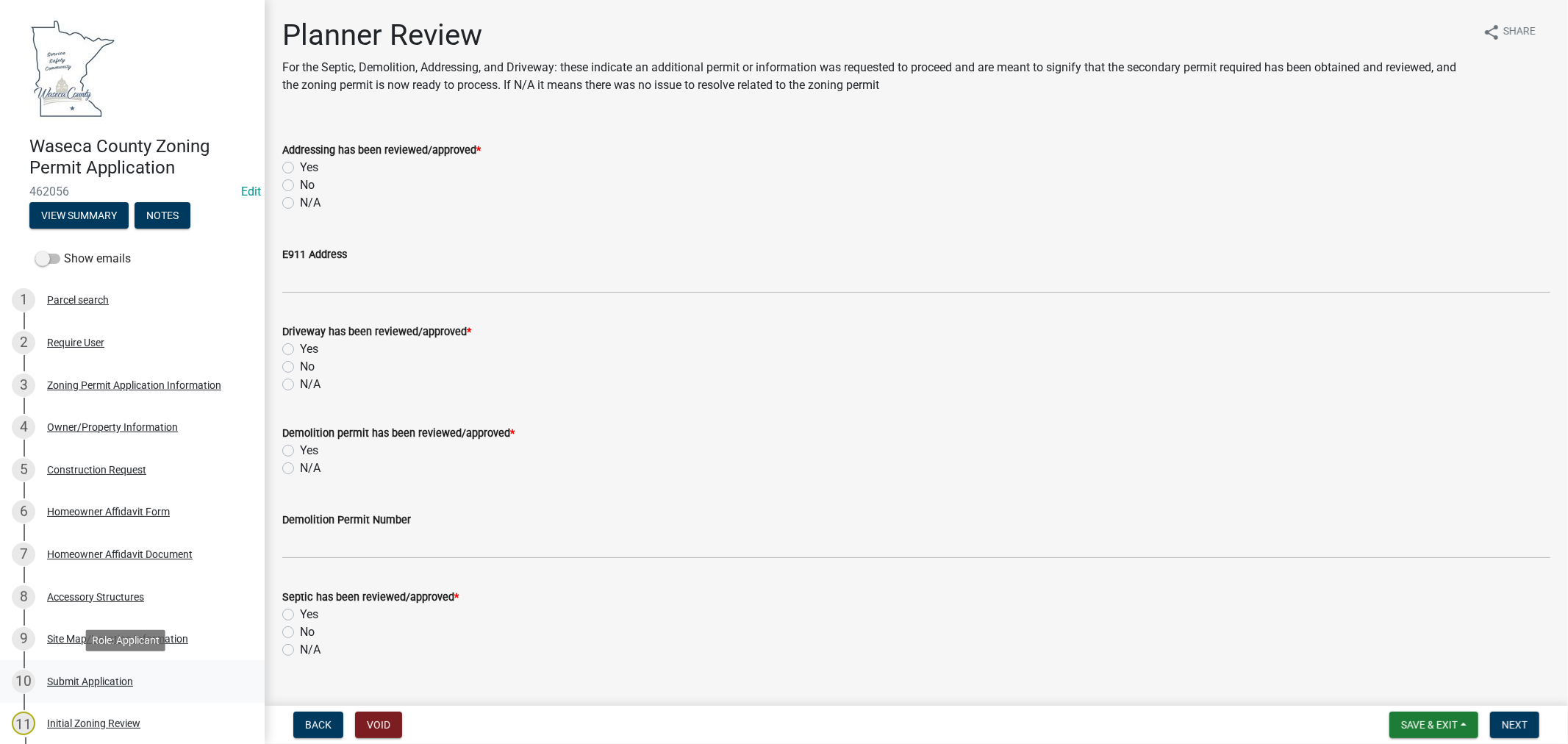
click at [84, 679] on div "Submit Application" at bounding box center [90, 682] width 86 height 10
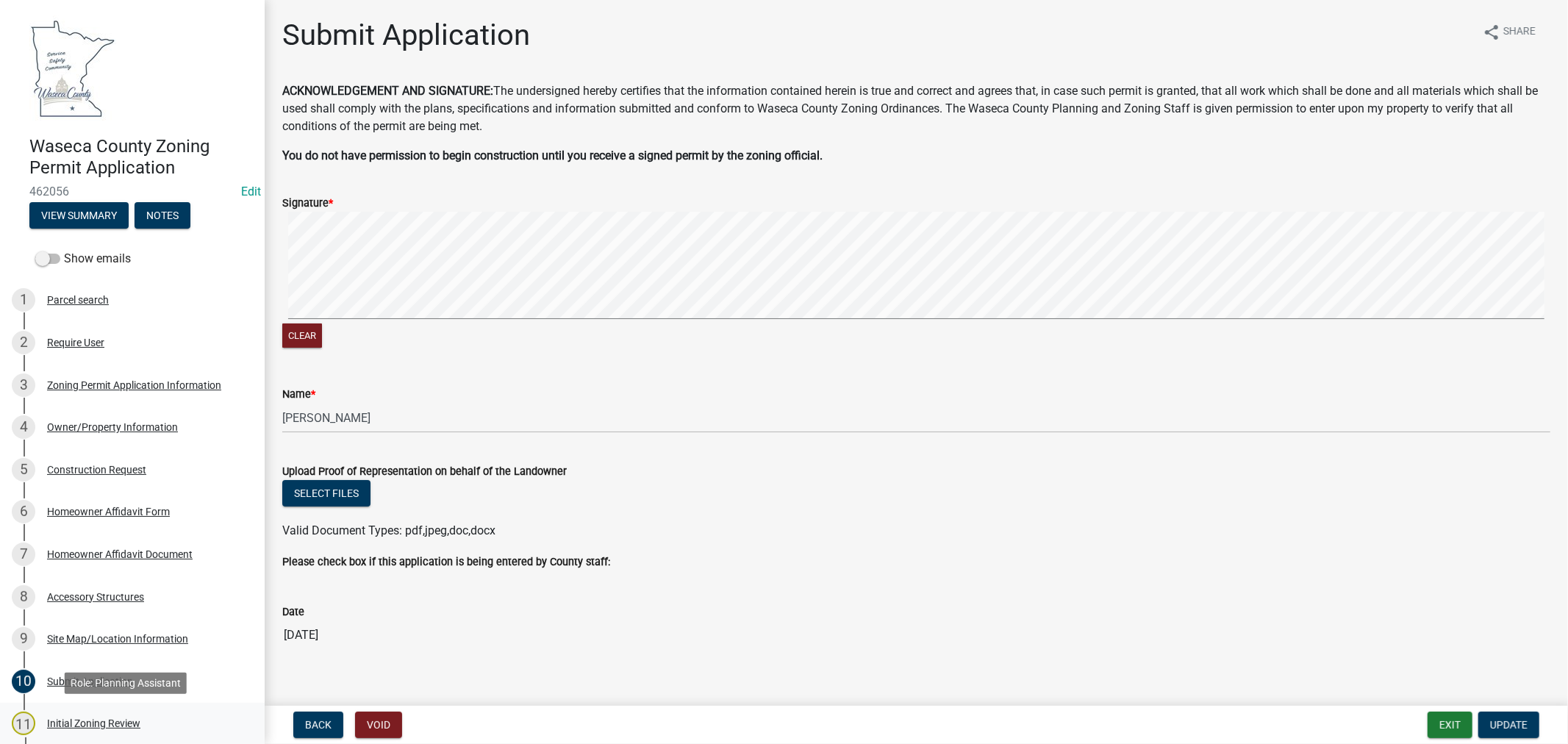
click at [90, 719] on div "Initial Zoning Review" at bounding box center [94, 724] width 94 height 10
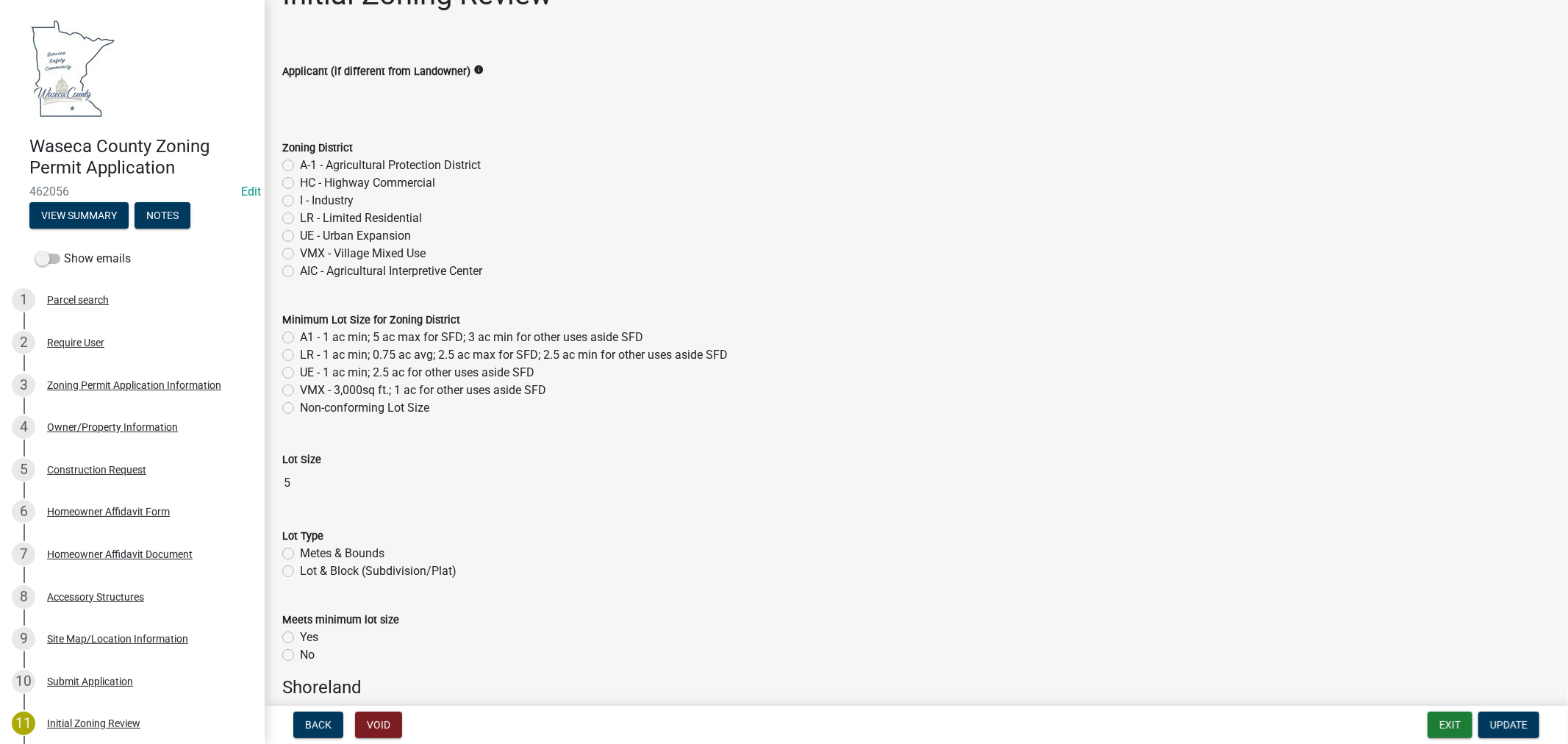
scroll to position [82, 0]
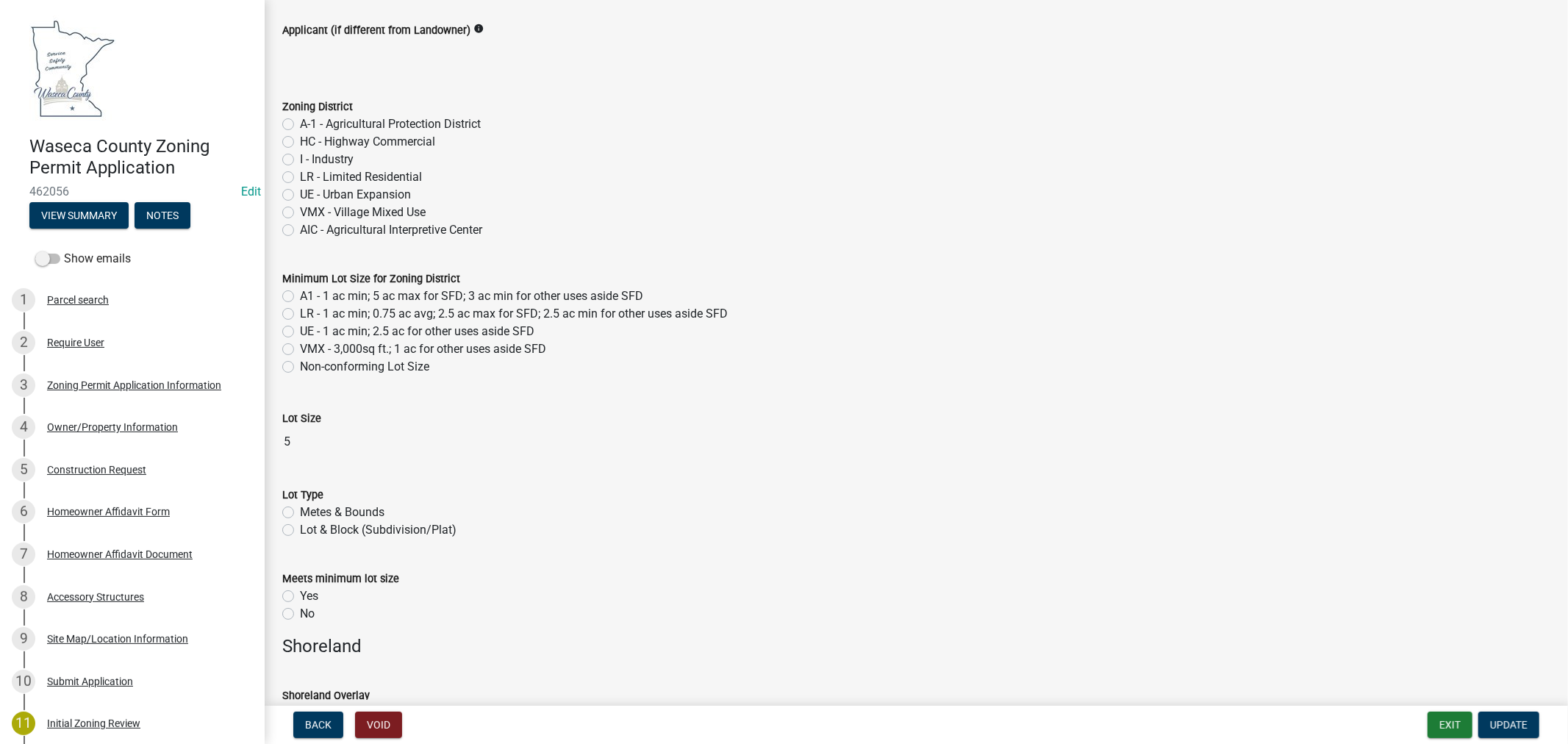
click at [300, 125] on label "A-1 - Agricultural Protection District" at bounding box center [391, 124] width 181 height 18
click at [300, 125] on input "A-1 - Agricultural Protection District" at bounding box center [304, 120] width 9 height 9
radio input "true"
click at [300, 299] on label "A1 - 1 ac min; 5 ac max for SFD; 3 ac min for other uses aside SFD" at bounding box center [471, 296] width 343 height 18
click at [300, 297] on input "A1 - 1 ac min; 5 ac max for SFD; 3 ac min for other uses aside SFD" at bounding box center [304, 292] width 9 height 9
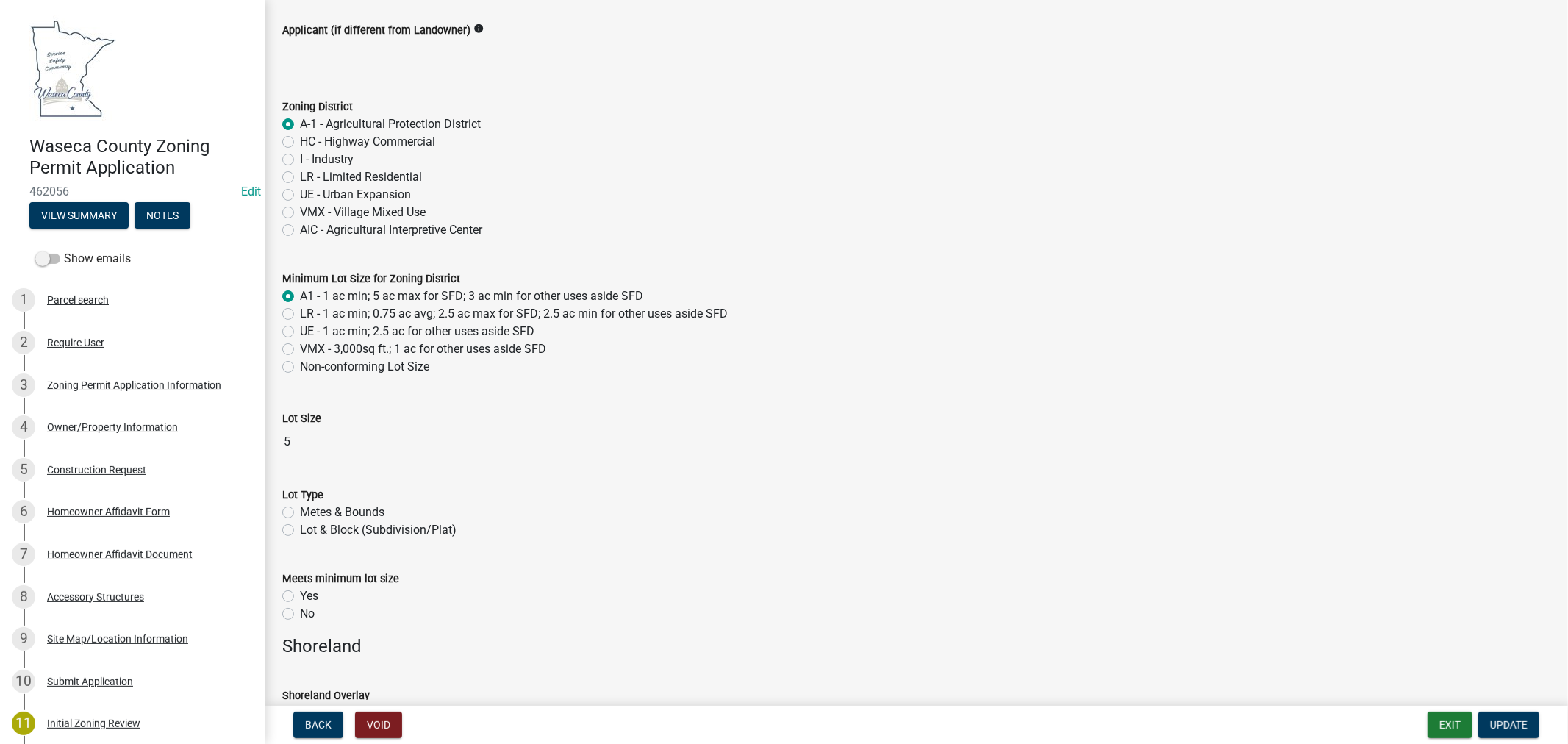
radio input "true"
click at [300, 512] on label "Metes & Bounds" at bounding box center [342, 512] width 84 height 18
click at [300, 512] on input "Metes & Bounds" at bounding box center [304, 508] width 9 height 9
radio input "true"
click at [300, 598] on label "Yes" at bounding box center [310, 596] width 19 height 18
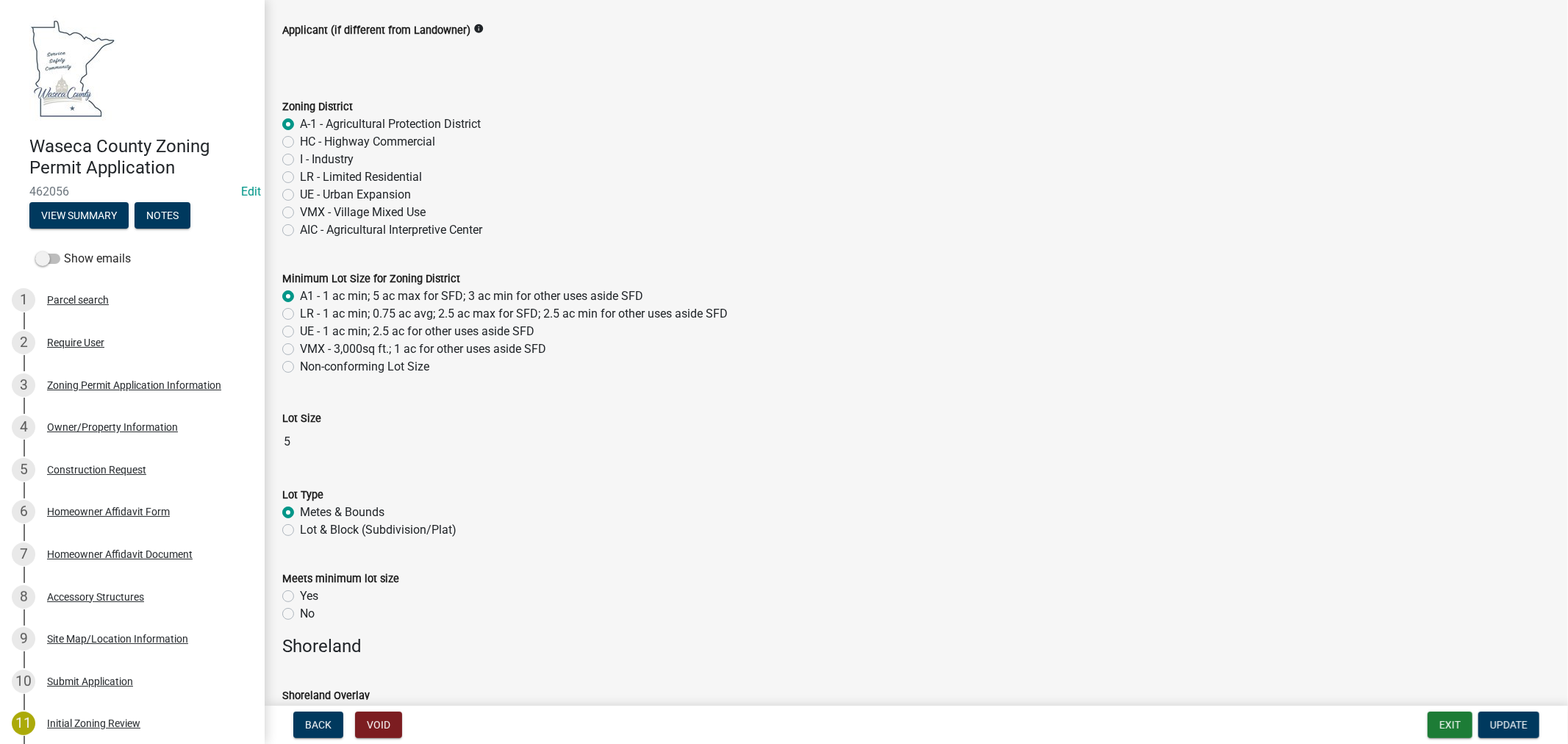
click at [300, 597] on input "Yes" at bounding box center [304, 591] width 9 height 9
radio input "true"
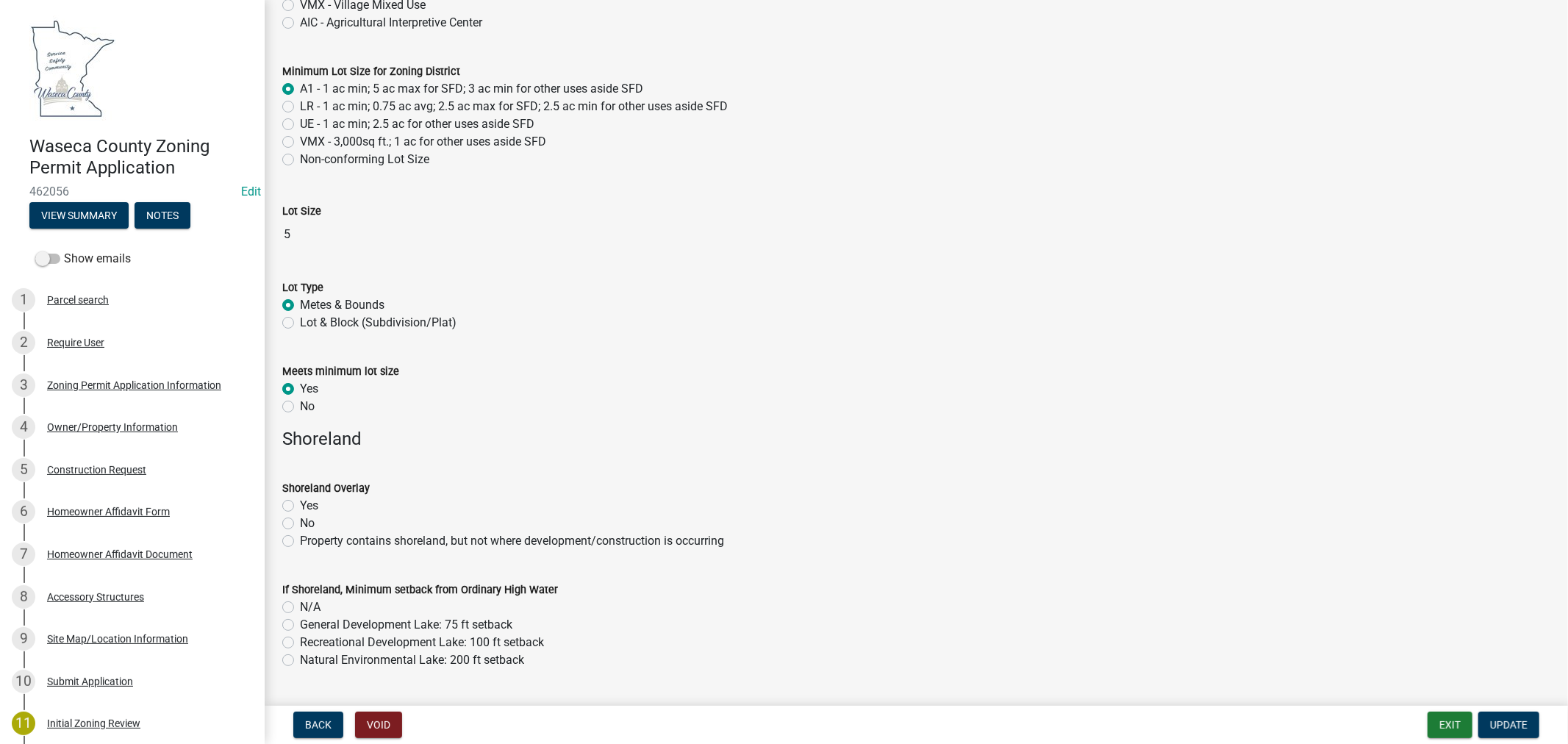
scroll to position [326, 0]
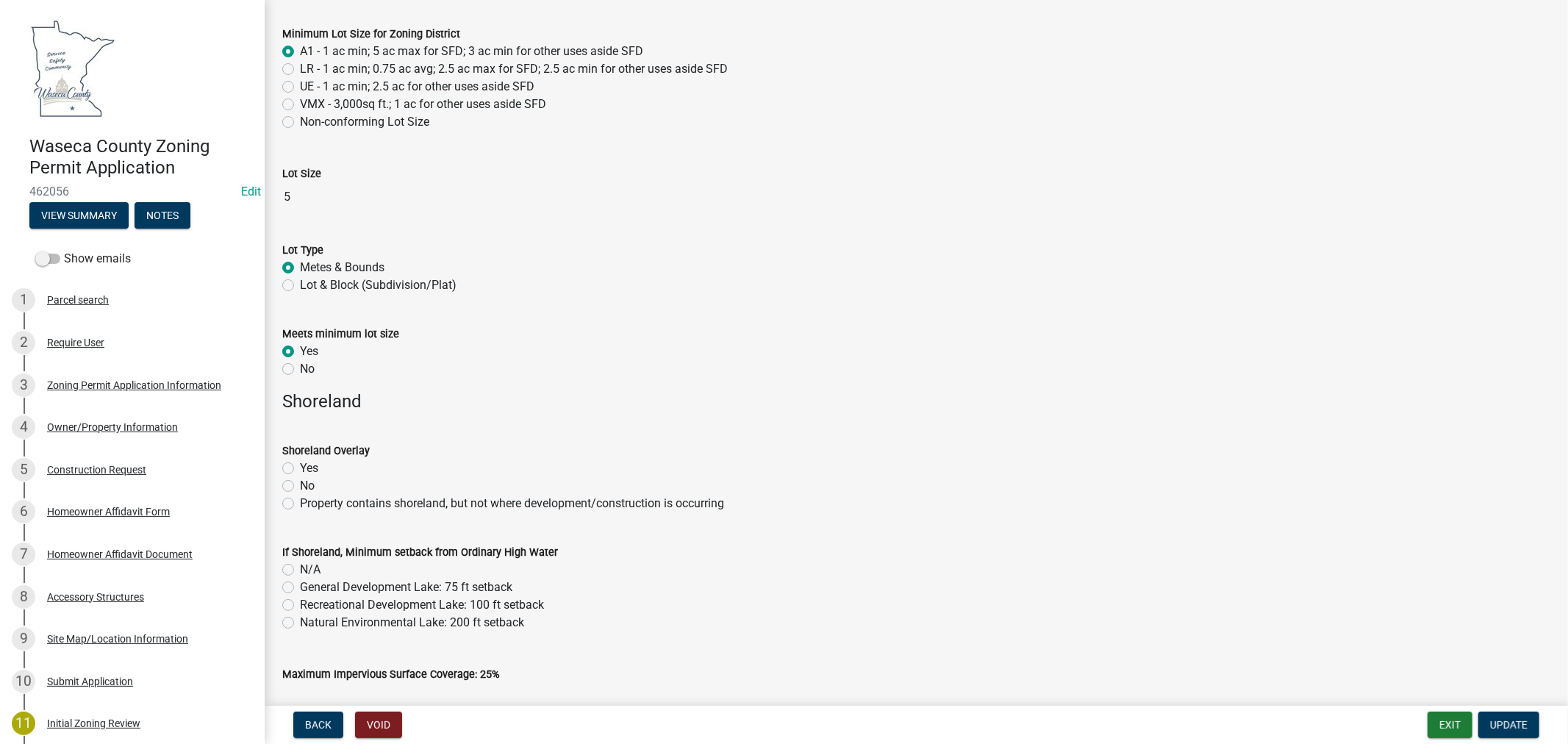
click at [300, 487] on label "No" at bounding box center [307, 486] width 14 height 18
click at [300, 487] on input "No" at bounding box center [304, 482] width 9 height 9
radio input "true"
drag, startPoint x: 285, startPoint y: 571, endPoint x: 456, endPoint y: 575, distance: 171.0
click at [300, 571] on label "N/A" at bounding box center [310, 569] width 20 height 18
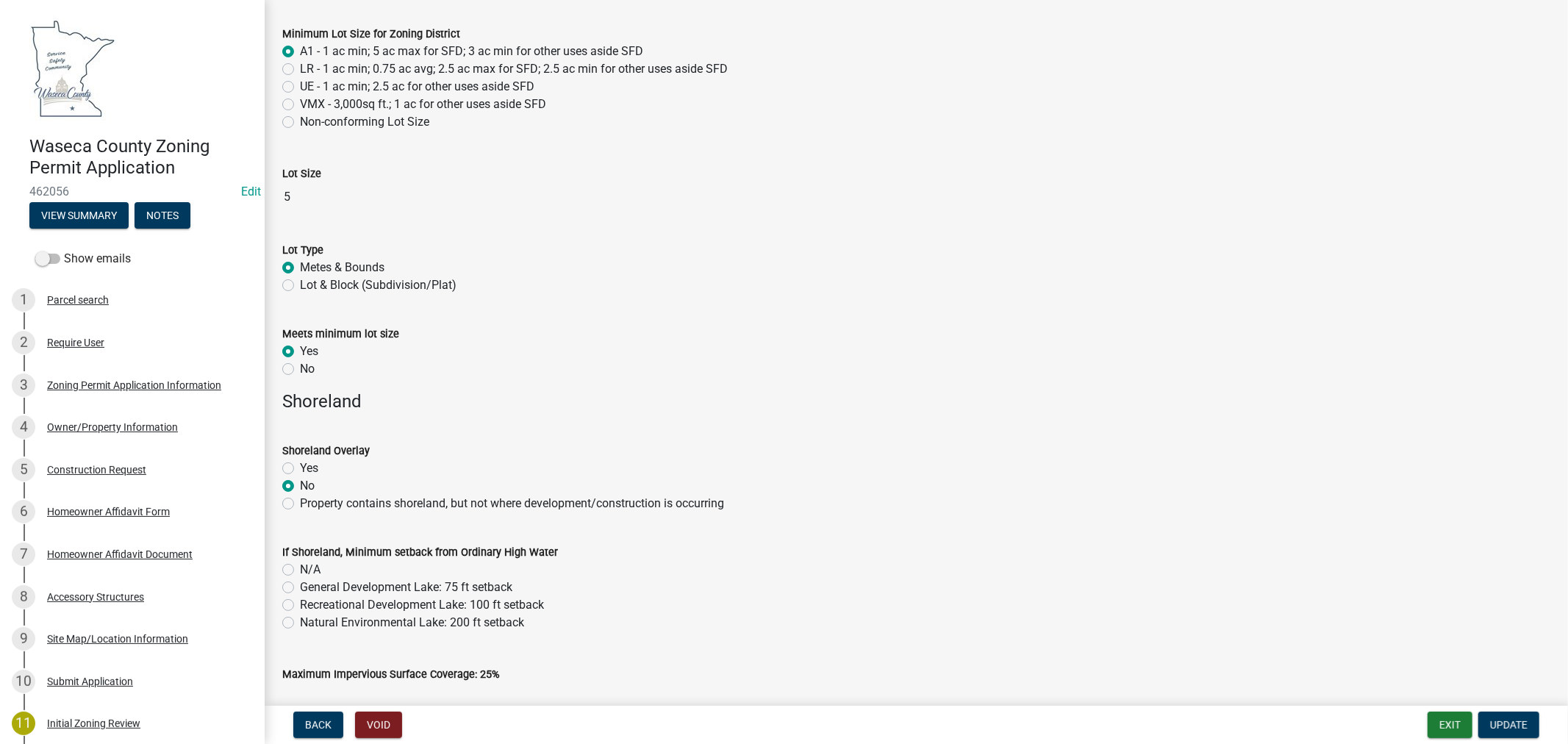
click at [300, 570] on input "N/A" at bounding box center [304, 565] width 9 height 9
radio input "true"
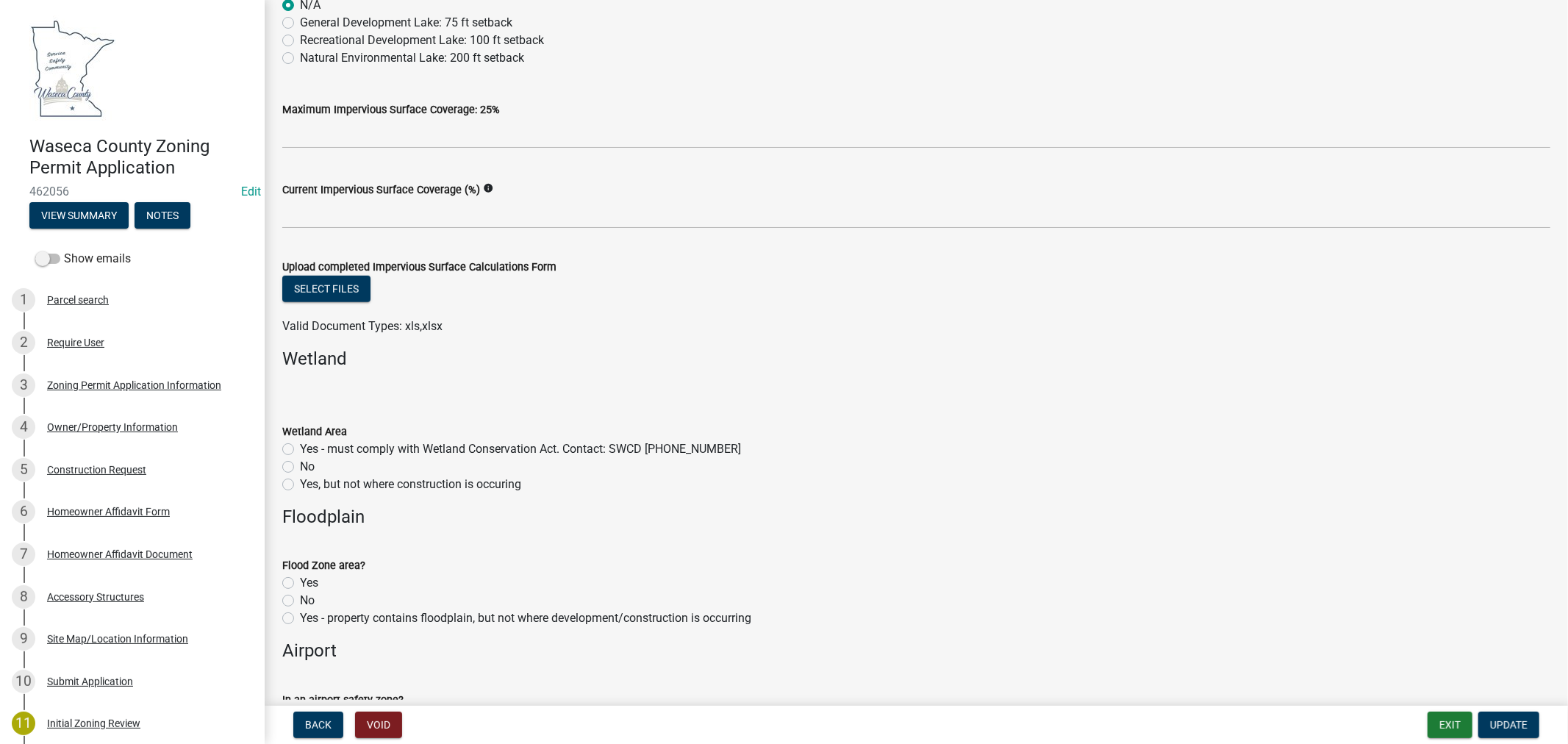
scroll to position [898, 0]
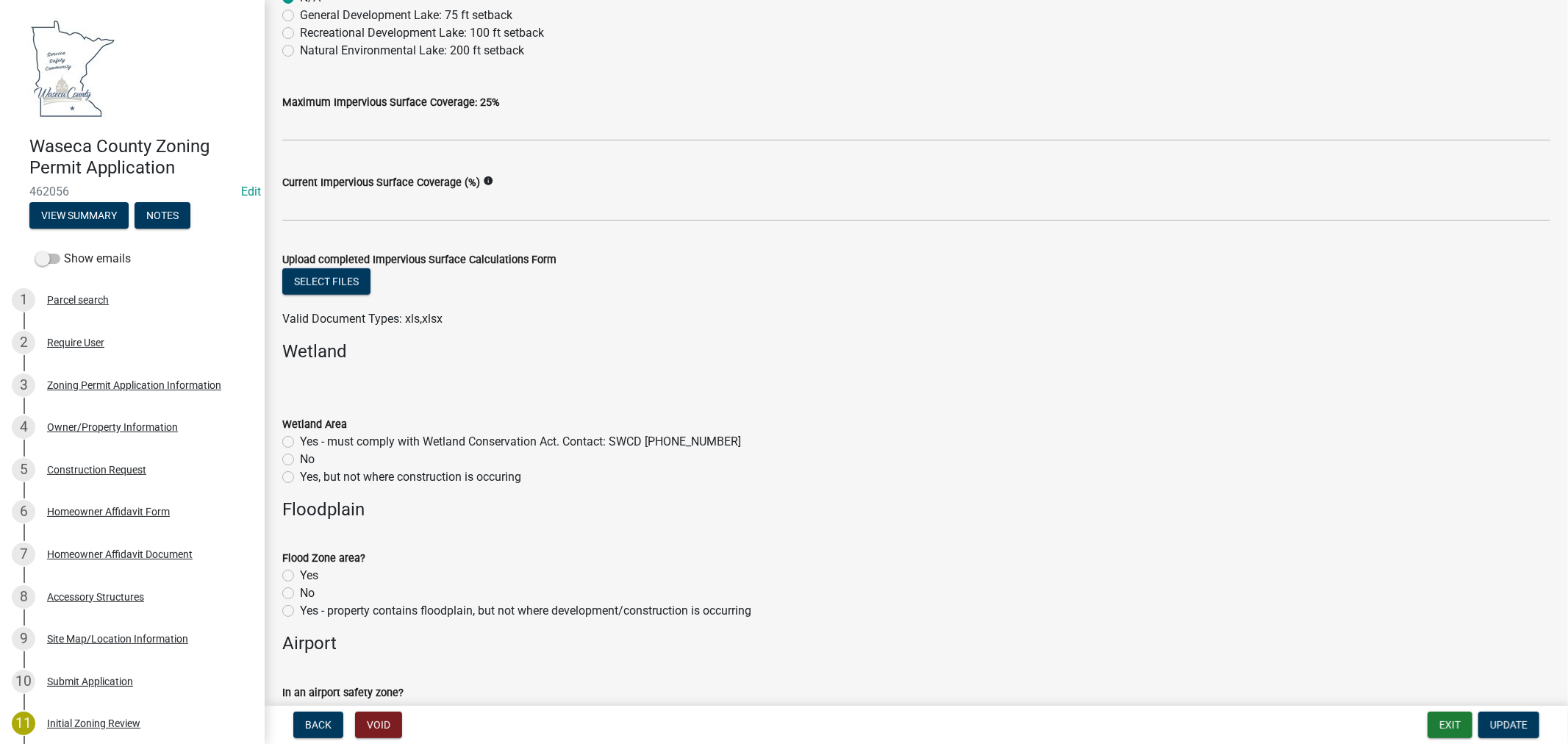
click at [300, 461] on label "No" at bounding box center [307, 459] width 14 height 18
click at [300, 461] on input "No" at bounding box center [304, 455] width 9 height 9
radio input "true"
click at [300, 599] on label "No" at bounding box center [307, 593] width 14 height 18
click at [300, 594] on input "No" at bounding box center [304, 589] width 9 height 9
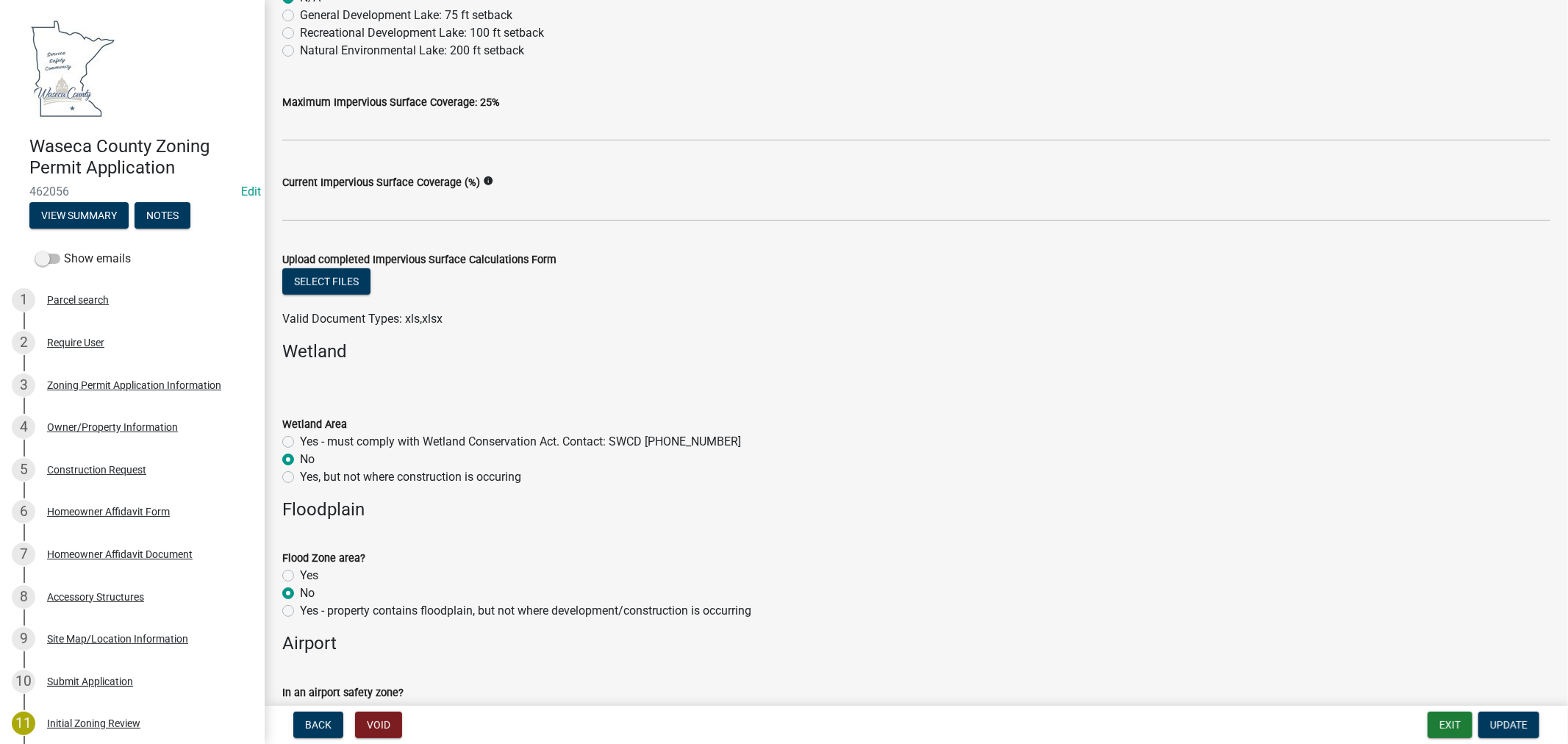
radio input "true"
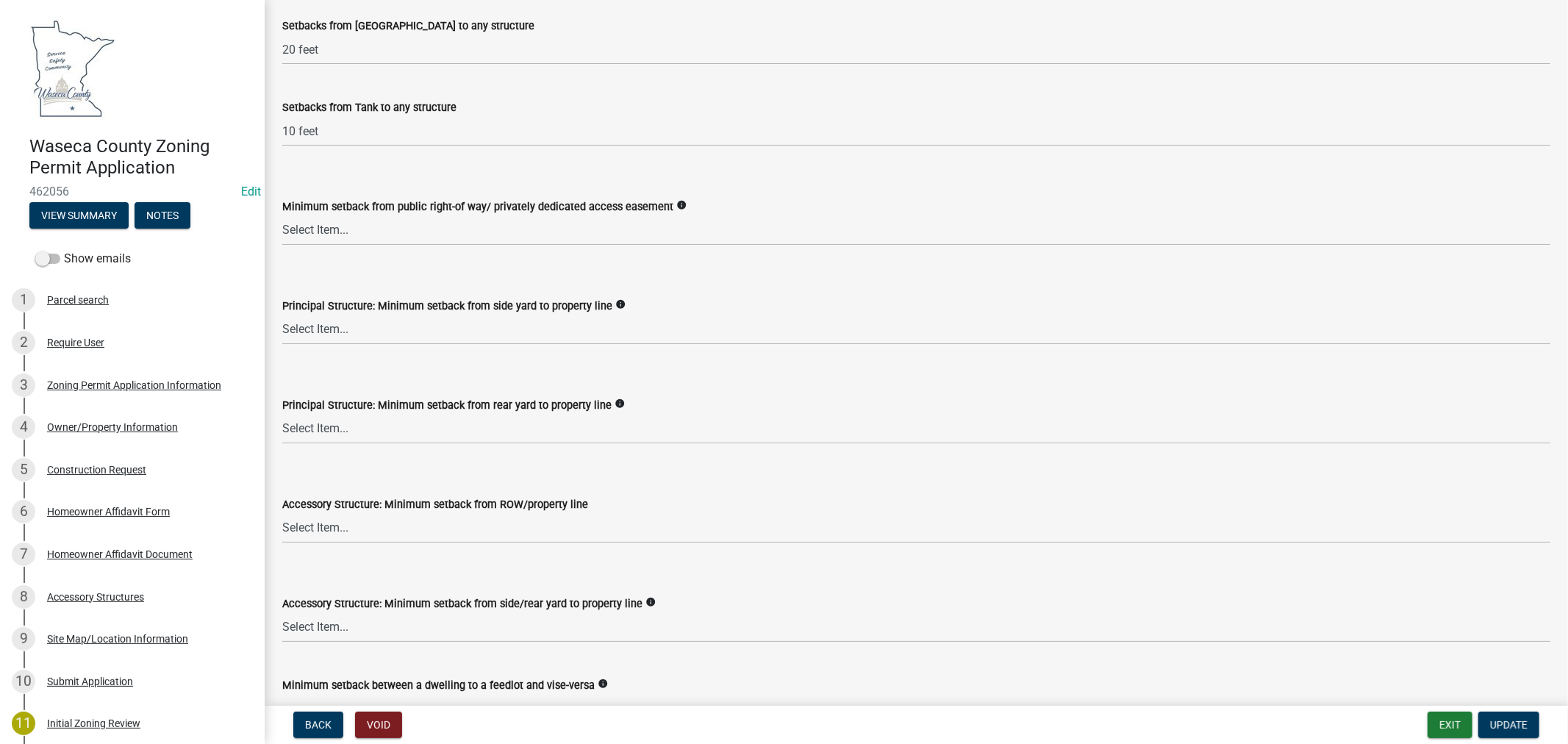
scroll to position [2041, 0]
click at [377, 530] on select "Select Item... 75 feet = Ag Zone 40 feet or 30 feet = LR 20 feet = UE, I, HC Zo…" at bounding box center [916, 527] width 1268 height 30
click at [283, 512] on select "Select Item... 75 feet = Ag Zone 40 feet or 30 feet = LR 20 feet = UE, I, HC Zo…" at bounding box center [916, 527] width 1268 height 30
select select "9e7e0f1a-162d-468c-937f-cc7884b0d28a"
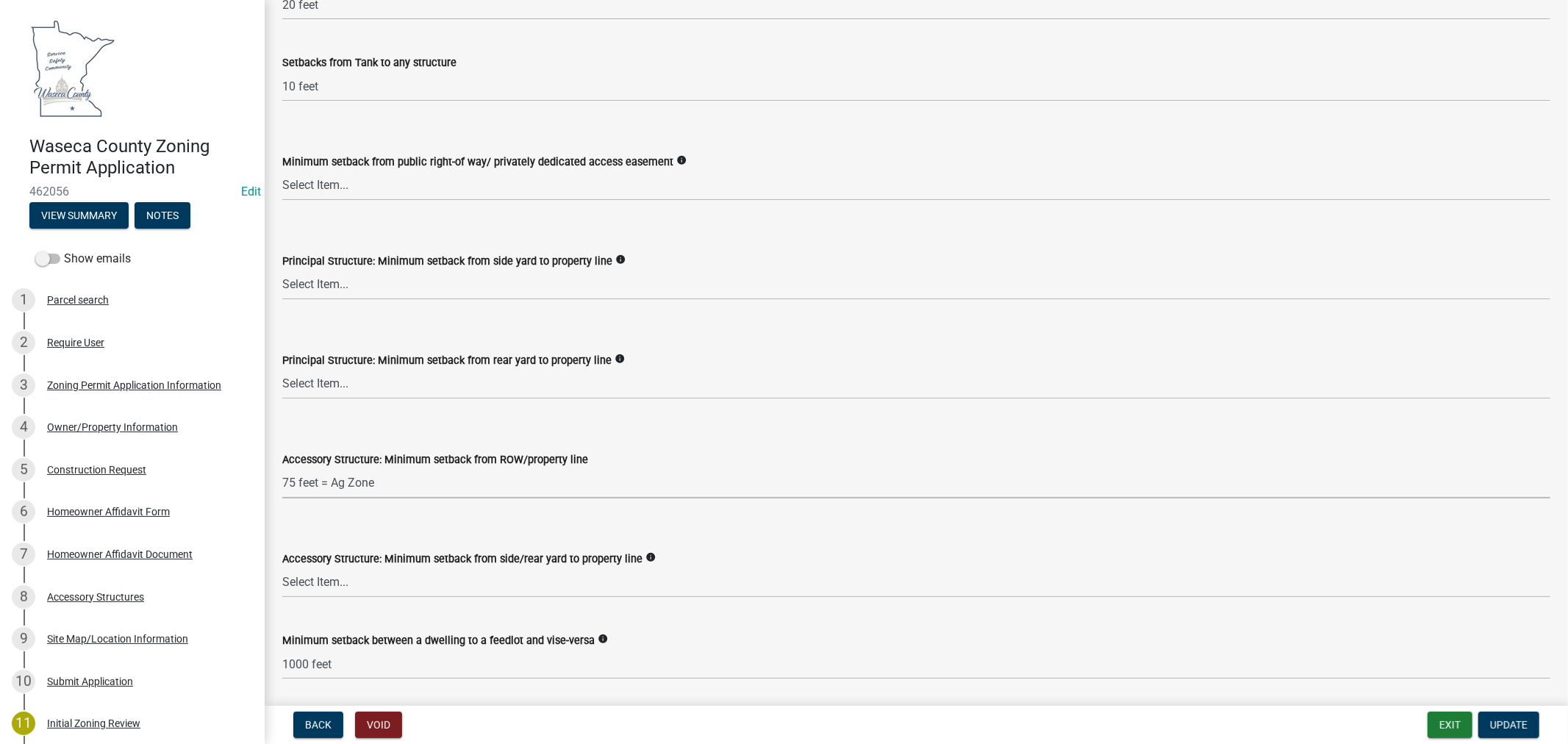
scroll to position [2123, 0]
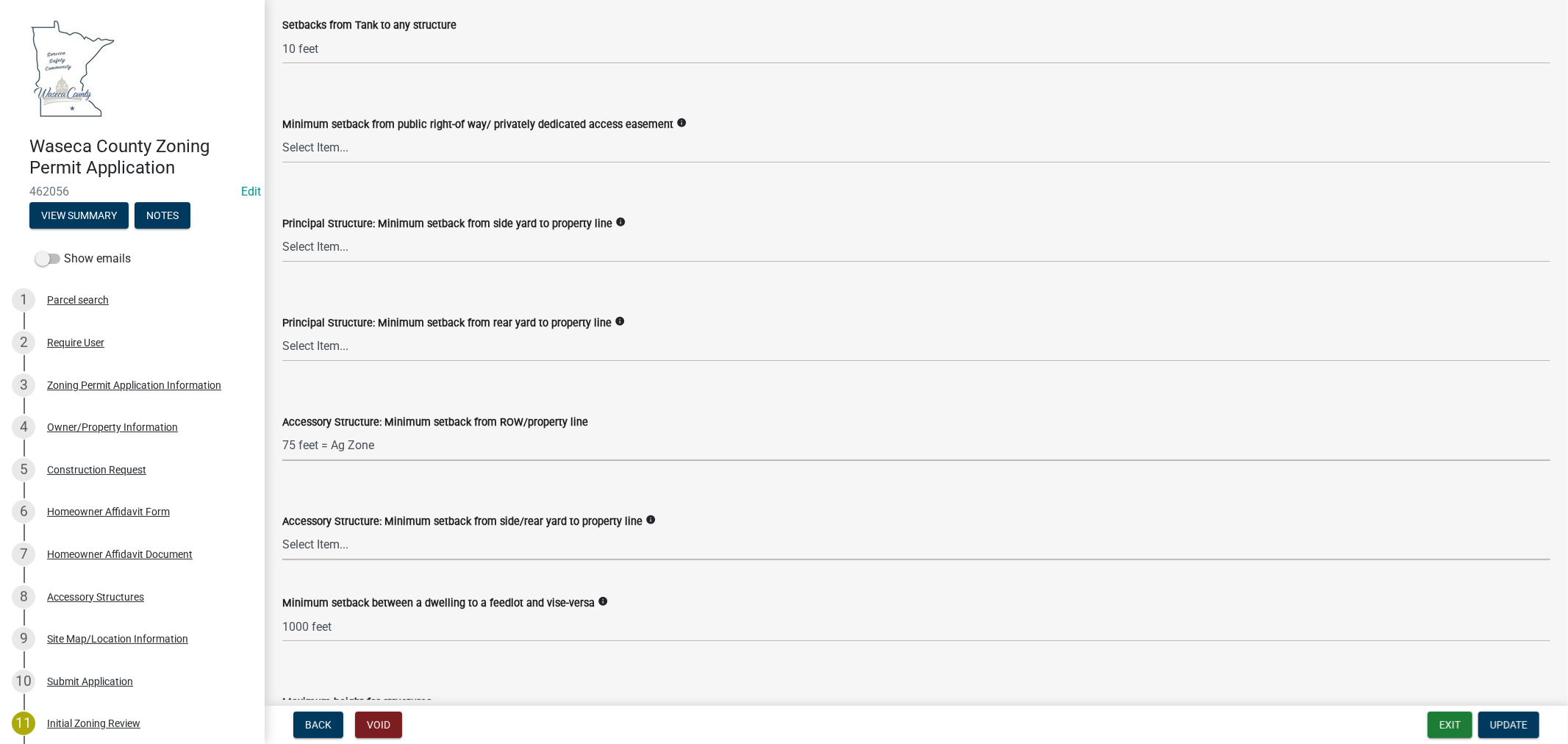
click at [358, 546] on select "Select Item... 15 feet = LR Zone 20 feet = Ag, UE, VMX, HC Zone 10 feet = I Zone" at bounding box center [916, 545] width 1268 height 30
click at [283, 530] on select "Select Item... 15 feet = LR Zone 20 feet = Ag, UE, VMX, HC Zone 10 feet = I Zone" at bounding box center [916, 545] width 1268 height 30
select select "6d839d38-f784-434a-a355-9dbcceaeb93c"
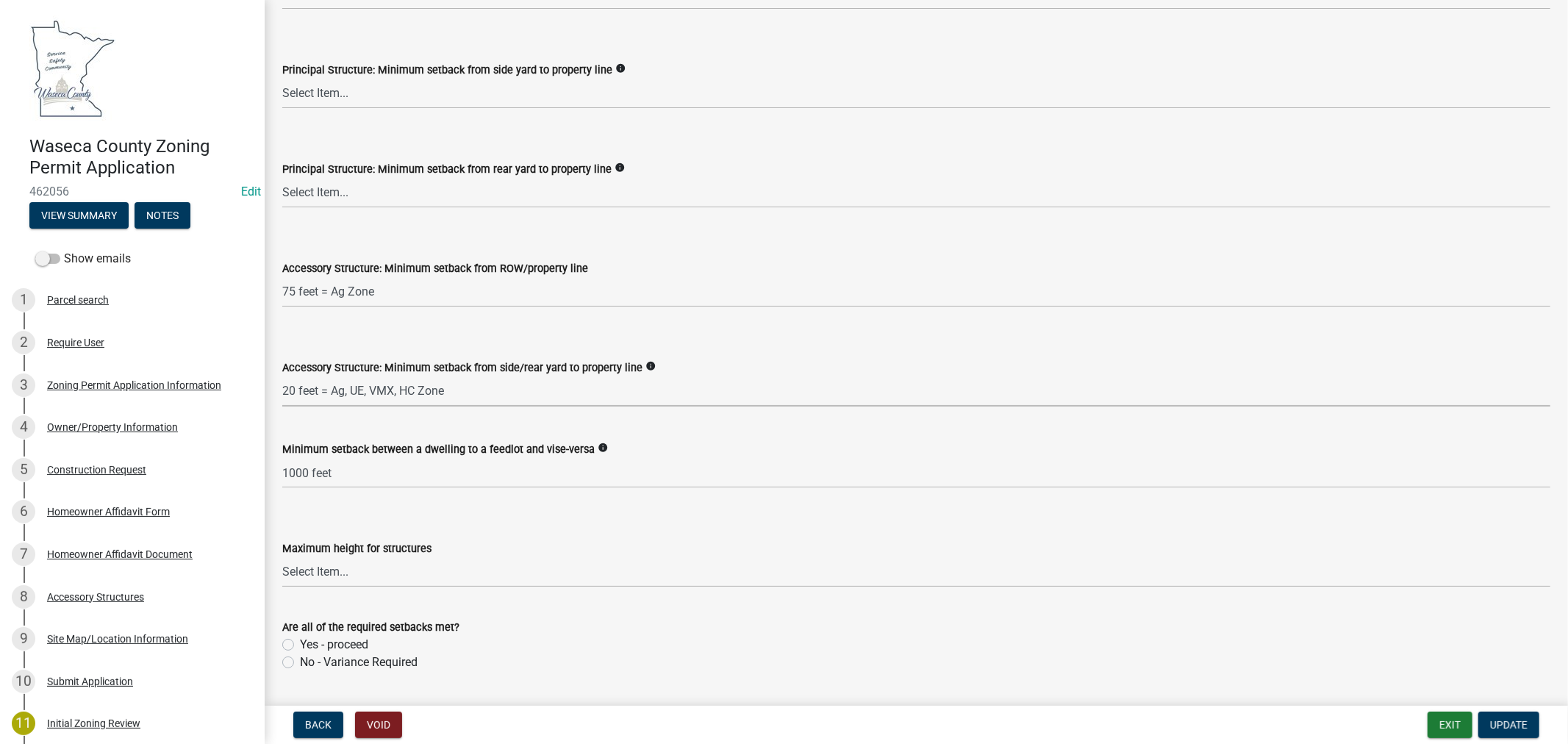
scroll to position [2287, 0]
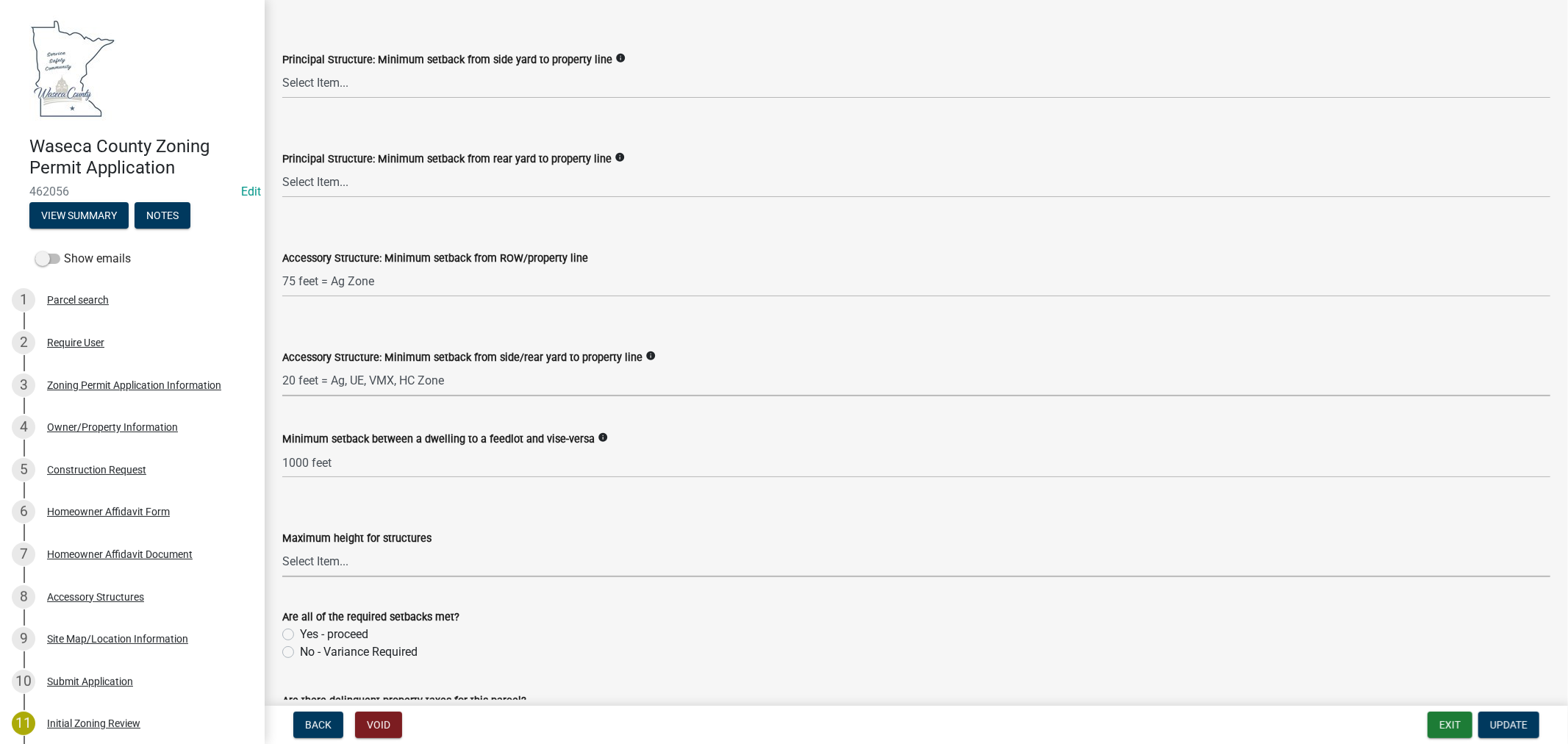
click at [383, 560] on select "Select Item... 35 feet 70 feet" at bounding box center [916, 562] width 1268 height 30
click at [283, 547] on select "Select Item... 35 feet 70 feet" at bounding box center [916, 562] width 1268 height 30
select select "f85b0be6-0ba0-4e52-abd8-9a831d915a76"
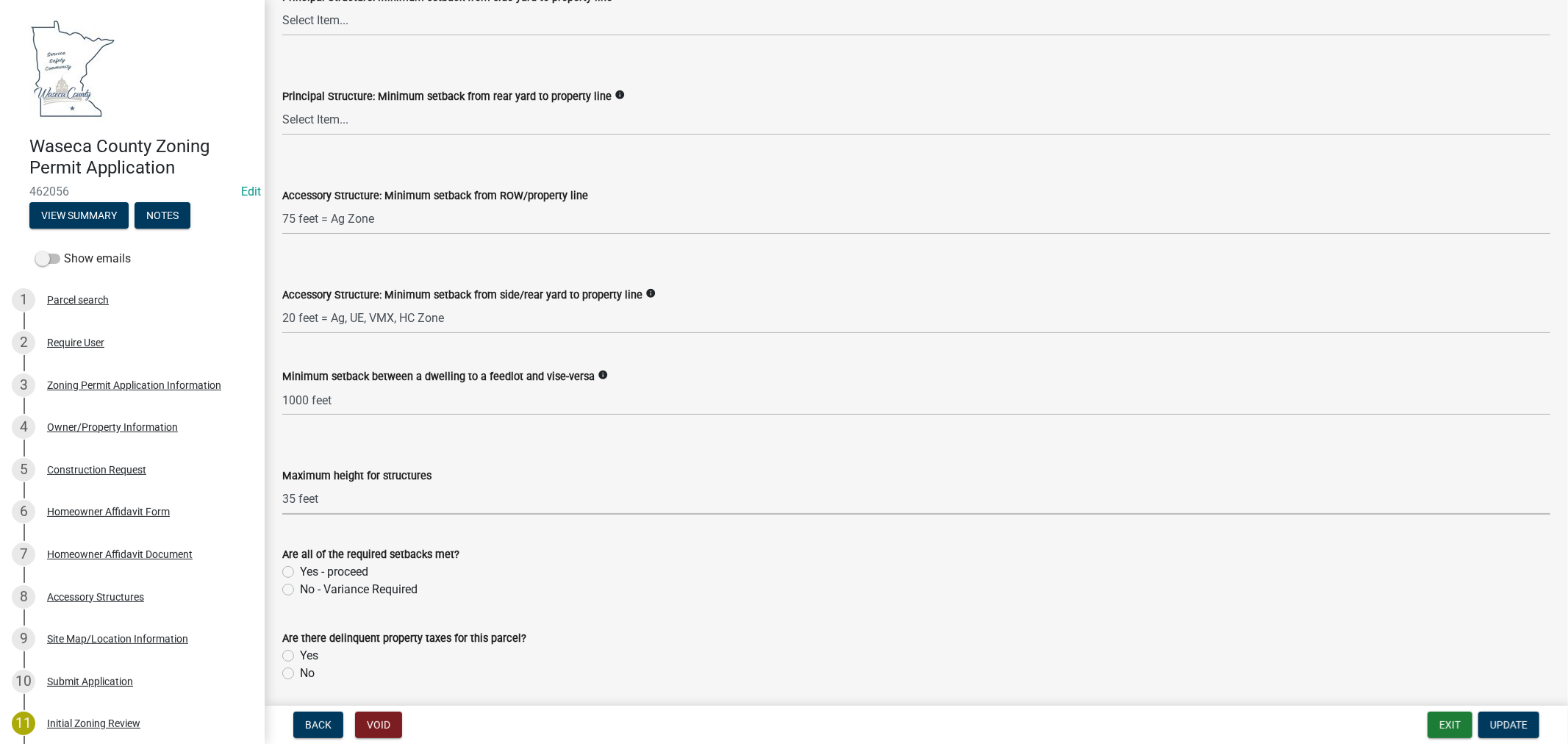
scroll to position [2369, 0]
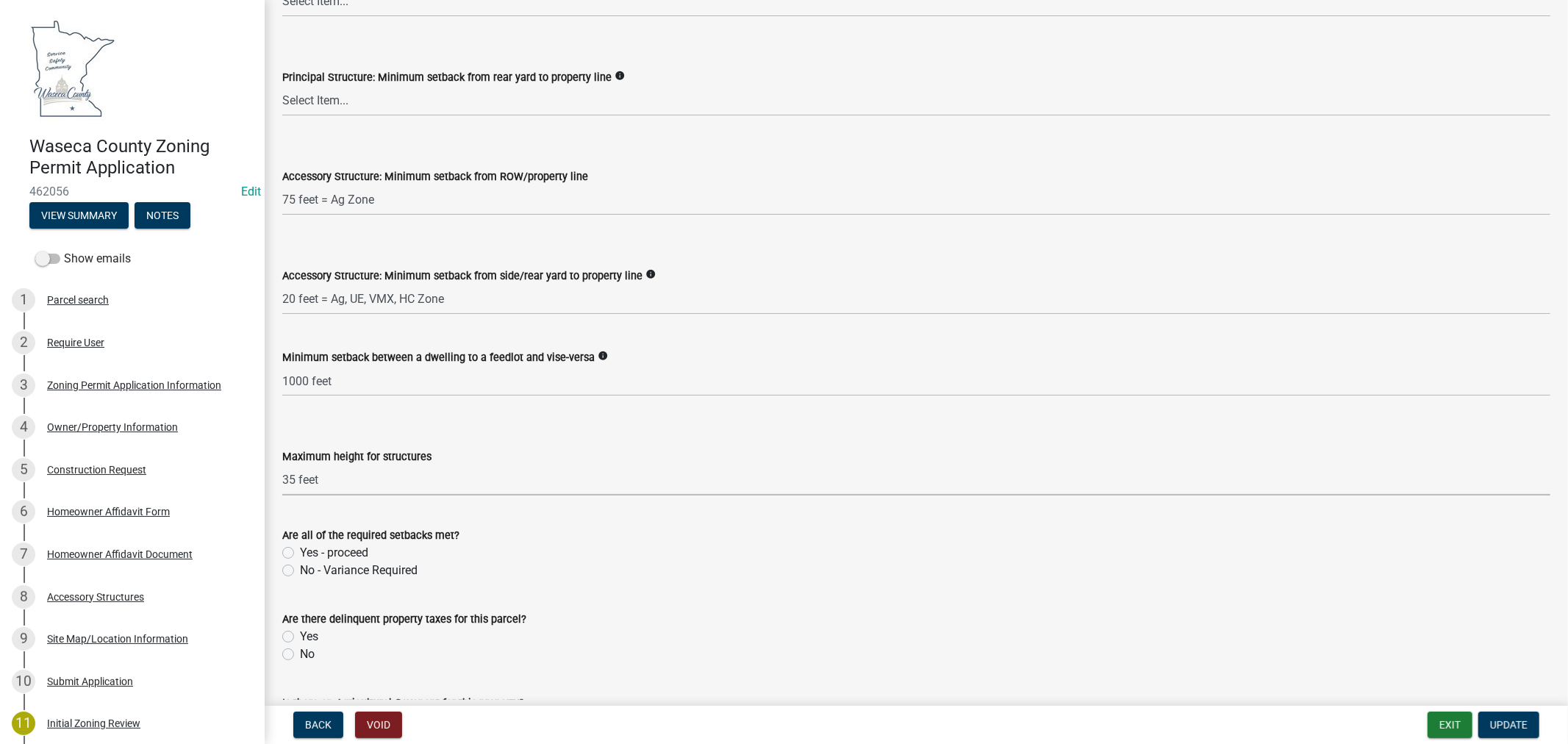
click at [300, 554] on label "Yes - proceed" at bounding box center [334, 553] width 68 height 18
click at [300, 553] on input "Yes - proceed" at bounding box center [304, 548] width 9 height 9
radio input "true"
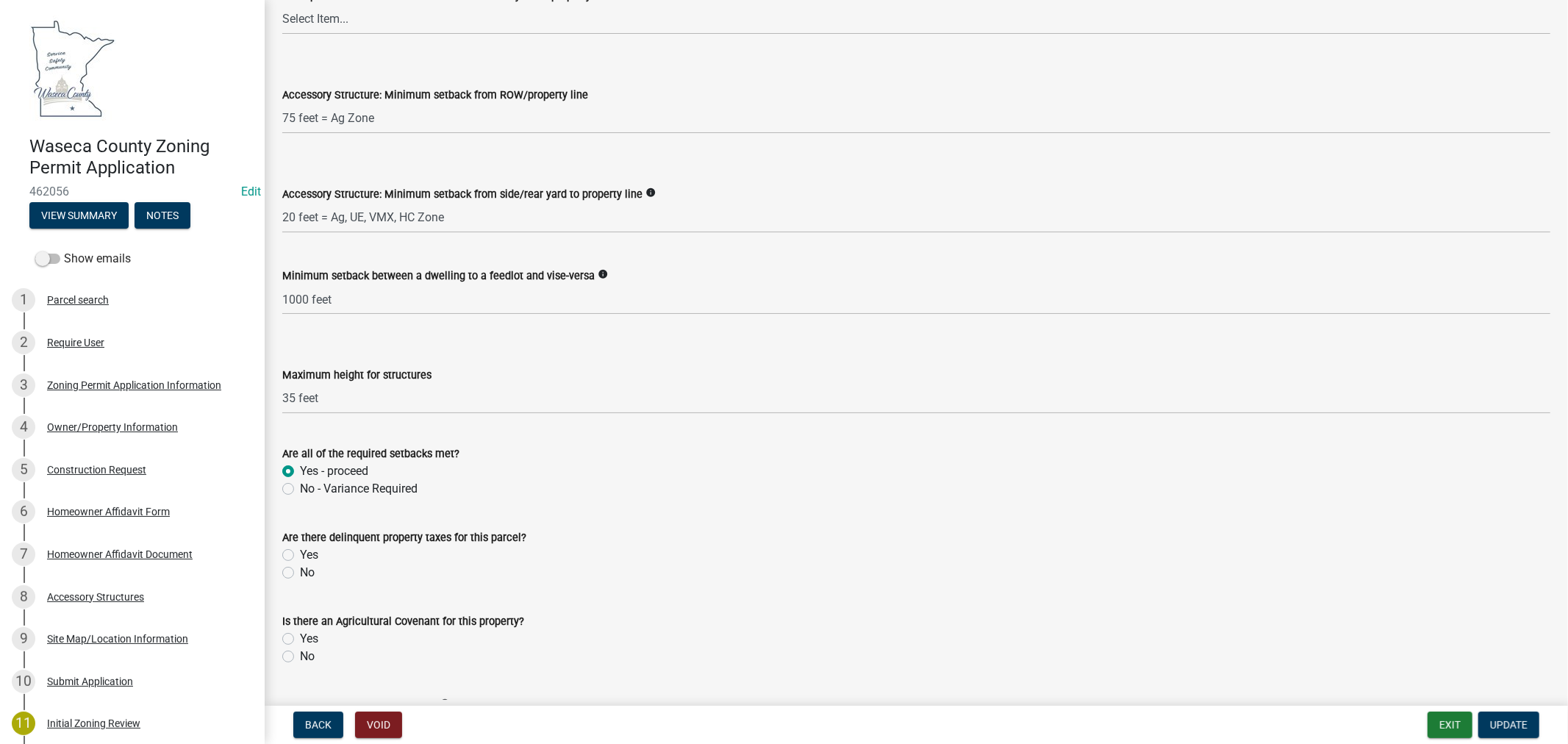
click at [295, 570] on div "No" at bounding box center [916, 573] width 1268 height 18
click at [300, 659] on label "No" at bounding box center [307, 656] width 14 height 18
click at [300, 657] on input "No" at bounding box center [304, 652] width 9 height 9
radio input "true"
click at [300, 567] on label "No" at bounding box center [307, 573] width 14 height 18
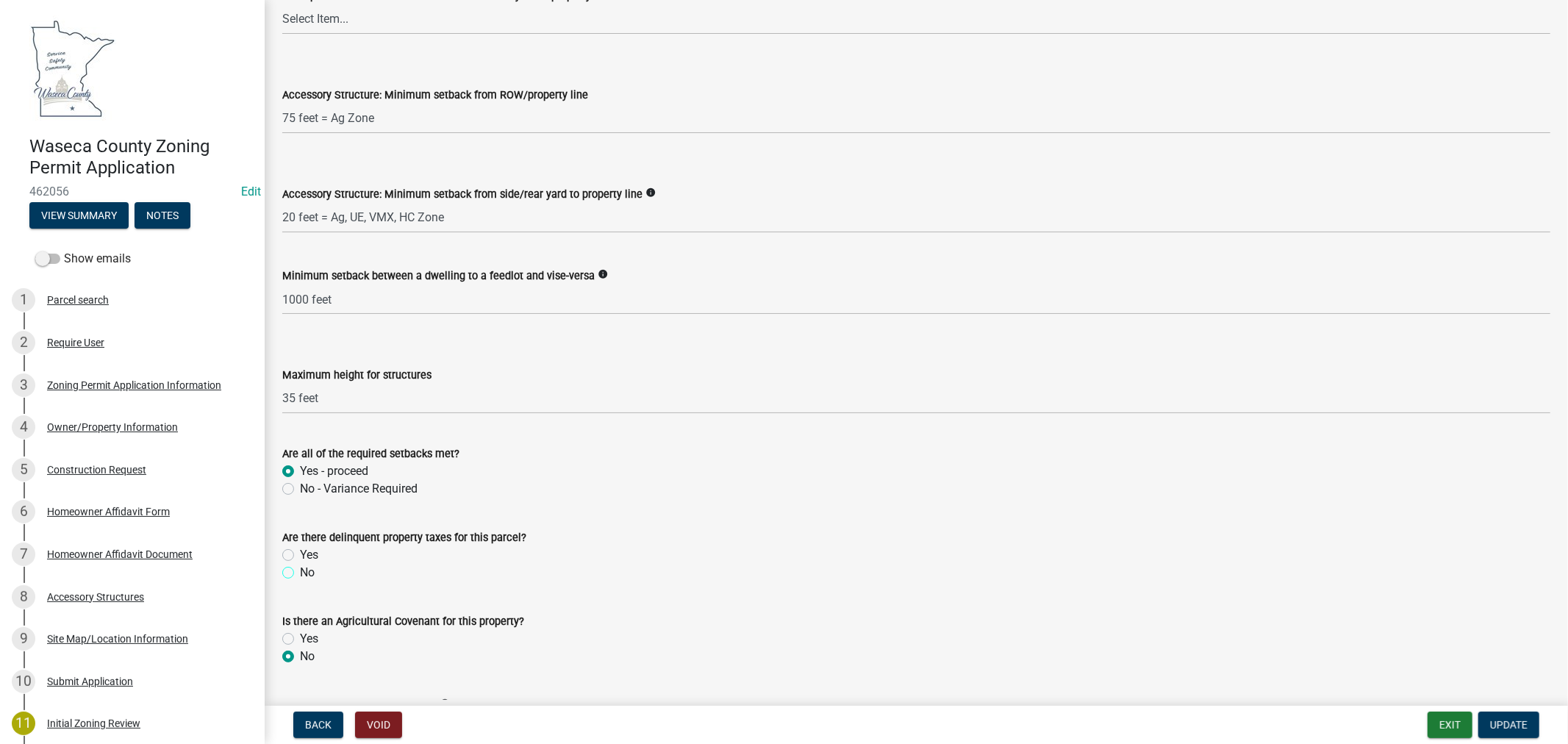
click at [300, 567] on input "No" at bounding box center [304, 569] width 9 height 9
radio input "true"
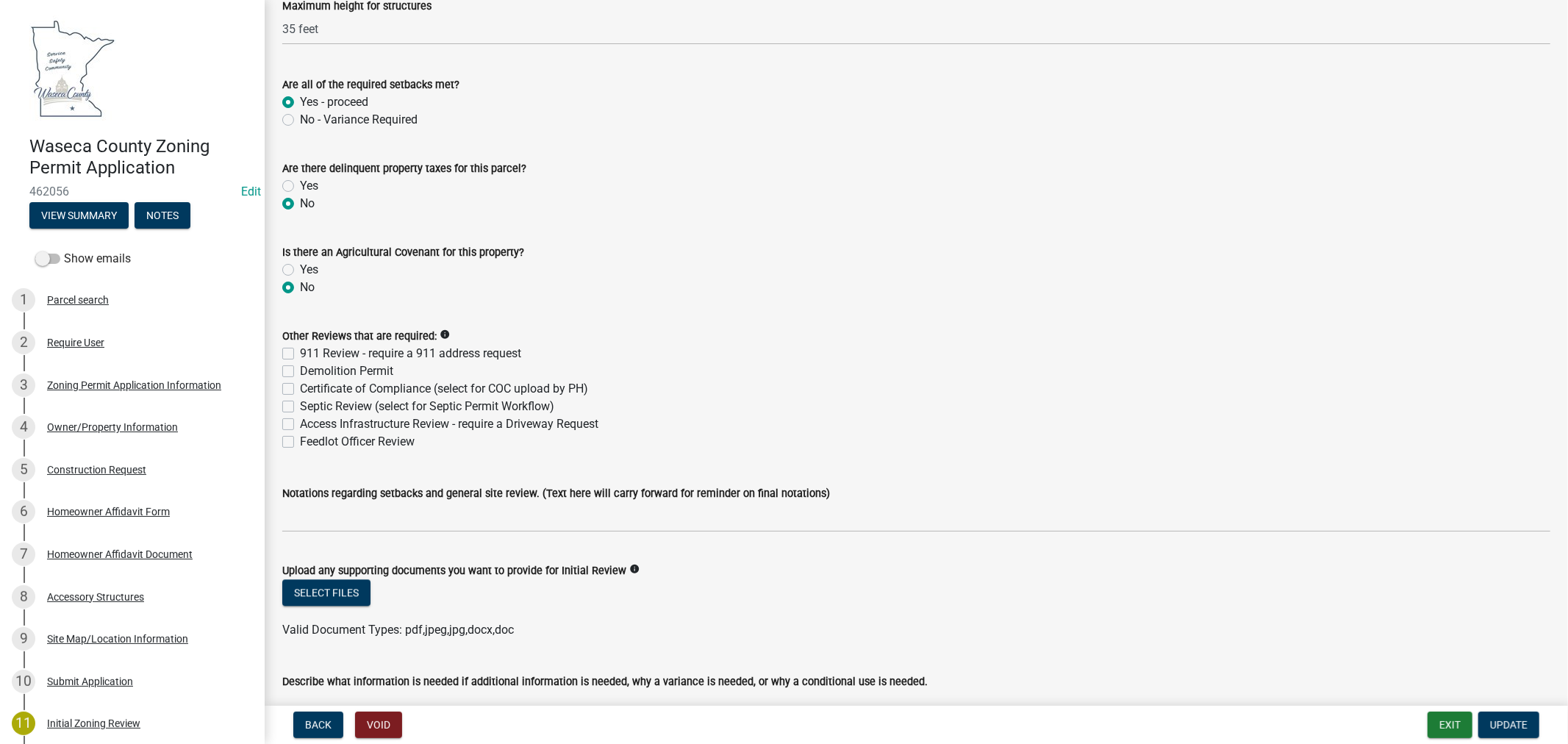
scroll to position [2859, 0]
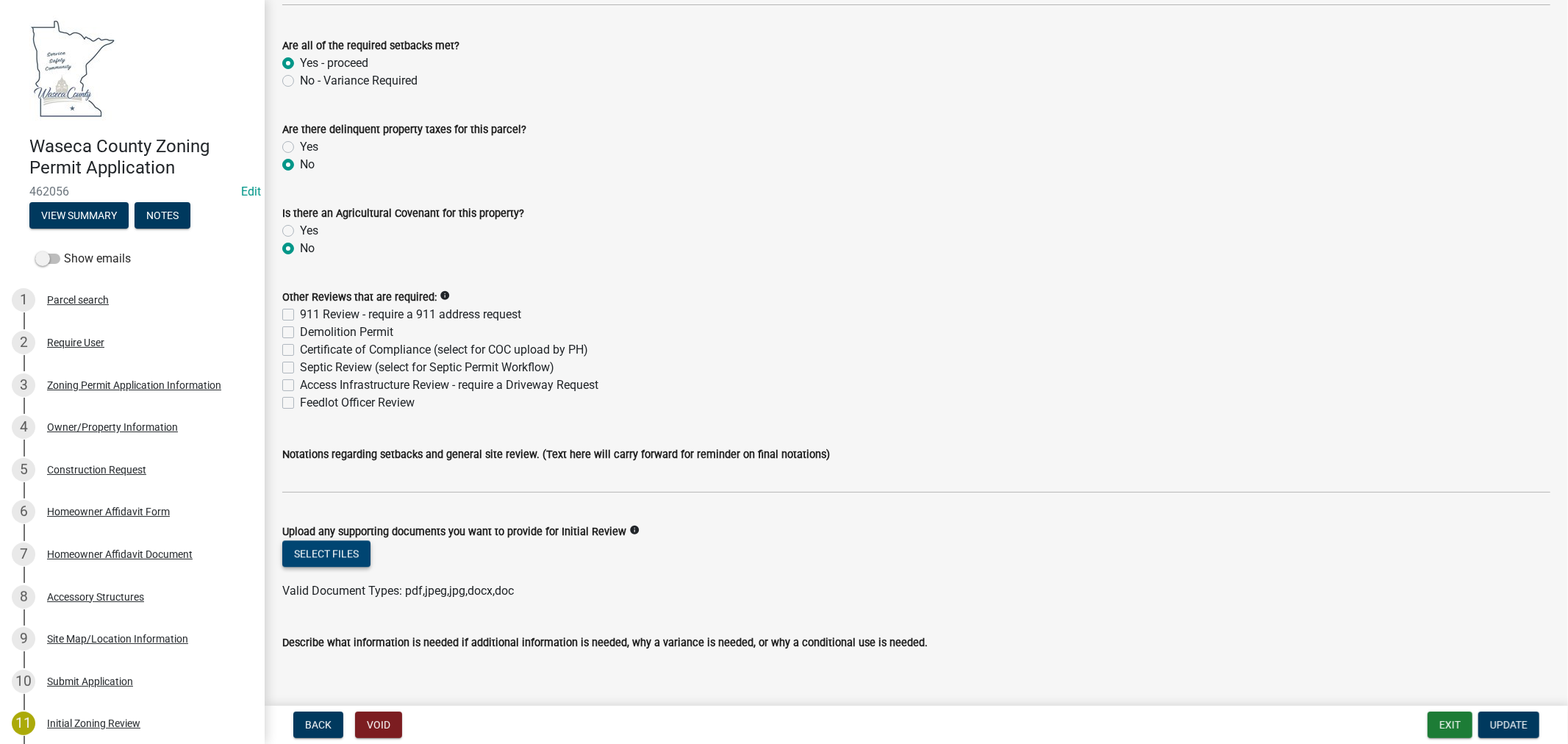
click at [311, 561] on button "Select files" at bounding box center [326, 553] width 89 height 26
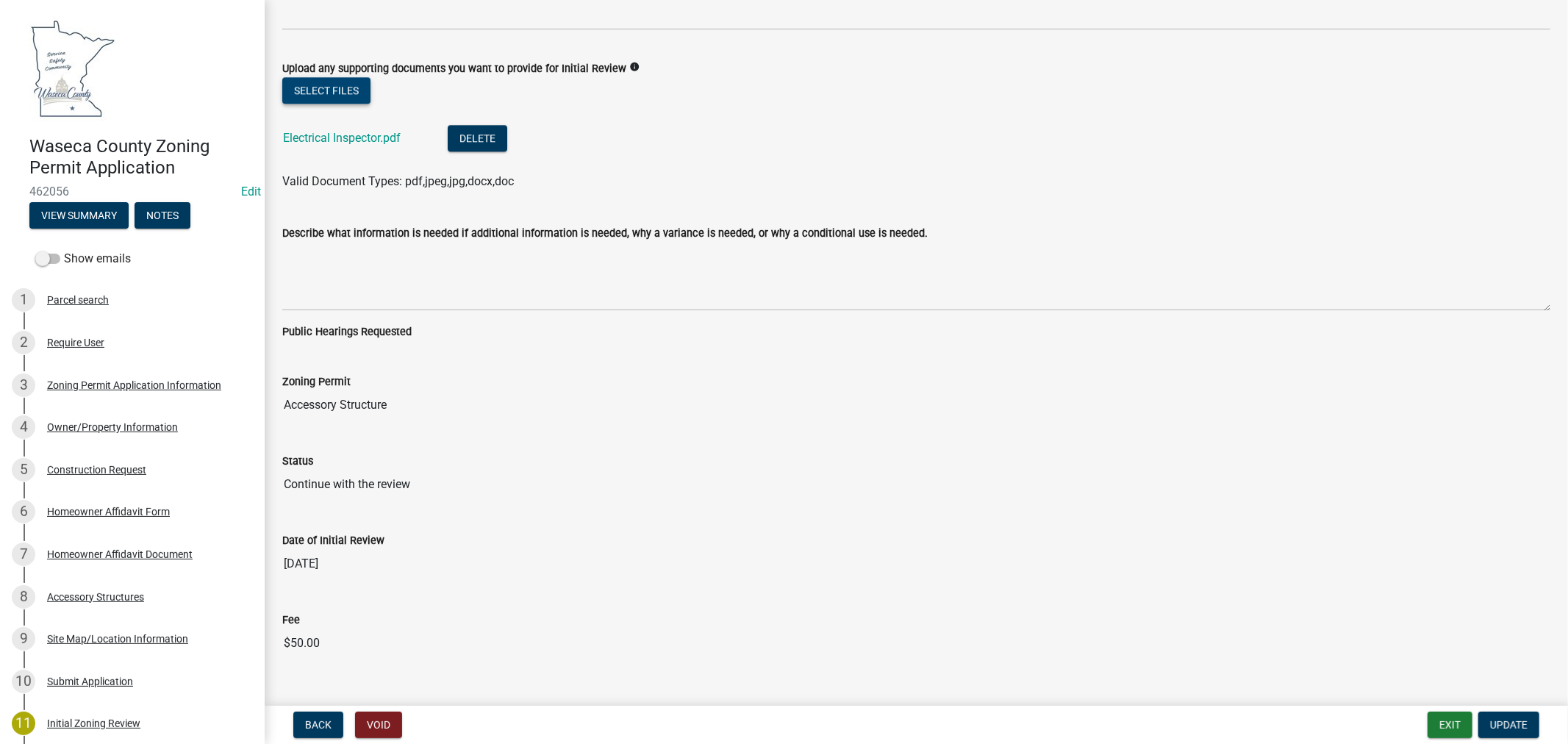
scroll to position [3349, 0]
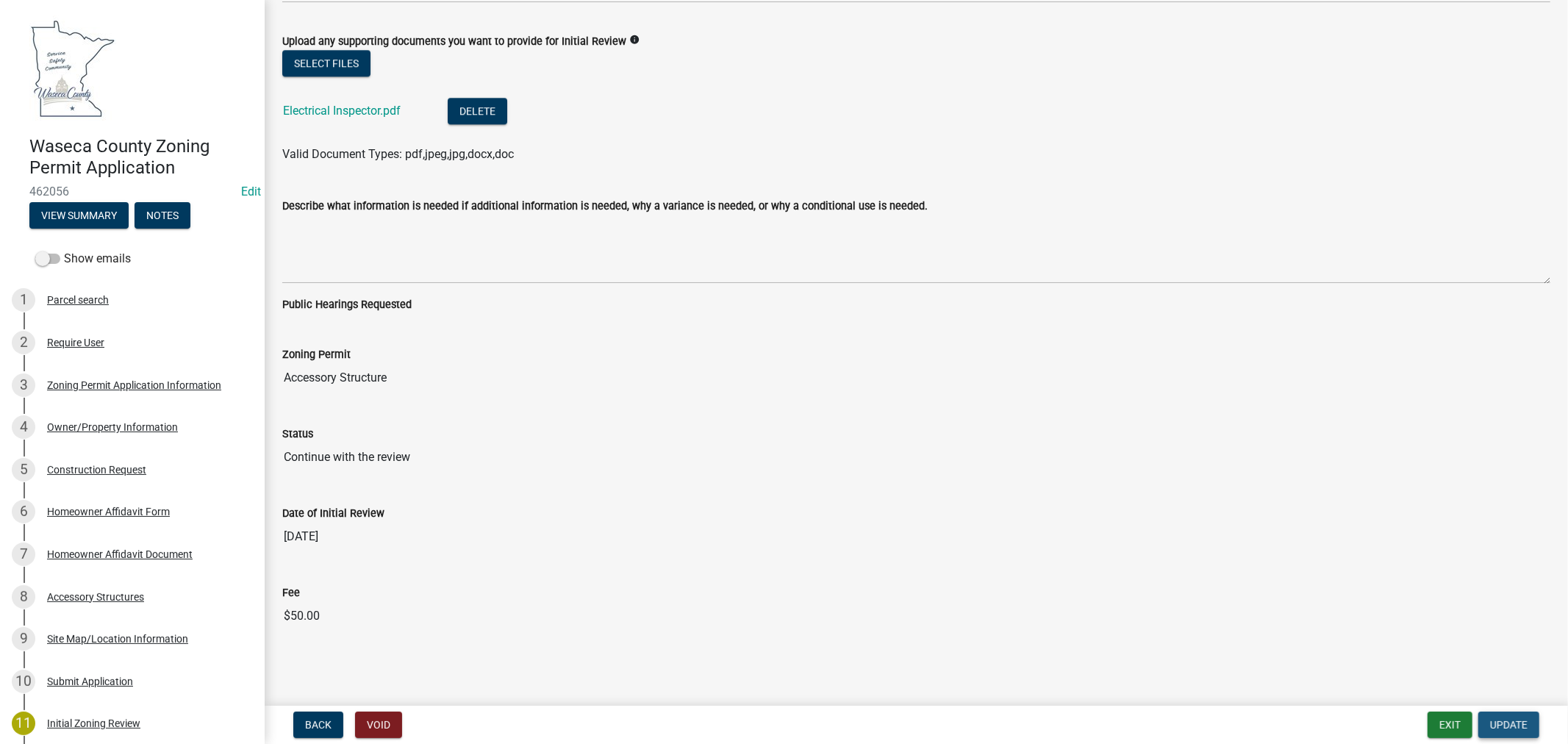
click at [1517, 720] on span "Update" at bounding box center [1509, 725] width 37 height 12
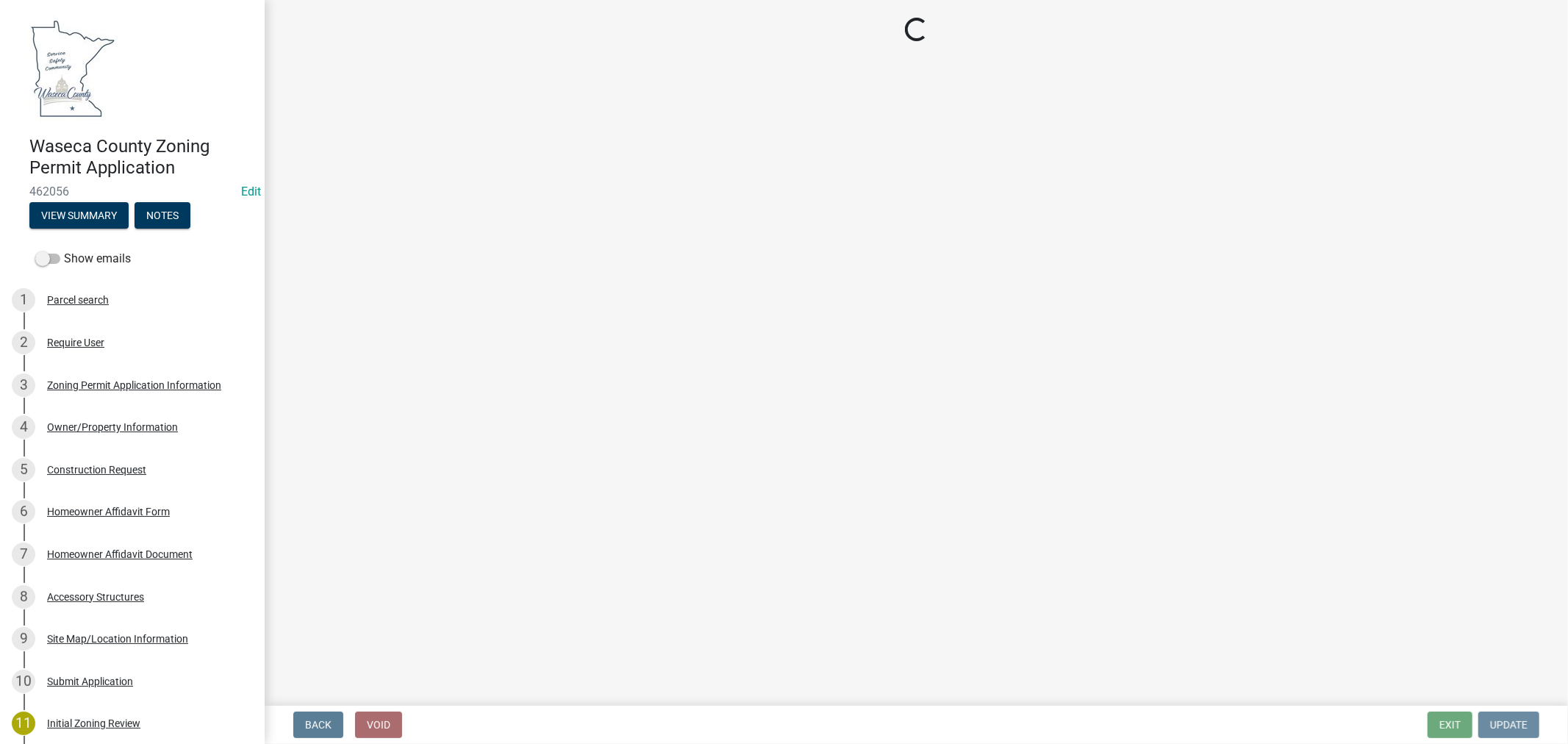
scroll to position [0, 0]
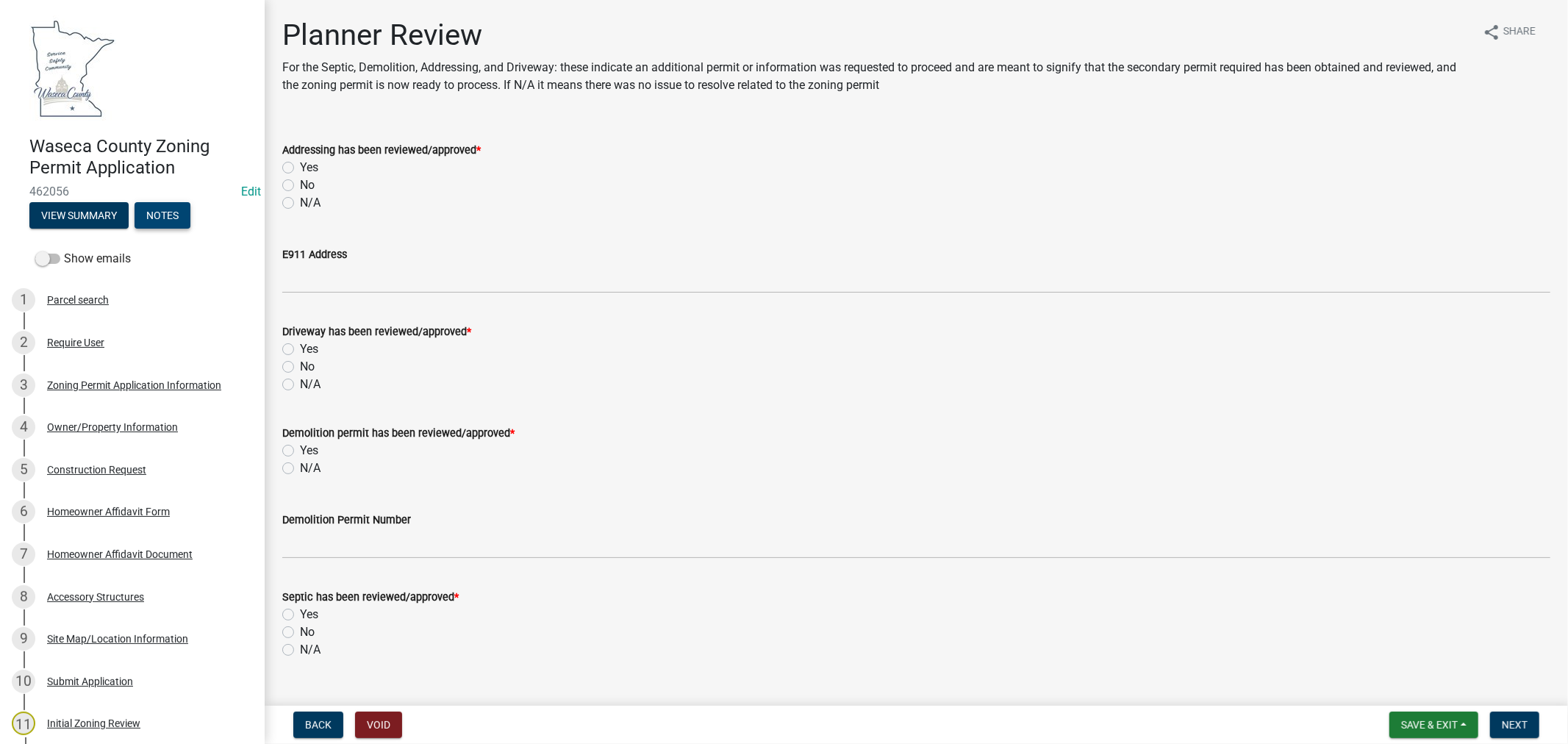
click at [163, 210] on button "Notes" at bounding box center [162, 215] width 56 height 26
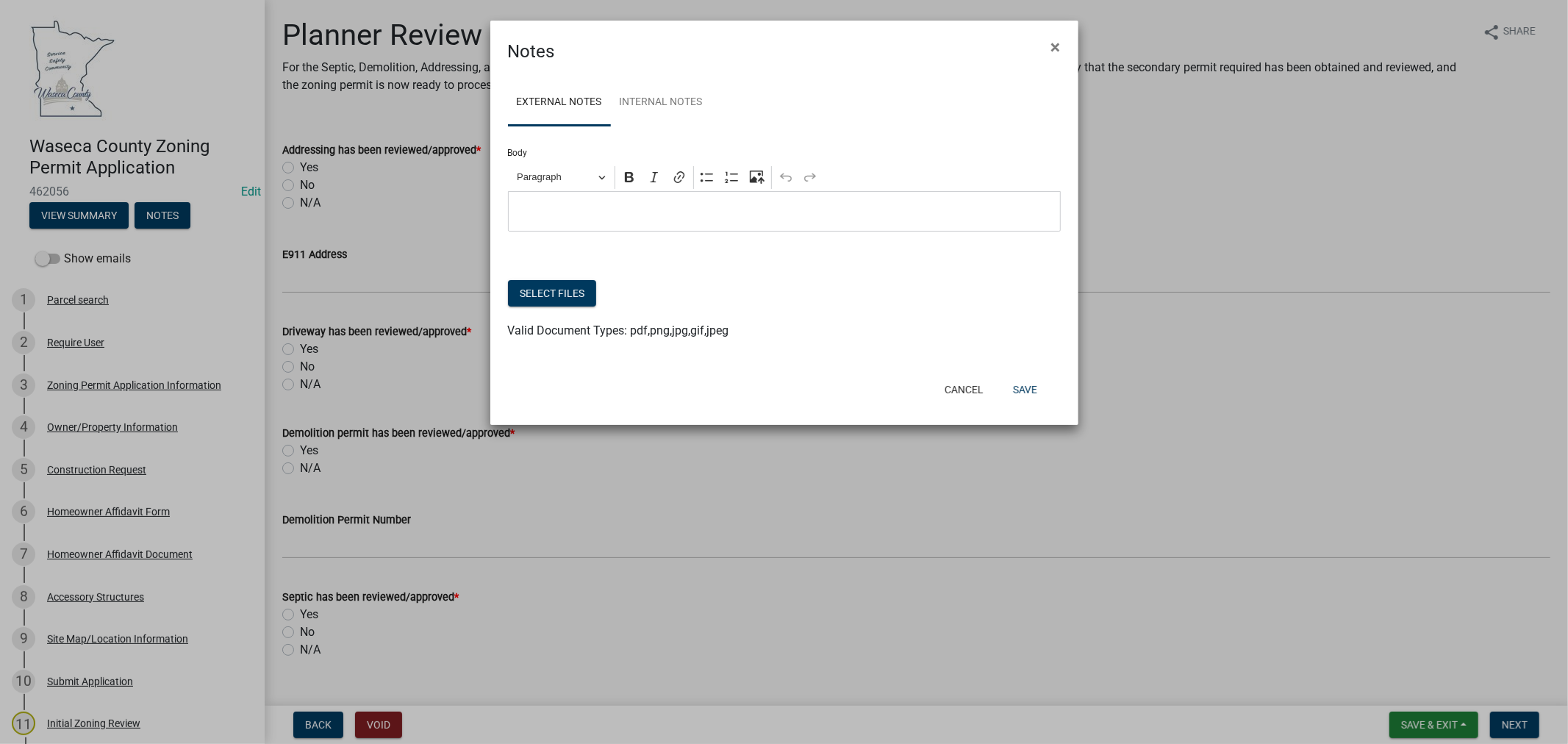
click at [600, 220] on p "Editor editing area: main. Press Alt+0 for help." at bounding box center [784, 212] width 537 height 18
click at [662, 100] on link "Internal Notes" at bounding box center [660, 103] width 100 height 47
click at [601, 202] on div "Editor editing area: main. Press Alt+0 for help." at bounding box center [784, 212] width 552 height 40
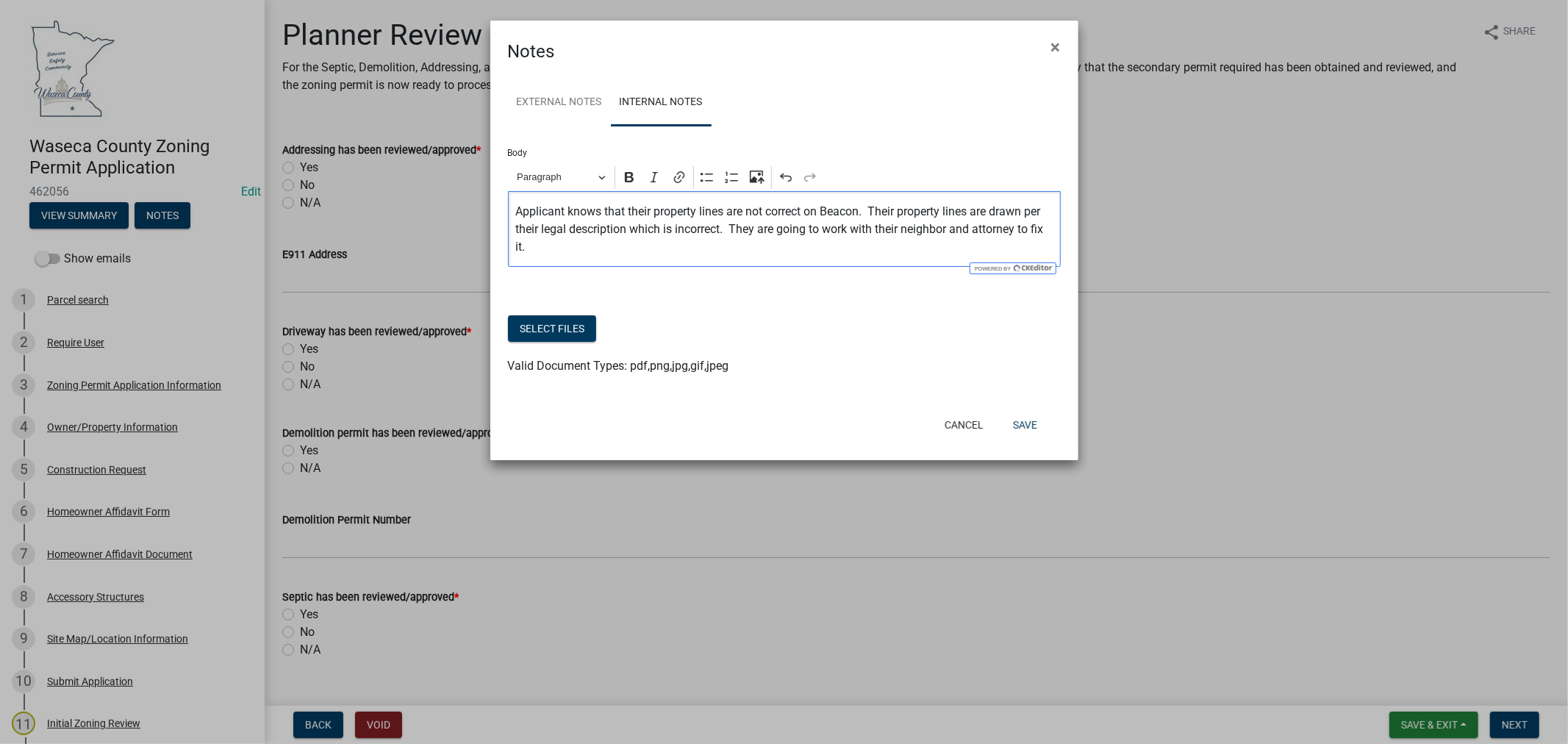
click at [725, 210] on p "Applicant knows that their property lines are not correct on Beacon. Their prop…" at bounding box center [784, 229] width 537 height 53
click at [571, 247] on p "Applicant knows that their property lines are not correct on Beacon. Their prop…" at bounding box center [784, 229] width 537 height 53
click at [1016, 423] on button "Save" at bounding box center [1025, 424] width 48 height 26
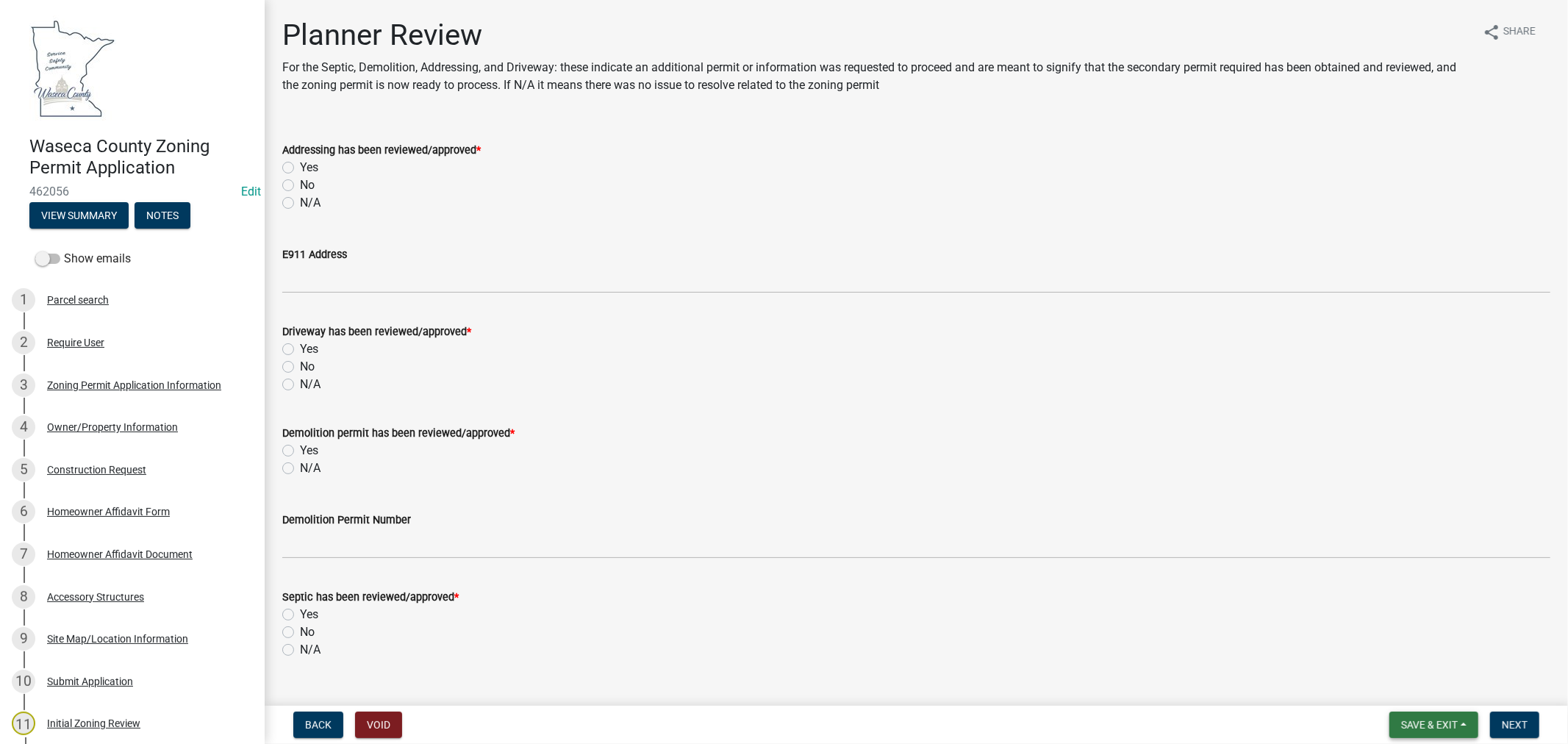
click at [1425, 725] on span "Save & Exit" at bounding box center [1429, 725] width 57 height 12
click at [1411, 688] on button "Save & Exit" at bounding box center [1419, 687] width 117 height 35
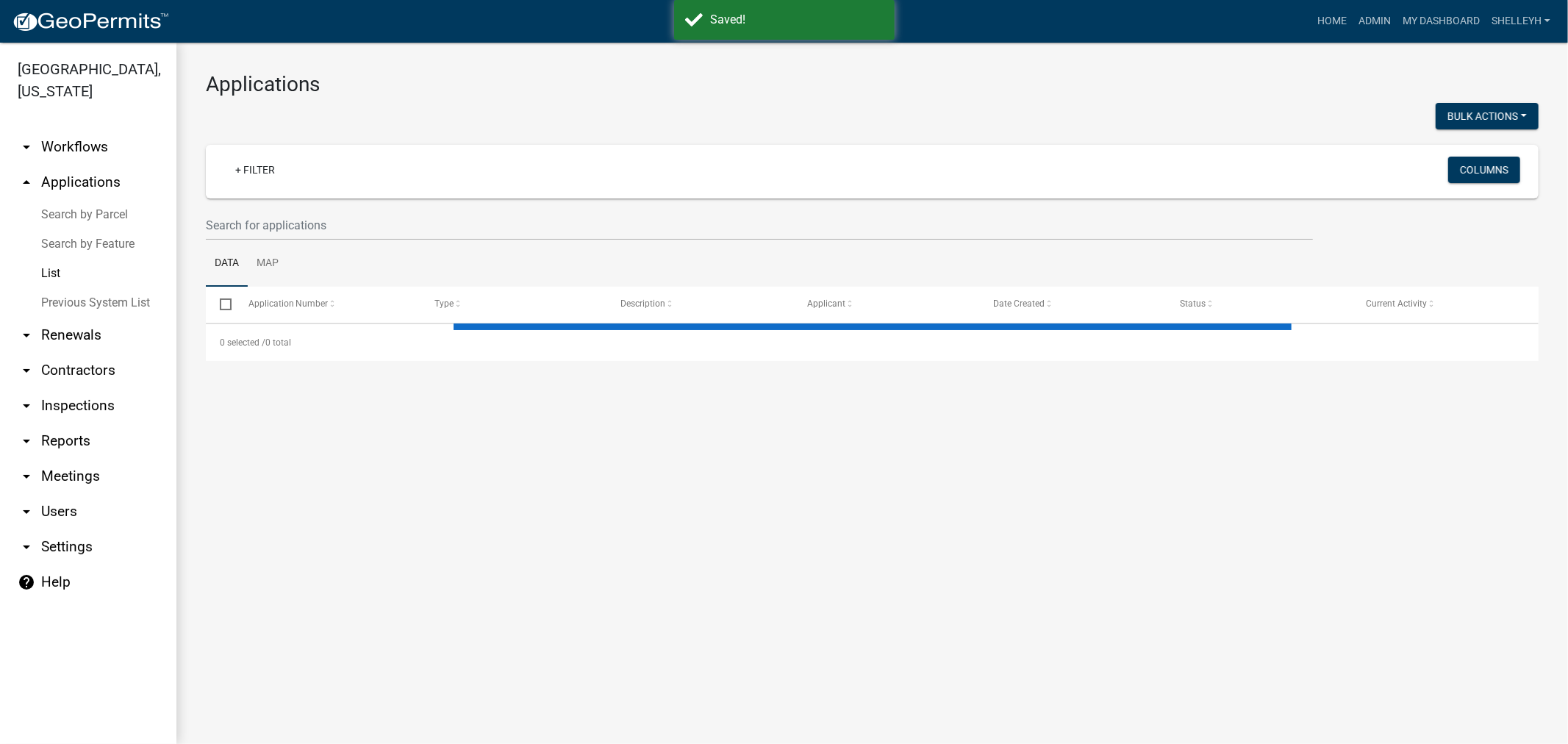
select select "1: 25"
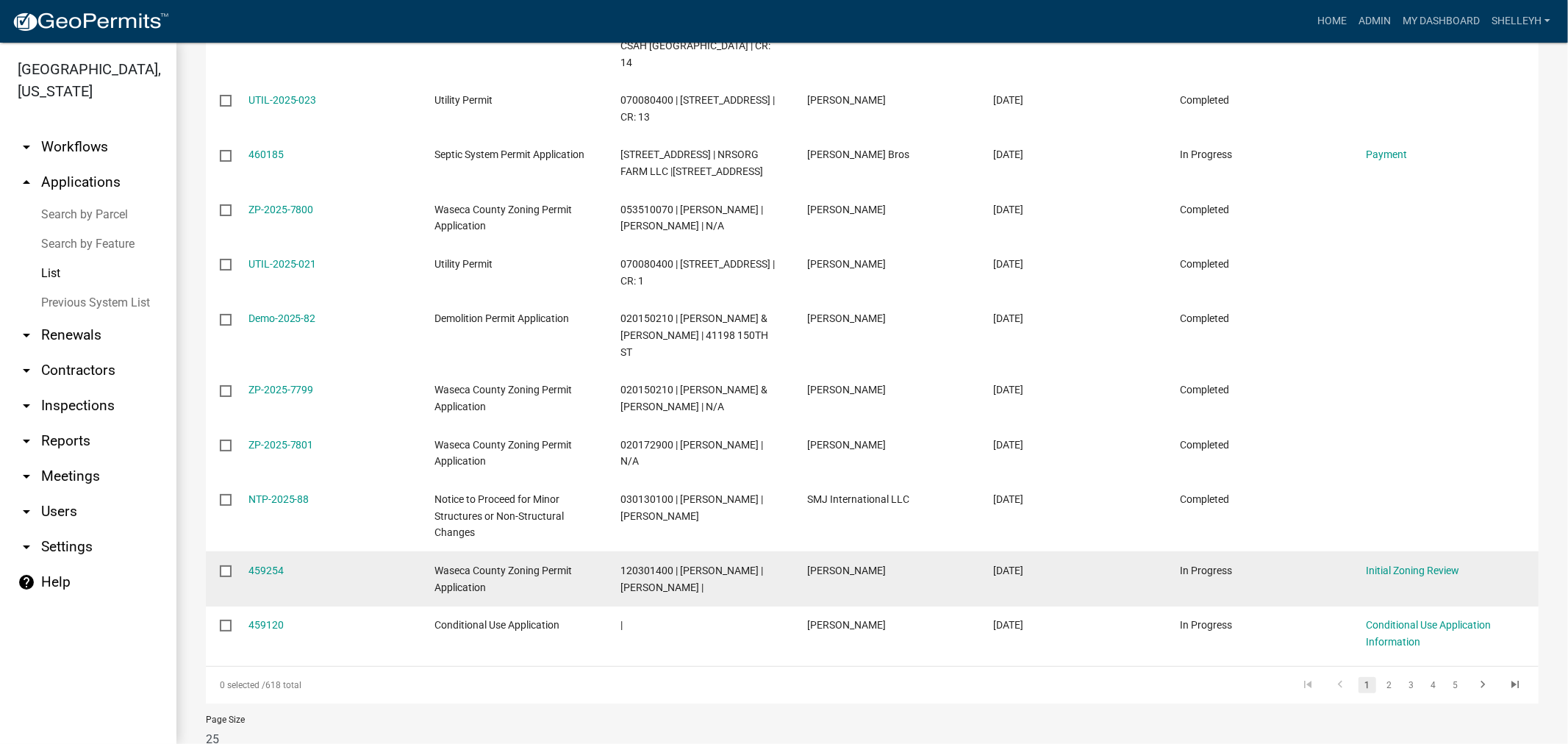
scroll to position [1229, 0]
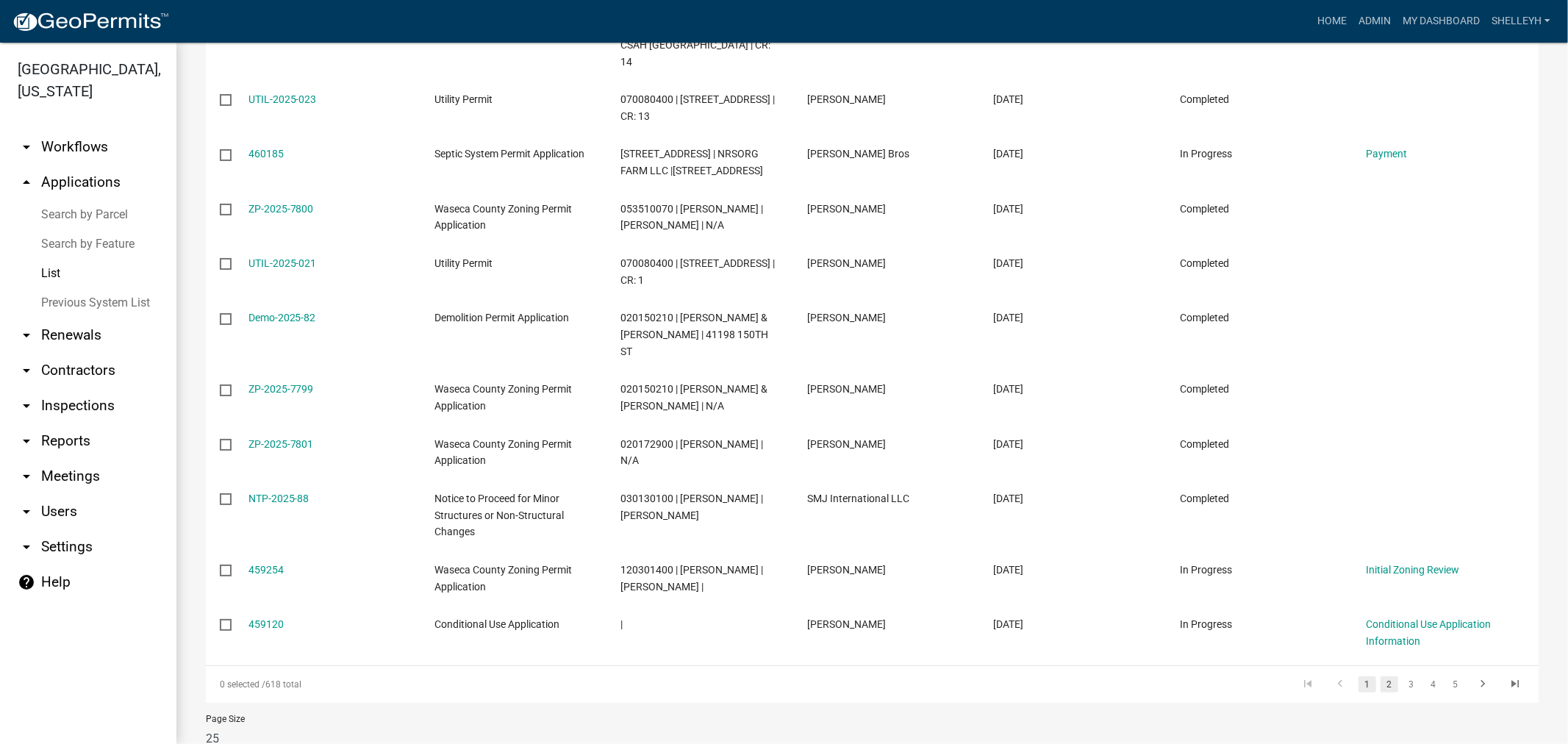
click at [1381, 677] on link "2" at bounding box center [1389, 684] width 18 height 16
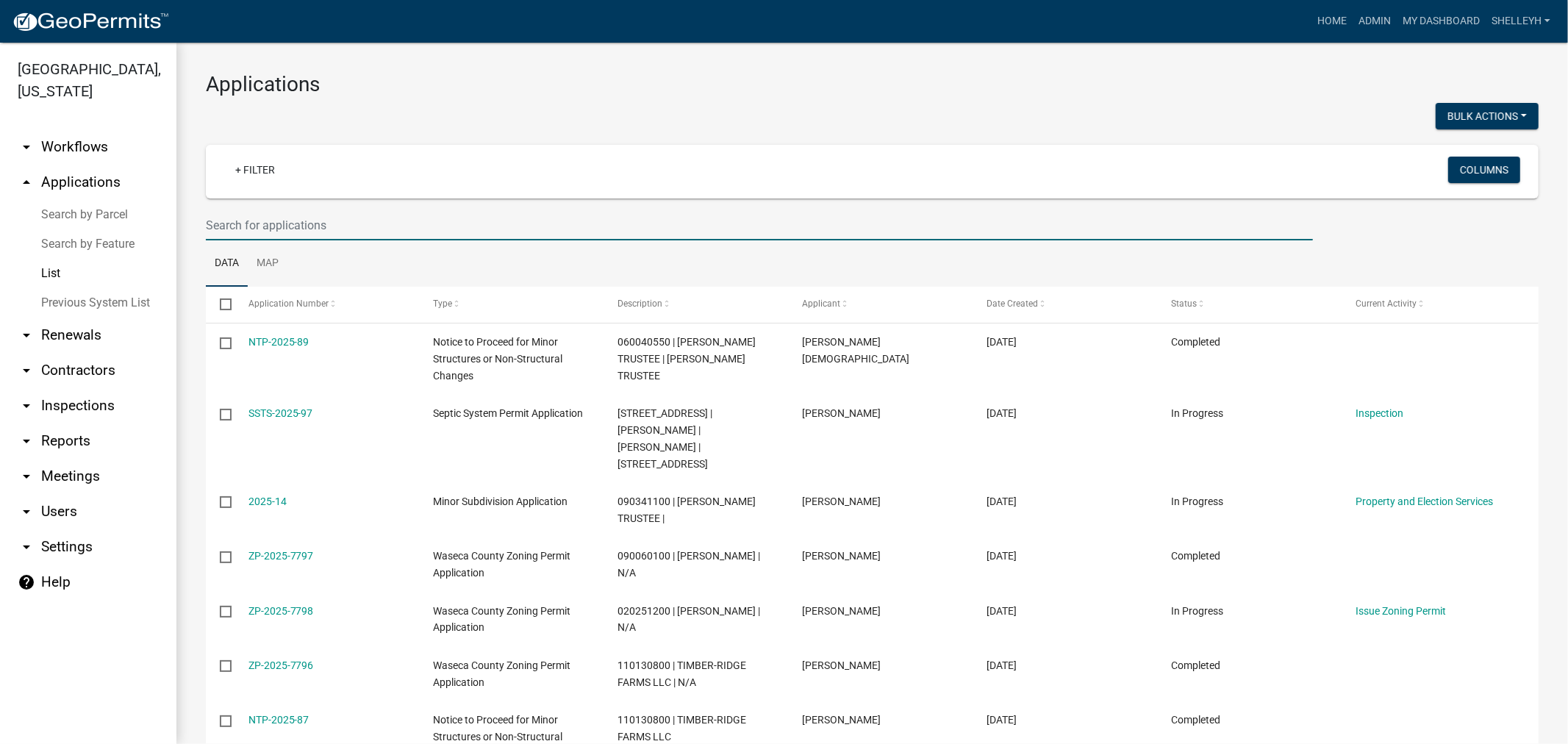
click at [332, 230] on input "text" at bounding box center [759, 225] width 1107 height 30
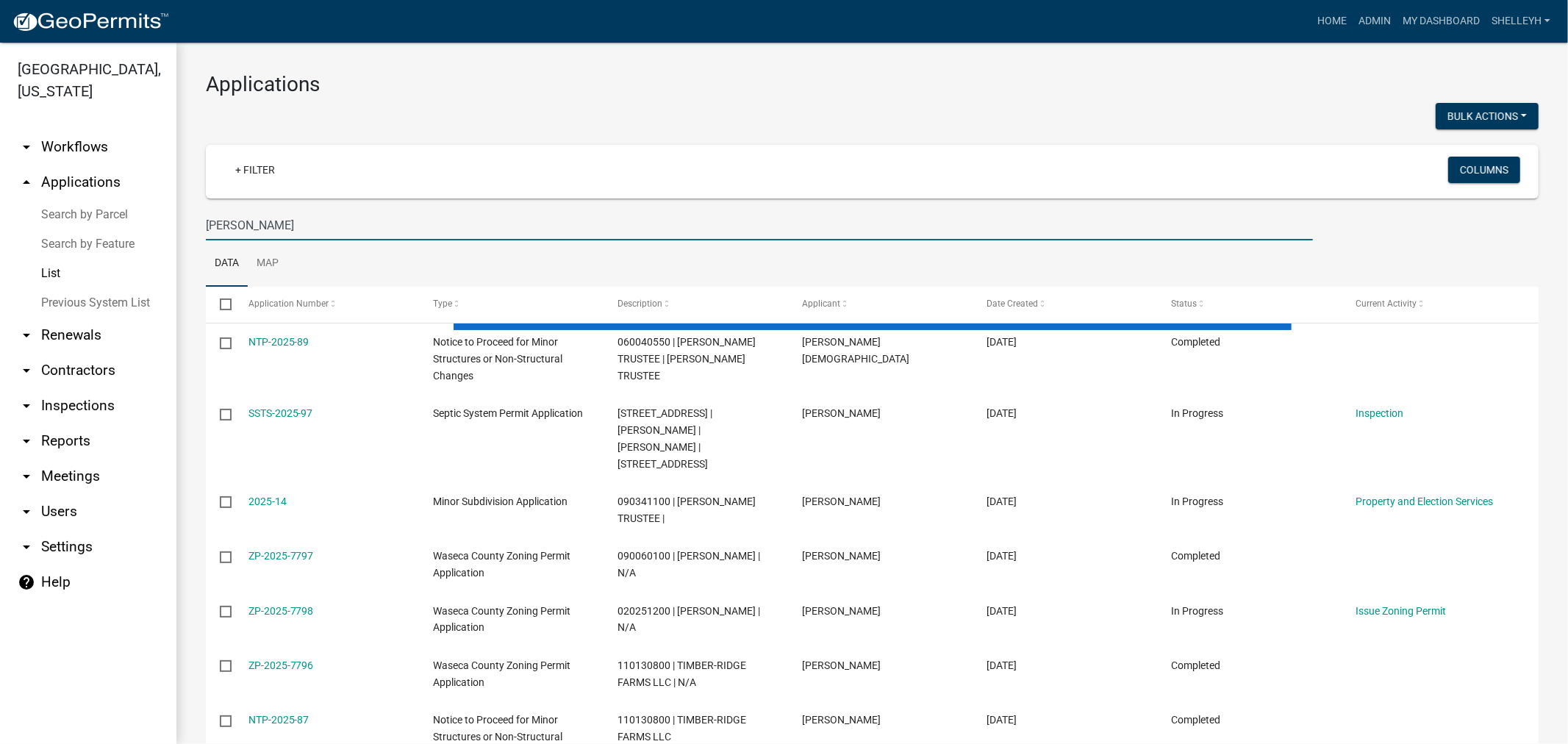
type input "CALVIN PRIEM"
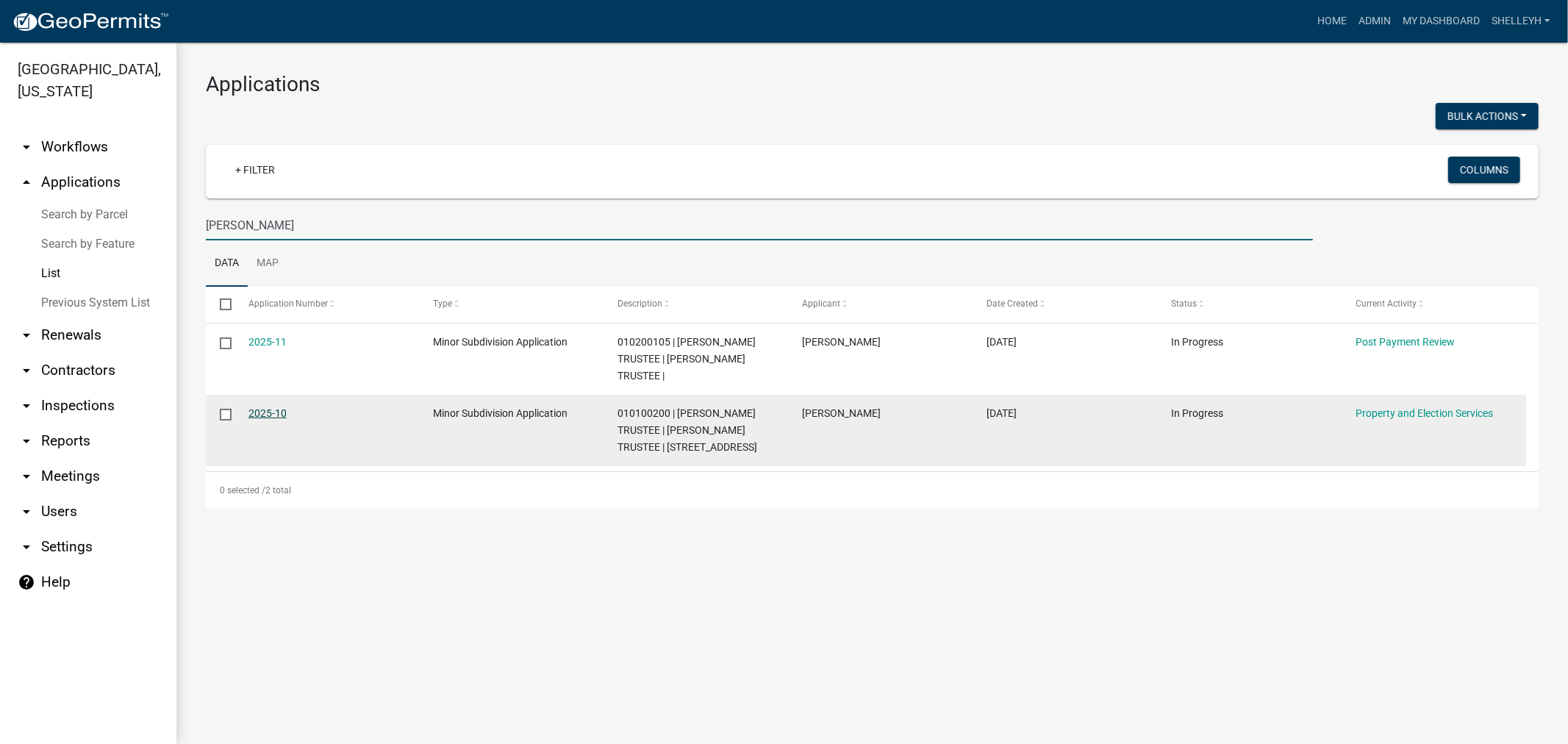
click at [267, 414] on link "2025-10" at bounding box center [267, 413] width 38 height 12
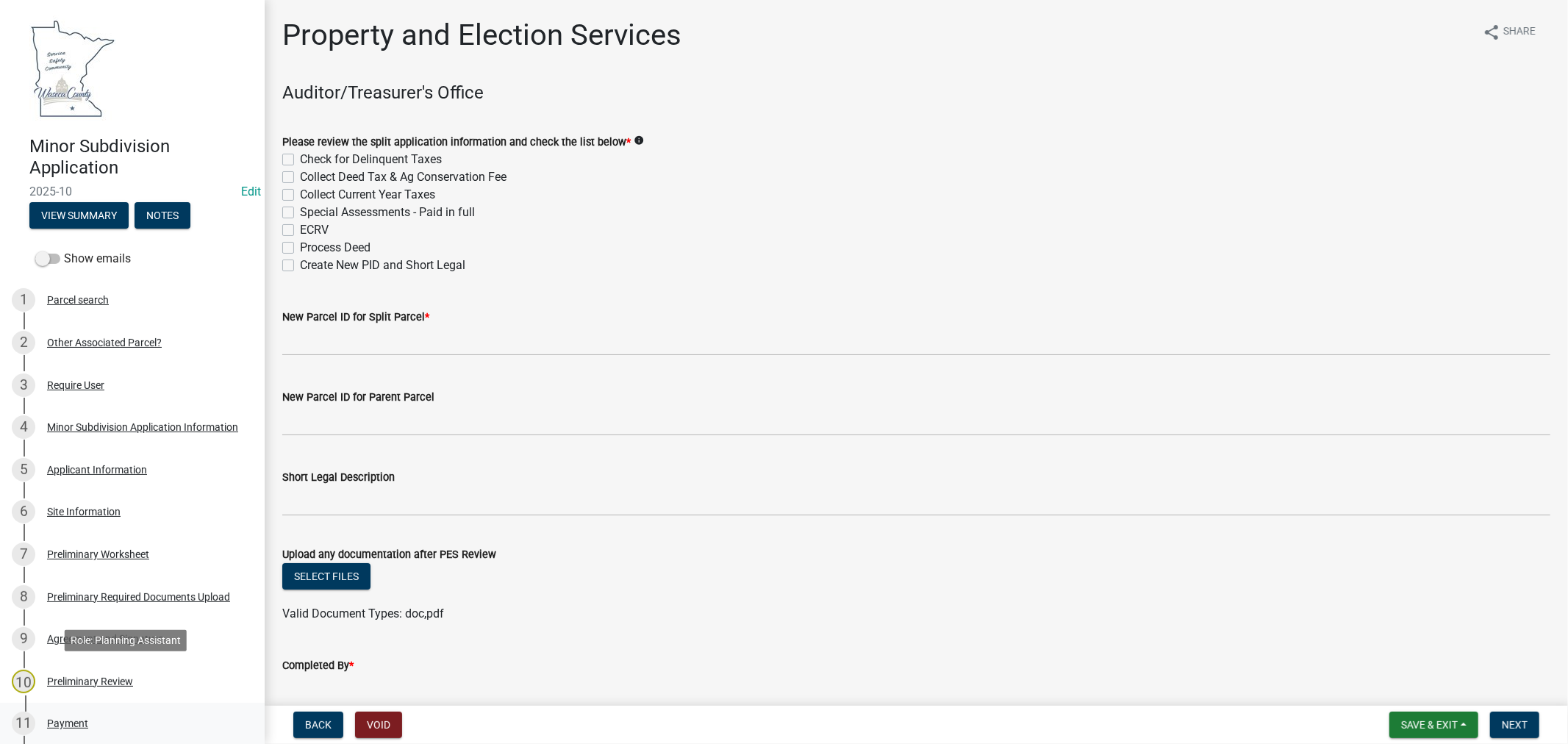
scroll to position [82, 0]
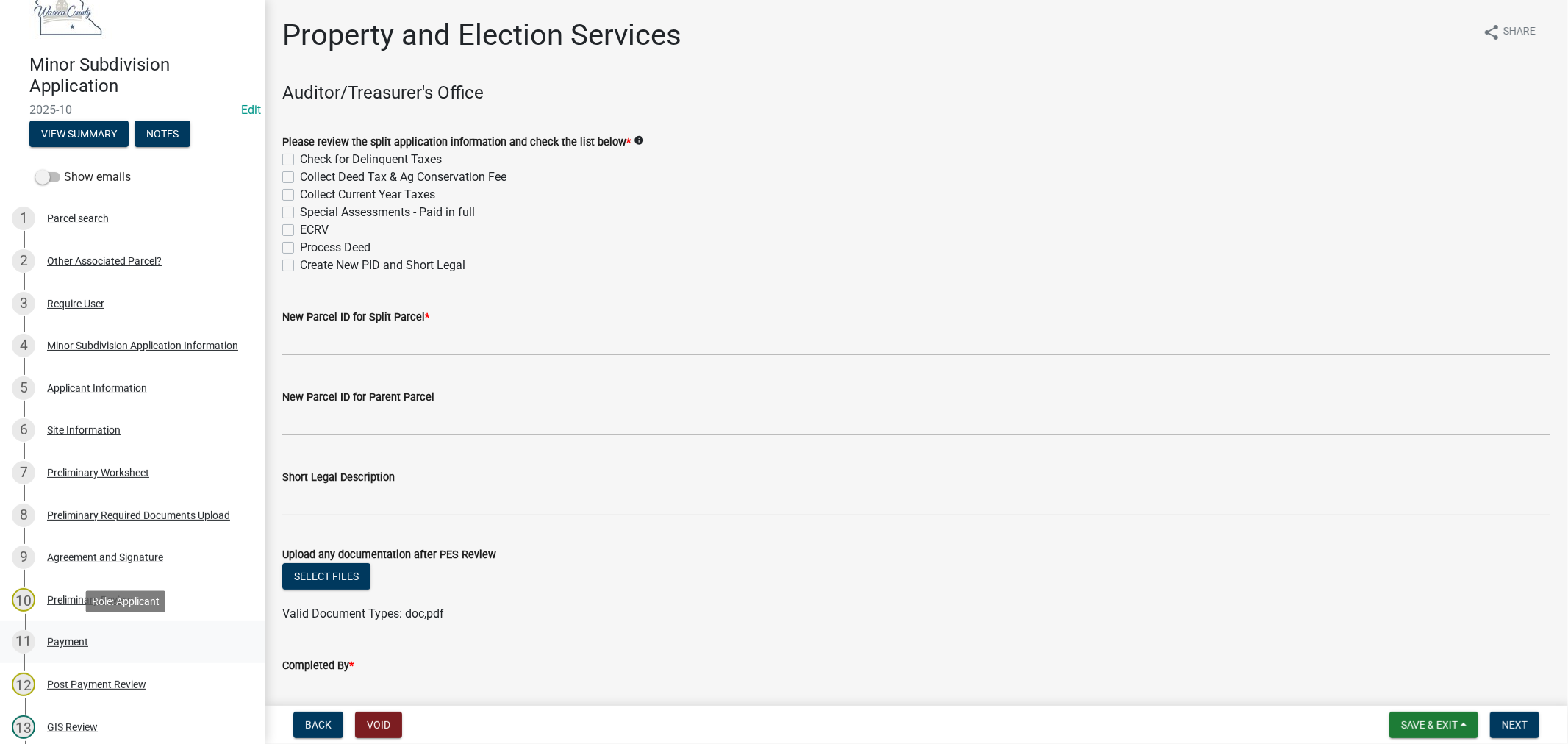
click at [54, 637] on div "Payment" at bounding box center [67, 642] width 41 height 10
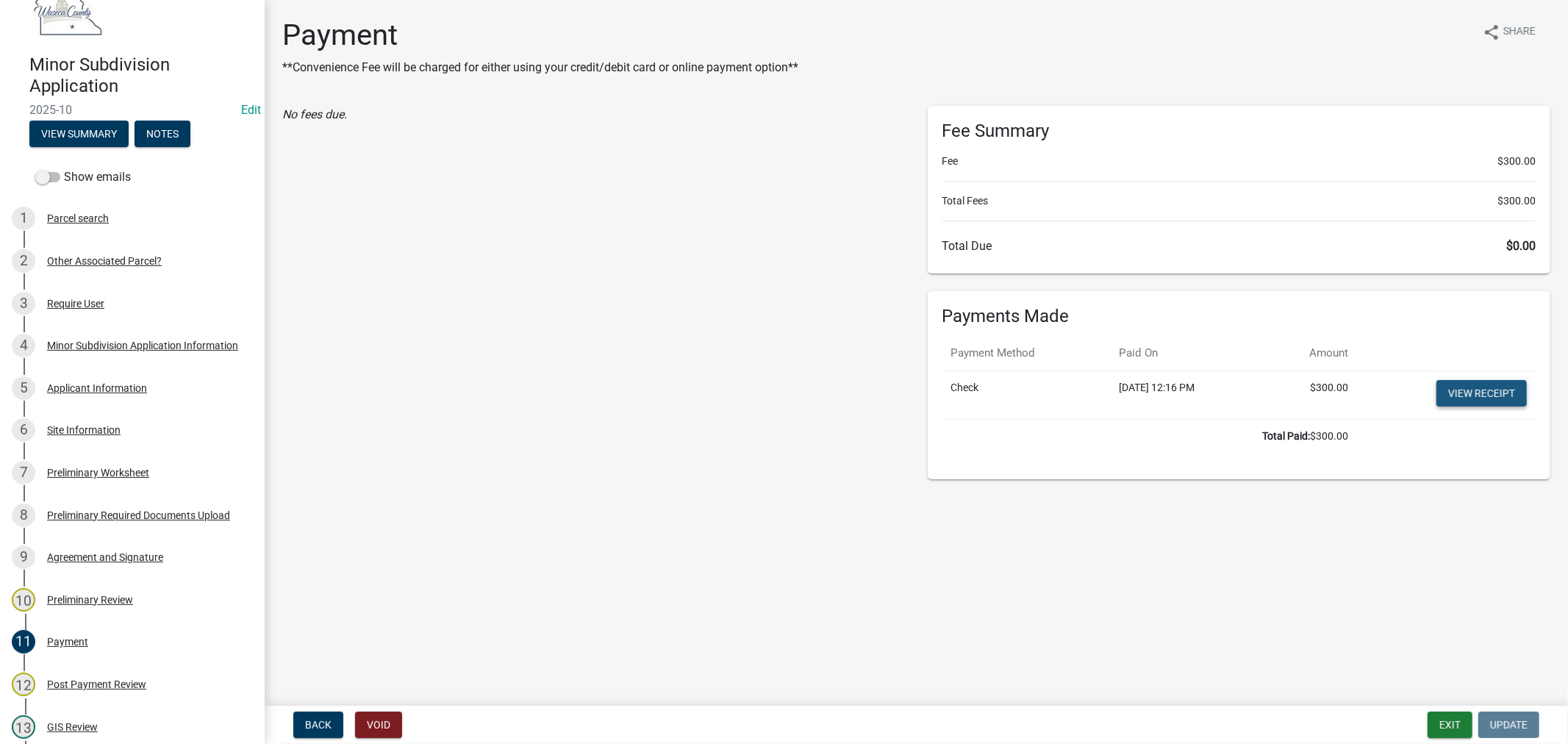
click at [1489, 391] on link "View receipt" at bounding box center [1481, 393] width 90 height 26
click at [1452, 731] on button "Exit" at bounding box center [1450, 725] width 45 height 26
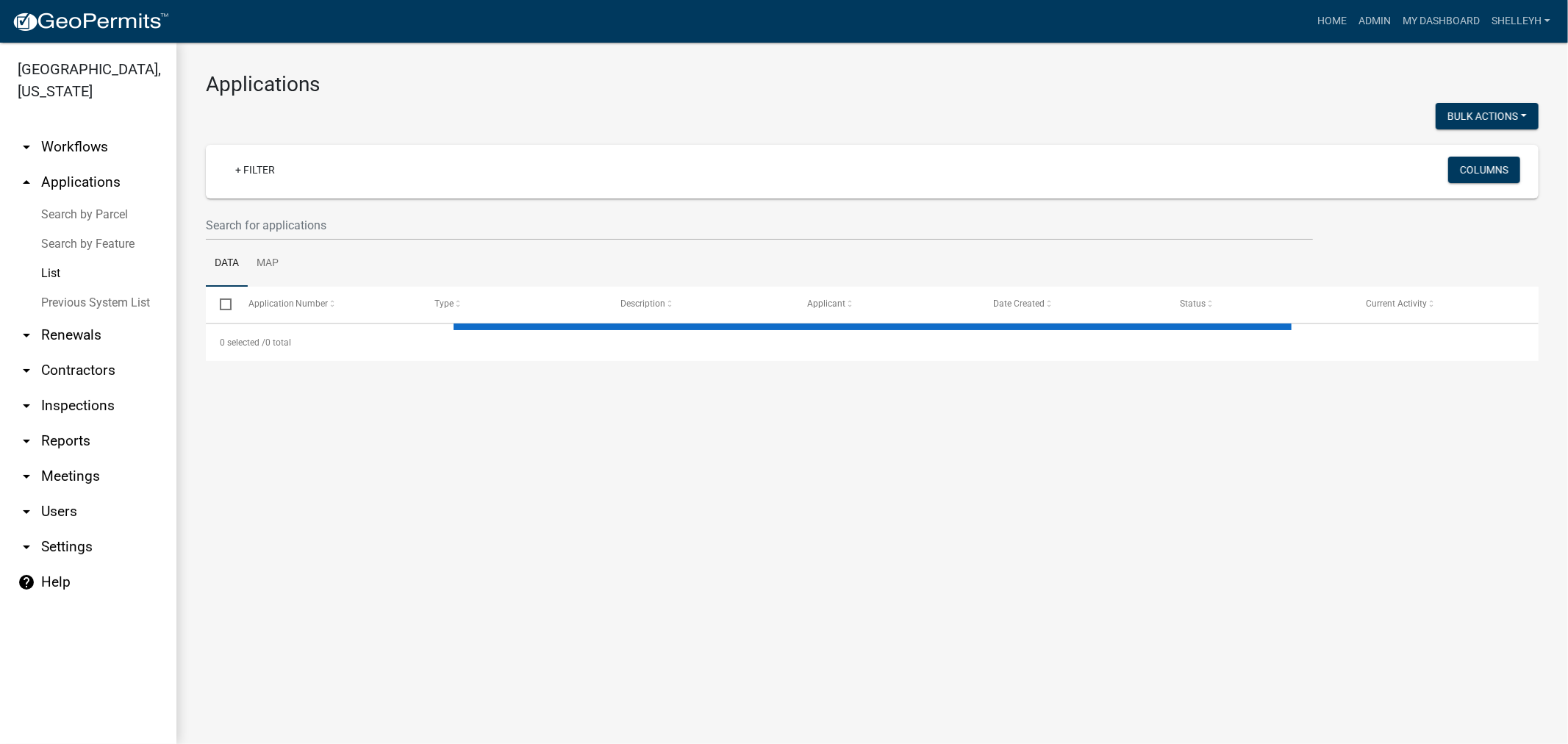
select select "1: 25"
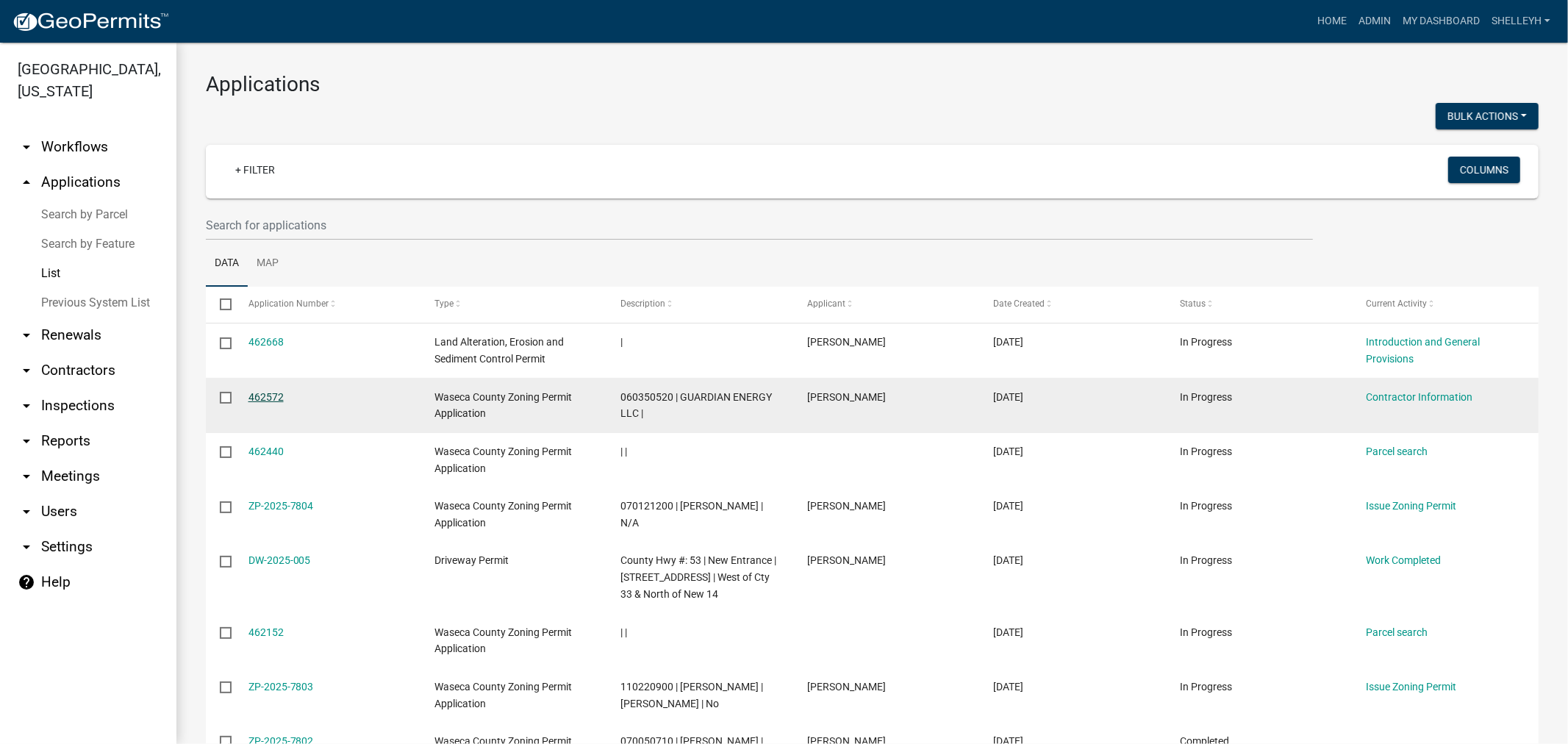
click at [267, 402] on link "462572" at bounding box center [267, 397] width 35 height 12
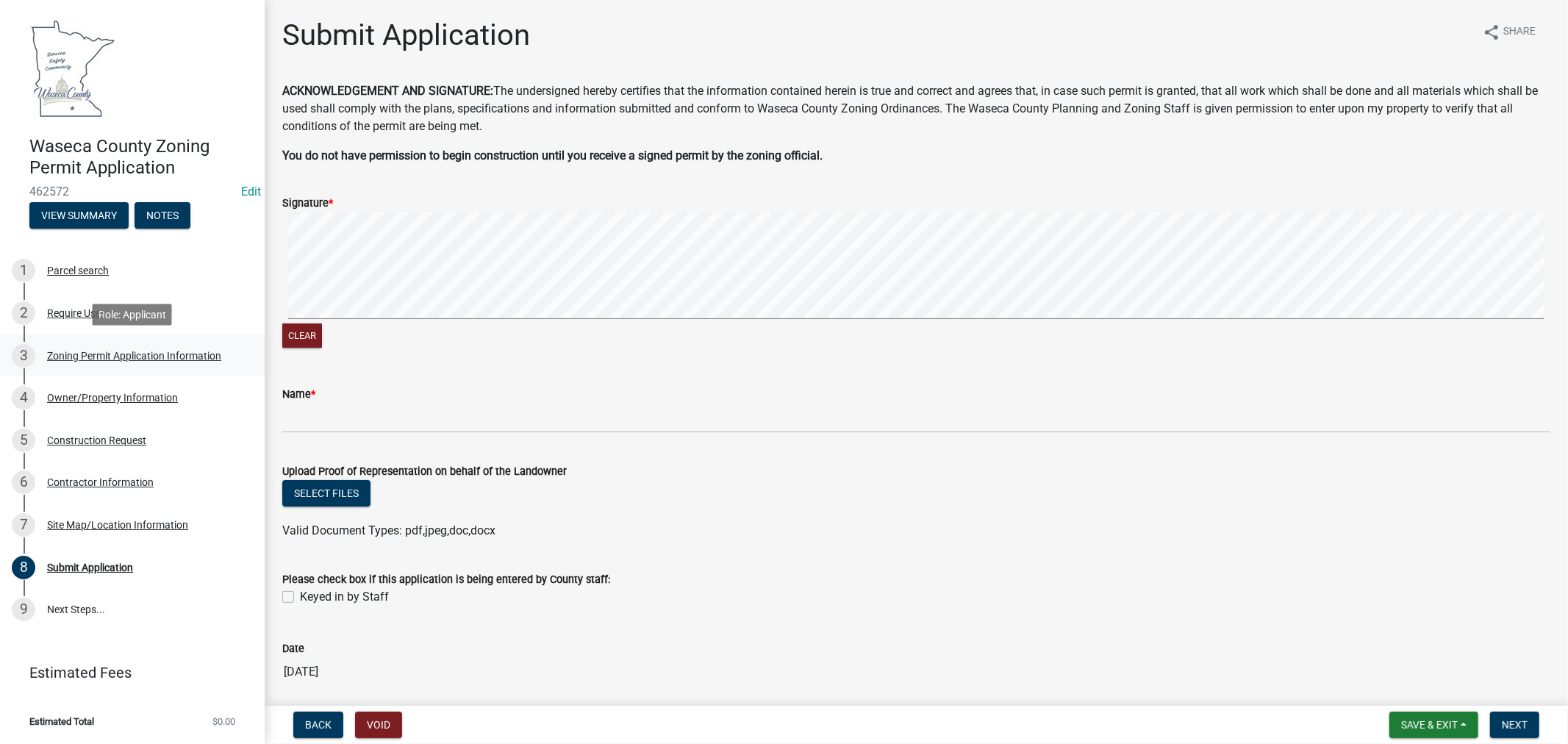
click at [123, 358] on div "Zoning Permit Application Information" at bounding box center [134, 356] width 175 height 10
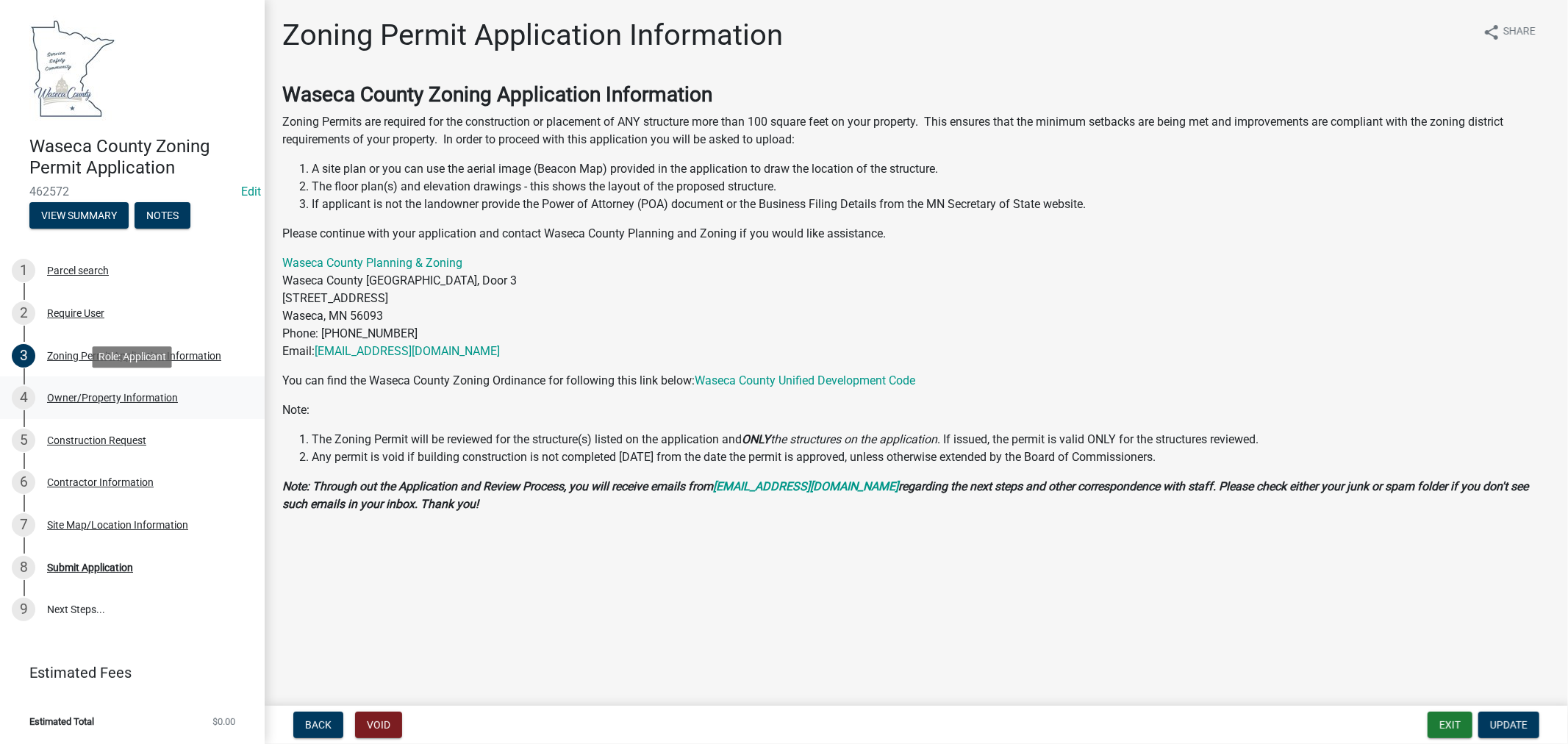
click at [101, 402] on div "Owner/Property Information" at bounding box center [112, 397] width 131 height 10
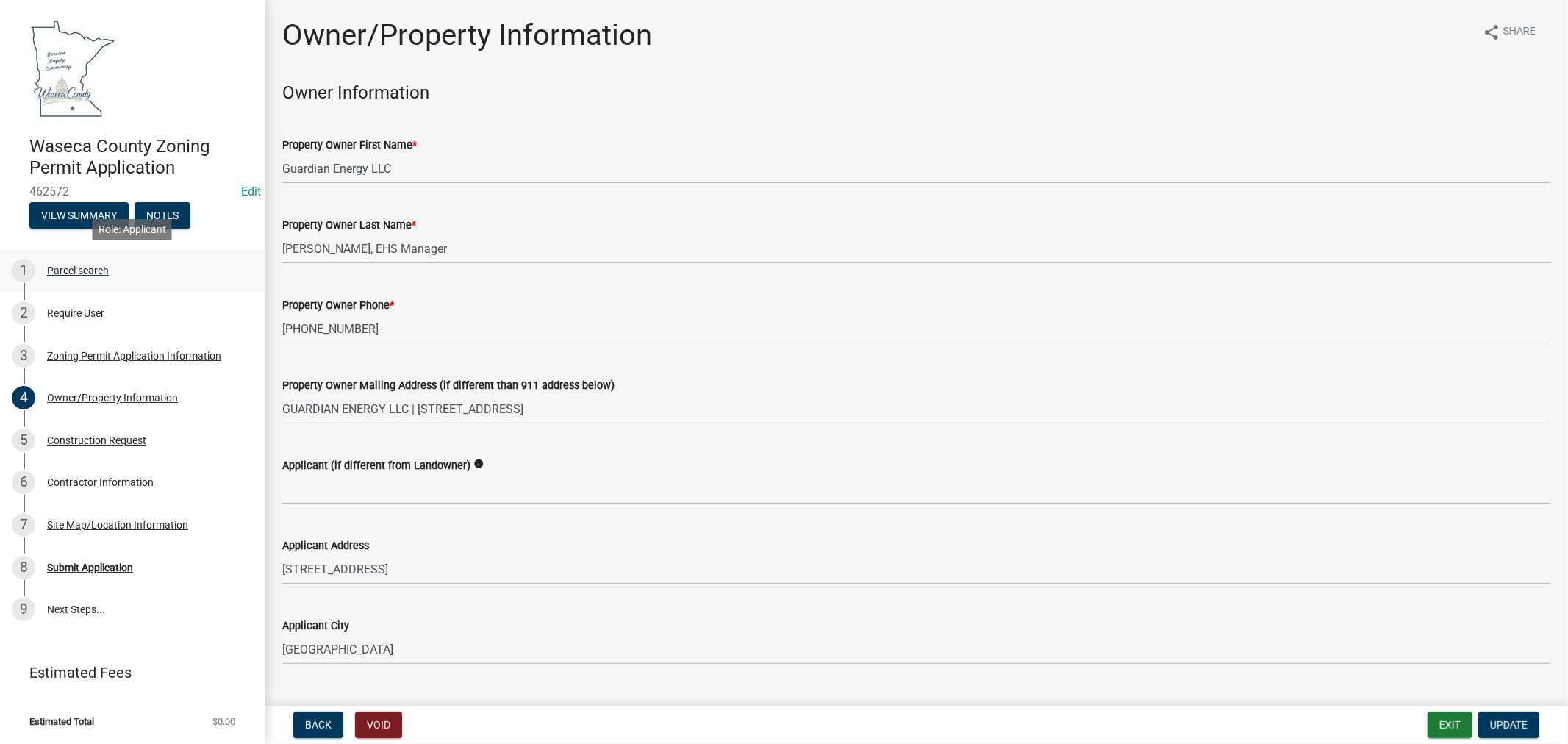
click at [96, 266] on div "Parcel search" at bounding box center [78, 271] width 62 height 10
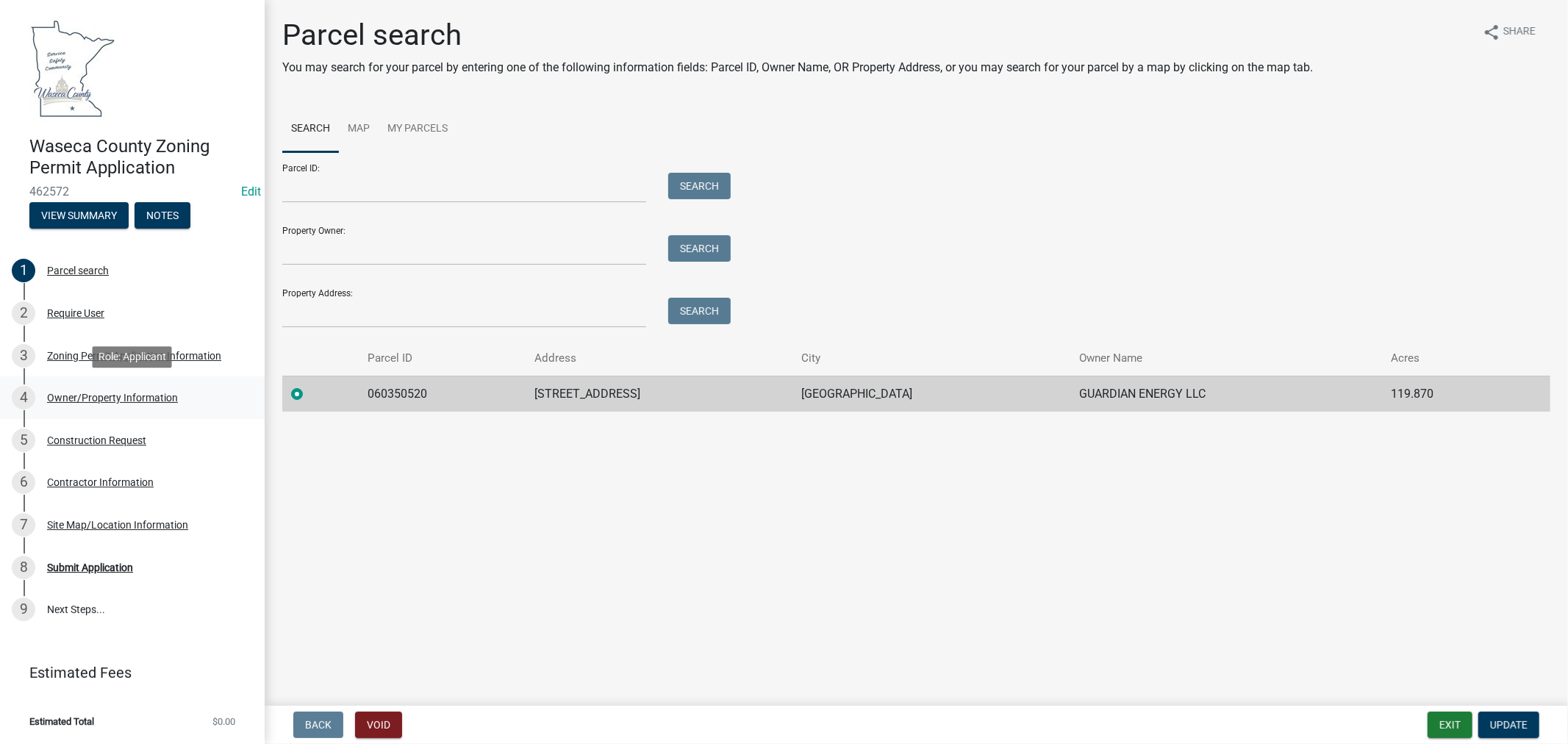
click at [135, 392] on div "Owner/Property Information" at bounding box center [112, 397] width 131 height 10
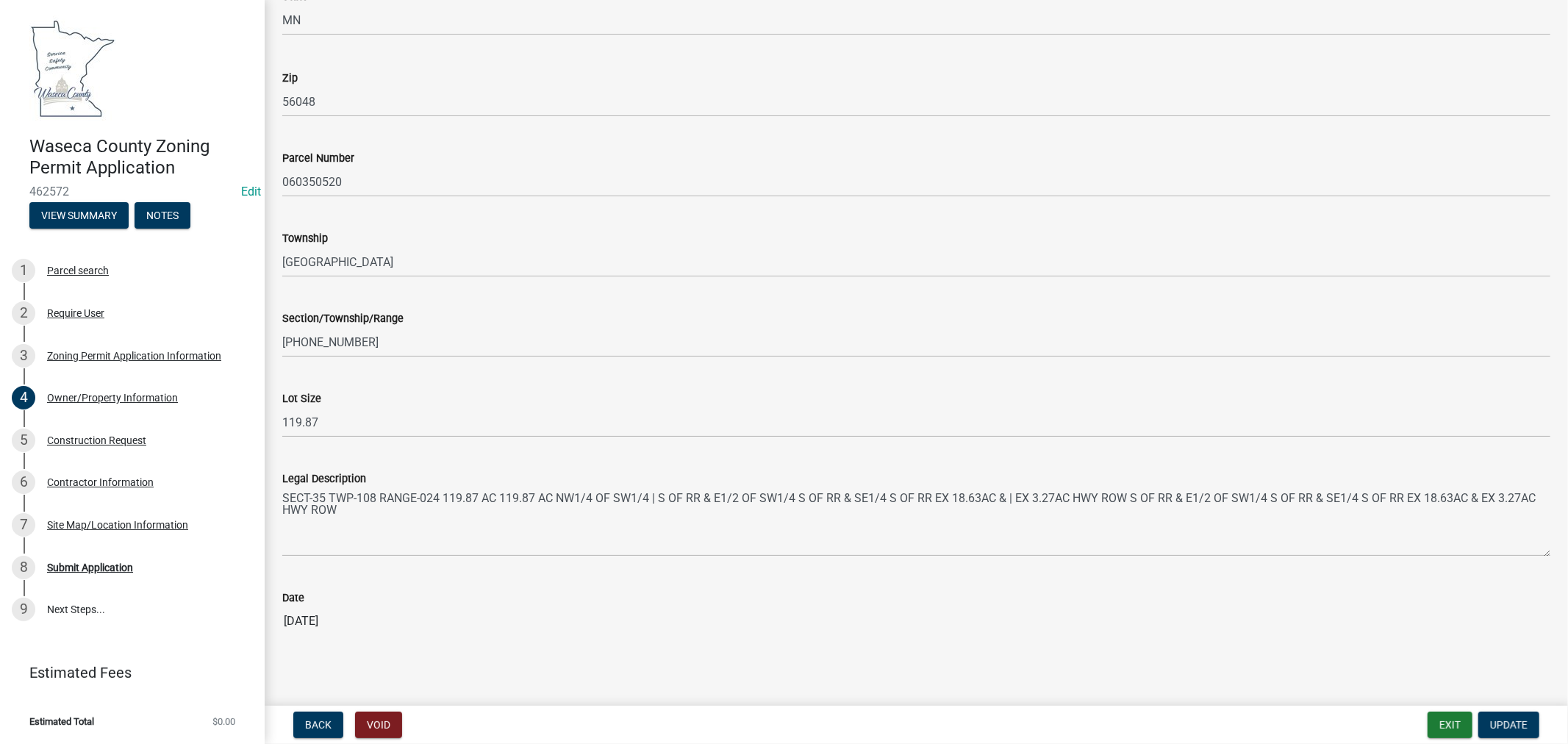
scroll to position [1229, 0]
click at [96, 437] on div "Construction Request" at bounding box center [97, 440] width 100 height 10
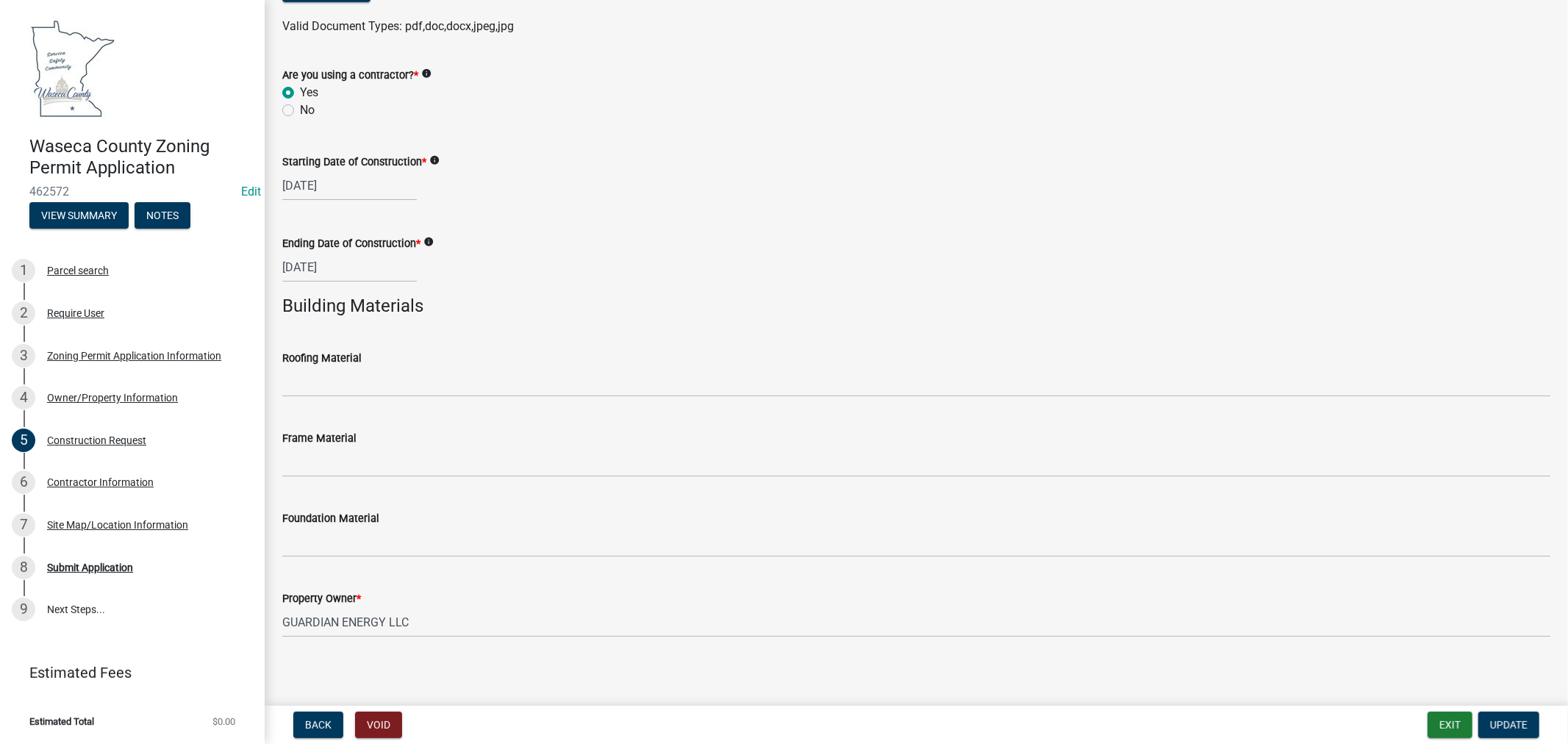
scroll to position [823, 0]
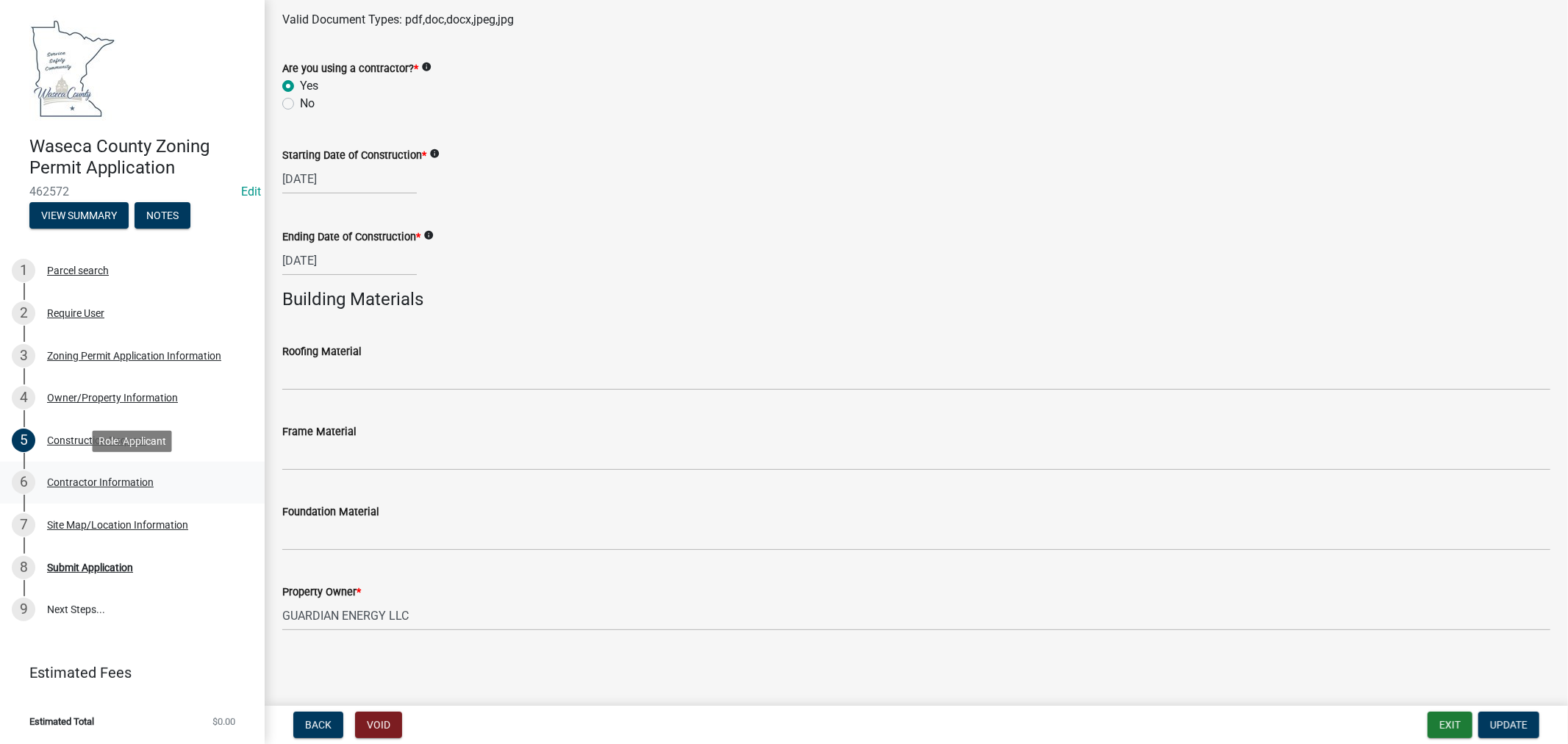
click at [130, 482] on div "Contractor Information" at bounding box center [100, 483] width 106 height 10
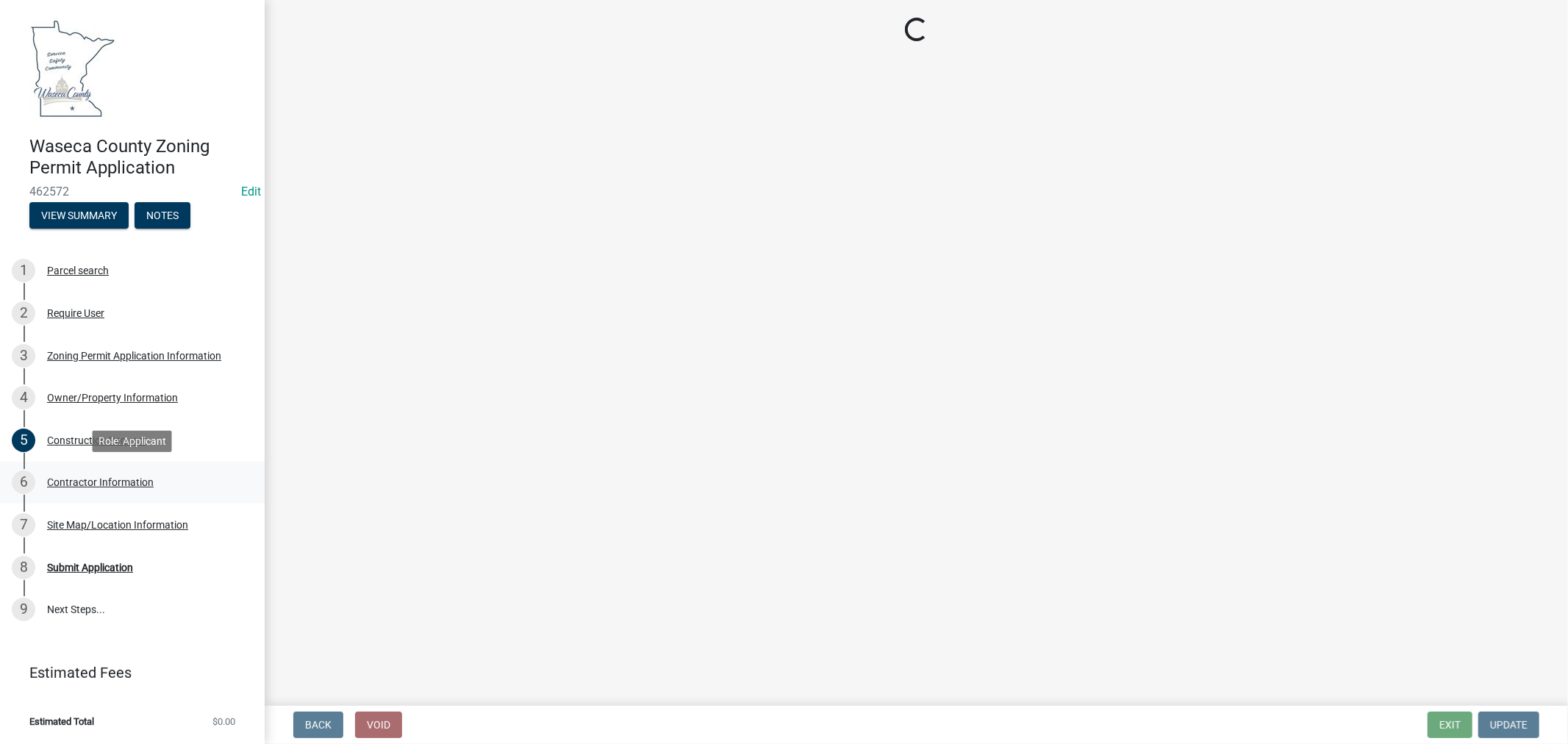
scroll to position [0, 0]
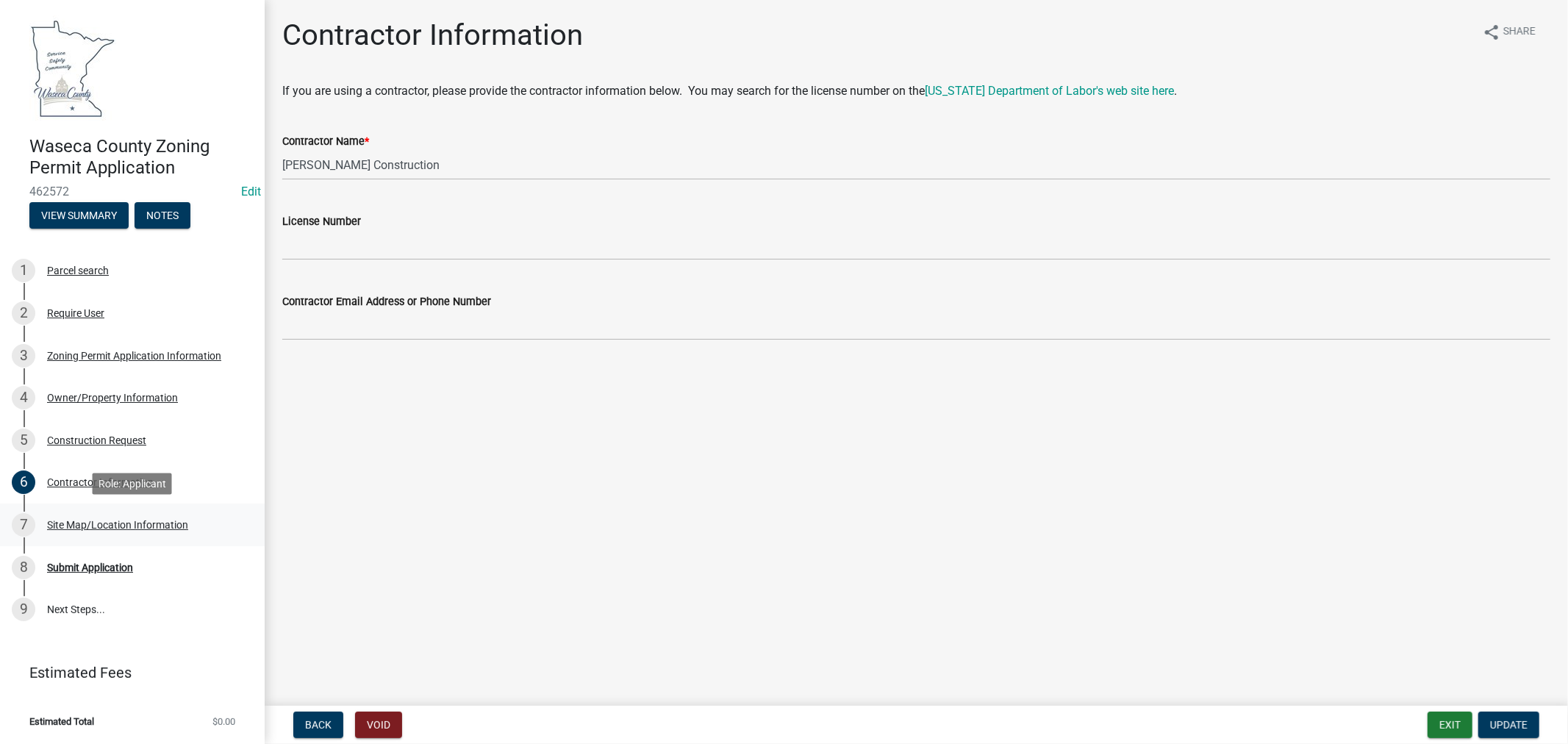
click at [69, 523] on div "Site Map/Location Information" at bounding box center [117, 525] width 141 height 10
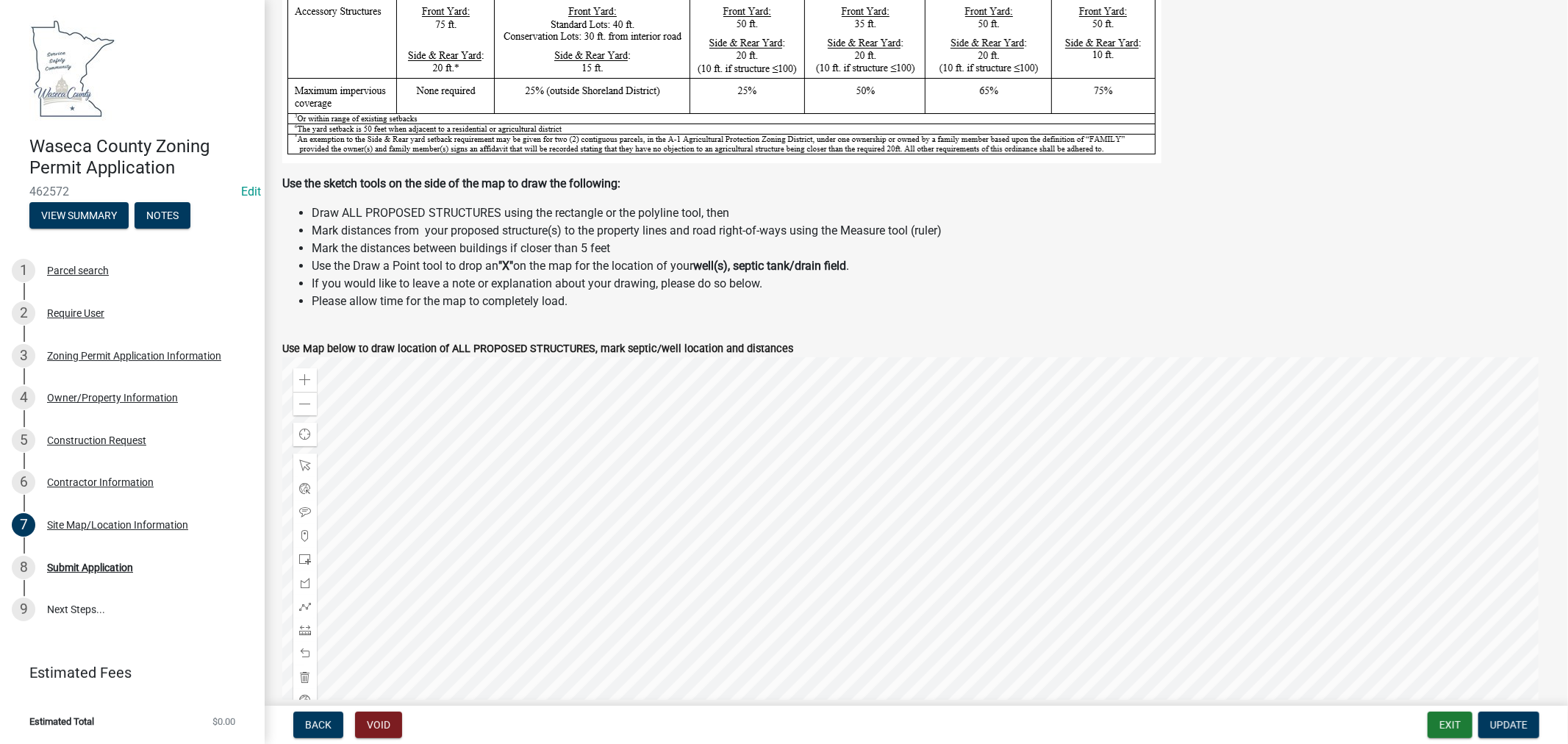
scroll to position [653, 0]
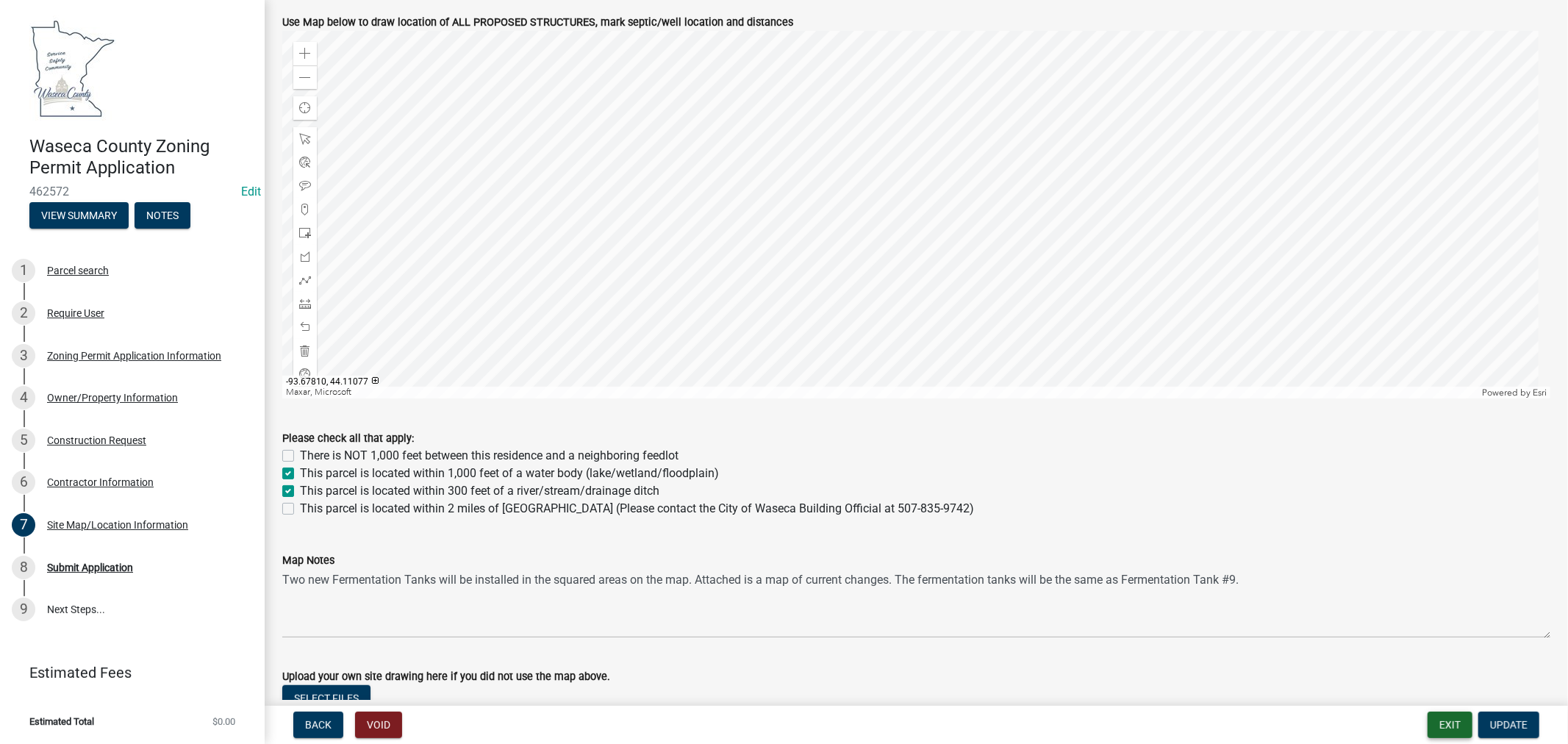
click at [1445, 725] on button "Exit" at bounding box center [1450, 725] width 45 height 26
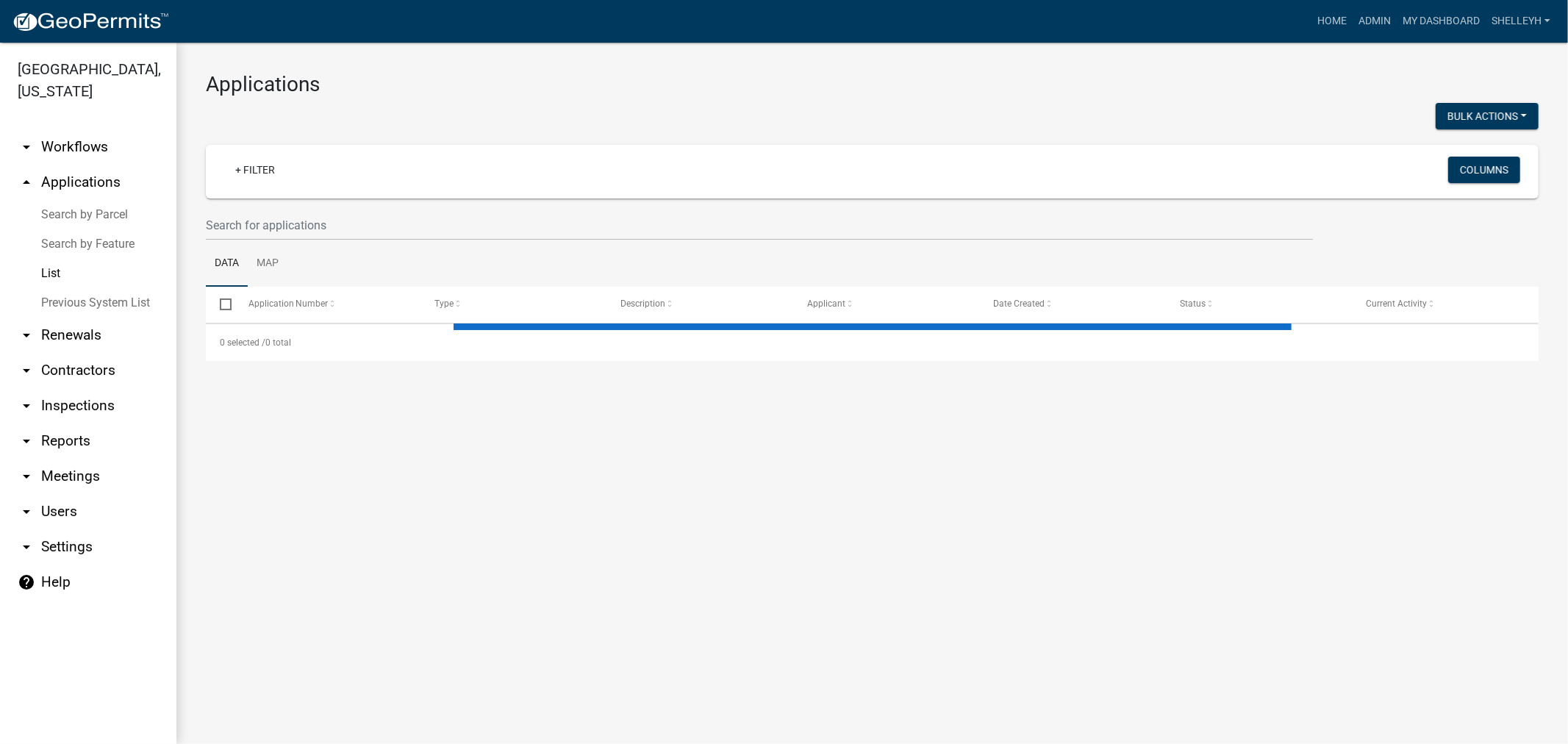
select select "1: 25"
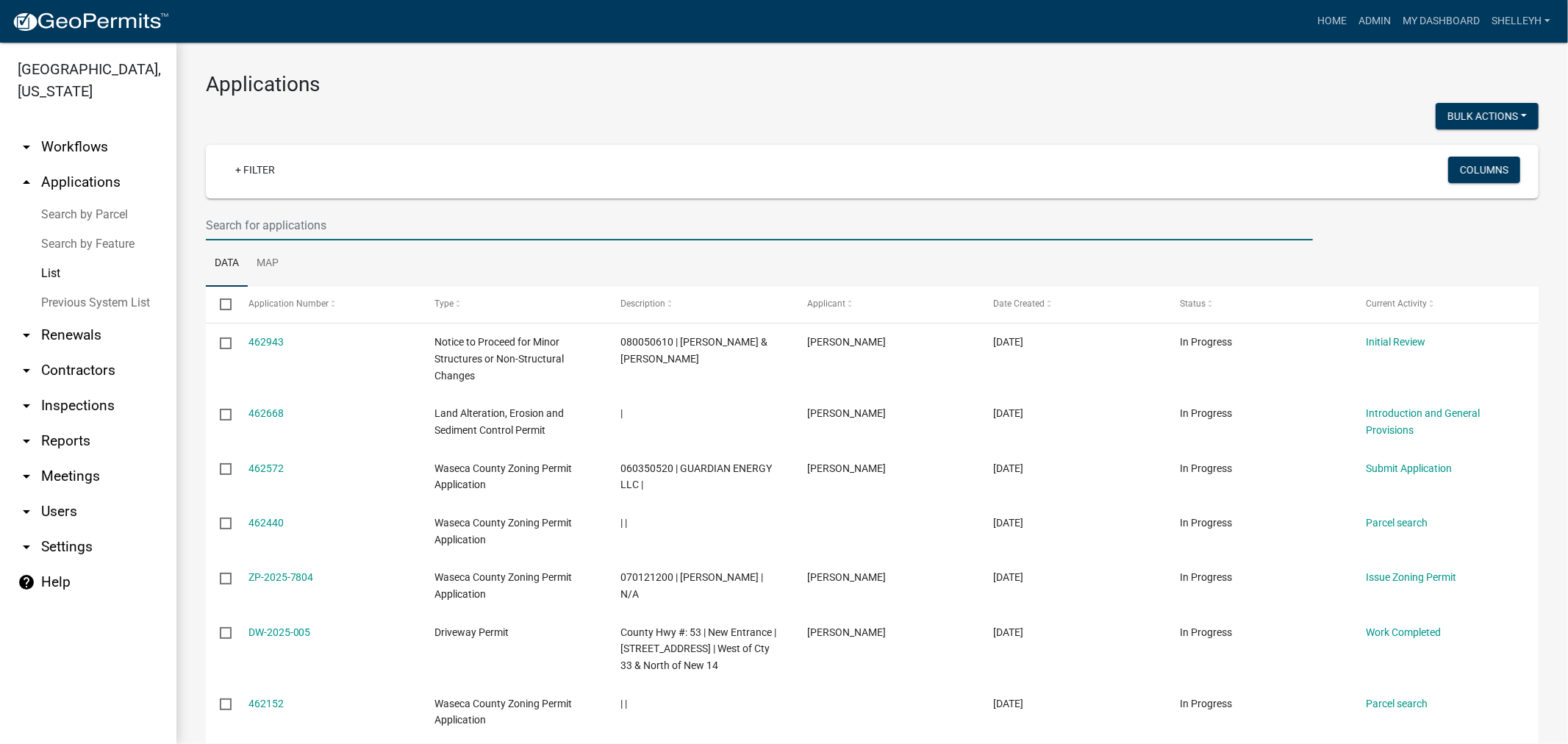
click at [307, 229] on input "text" at bounding box center [759, 225] width 1107 height 30
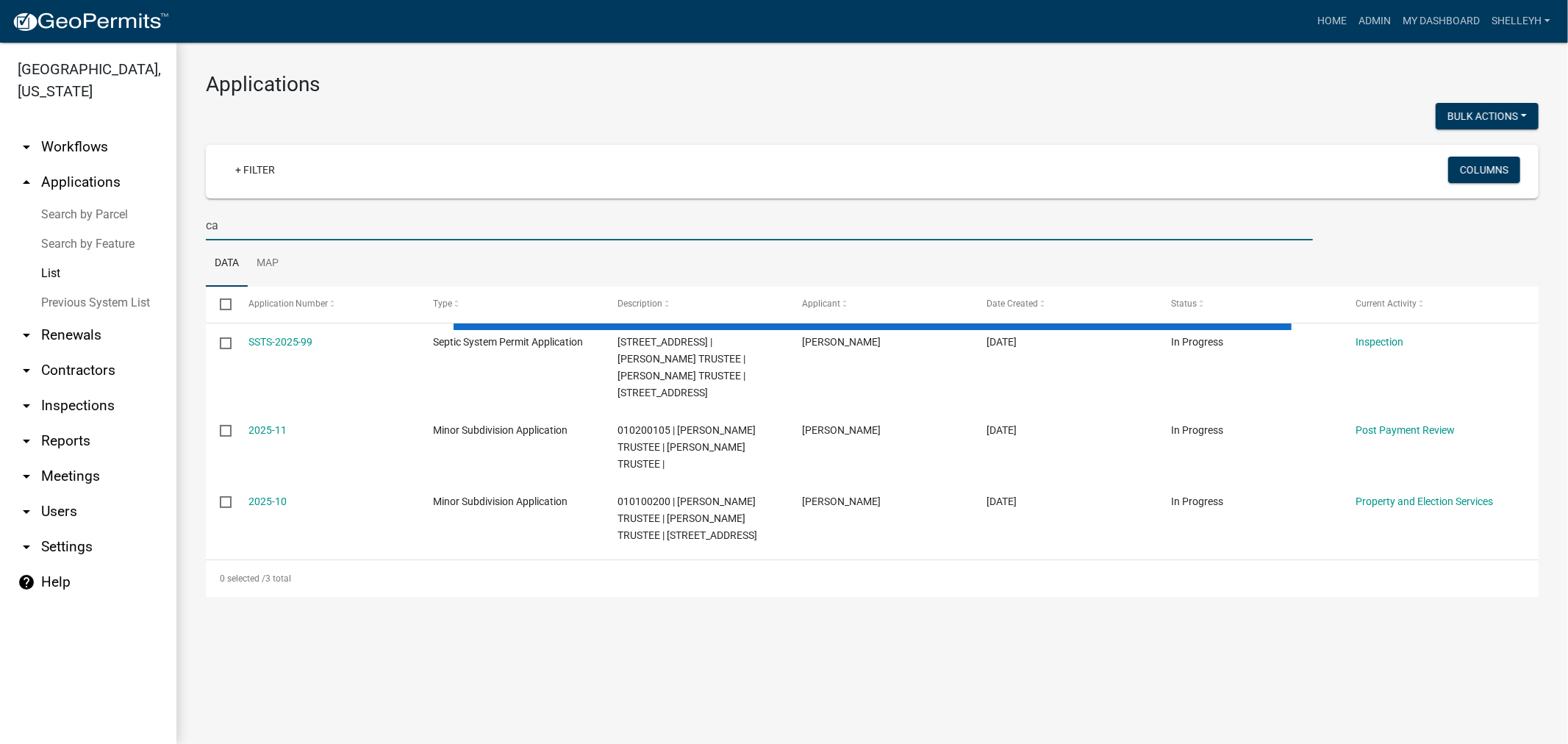
type input "c"
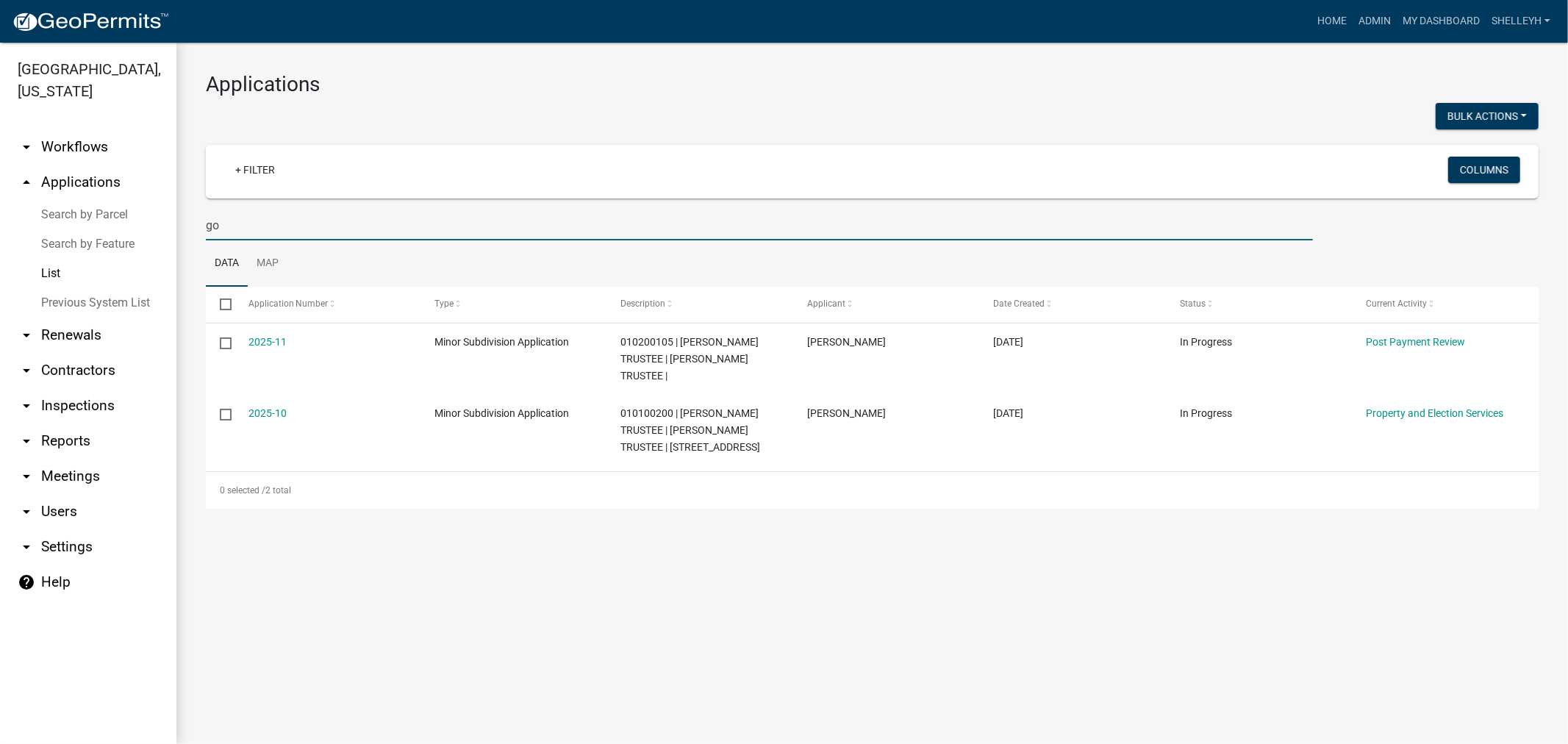
type input "g"
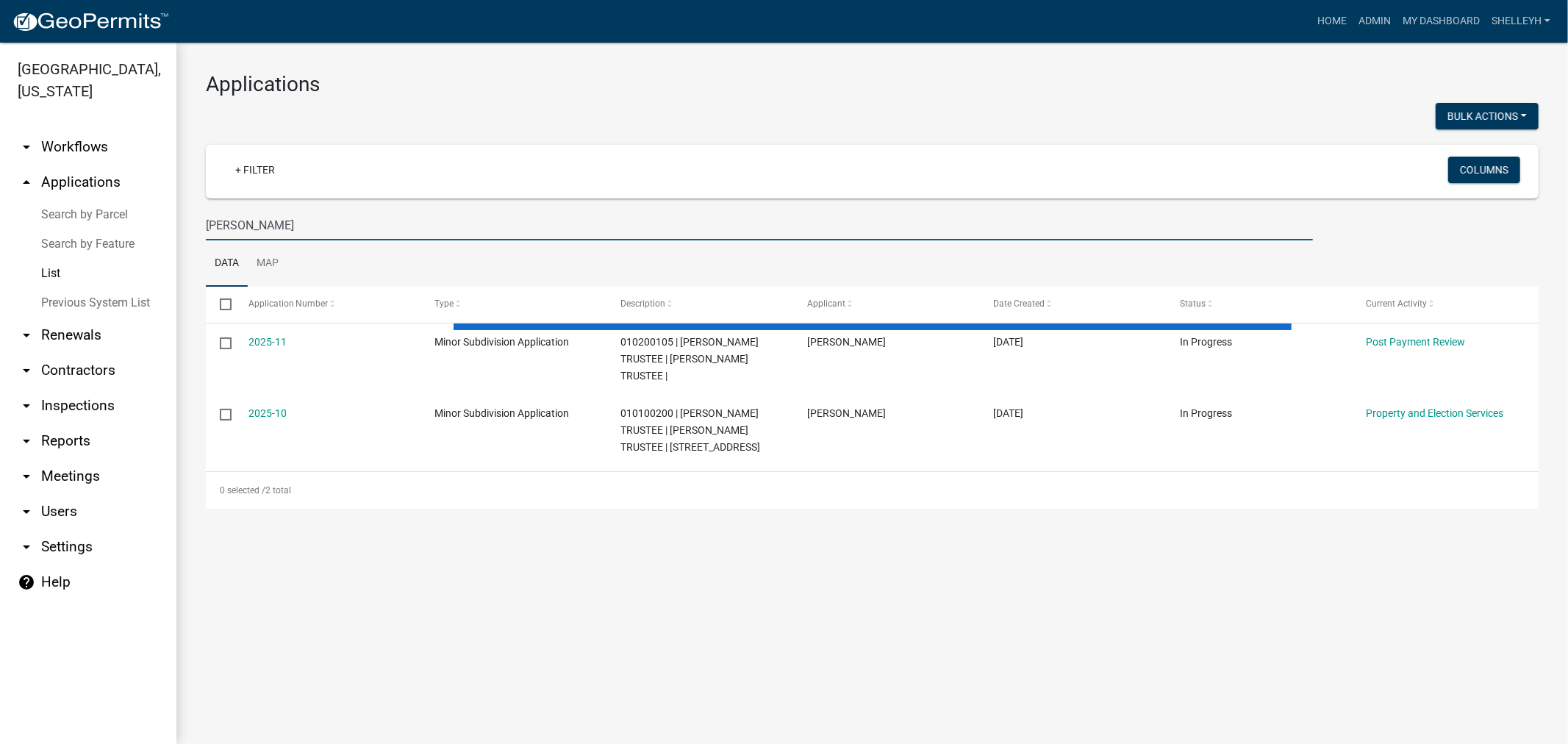
type input "joe borneke"
select select "1: 25"
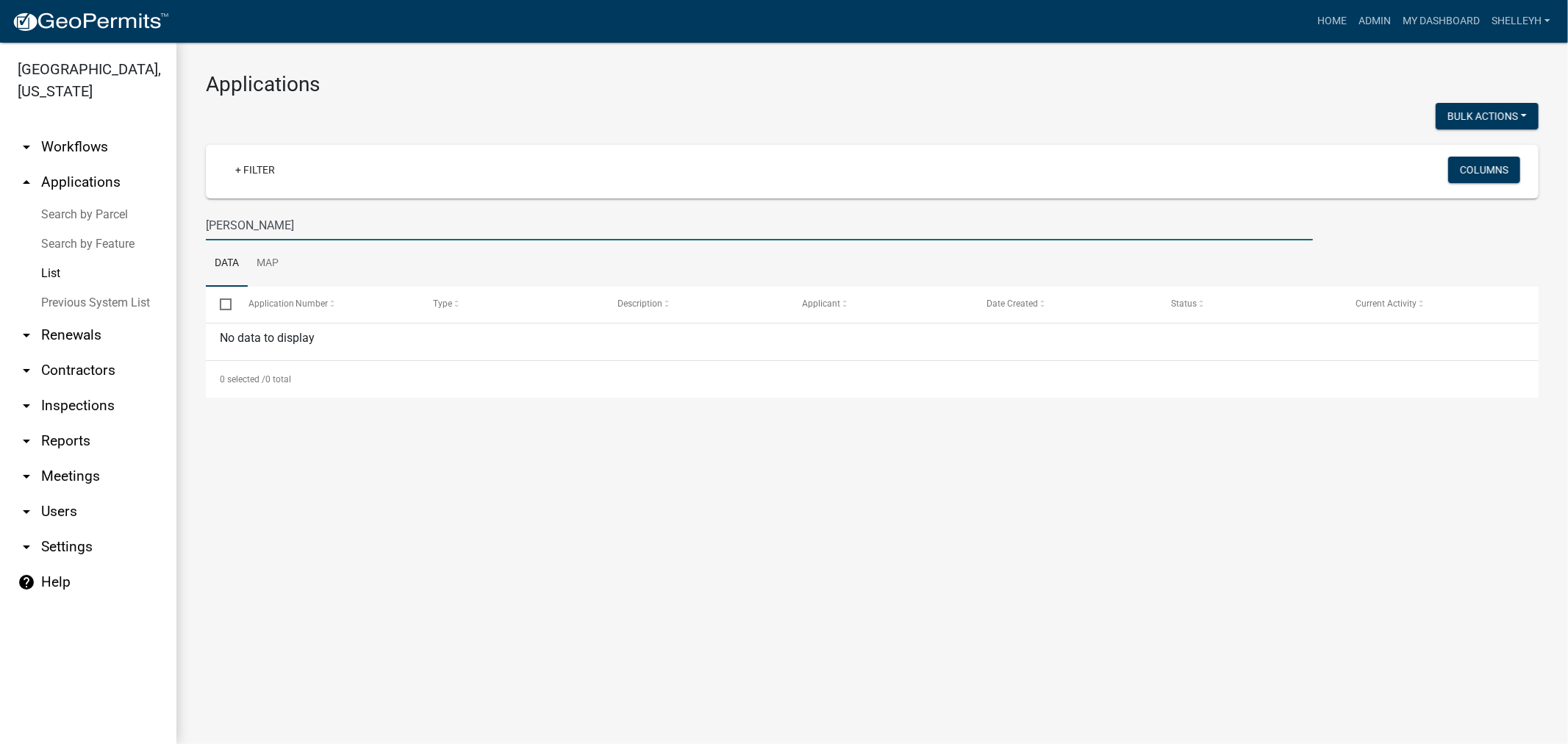
drag, startPoint x: 280, startPoint y: 220, endPoint x: 123, endPoint y: 229, distance: 157.3
click at [123, 229] on div "Waseca County, Minnesota arrow_drop_down Workflows List arrow_drop_up Applicati…" at bounding box center [784, 393] width 1568 height 701
type input "borneke"
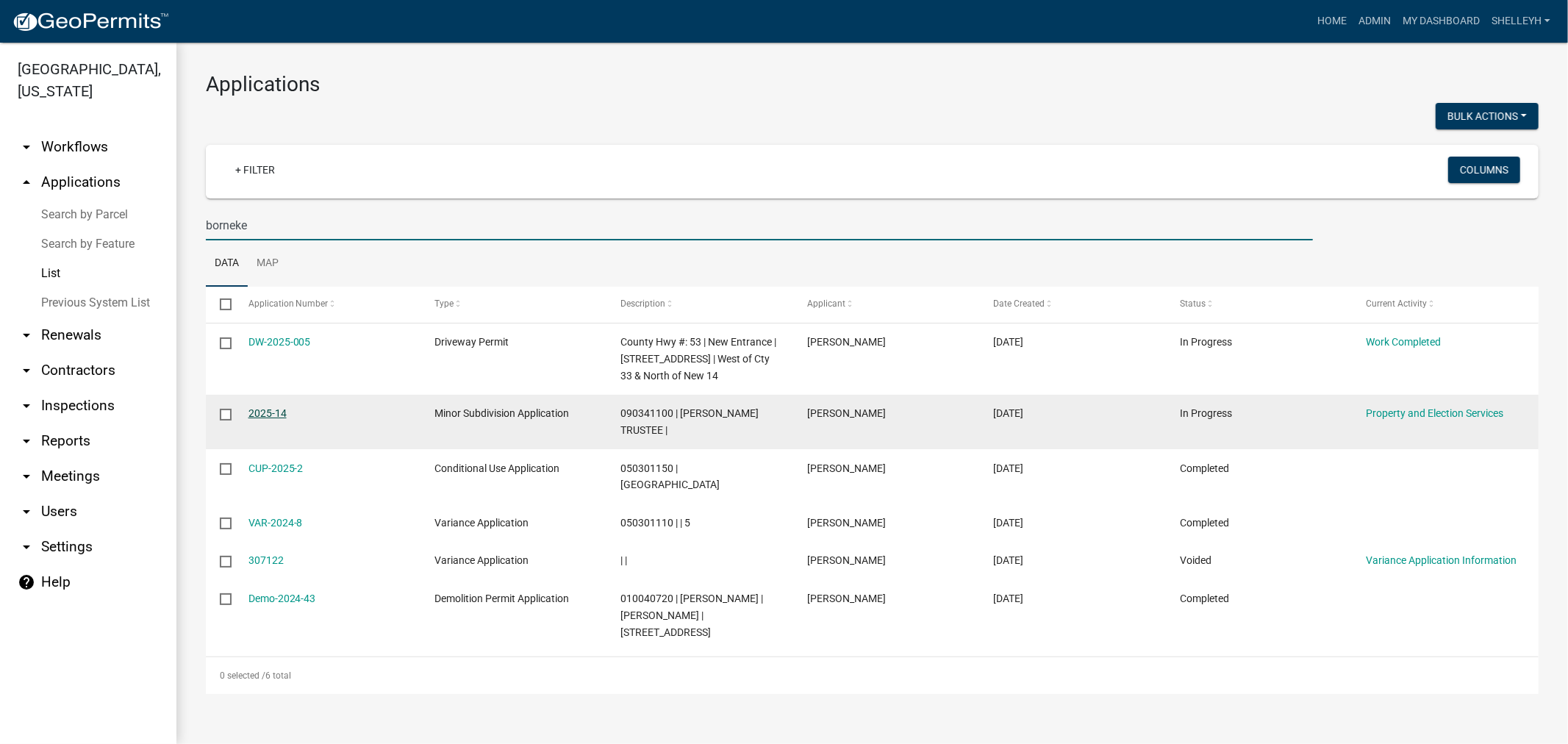
click at [269, 407] on link "2025-14" at bounding box center [267, 413] width 38 height 12
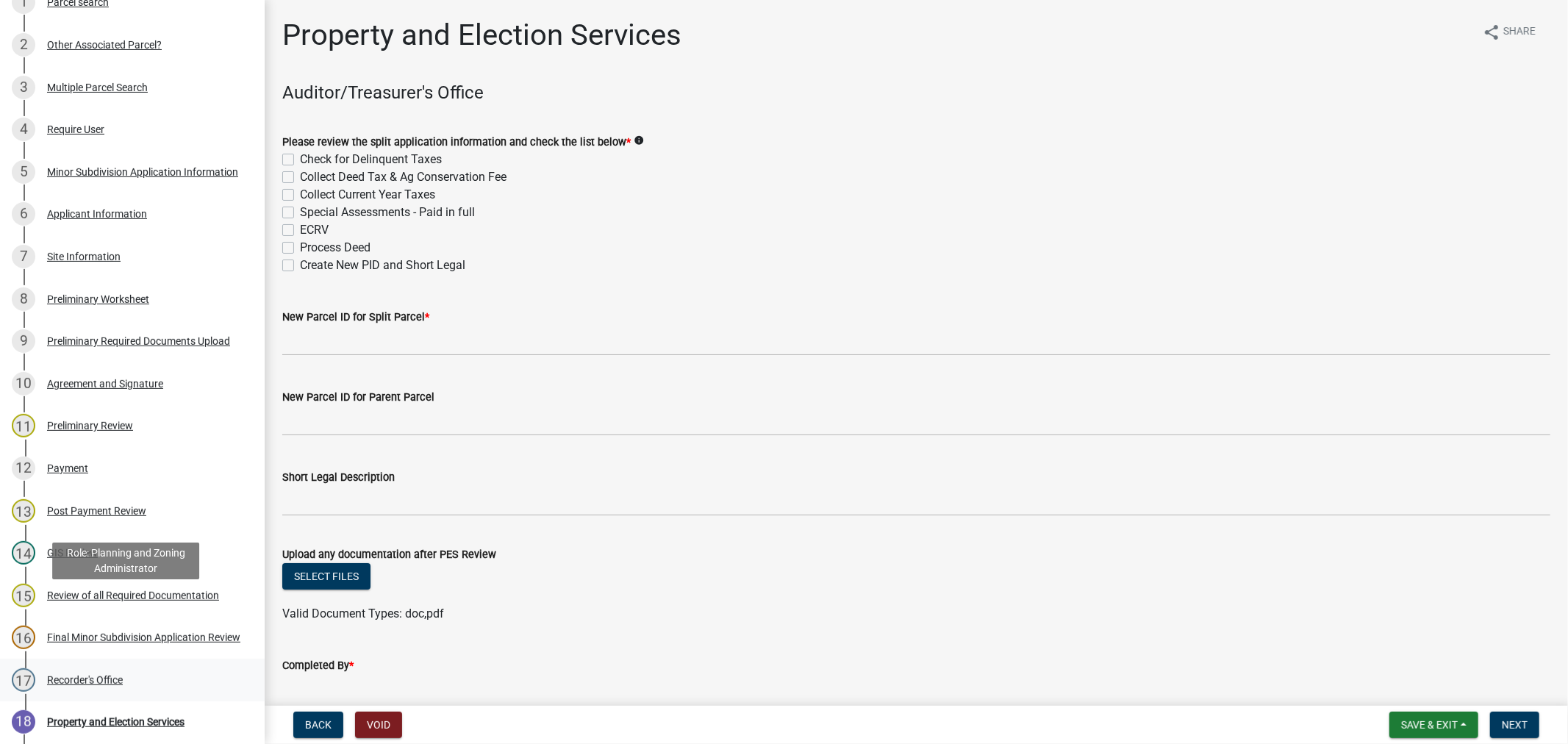
scroll to position [326, 0]
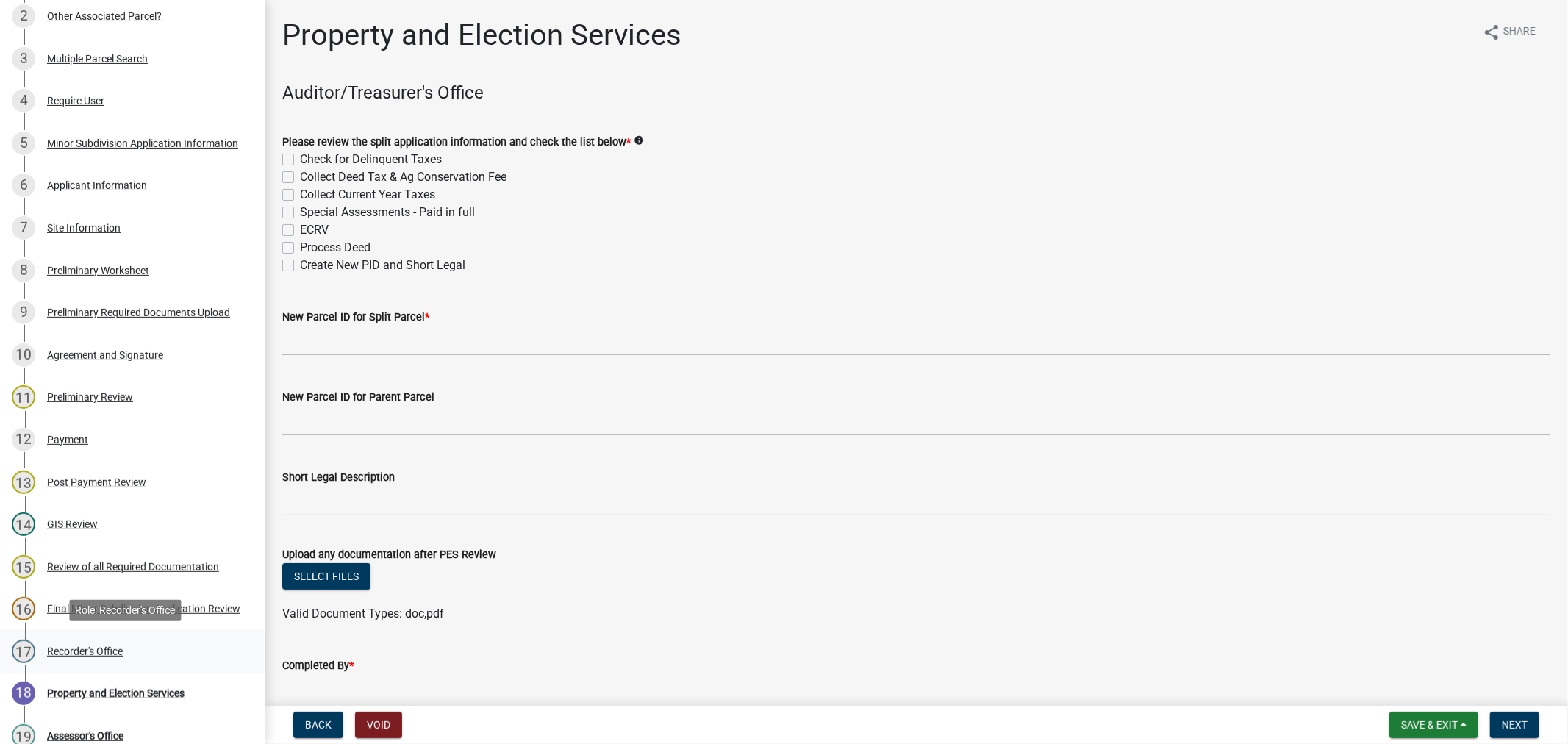
click at [78, 651] on div "Recorder's Office" at bounding box center [85, 651] width 76 height 10
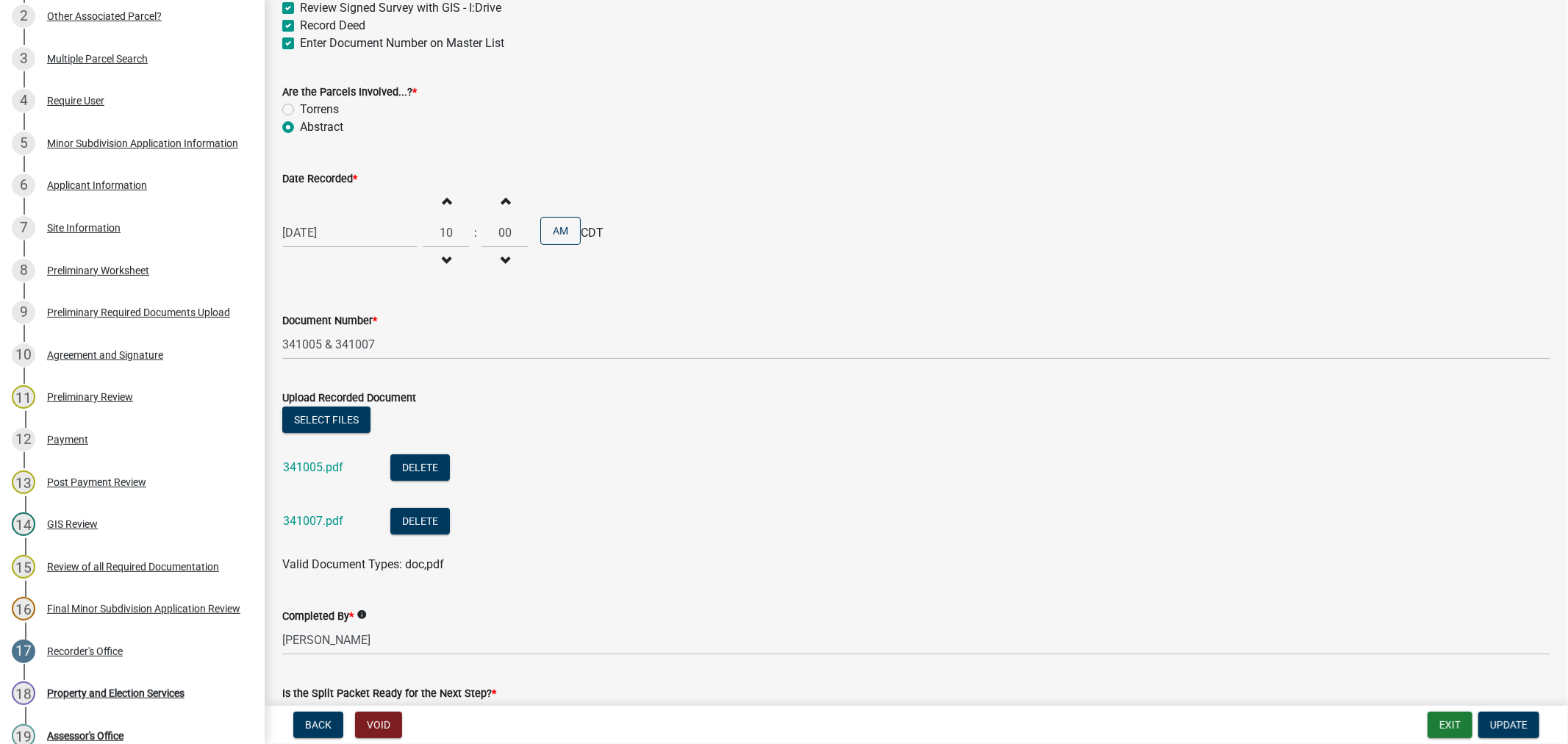
scroll to position [163, 0]
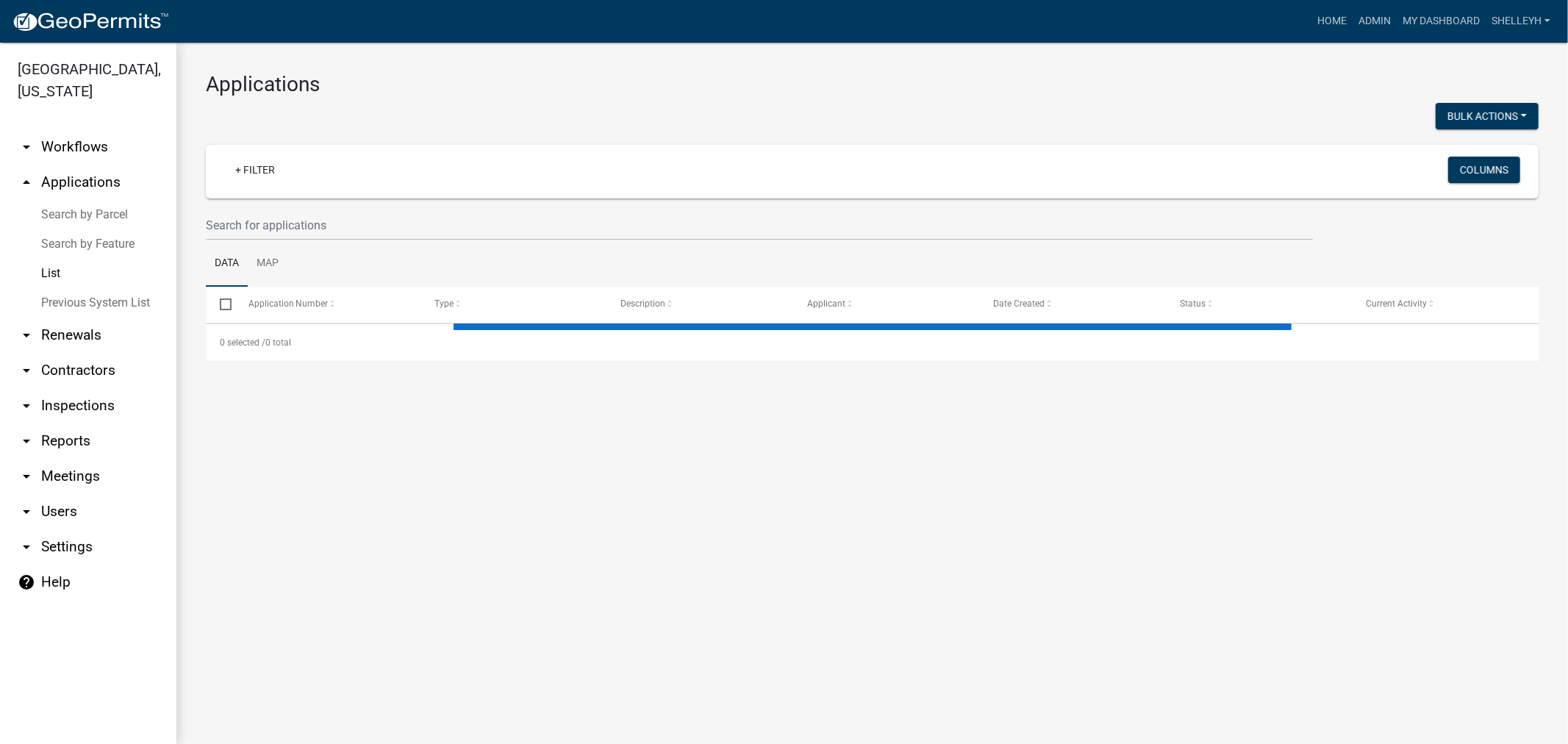
select select "1: 25"
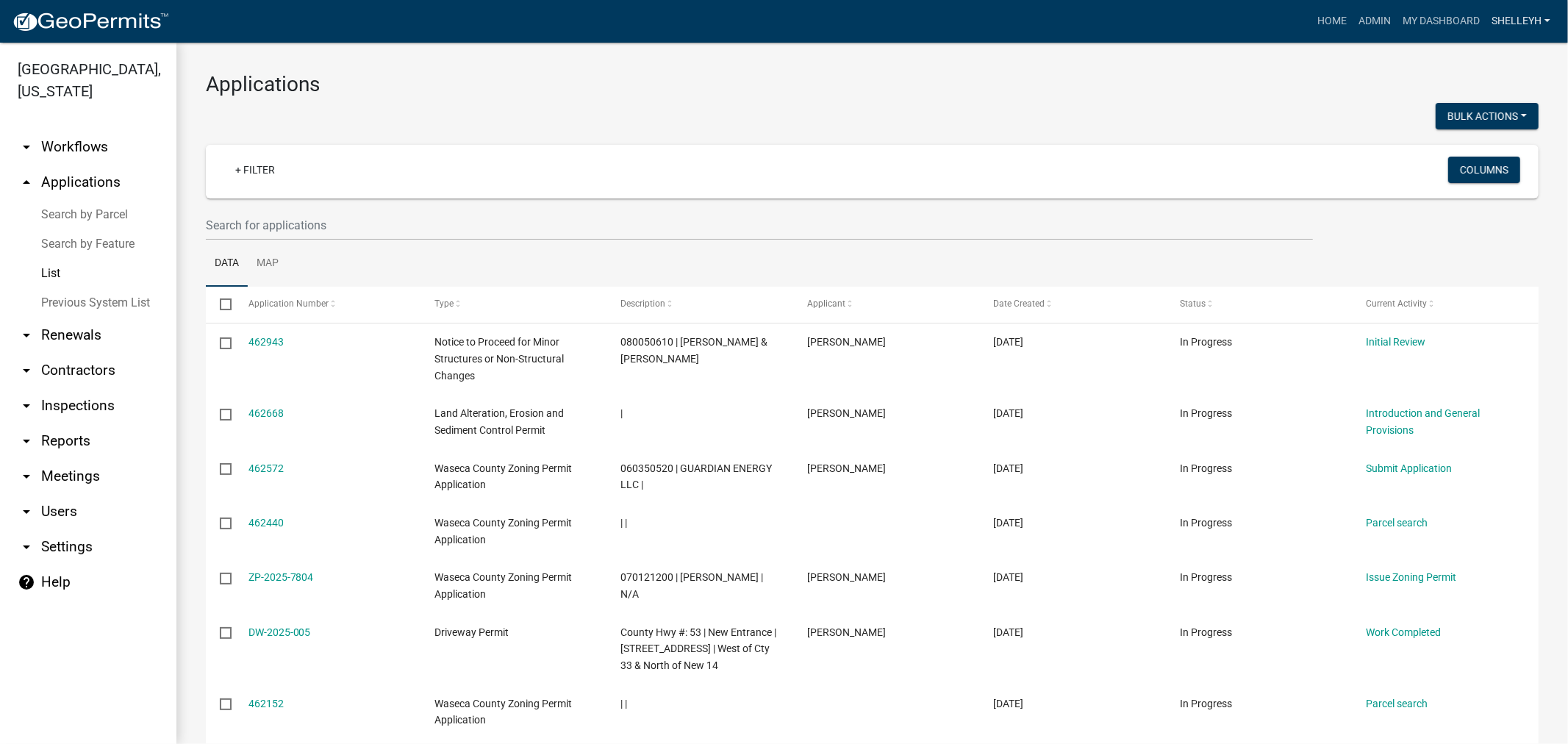
click at [1515, 20] on link "shelleyh" at bounding box center [1521, 21] width 71 height 28
click at [1474, 141] on link "Logout" at bounding box center [1497, 143] width 117 height 35
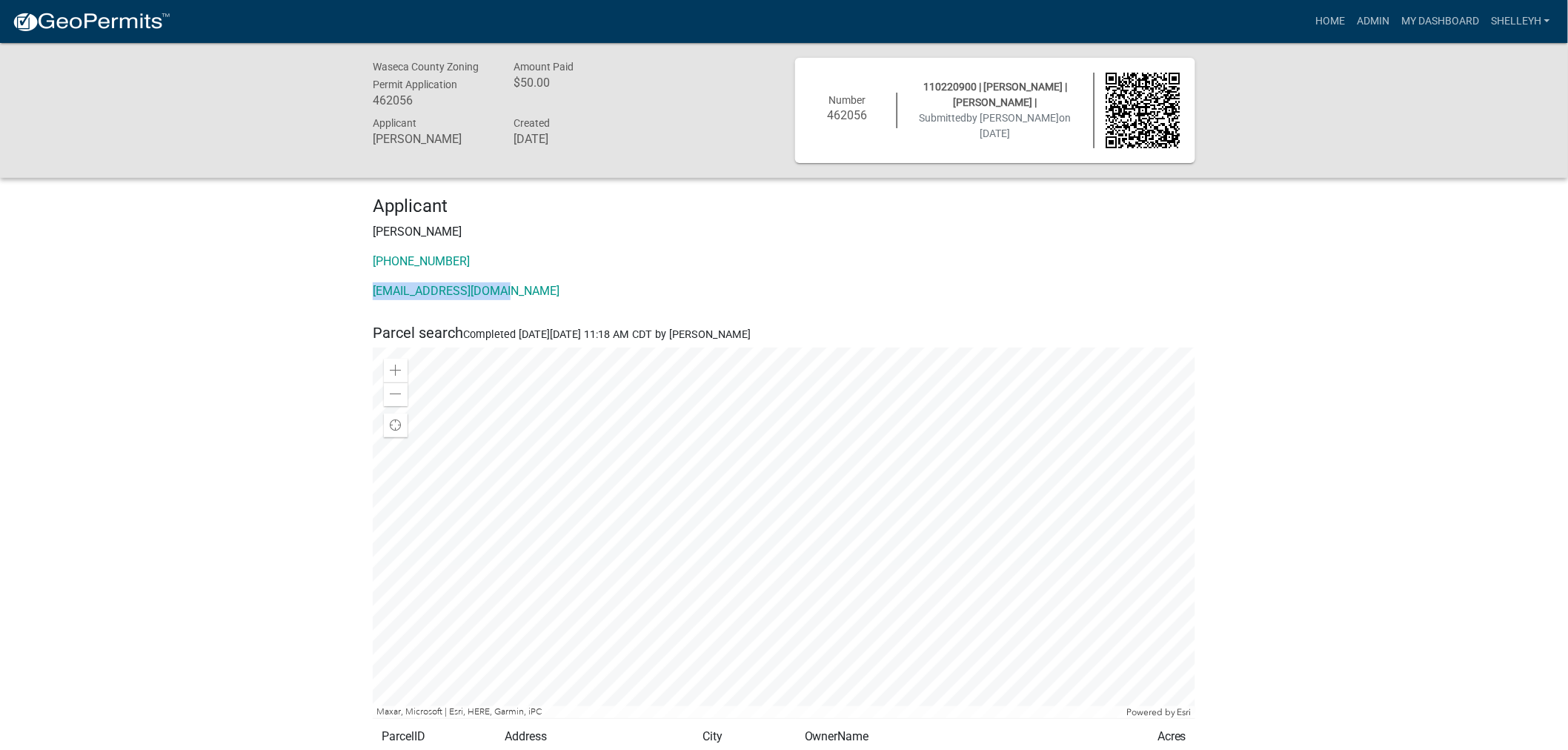
drag, startPoint x: 505, startPoint y: 290, endPoint x: 361, endPoint y: 300, distance: 144.3
click at [361, 300] on div "Applicant Gerald Elgin 507-461-2269 geraldelgin@gmail.com" at bounding box center [784, 253] width 845 height 116
copy link "geraldelgin@gmail.com"
